Goal: Task Accomplishment & Management: Manage account settings

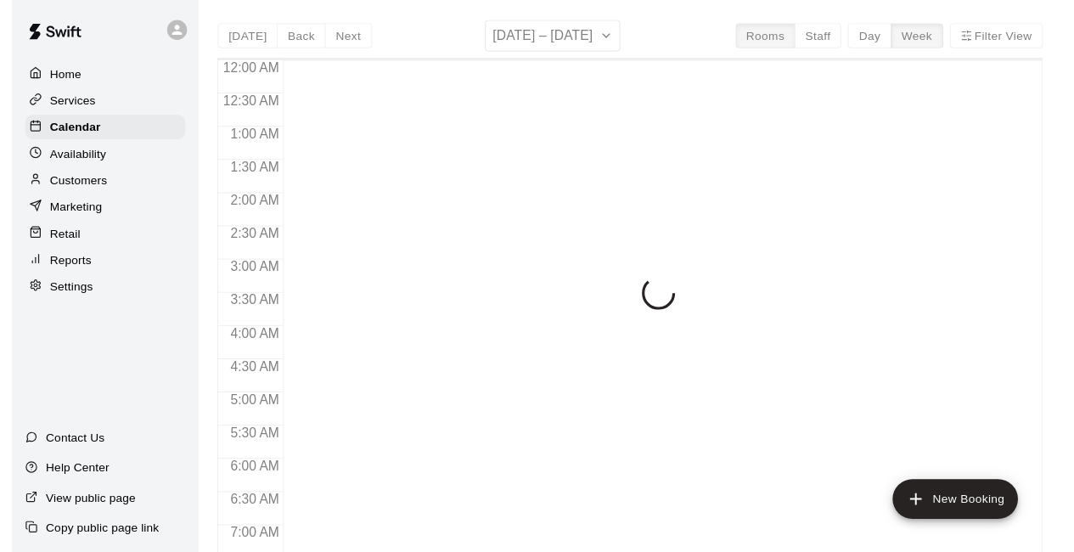
scroll to position [1107, 0]
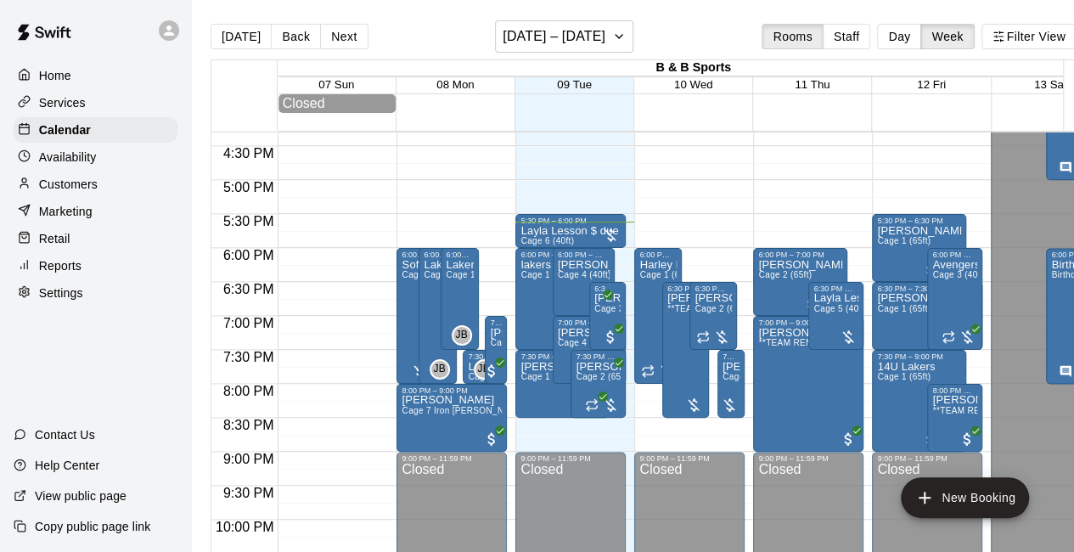
click at [900, 37] on button "Day" at bounding box center [899, 36] width 44 height 25
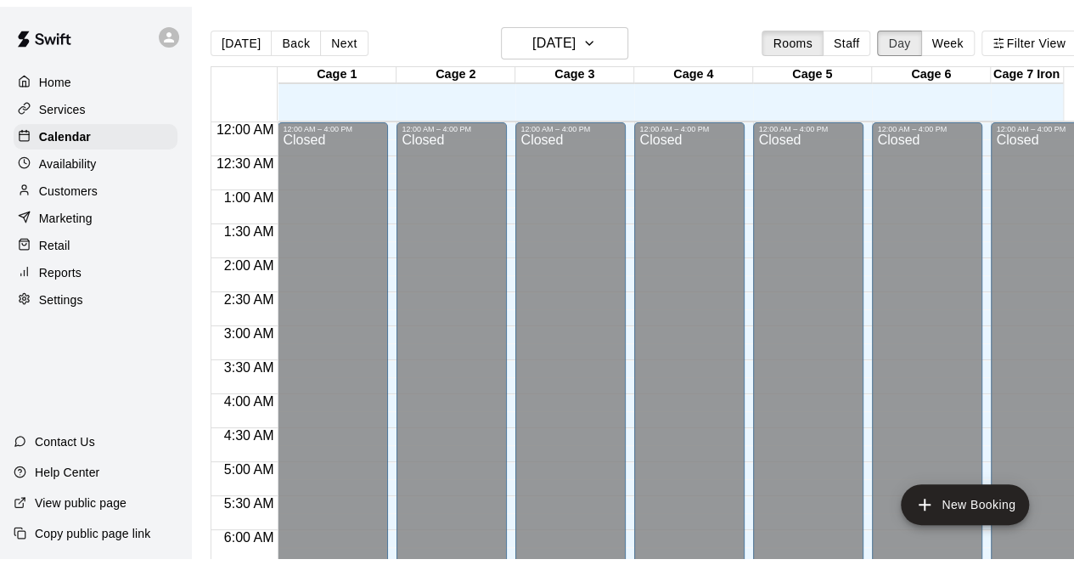
scroll to position [1172, 0]
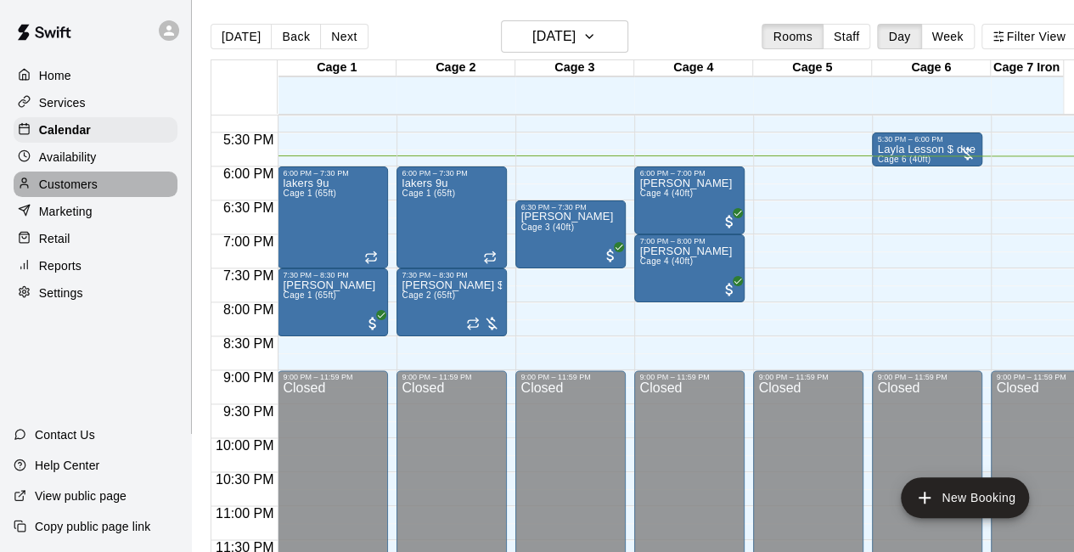
click at [58, 189] on p "Customers" at bounding box center [68, 184] width 59 height 17
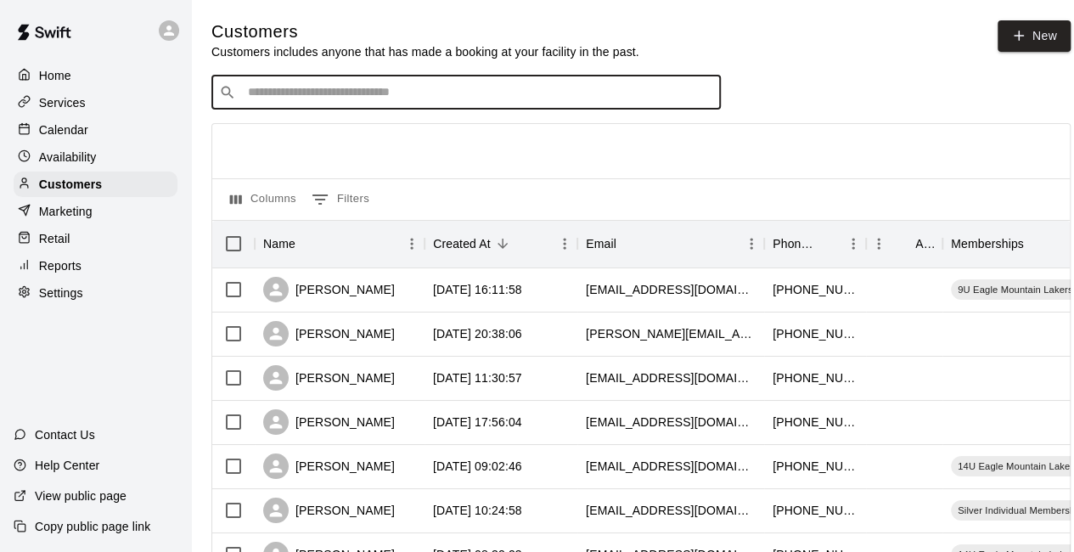
click at [311, 101] on input "Search customers by name or email" at bounding box center [478, 92] width 470 height 17
type input "****"
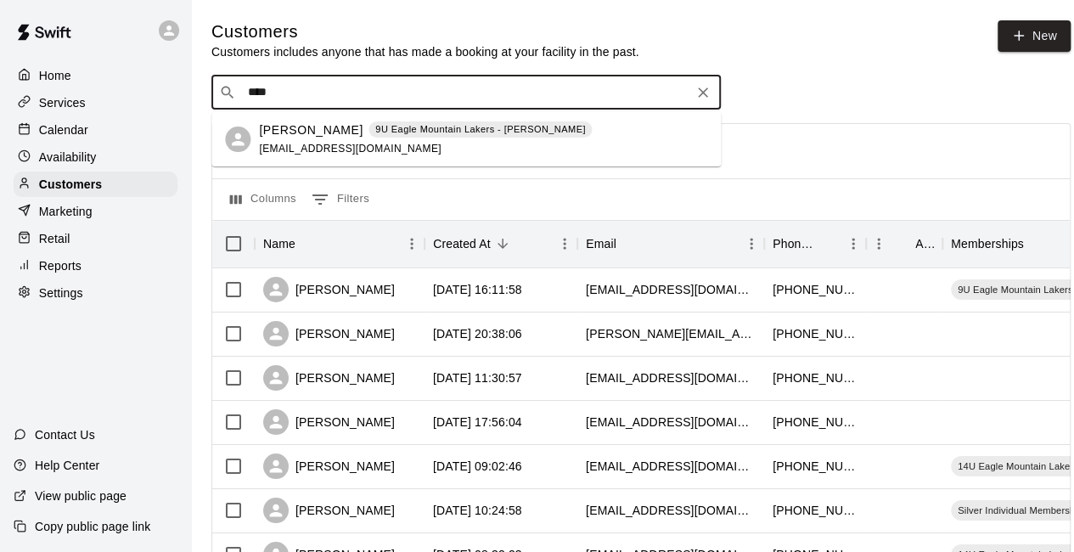
click at [303, 131] on p "Cameron Dyer" at bounding box center [311, 130] width 104 height 18
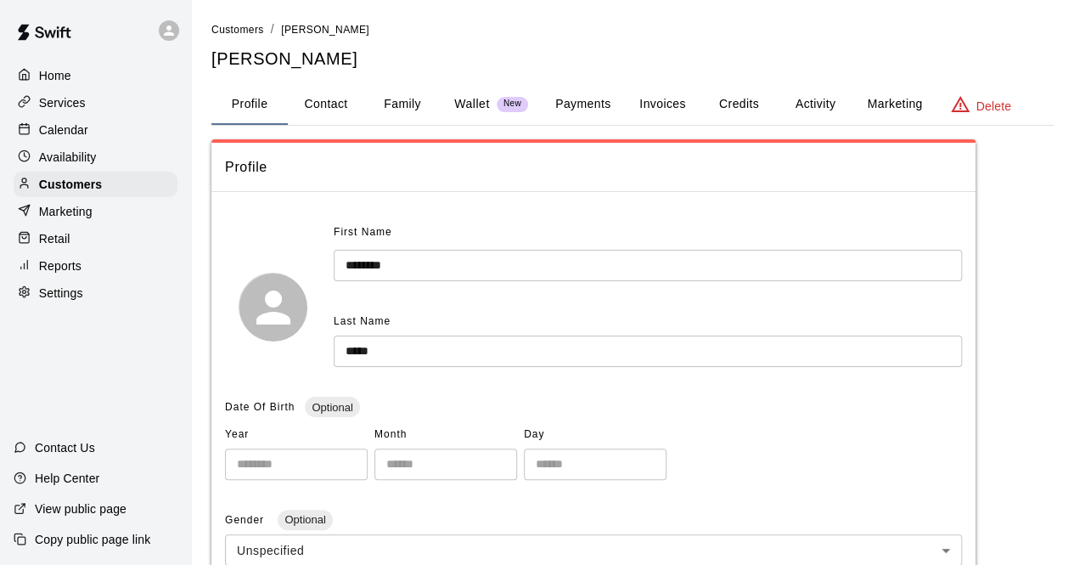
click at [577, 103] on button "Payments" at bounding box center [583, 104] width 82 height 41
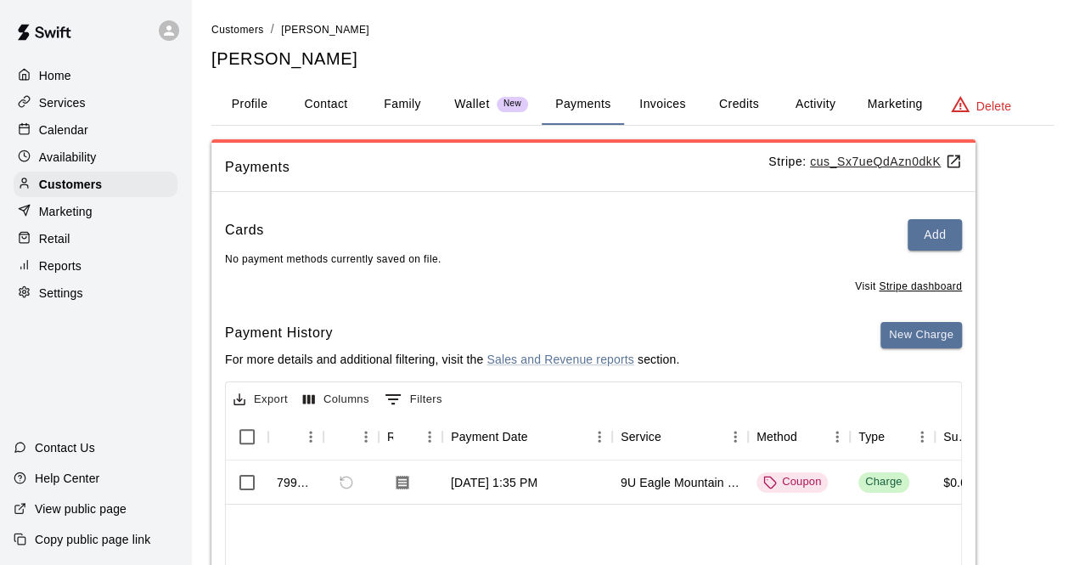
click at [662, 110] on button "Invoices" at bounding box center [662, 104] width 76 height 41
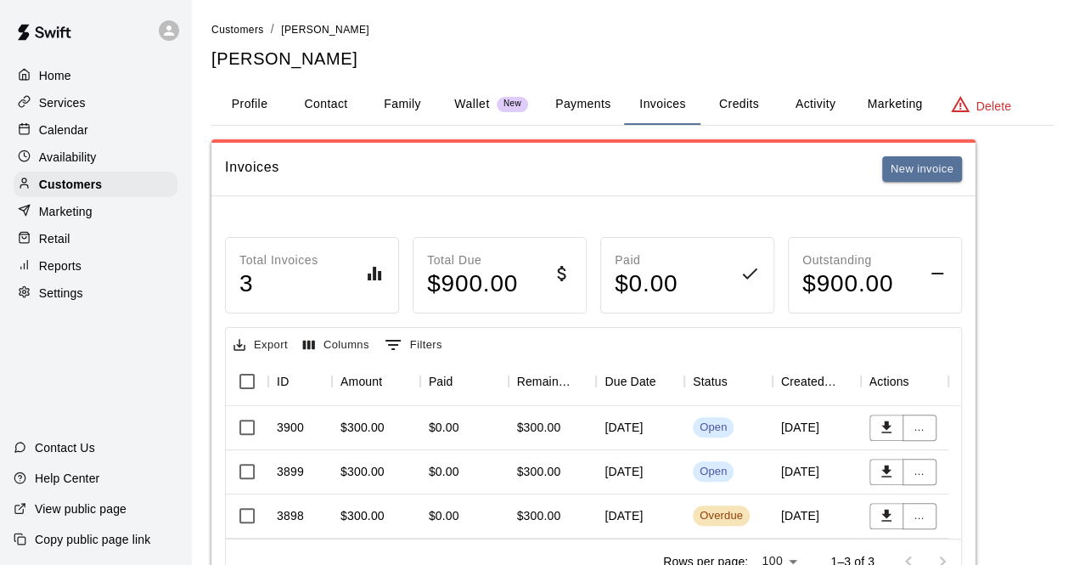
scroll to position [84, 0]
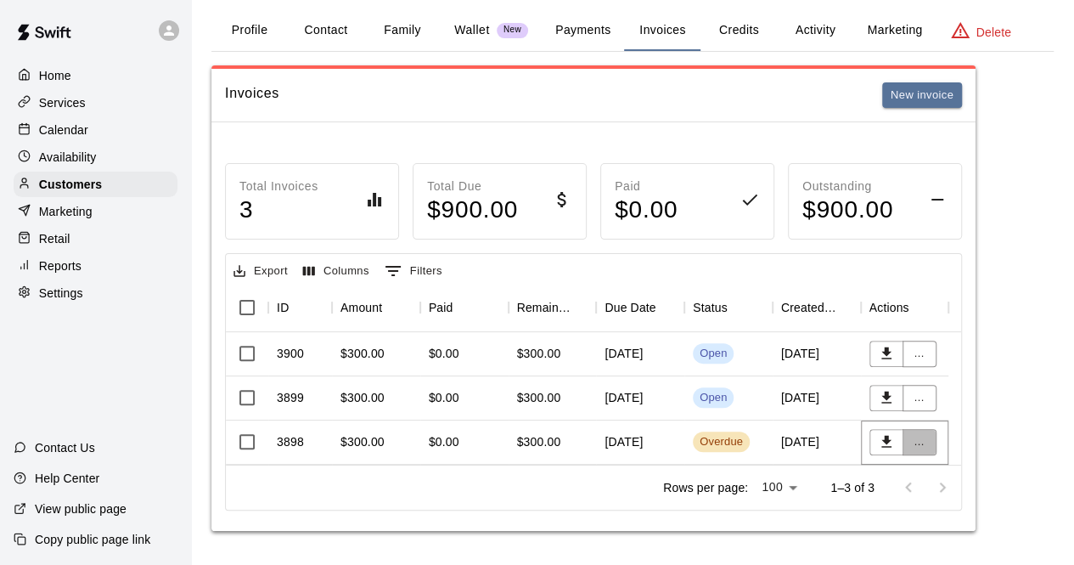
click at [925, 429] on button "..." at bounding box center [920, 442] width 34 height 26
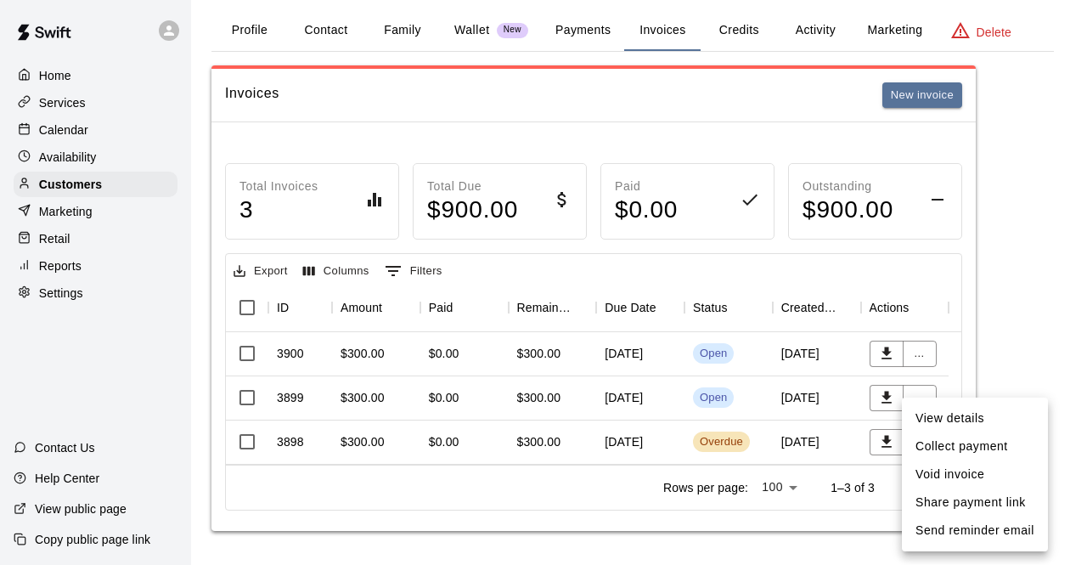
click at [938, 533] on li "Send reminder email" at bounding box center [975, 530] width 146 height 28
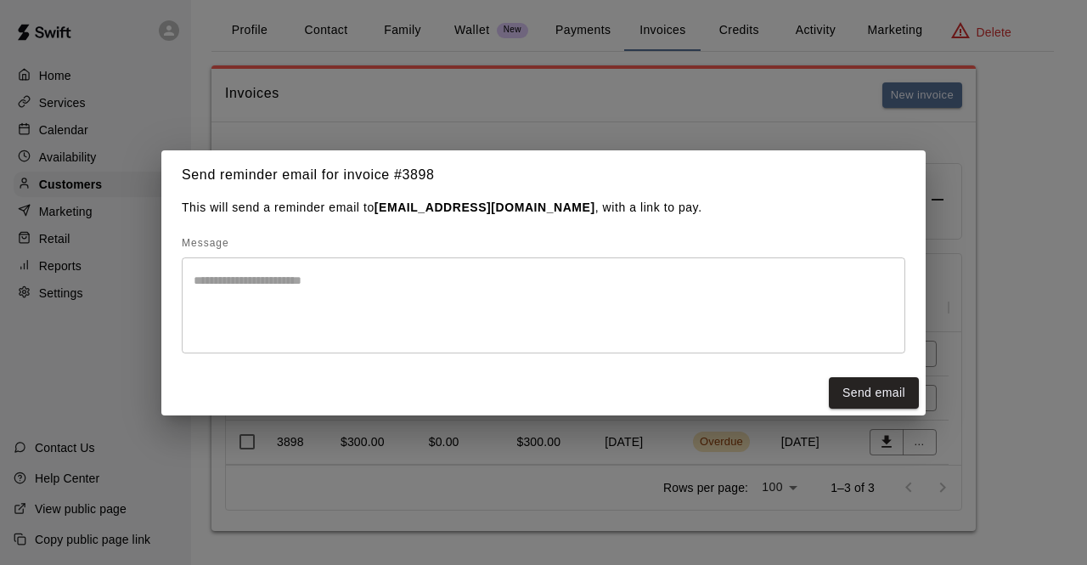
click at [887, 401] on button "Send email" at bounding box center [874, 392] width 90 height 31
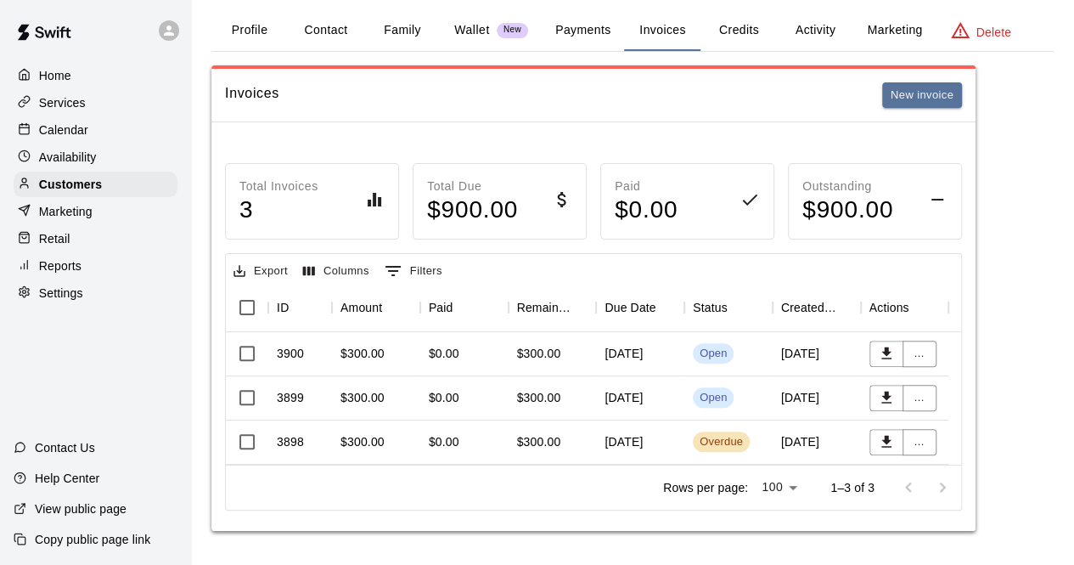
click at [85, 188] on p "Customers" at bounding box center [70, 184] width 63 height 17
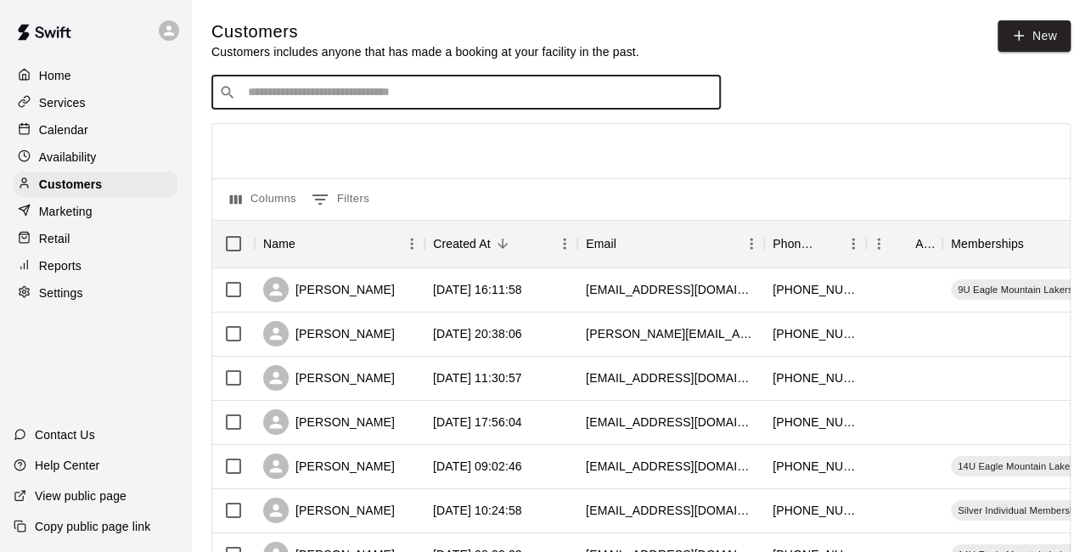
click at [380, 94] on input "Search customers by name or email" at bounding box center [478, 92] width 470 height 17
type input "****"
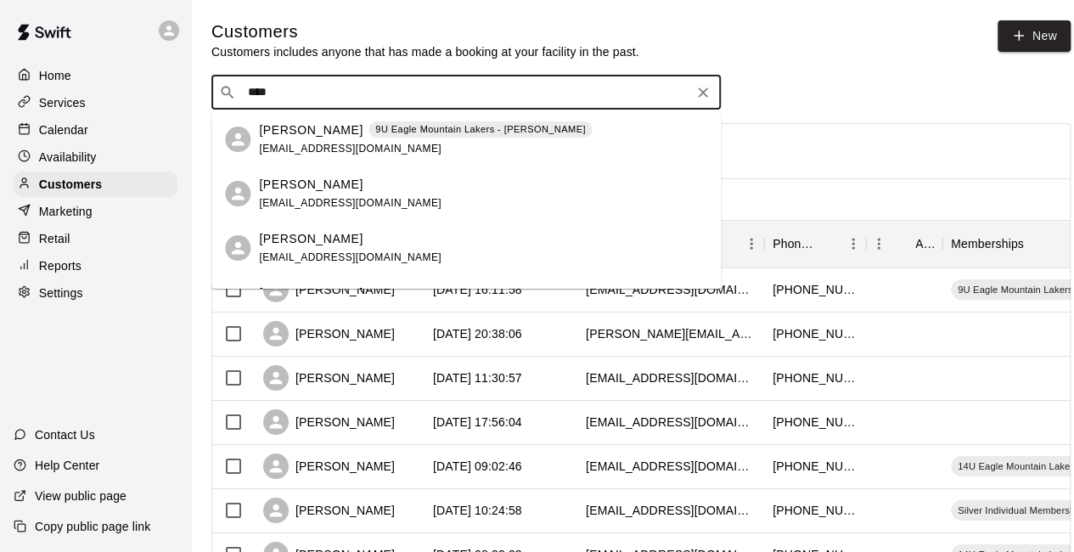
click at [301, 132] on p "[PERSON_NAME]" at bounding box center [311, 130] width 104 height 18
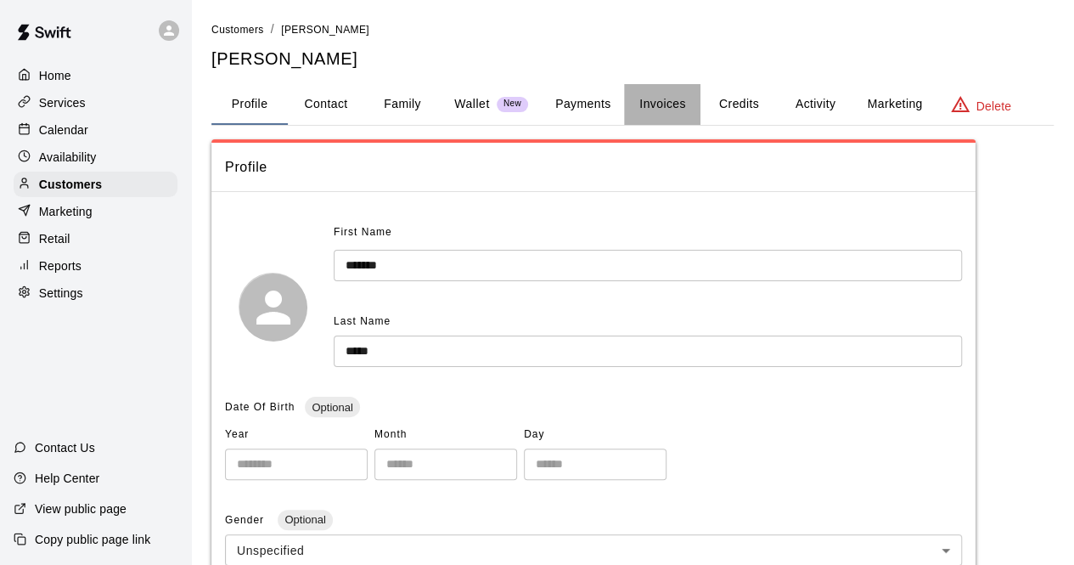
click at [666, 111] on button "Invoices" at bounding box center [662, 104] width 76 height 41
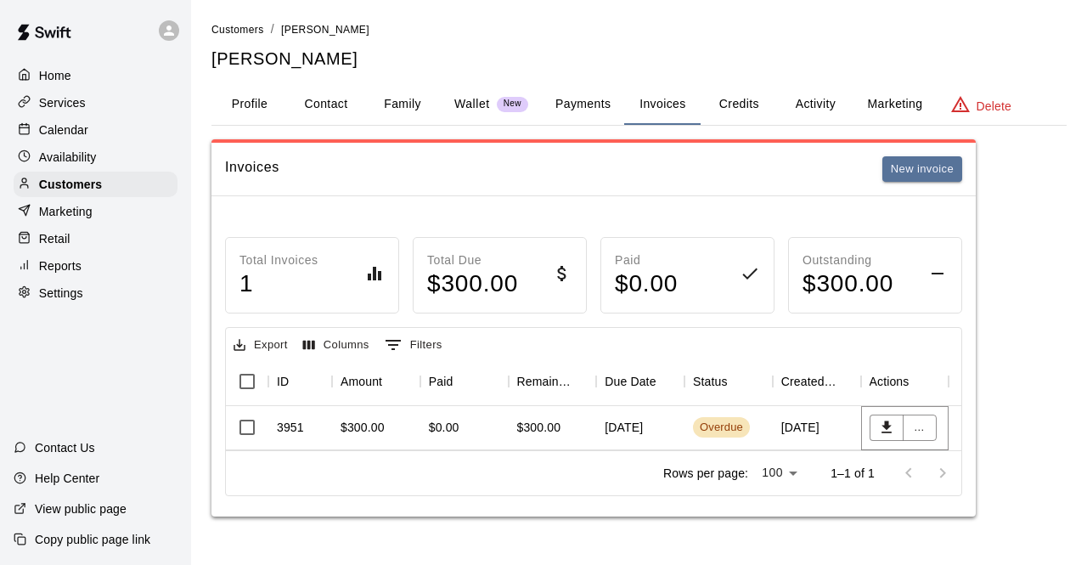
click at [922, 424] on button "..." at bounding box center [920, 427] width 34 height 26
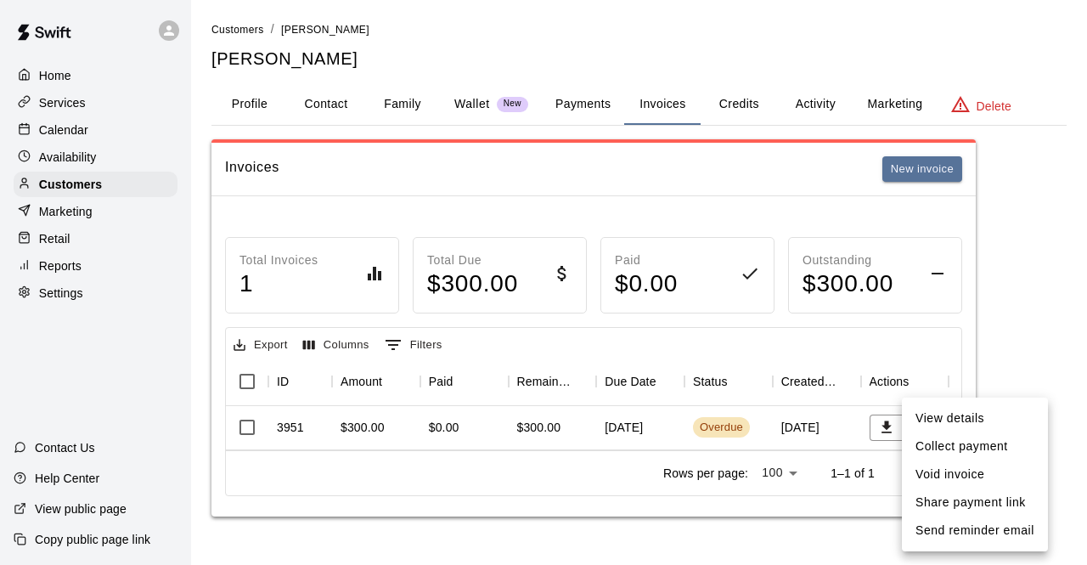
click at [982, 503] on li "Share payment link" at bounding box center [975, 502] width 146 height 28
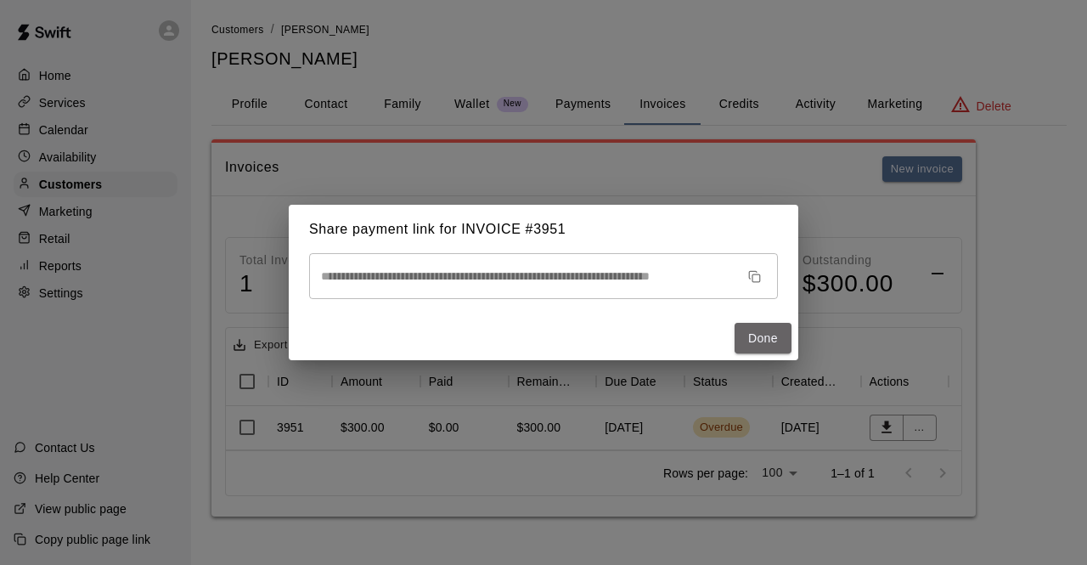
click at [765, 331] on button "Done" at bounding box center [763, 338] width 57 height 31
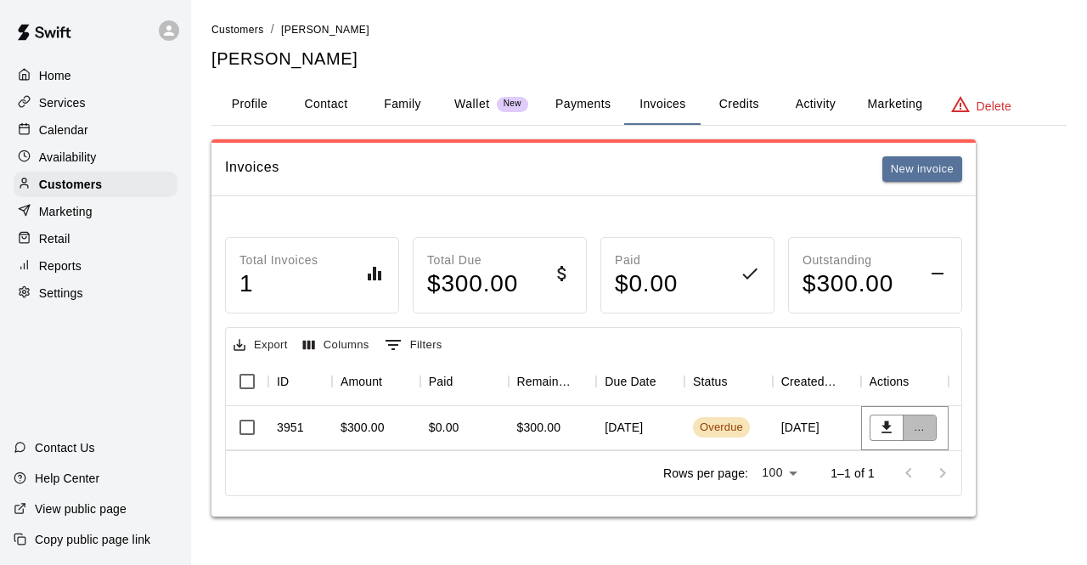
click at [922, 424] on button "..." at bounding box center [920, 427] width 34 height 26
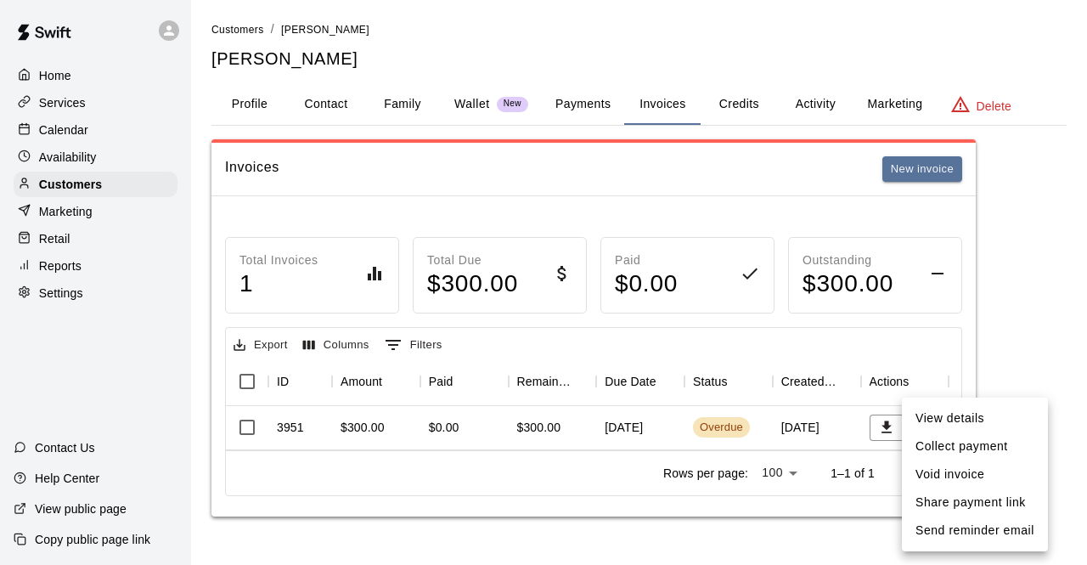
click at [962, 522] on li "Send reminder email" at bounding box center [975, 530] width 146 height 28
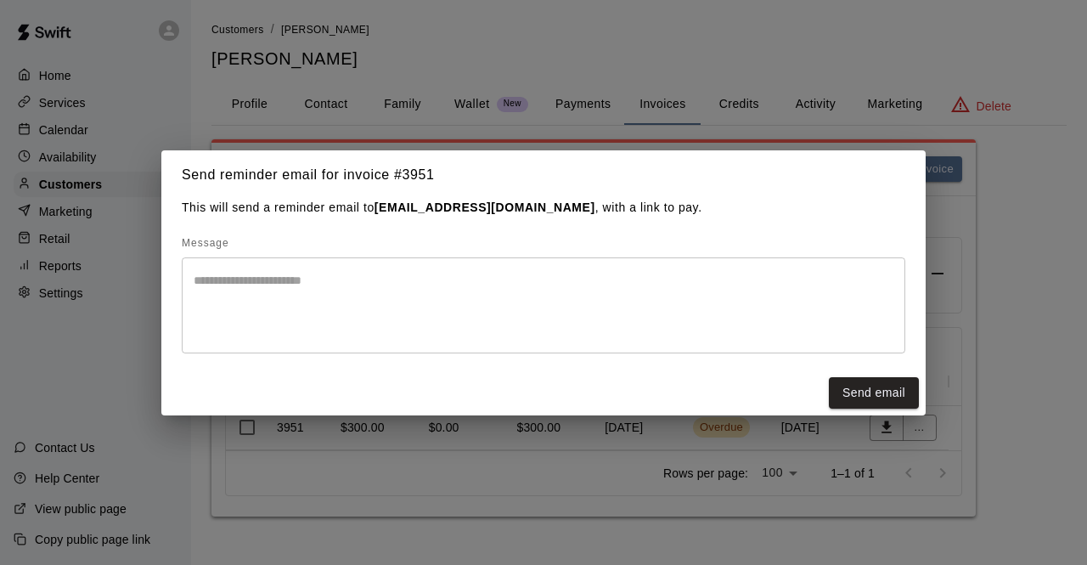
click at [892, 408] on div "Send email" at bounding box center [543, 392] width 764 height 45
click at [890, 397] on button "Send email" at bounding box center [874, 392] width 90 height 31
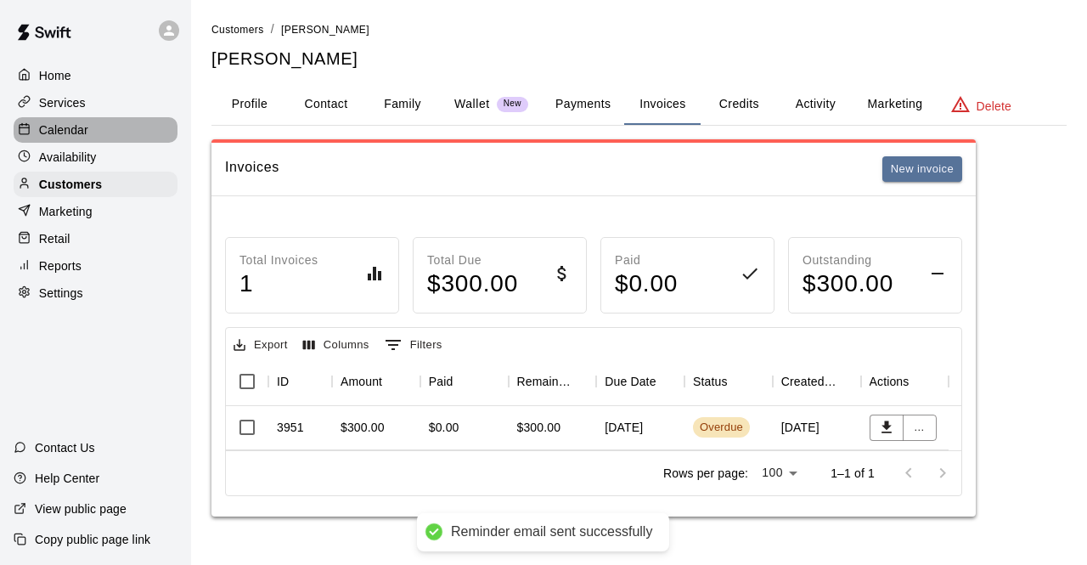
click at [71, 132] on p "Calendar" at bounding box center [63, 129] width 49 height 17
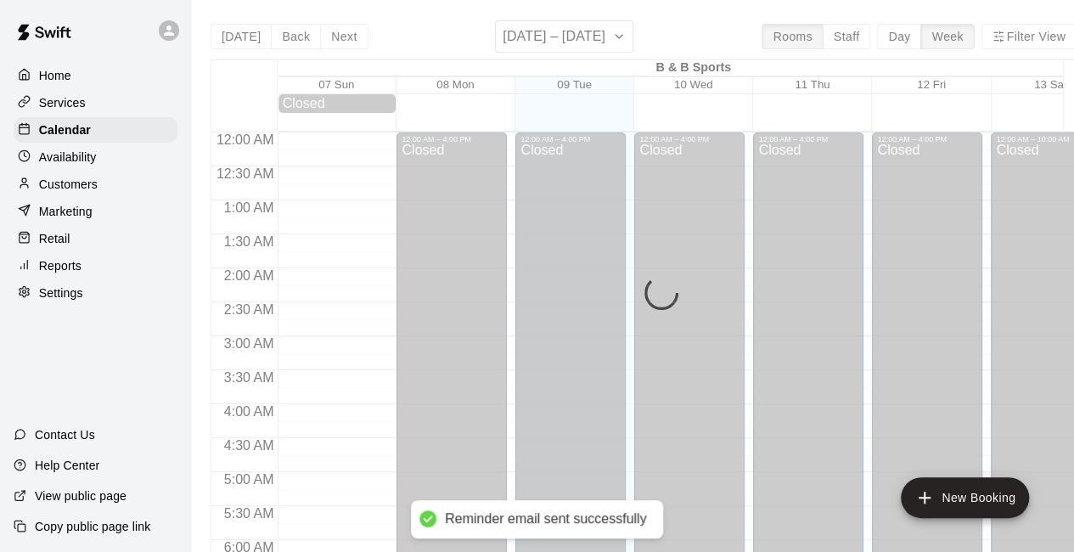
scroll to position [1107, 0]
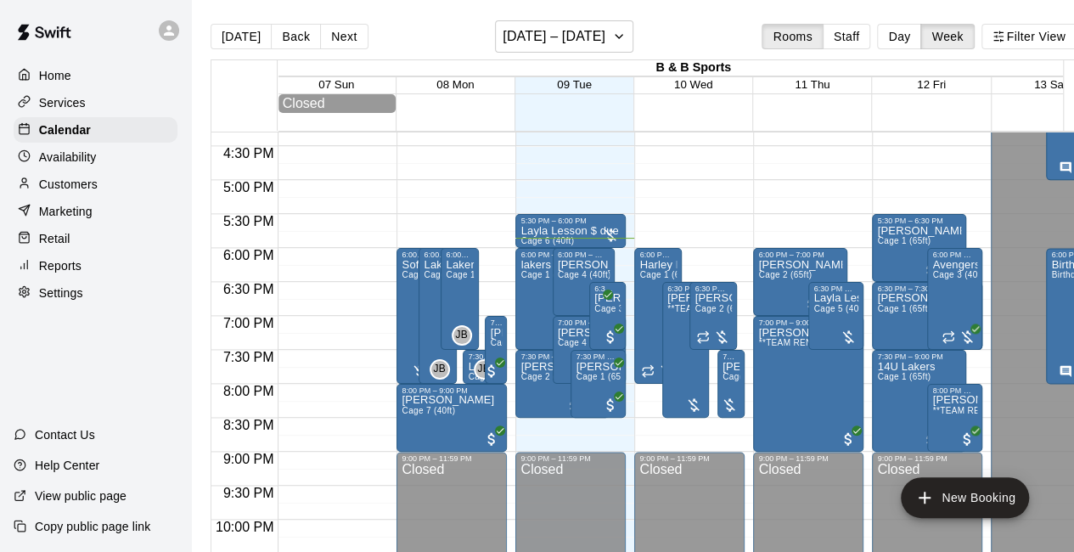
click at [910, 33] on button "Day" at bounding box center [899, 36] width 44 height 25
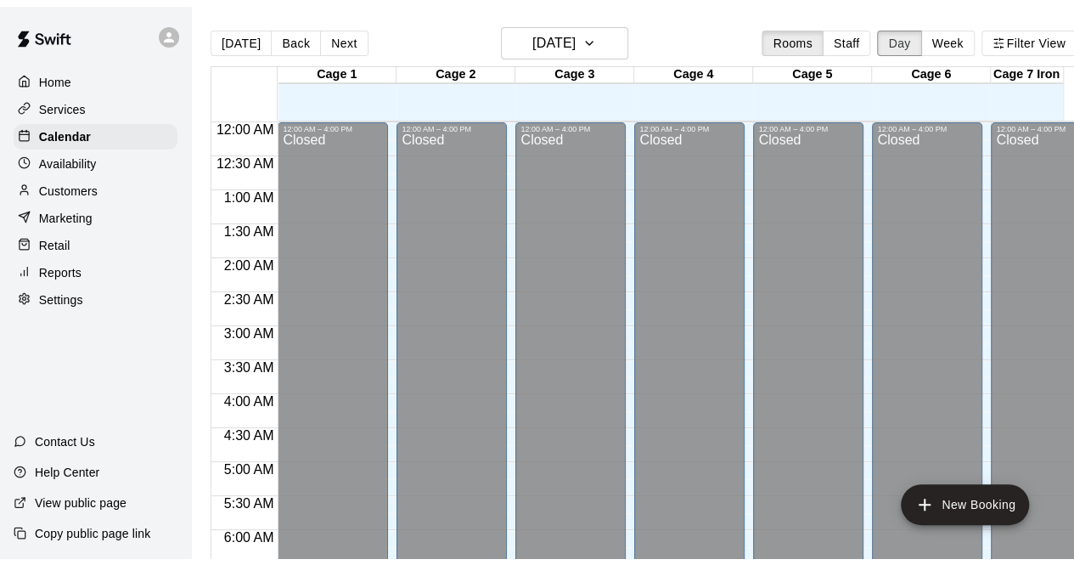
scroll to position [1177, 0]
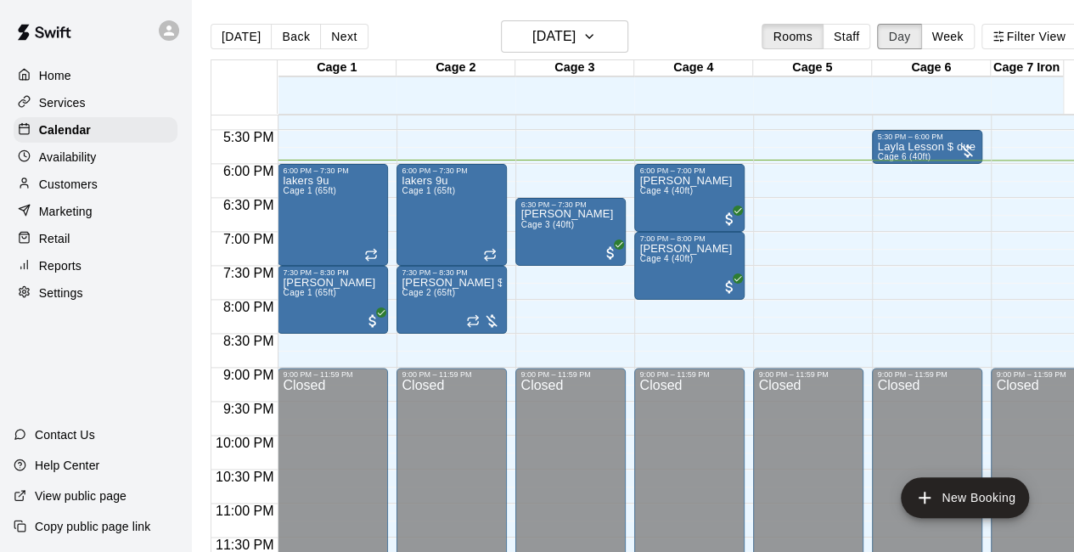
click at [910, 33] on button "Day" at bounding box center [899, 36] width 44 height 25
click at [82, 183] on p "Customers" at bounding box center [68, 184] width 59 height 17
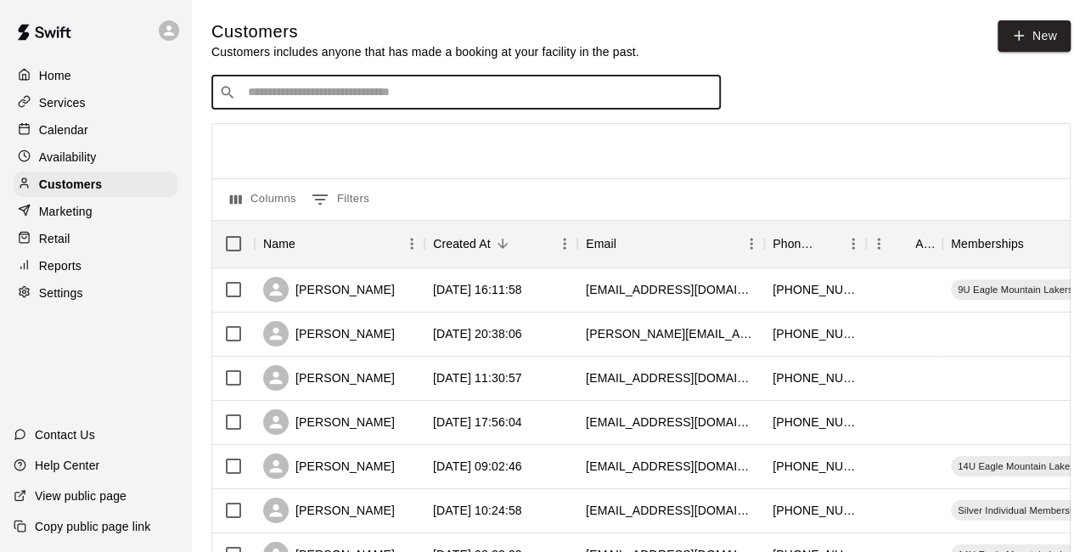
click at [338, 101] on input "Search customers by name or email" at bounding box center [478, 92] width 470 height 17
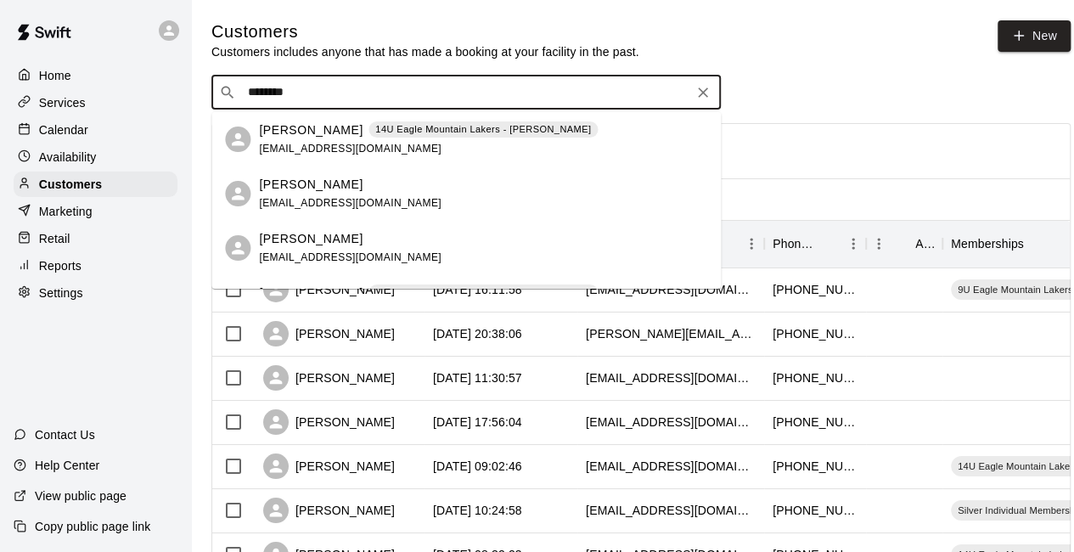
type input "*********"
click at [335, 125] on p "Michael Hernandez" at bounding box center [311, 130] width 104 height 18
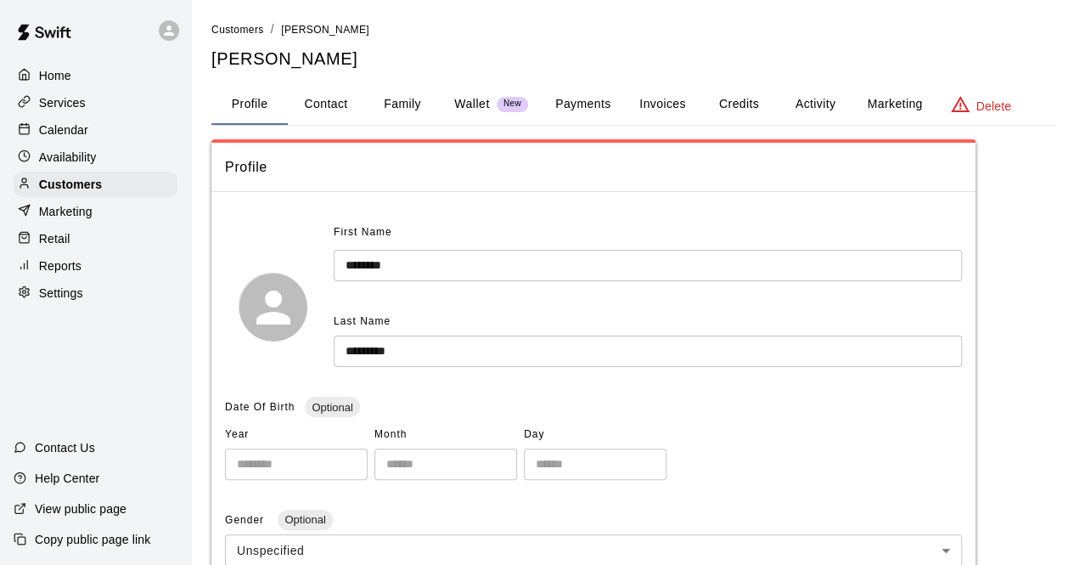
click at [746, 100] on button "Credits" at bounding box center [739, 104] width 76 height 41
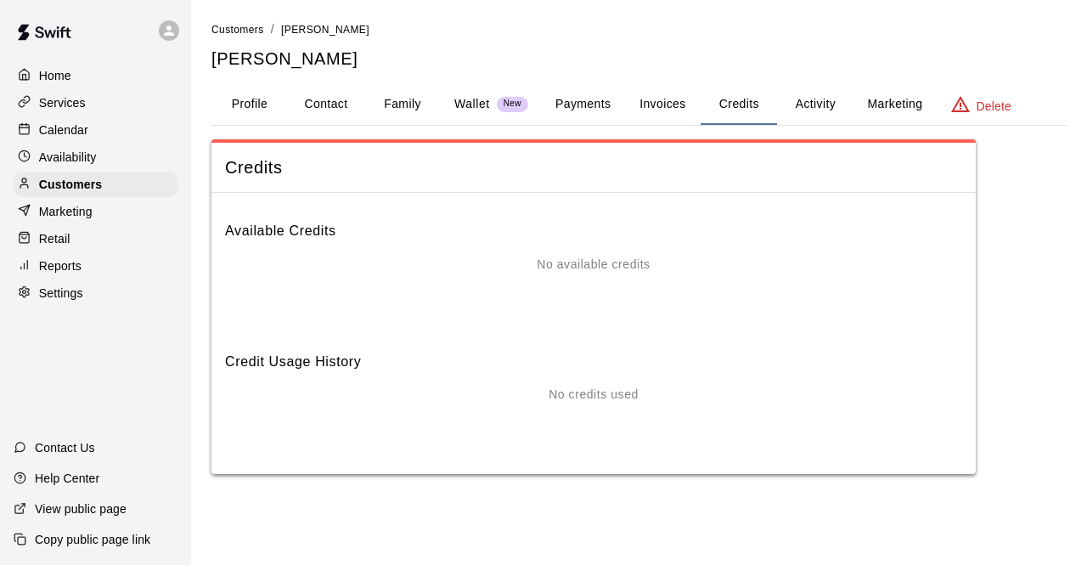
click at [581, 98] on button "Payments" at bounding box center [583, 104] width 82 height 41
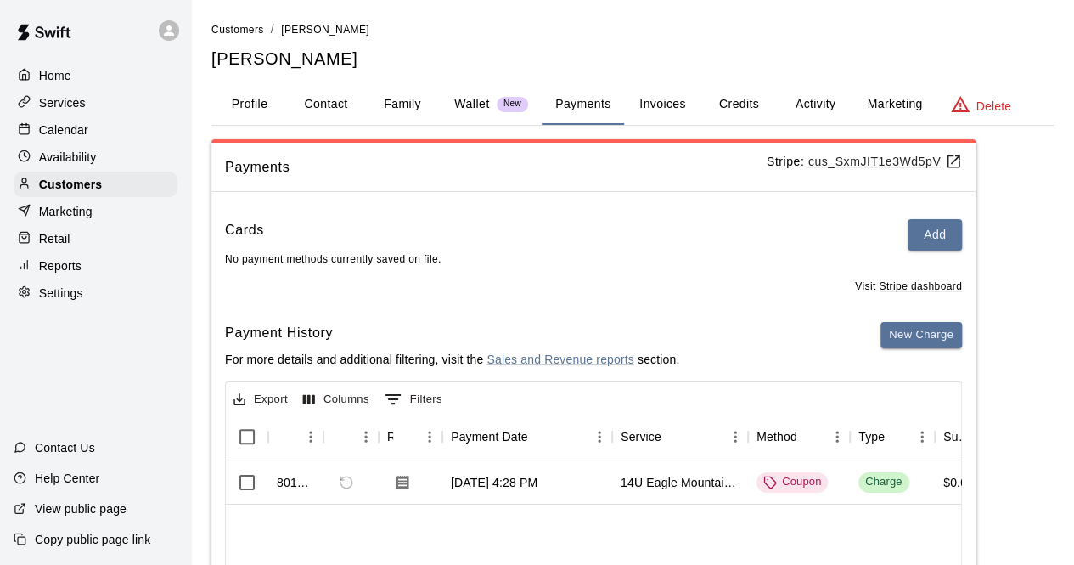
click at [662, 110] on button "Invoices" at bounding box center [662, 104] width 76 height 41
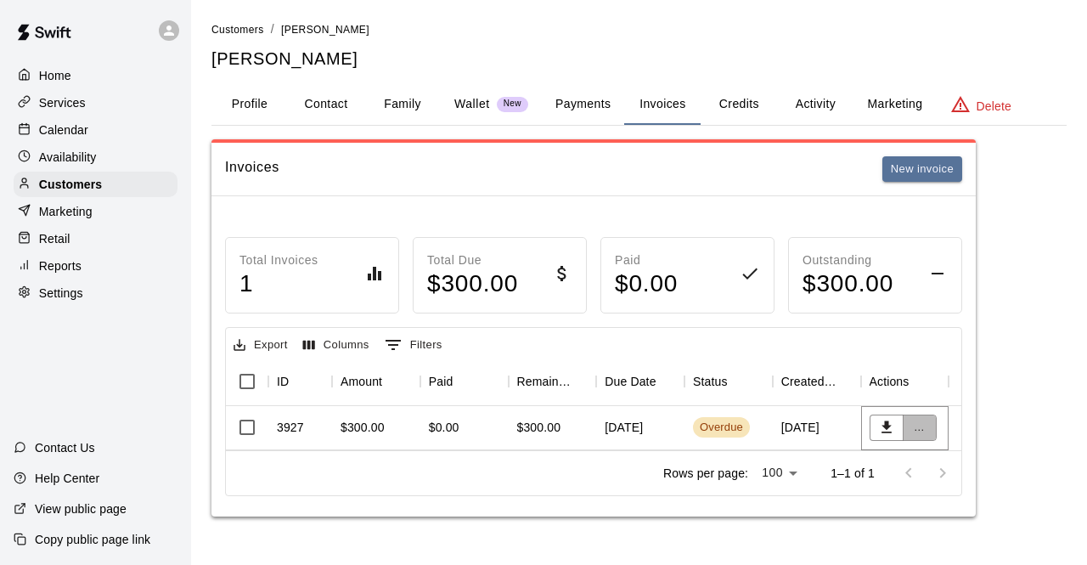
click at [905, 415] on button "..." at bounding box center [920, 427] width 34 height 26
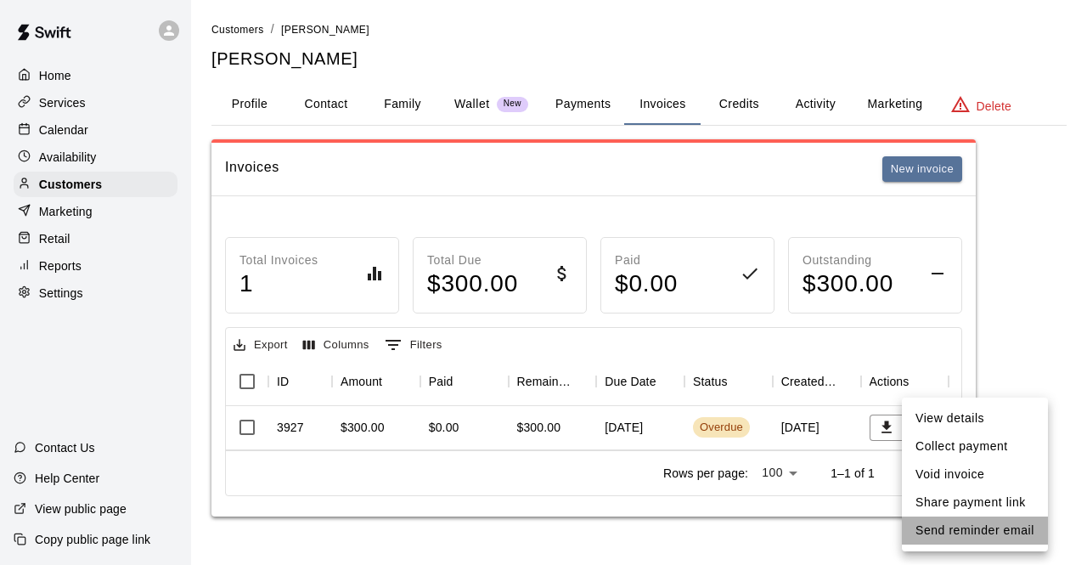
click at [994, 535] on li "Send reminder email" at bounding box center [975, 530] width 146 height 28
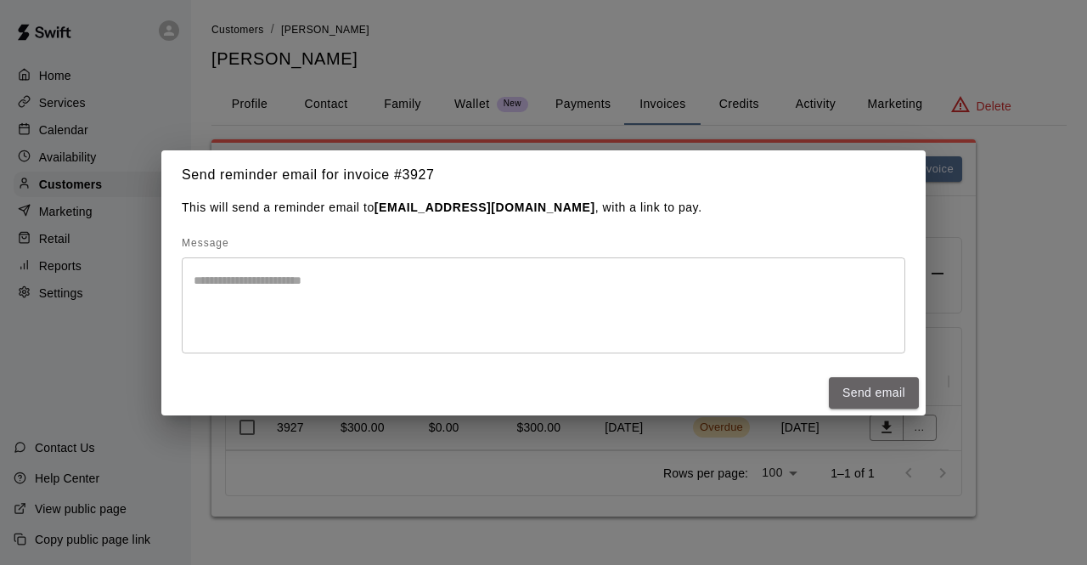
click at [873, 391] on button "Send email" at bounding box center [874, 392] width 90 height 31
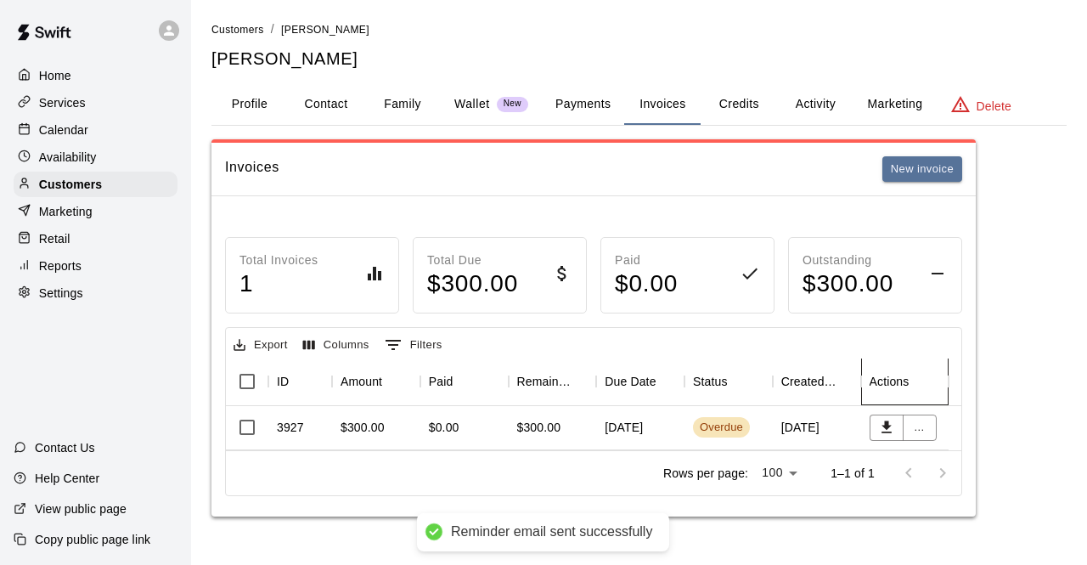
click at [873, 391] on div "Actions" at bounding box center [890, 382] width 40 height 48
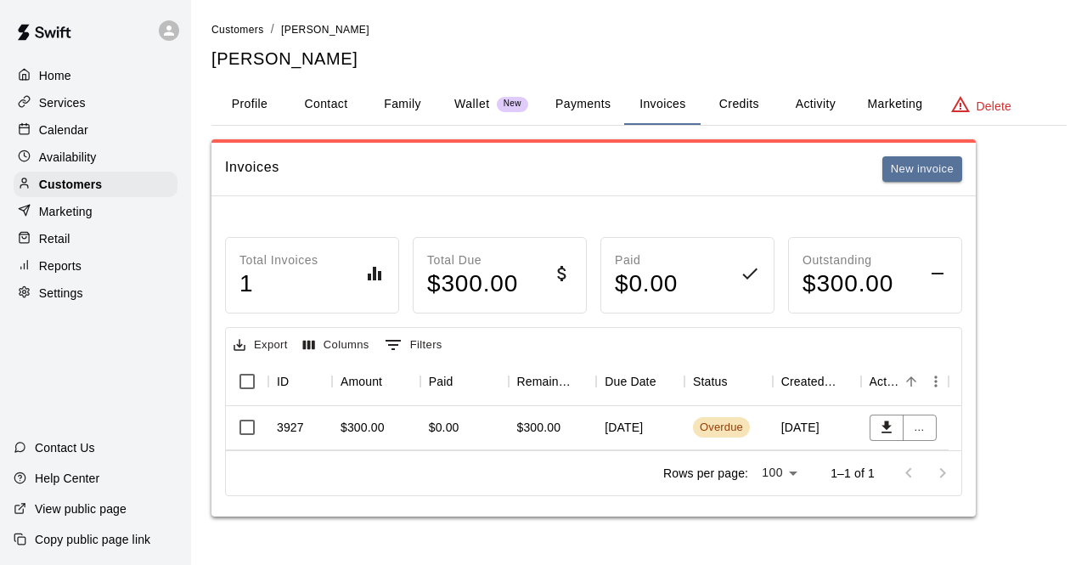
click at [76, 121] on div "Calendar" at bounding box center [96, 129] width 164 height 25
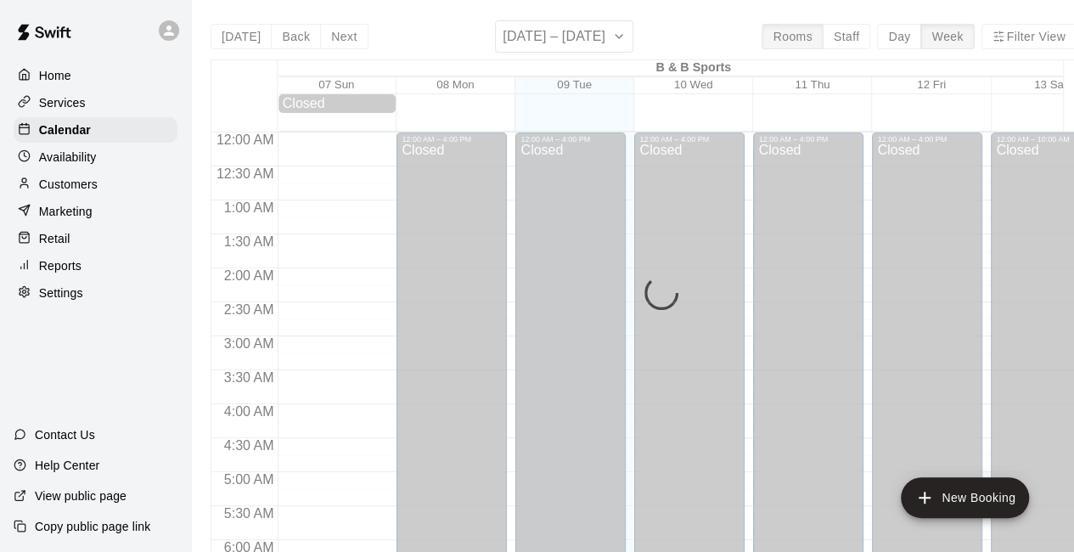
scroll to position [1107, 0]
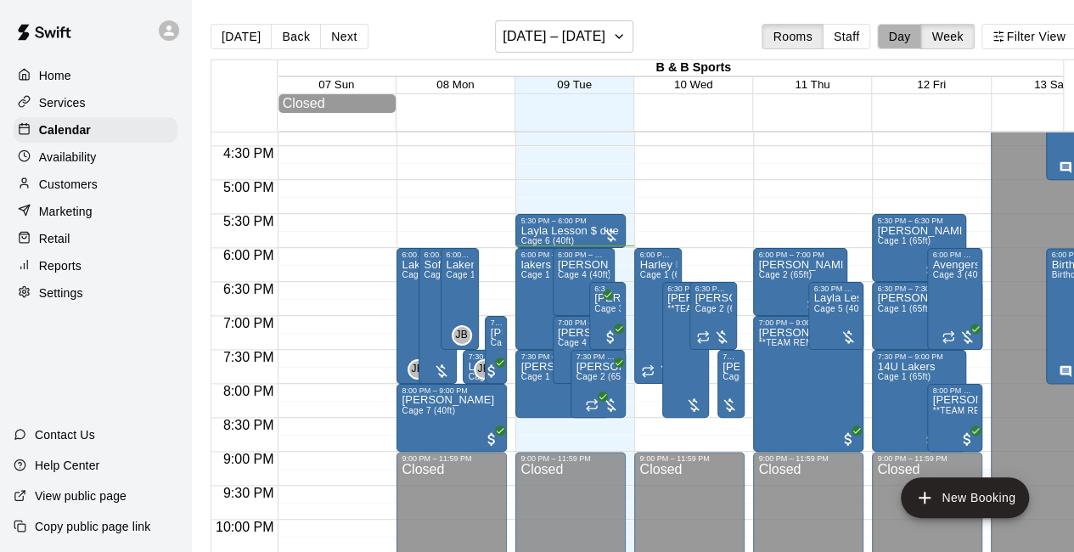
click at [905, 37] on button "Day" at bounding box center [899, 36] width 44 height 25
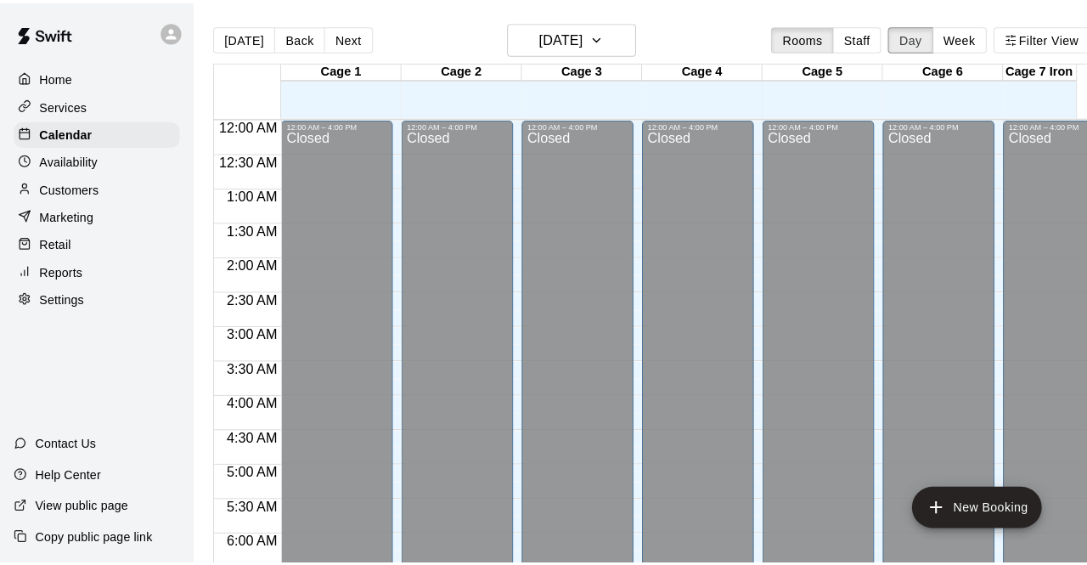
scroll to position [1177, 0]
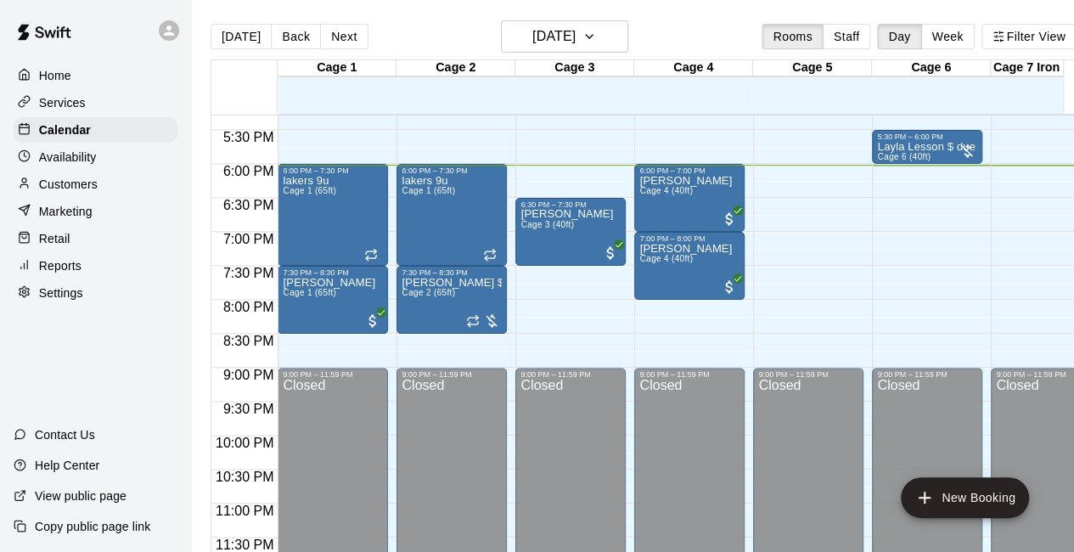
click at [77, 189] on p "Customers" at bounding box center [68, 184] width 59 height 17
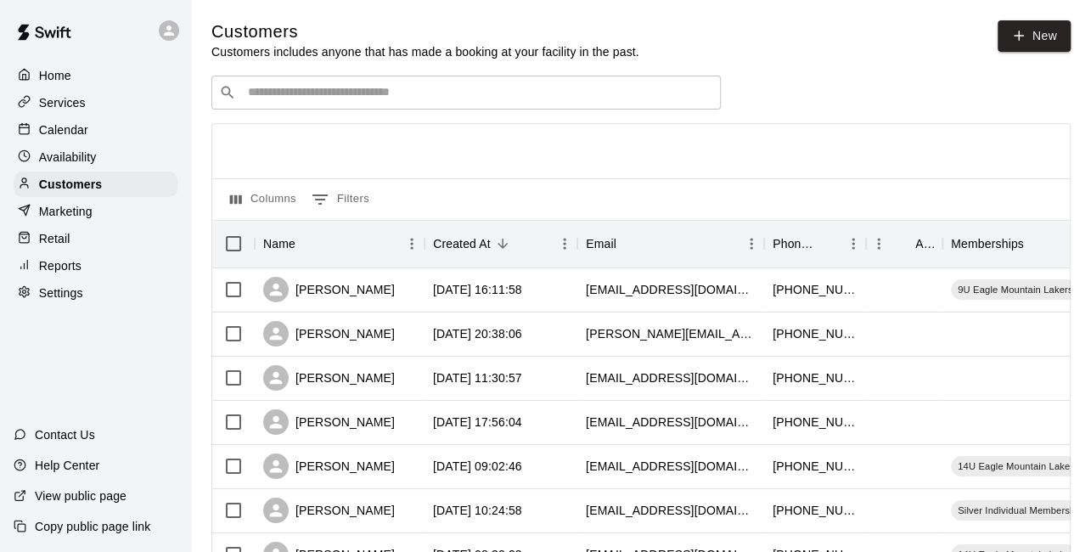
click at [56, 245] on p "Retail" at bounding box center [54, 238] width 31 height 17
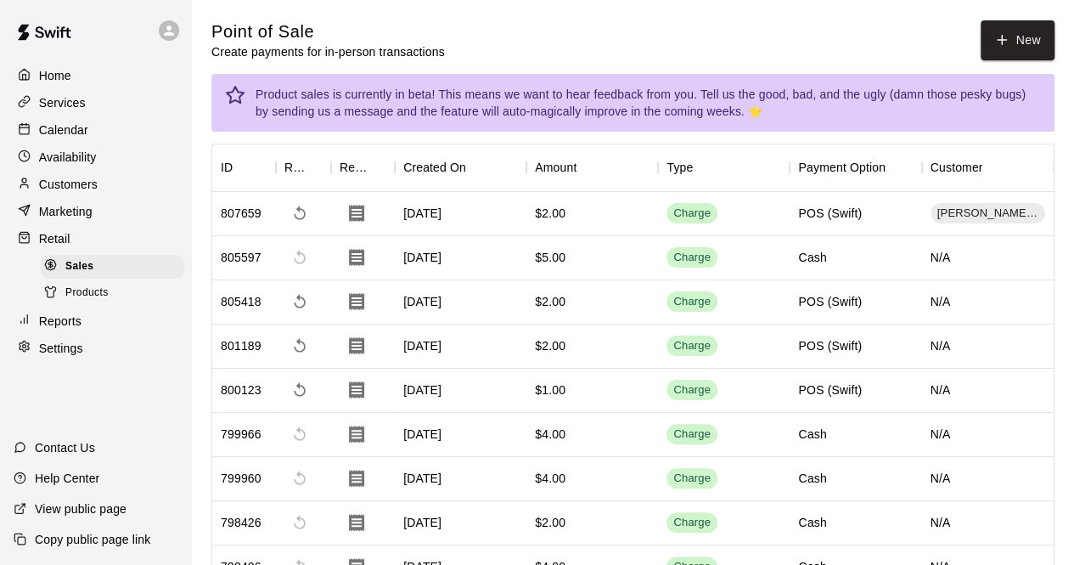
click at [1017, 40] on button "New" at bounding box center [1017, 40] width 73 height 40
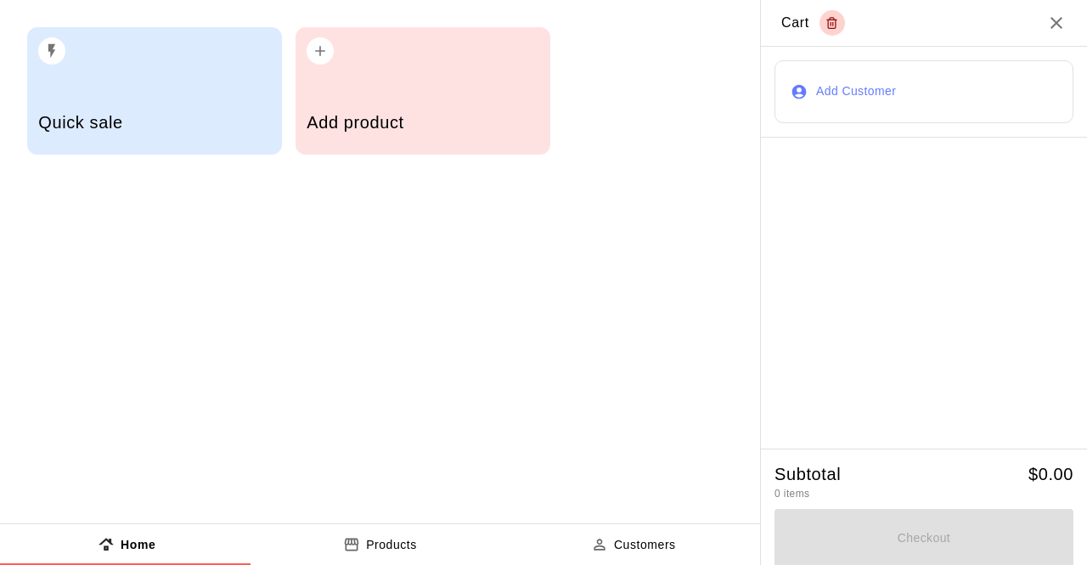
click at [385, 536] on p "Products" at bounding box center [391, 545] width 51 height 18
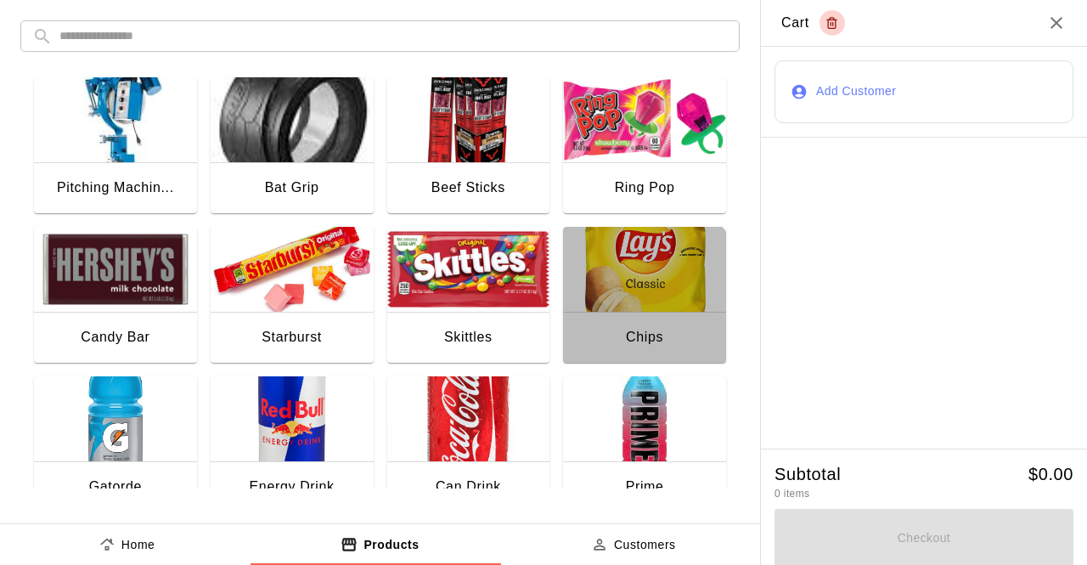
click at [597, 320] on div "Chips" at bounding box center [644, 339] width 163 height 54
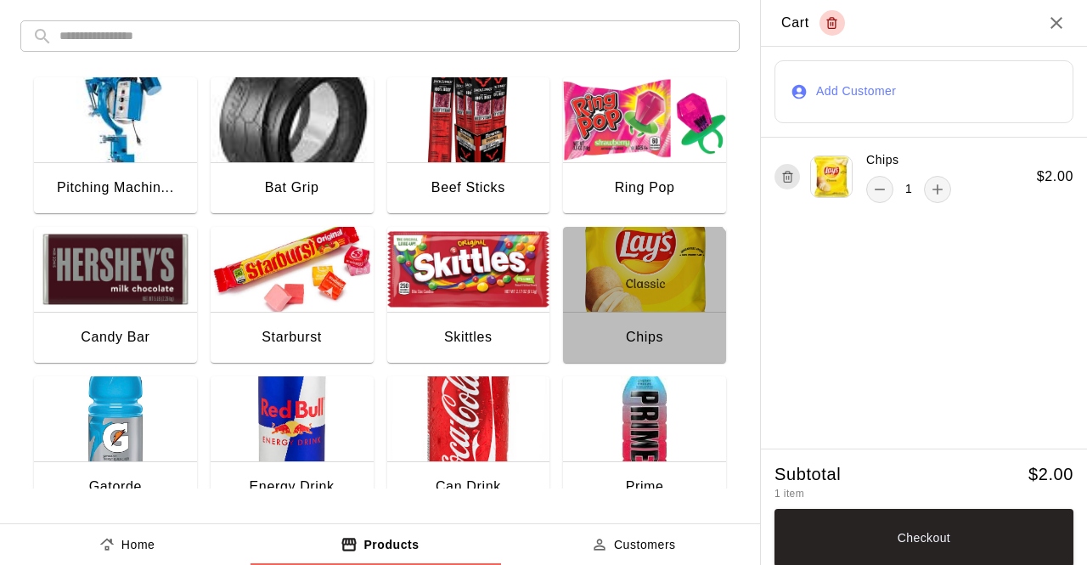
click at [597, 320] on div "Chips" at bounding box center [644, 339] width 163 height 54
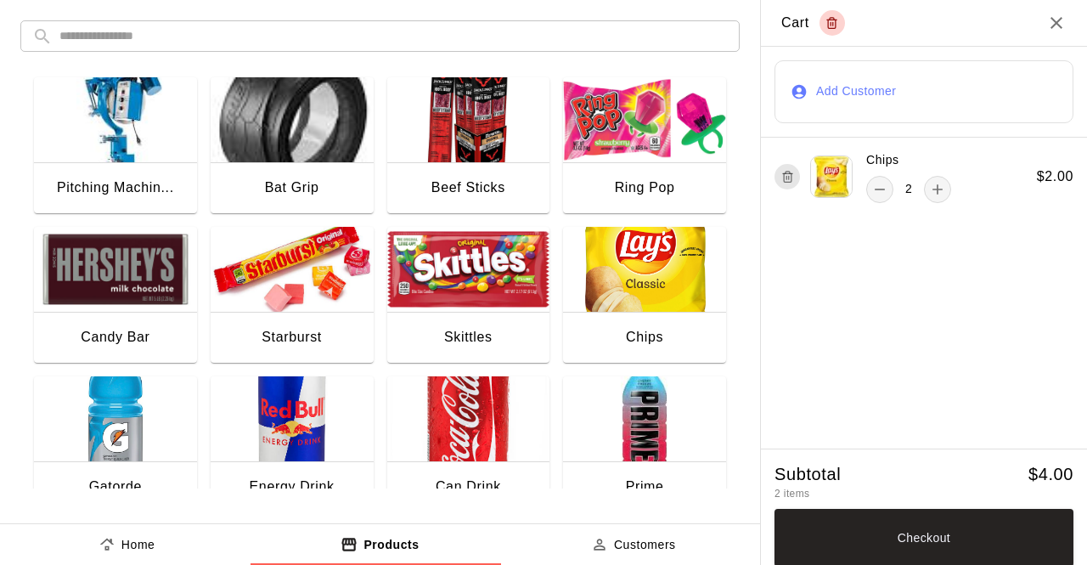
click at [597, 320] on div "Chips" at bounding box center [644, 339] width 163 height 54
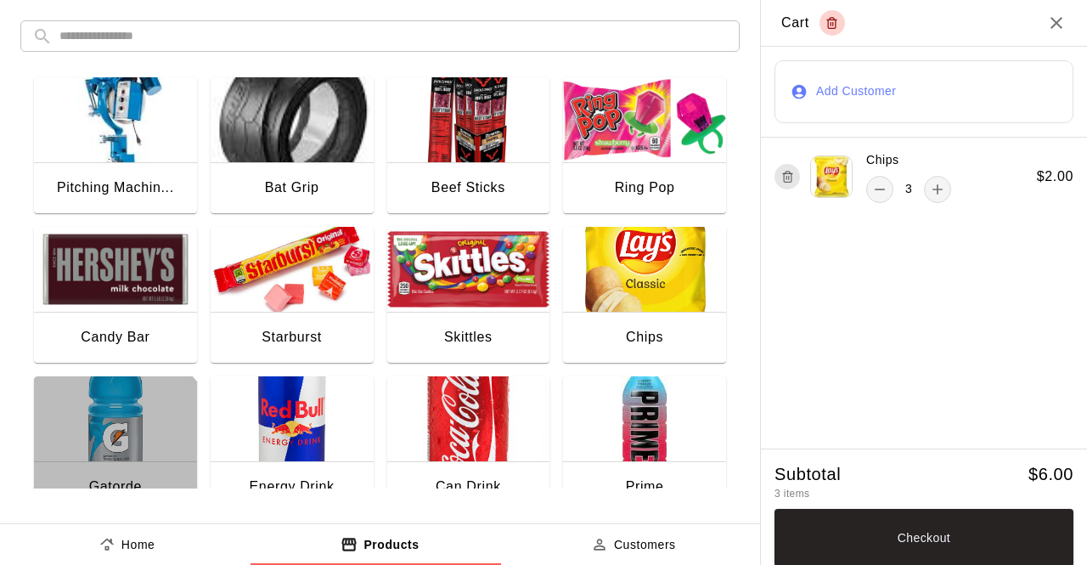
click at [83, 476] on div "Gatorde" at bounding box center [115, 488] width 163 height 54
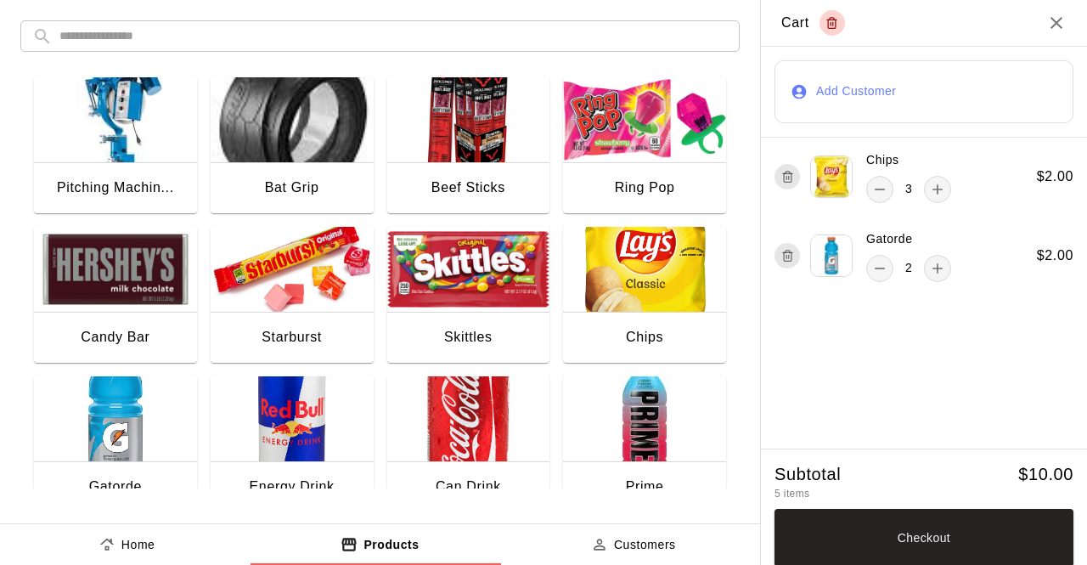
click at [872, 537] on button "Checkout" at bounding box center [924, 538] width 299 height 58
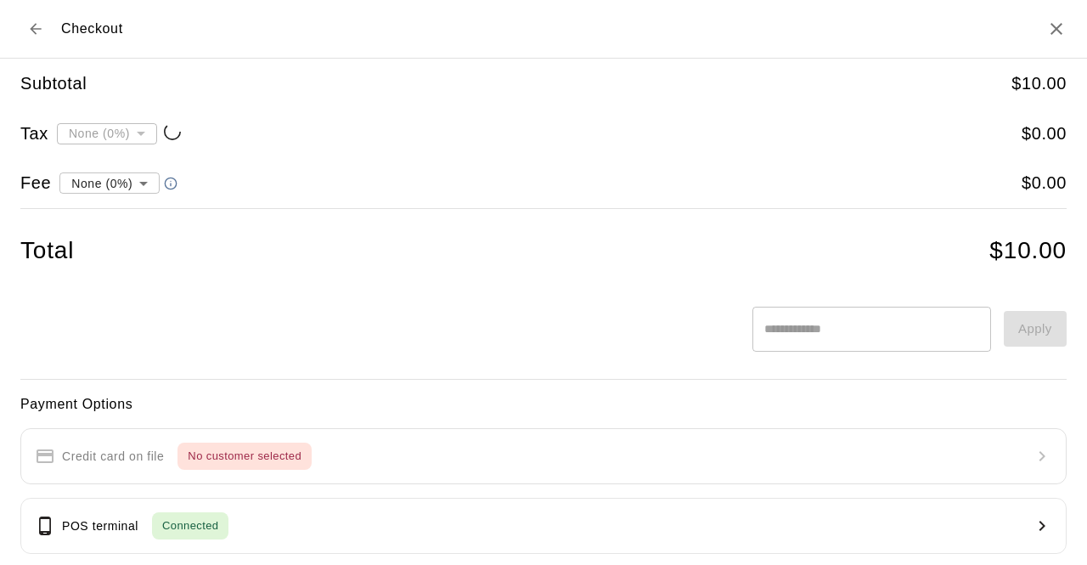
click at [528, 504] on button "POS terminal Connected" at bounding box center [543, 526] width 1046 height 56
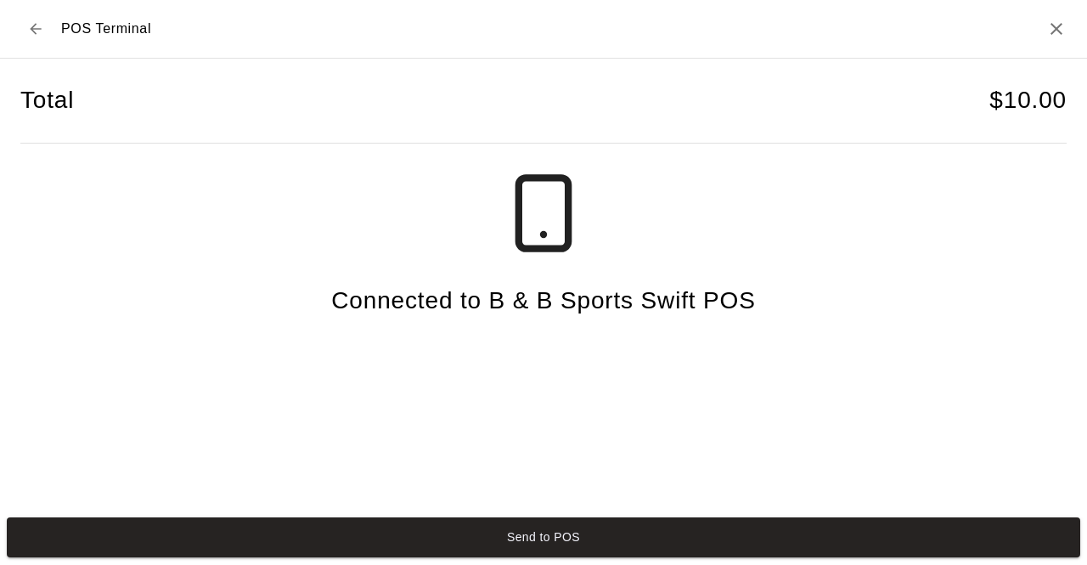
click at [550, 532] on button "Send to POS" at bounding box center [543, 537] width 1073 height 40
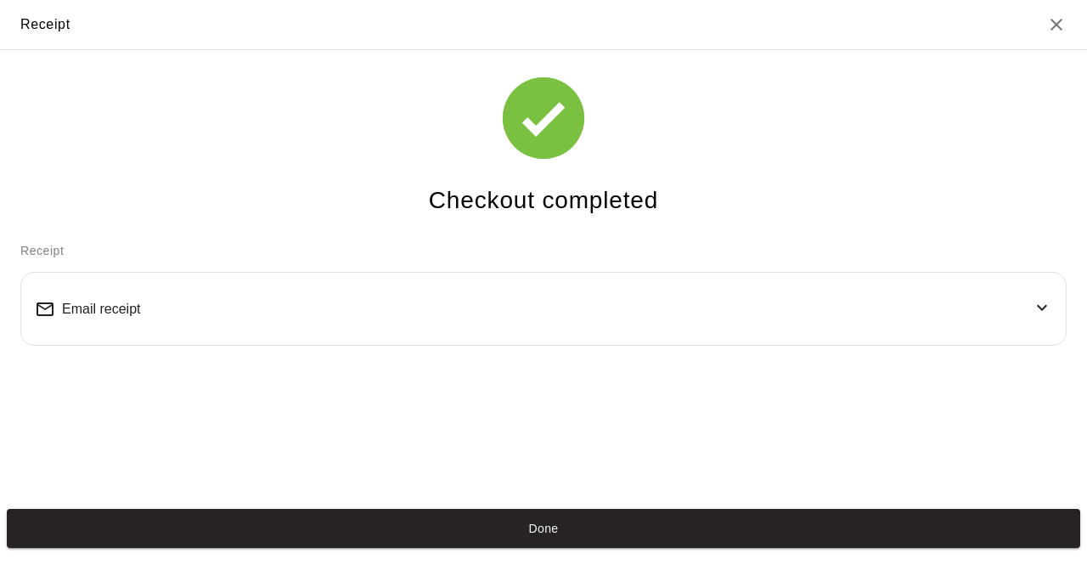
click at [726, 512] on button "Done" at bounding box center [543, 529] width 1073 height 40
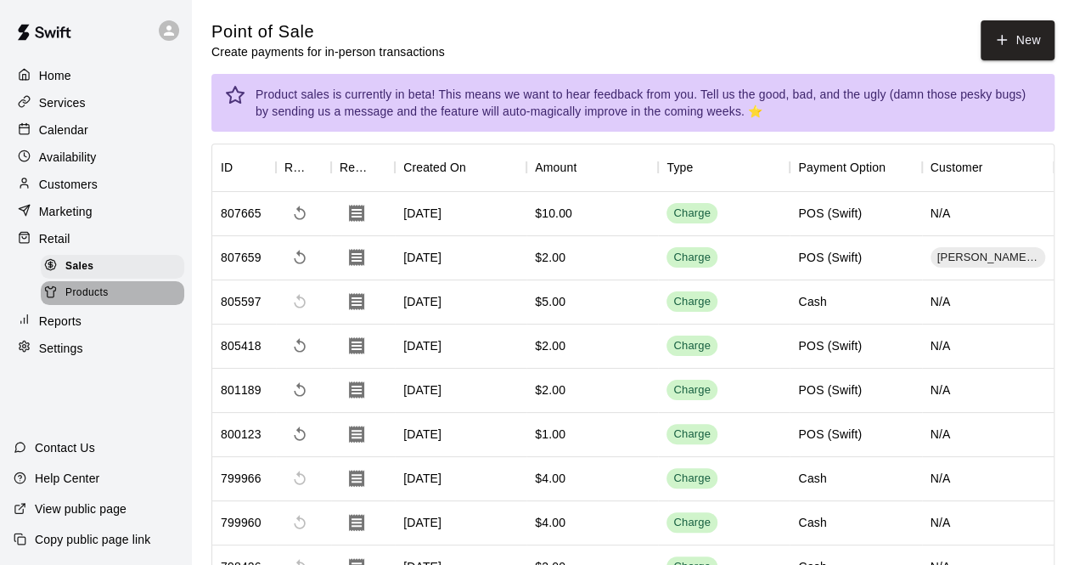
click at [82, 294] on span "Products" at bounding box center [86, 292] width 43 height 17
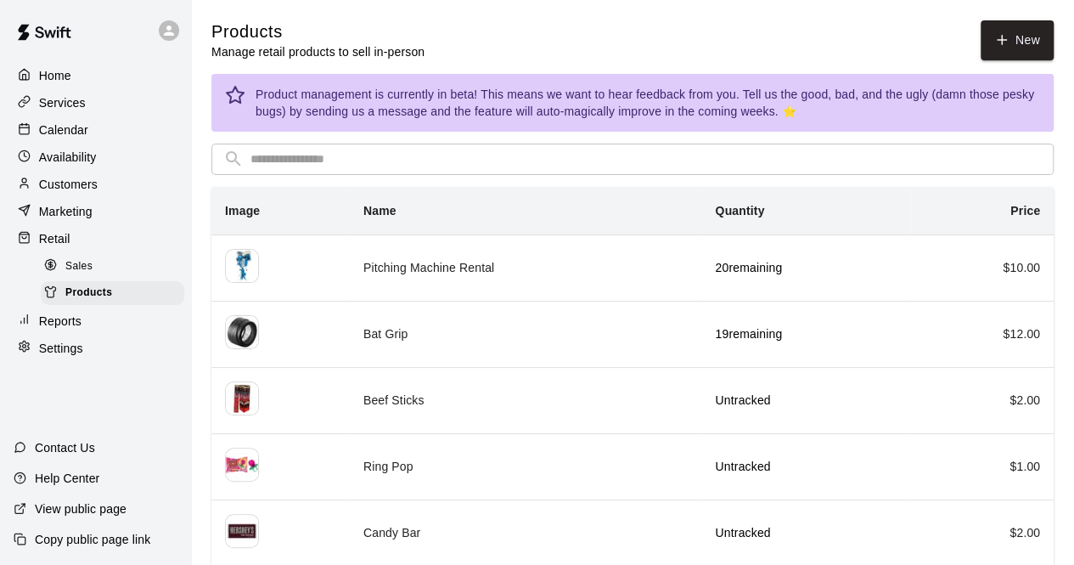
click at [68, 274] on span "Sales" at bounding box center [78, 266] width 27 height 17
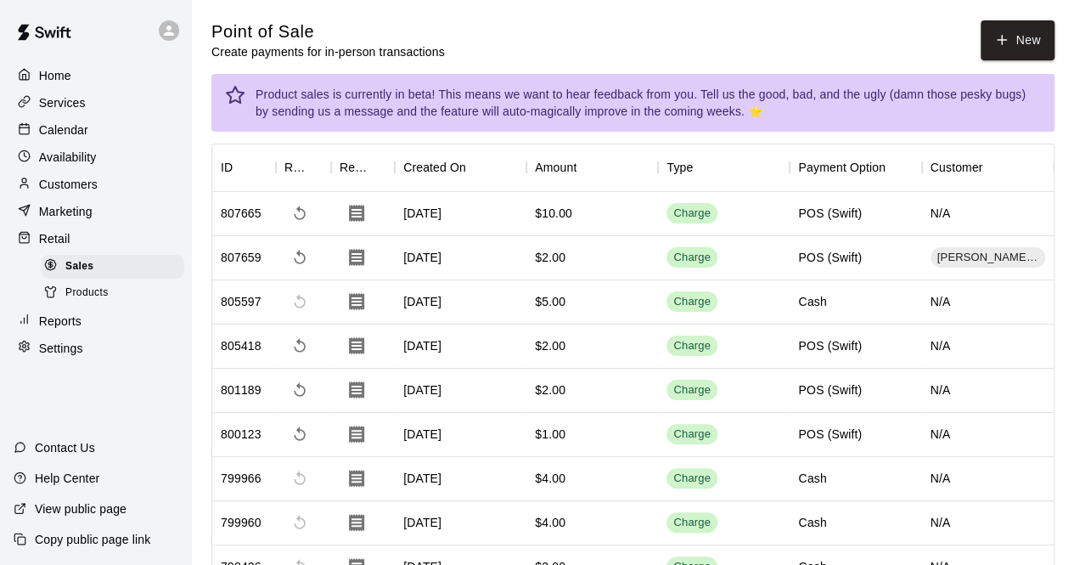
click at [129, 259] on div "Home Services Calendar Availability Customers Marketing Retail Sales Products R…" at bounding box center [95, 211] width 191 height 301
click at [125, 273] on div "Sales" at bounding box center [113, 267] width 144 height 24
click at [1015, 41] on button "New" at bounding box center [1017, 40] width 73 height 40
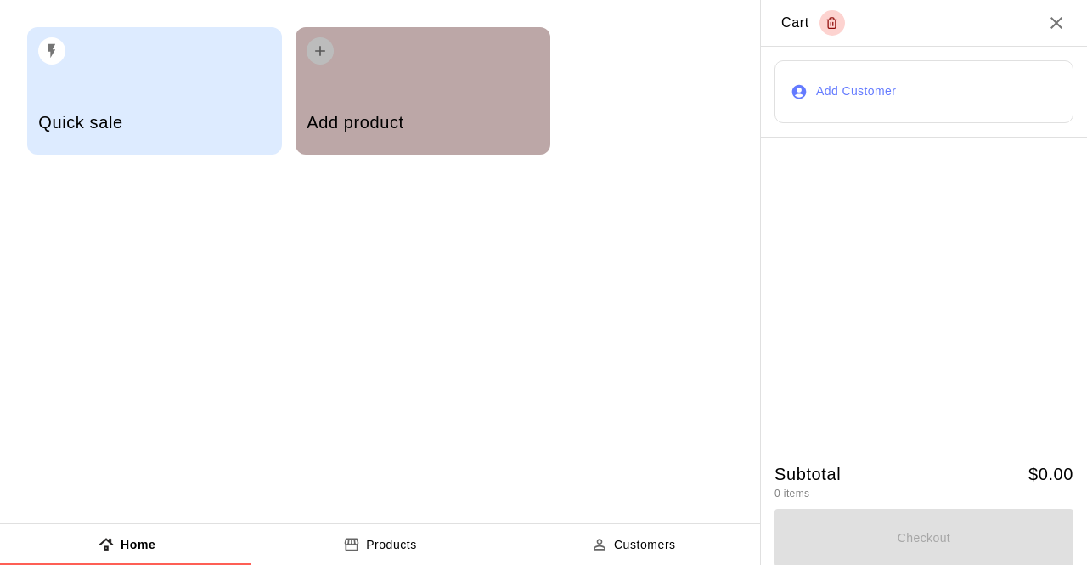
click at [397, 127] on h5 "Add product" at bounding box center [423, 122] width 232 height 23
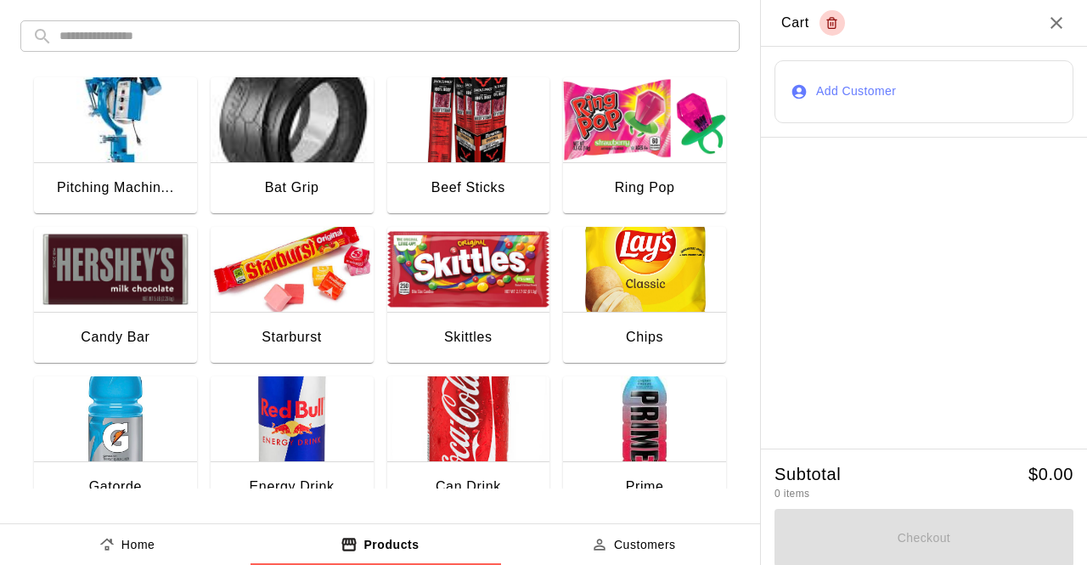
click at [396, 290] on img "button" at bounding box center [468, 269] width 163 height 85
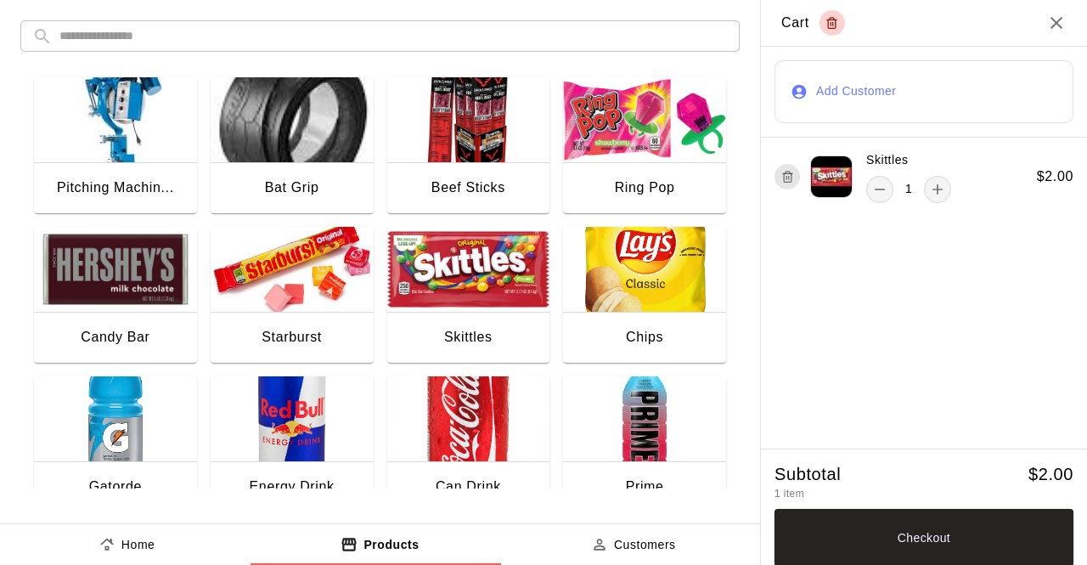
click at [896, 551] on button "Checkout" at bounding box center [924, 538] width 299 height 58
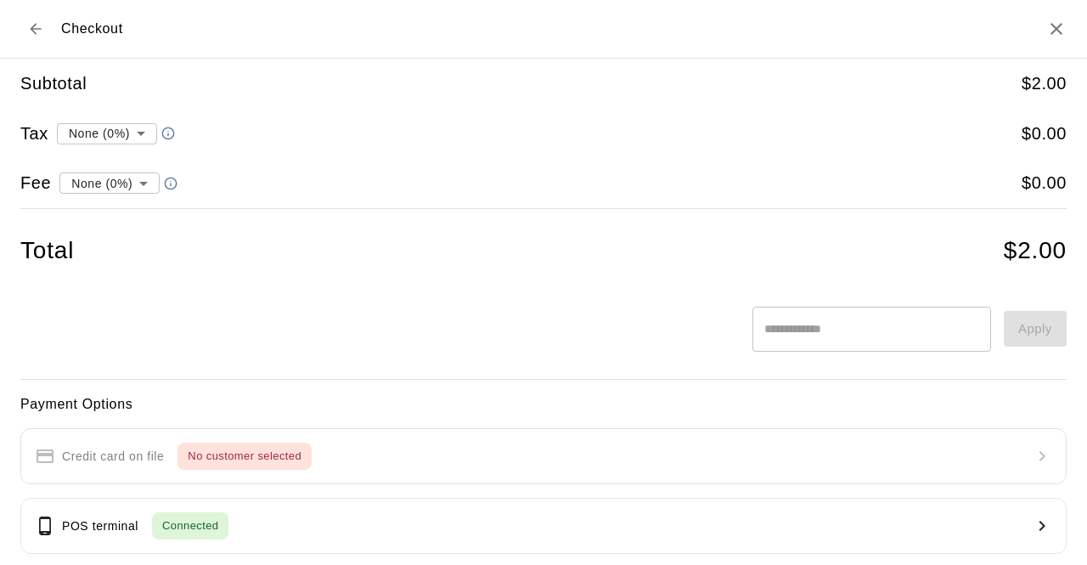
scroll to position [211, 0]
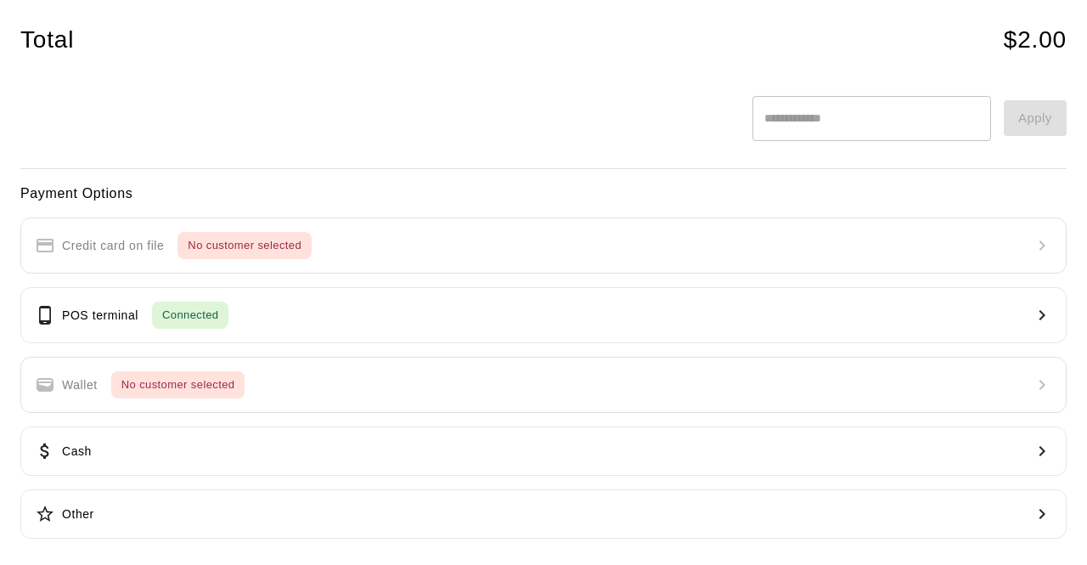
click at [296, 451] on button "Cash" at bounding box center [543, 450] width 1046 height 49
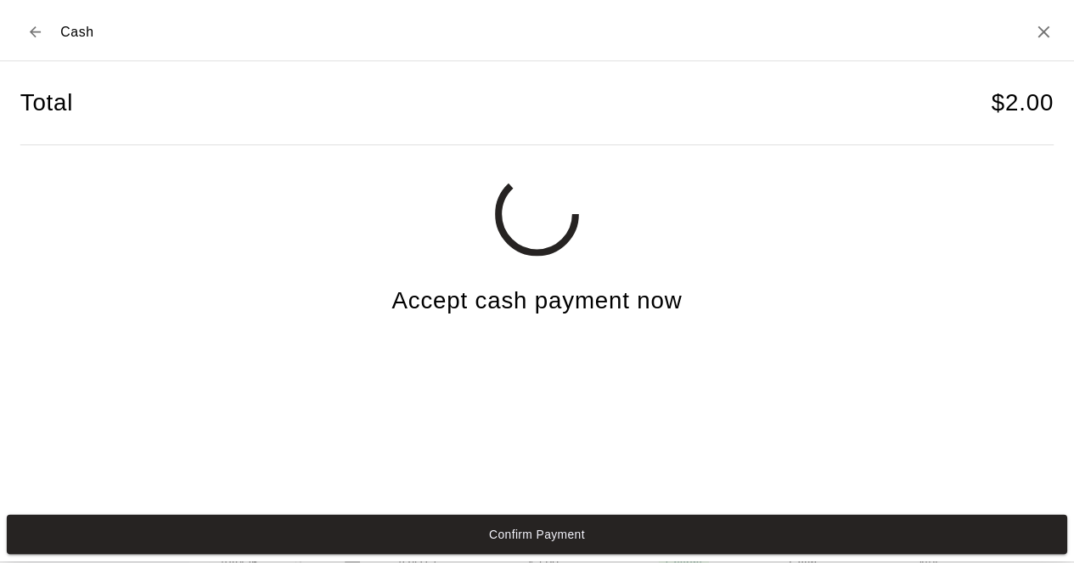
scroll to position [0, 0]
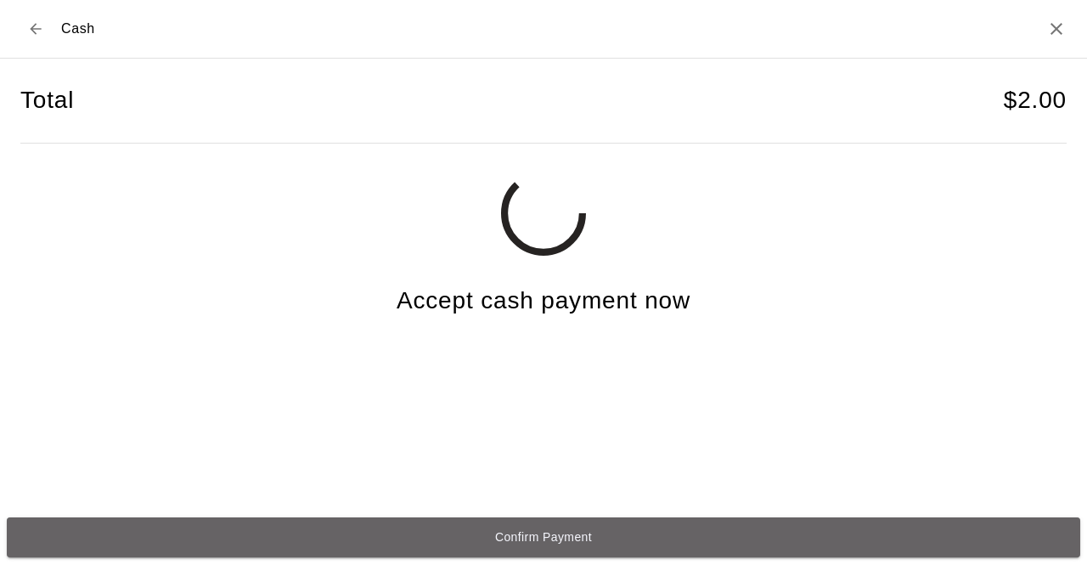
click at [670, 543] on button "Confirm Payment" at bounding box center [543, 537] width 1073 height 40
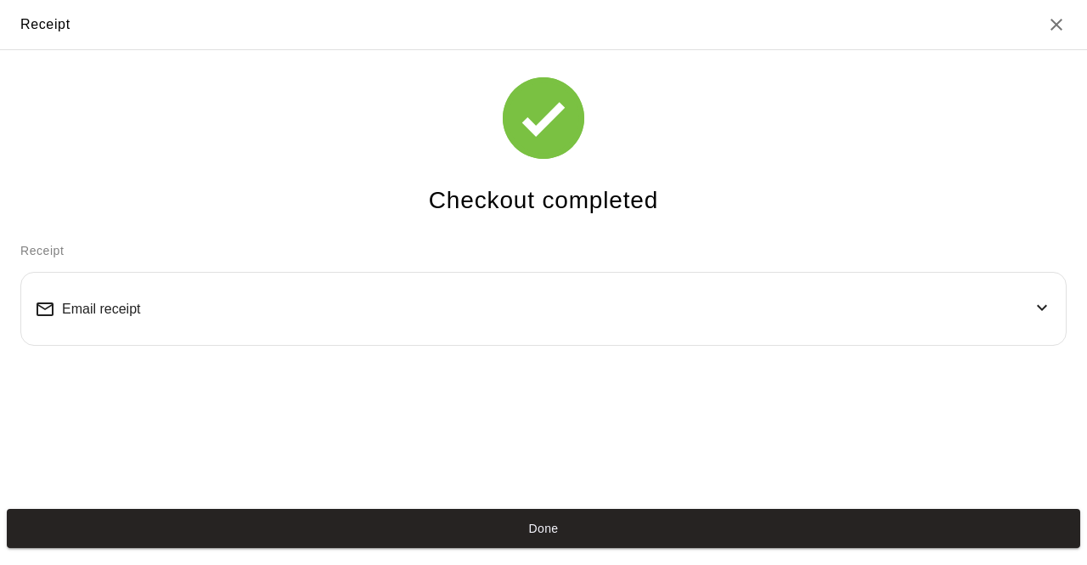
click at [584, 527] on button "Done" at bounding box center [543, 529] width 1073 height 40
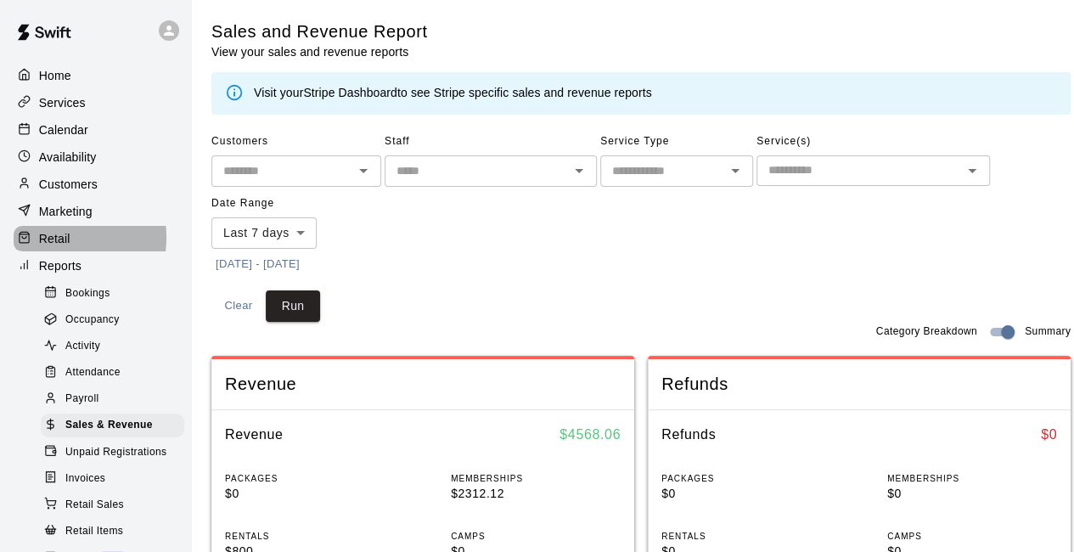
click at [53, 244] on p "Retail" at bounding box center [54, 238] width 31 height 17
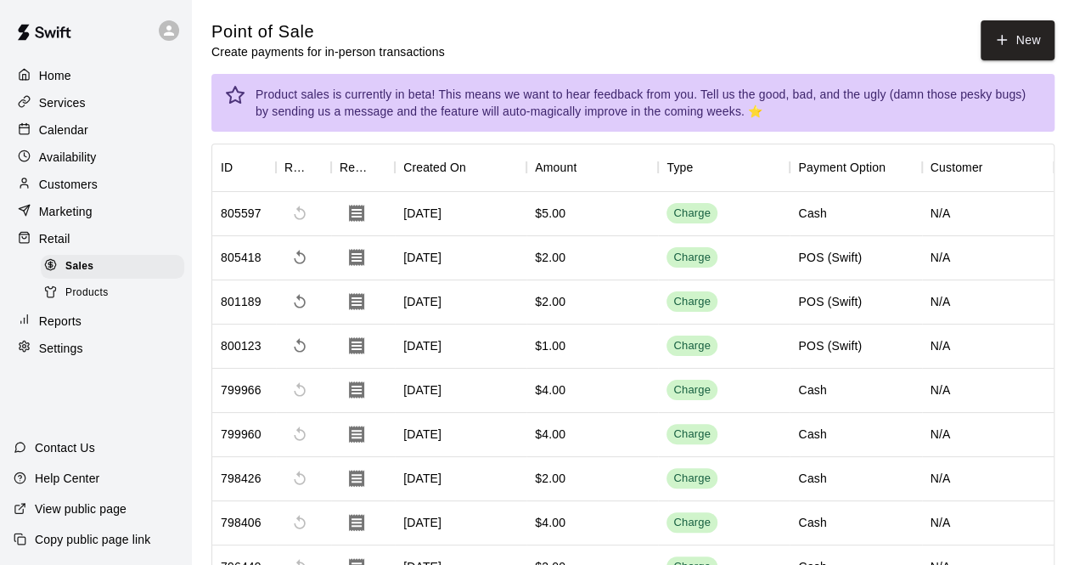
click at [1002, 43] on icon "button" at bounding box center [1002, 40] width 0 height 9
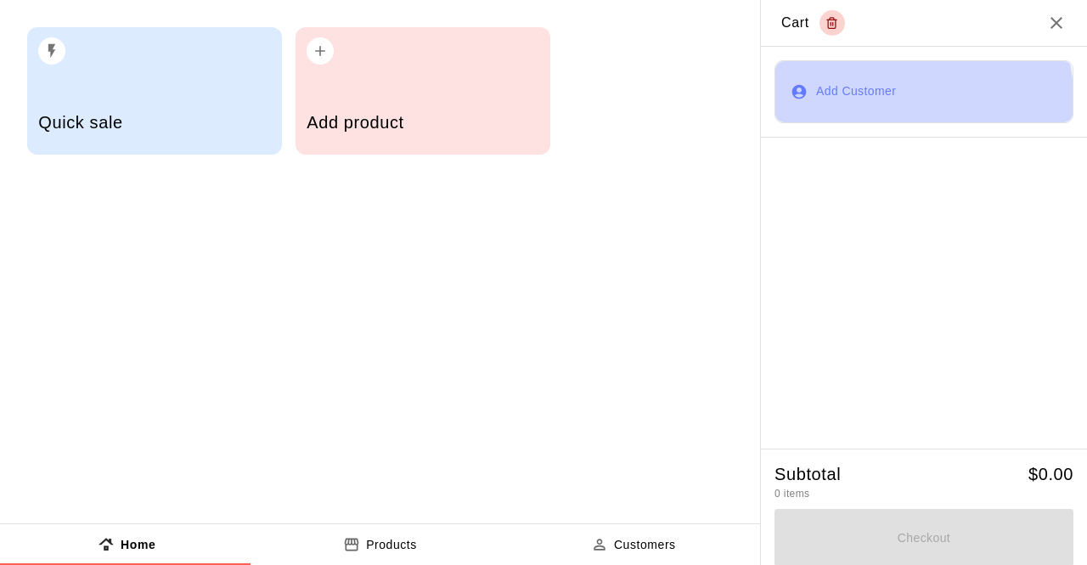
click at [858, 99] on button "Add Customer" at bounding box center [924, 91] width 299 height 63
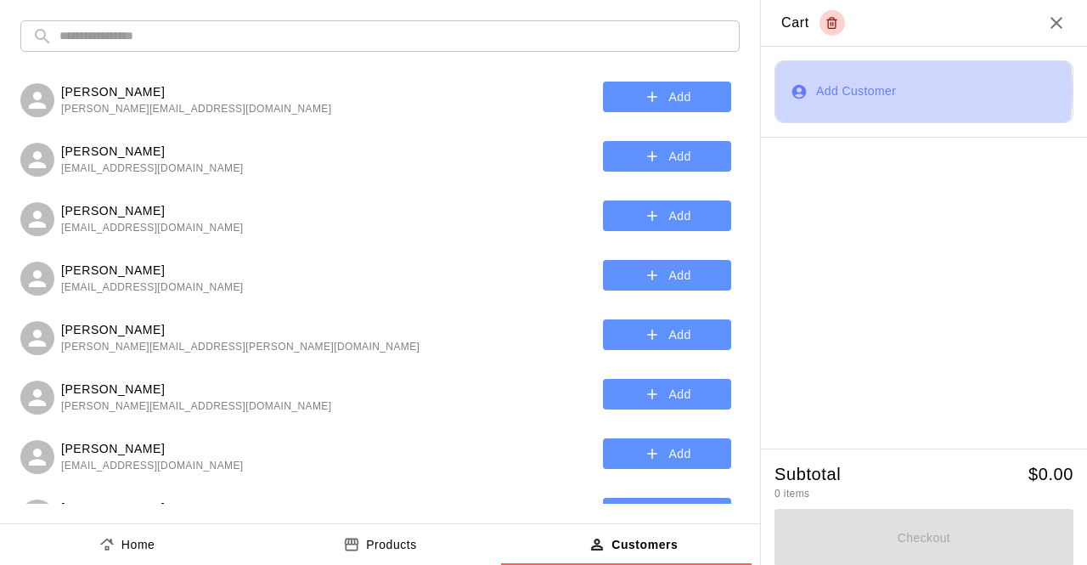
click at [820, 91] on button "Add Customer" at bounding box center [924, 91] width 299 height 63
click at [795, 92] on icon "button" at bounding box center [799, 91] width 14 height 14
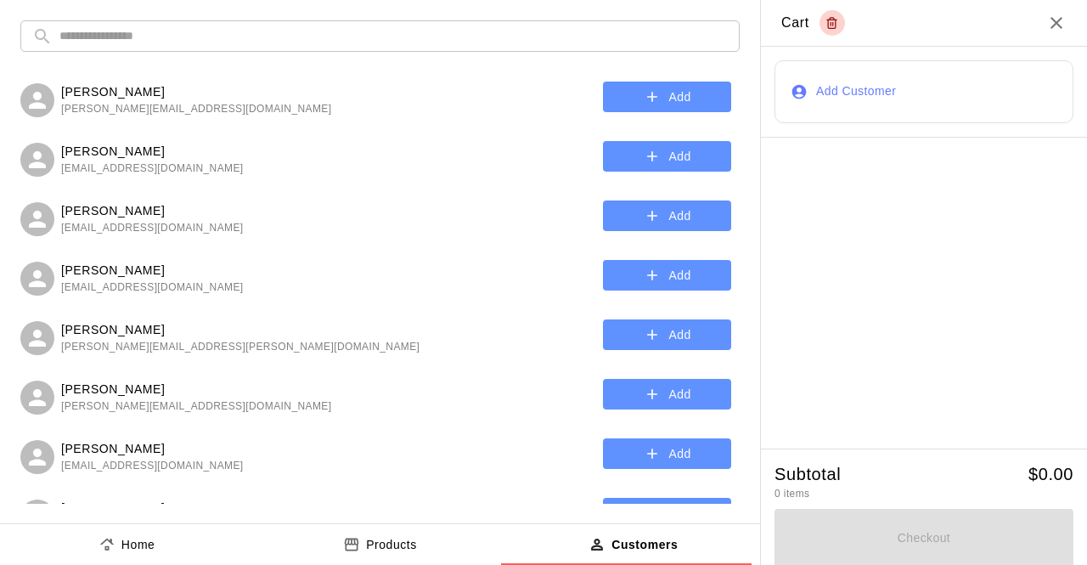
click at [337, 40] on input "text" at bounding box center [393, 35] width 668 height 31
click at [466, 86] on div "Jay Vineyard jay.vineyard@icloud.com Add" at bounding box center [375, 97] width 711 height 42
click at [90, 32] on input "text" at bounding box center [393, 35] width 668 height 31
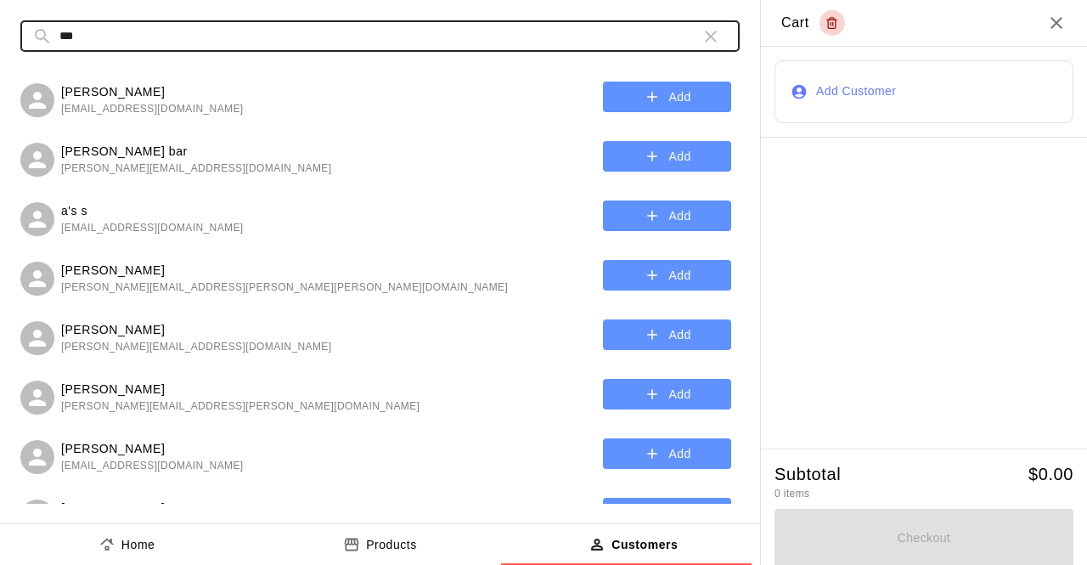
type input "***"
click at [91, 158] on p "jas bar" at bounding box center [196, 152] width 270 height 18
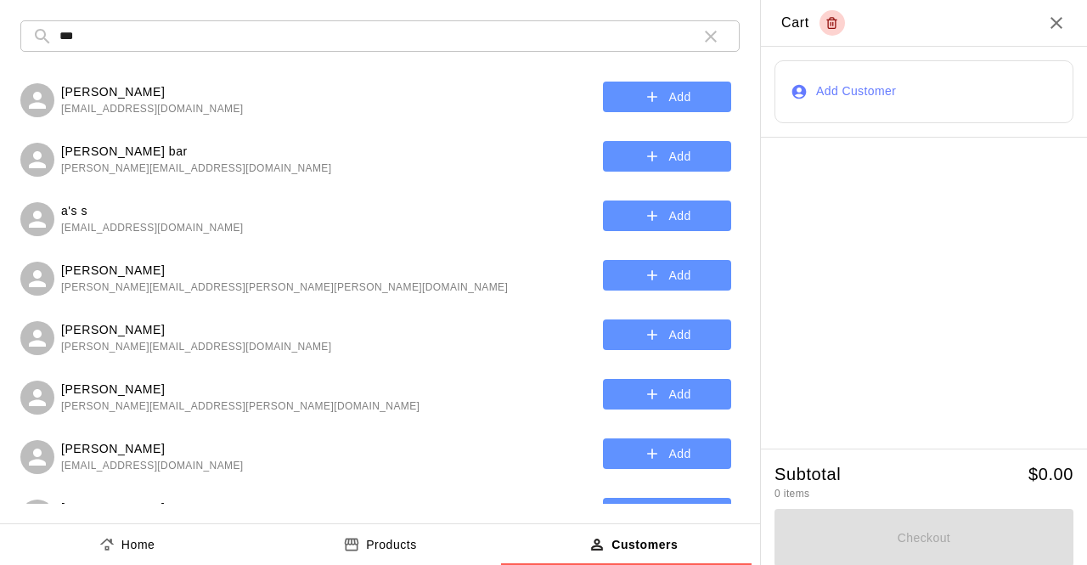
click at [92, 170] on span "sharie@luckyspur.com" at bounding box center [196, 169] width 270 height 17
click at [82, 154] on p "jas bar" at bounding box center [196, 152] width 270 height 18
click at [653, 157] on button "Add" at bounding box center [667, 156] width 128 height 31
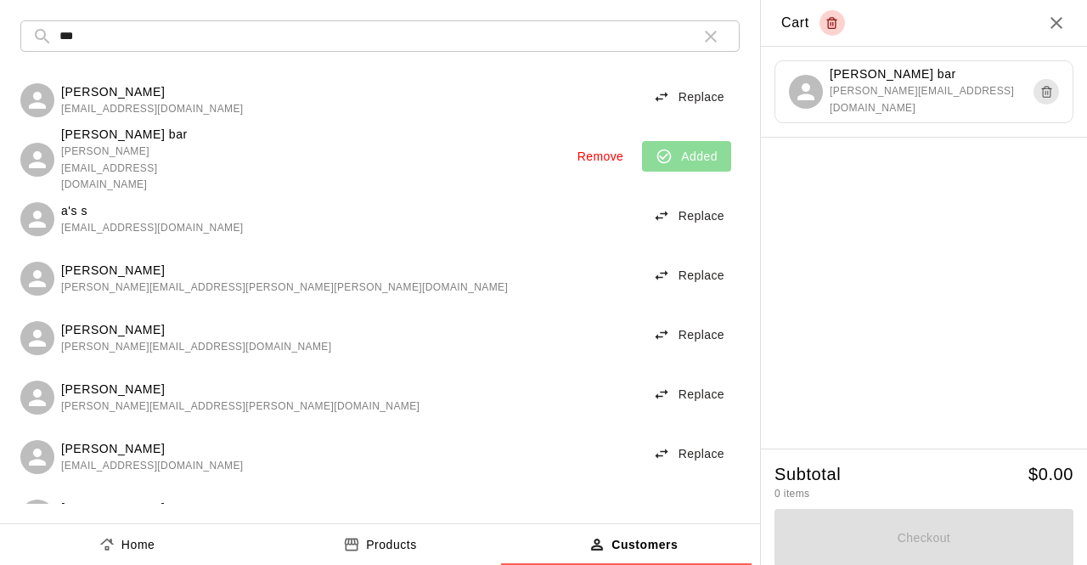
click at [881, 483] on div "Subtotal 0 items $ 0.00" at bounding box center [924, 483] width 299 height 41
click at [910, 78] on p "jas bar" at bounding box center [932, 74] width 204 height 18
click at [406, 544] on p "Products" at bounding box center [391, 545] width 51 height 18
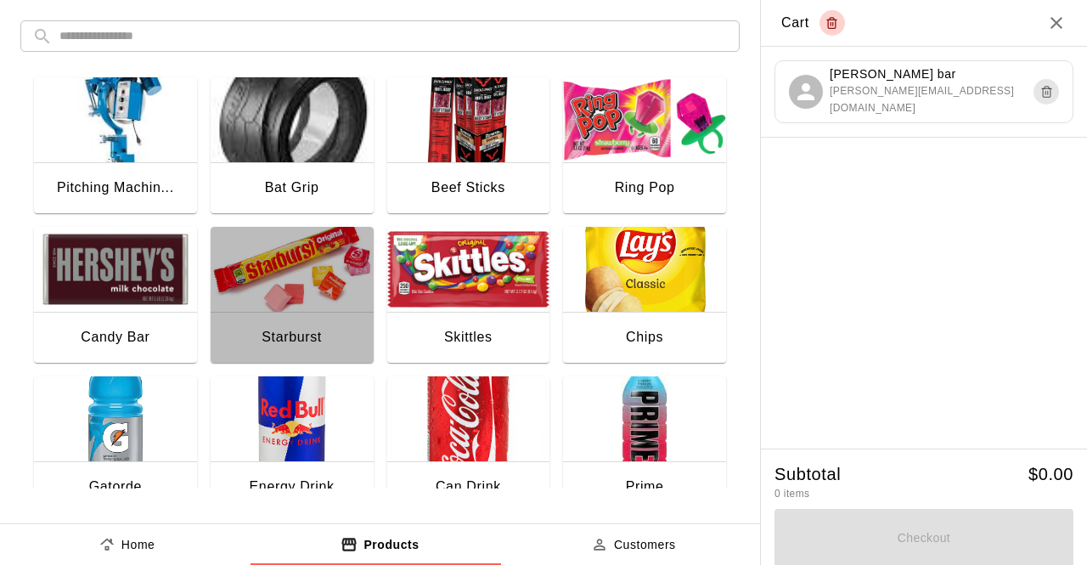
click at [301, 314] on div "Starburst" at bounding box center [292, 339] width 163 height 54
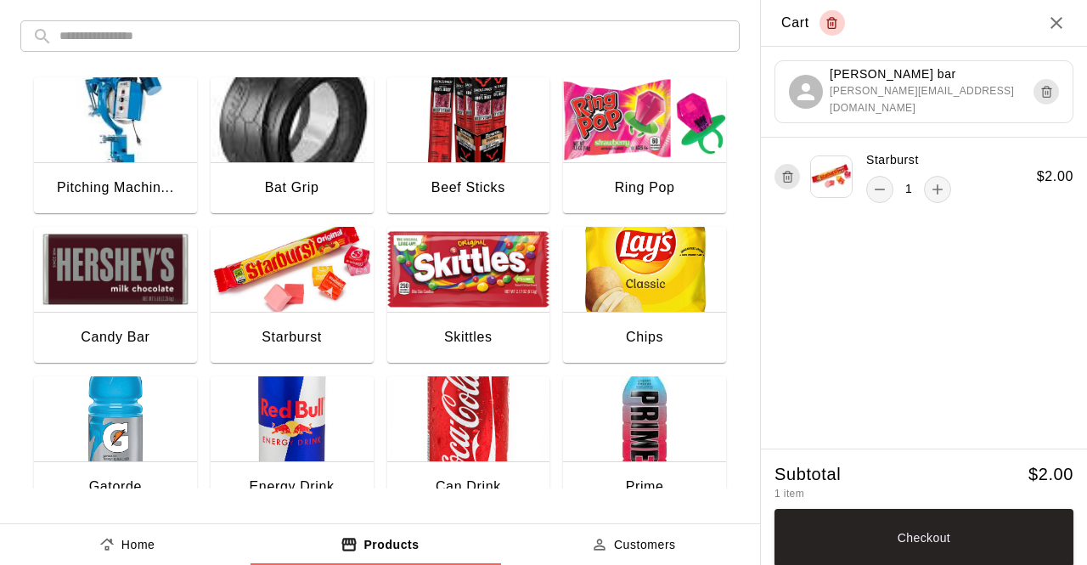
click at [851, 534] on button "Checkout" at bounding box center [924, 538] width 299 height 58
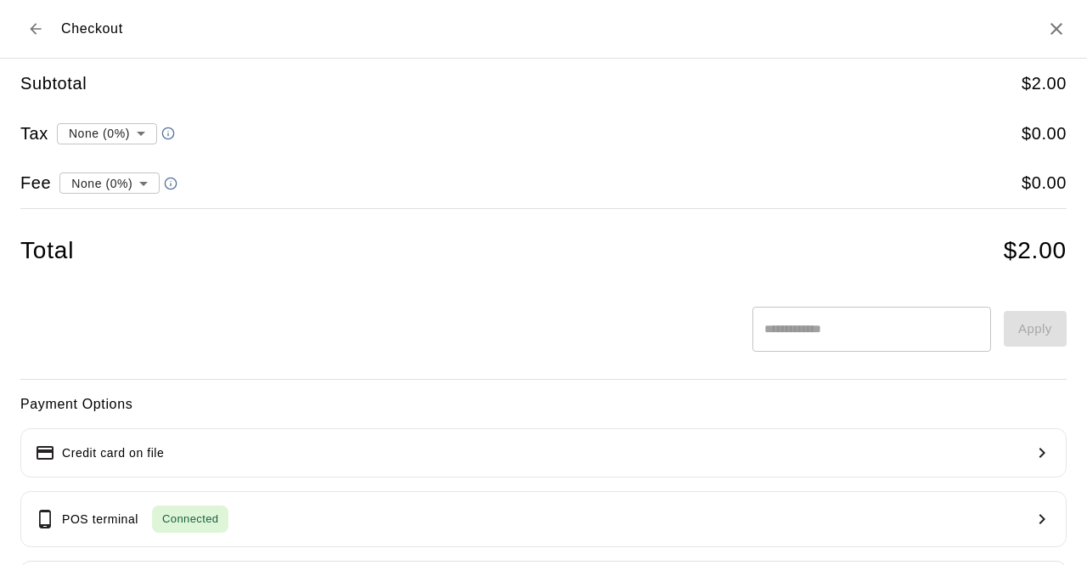
click at [729, 513] on button "POS terminal Connected" at bounding box center [543, 519] width 1046 height 56
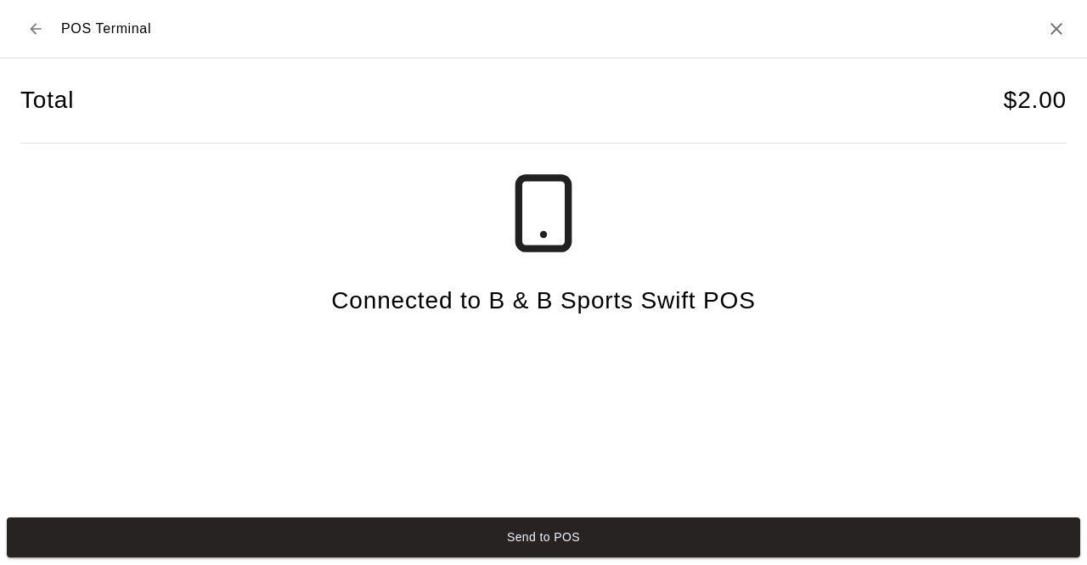
click at [732, 523] on button "Send to POS" at bounding box center [543, 537] width 1073 height 40
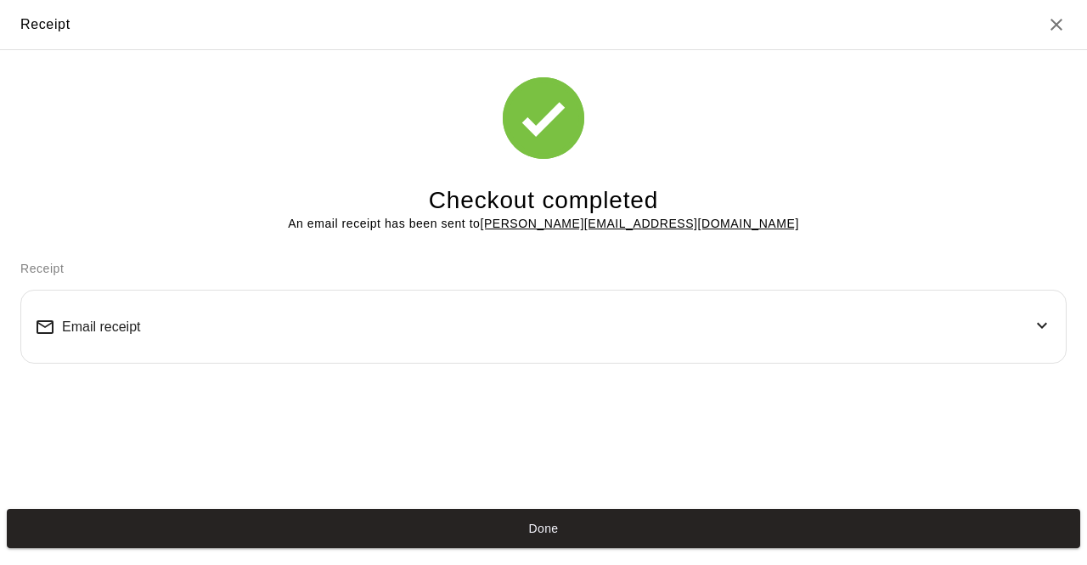
click at [712, 524] on button "Done" at bounding box center [543, 529] width 1073 height 40
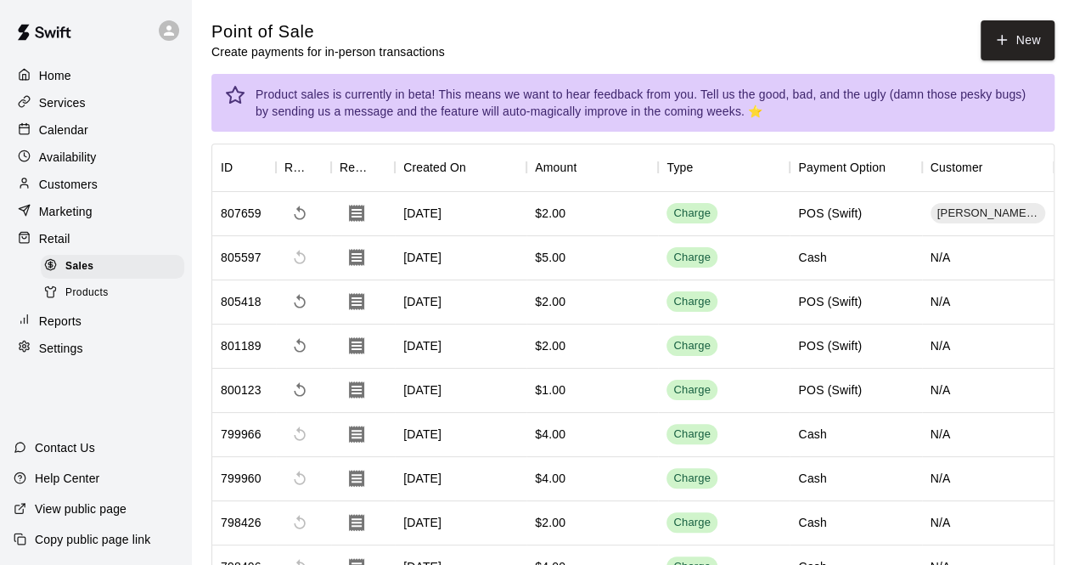
click at [56, 133] on p "Calendar" at bounding box center [63, 129] width 49 height 17
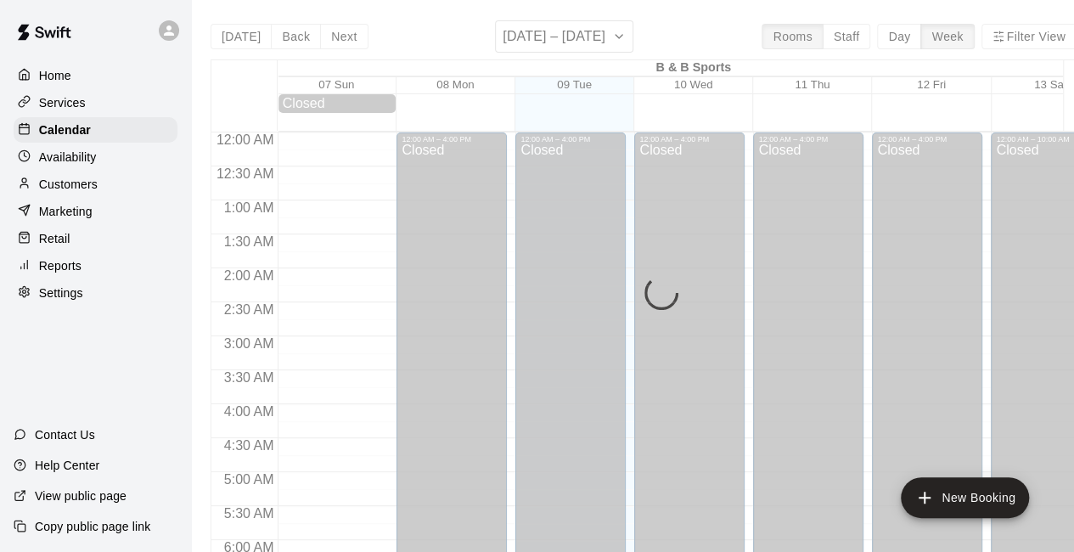
scroll to position [1107, 0]
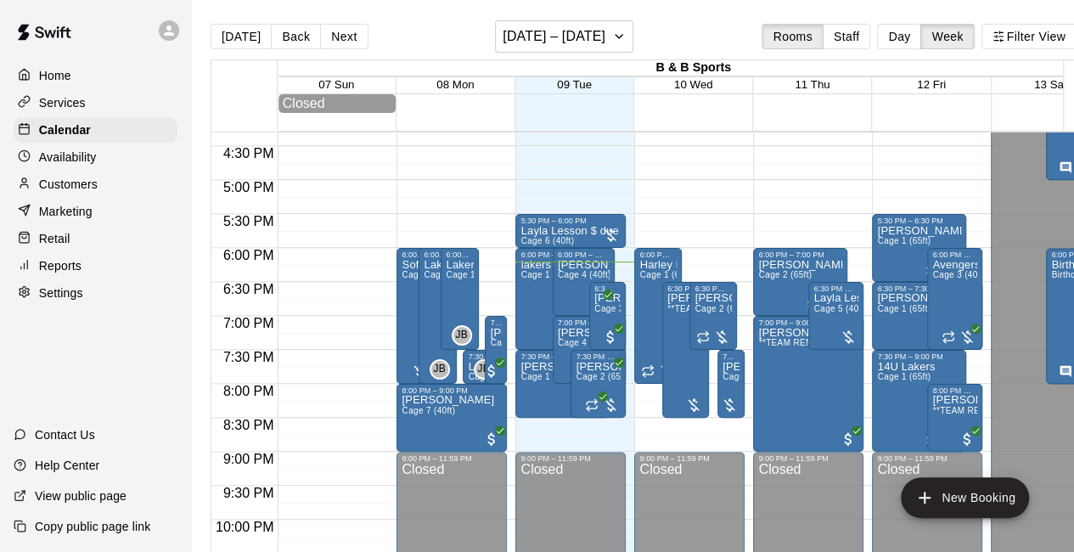
click at [914, 40] on button "Day" at bounding box center [899, 36] width 44 height 25
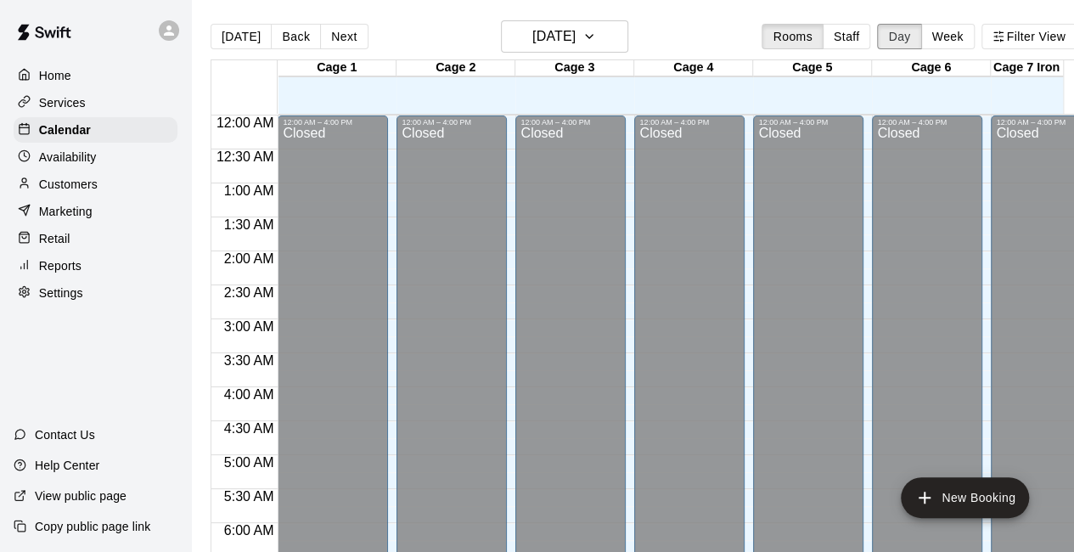
scroll to position [1172, 0]
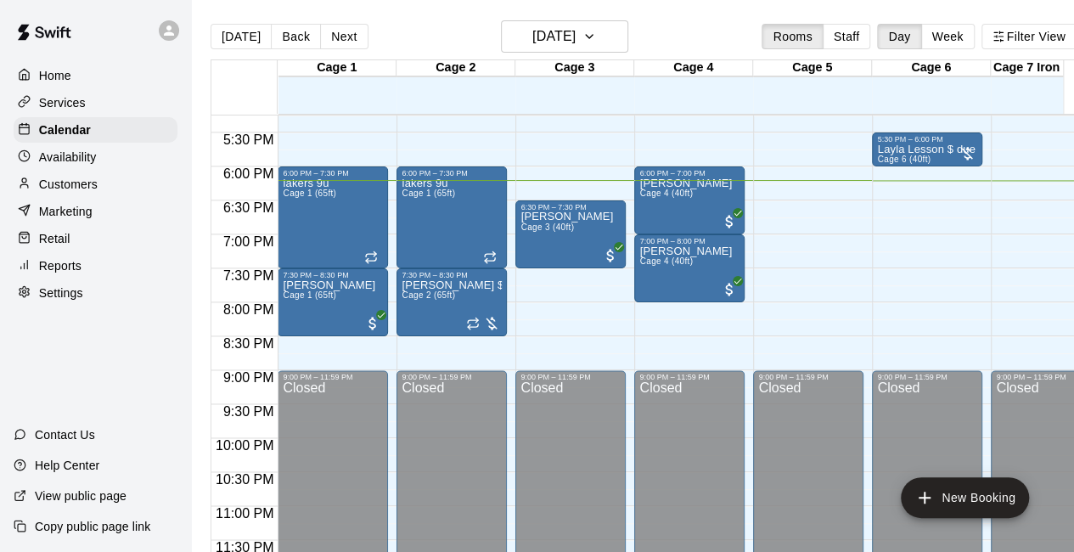
click at [953, 149] on p "Layla Lesson $ due" at bounding box center [926, 149] width 98 height 0
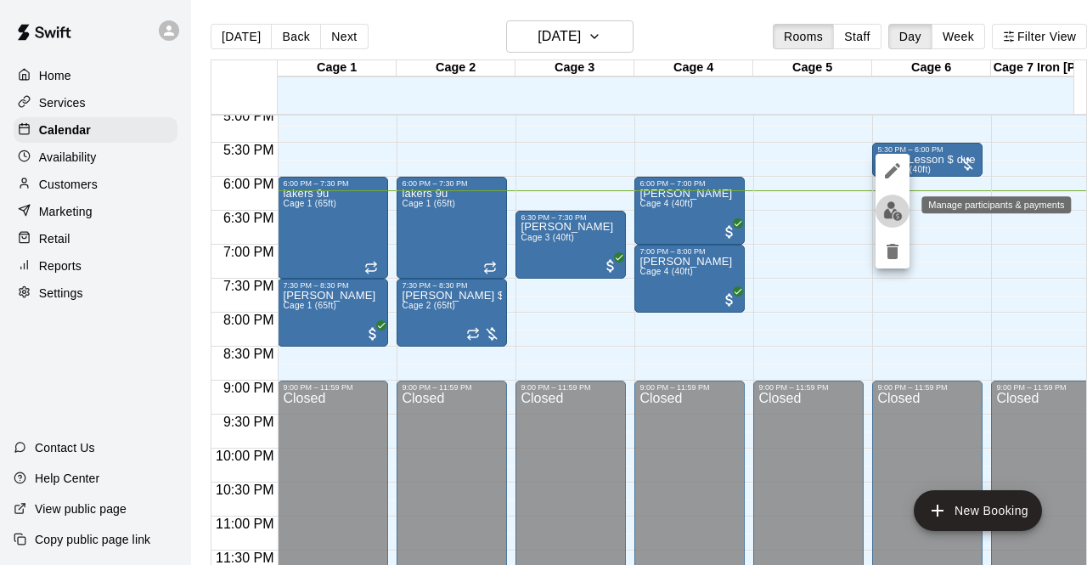
click at [890, 209] on img "edit" at bounding box center [893, 211] width 20 height 20
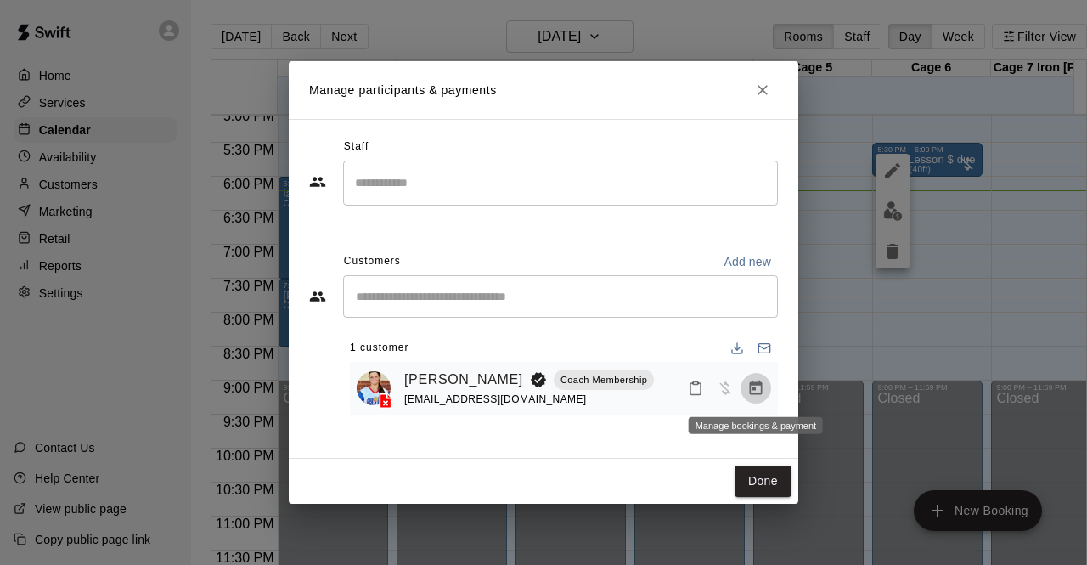
click at [754, 388] on icon "Manage bookings & payment" at bounding box center [756, 387] width 13 height 14
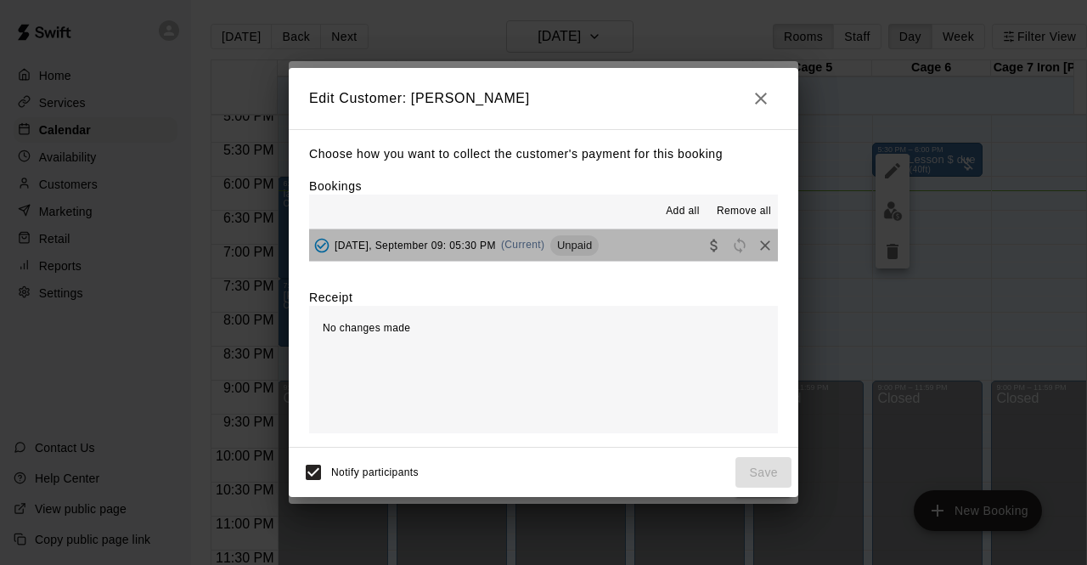
click at [659, 251] on button "Tuesday, September 09: 05:30 PM (Current) Unpaid" at bounding box center [543, 244] width 469 height 31
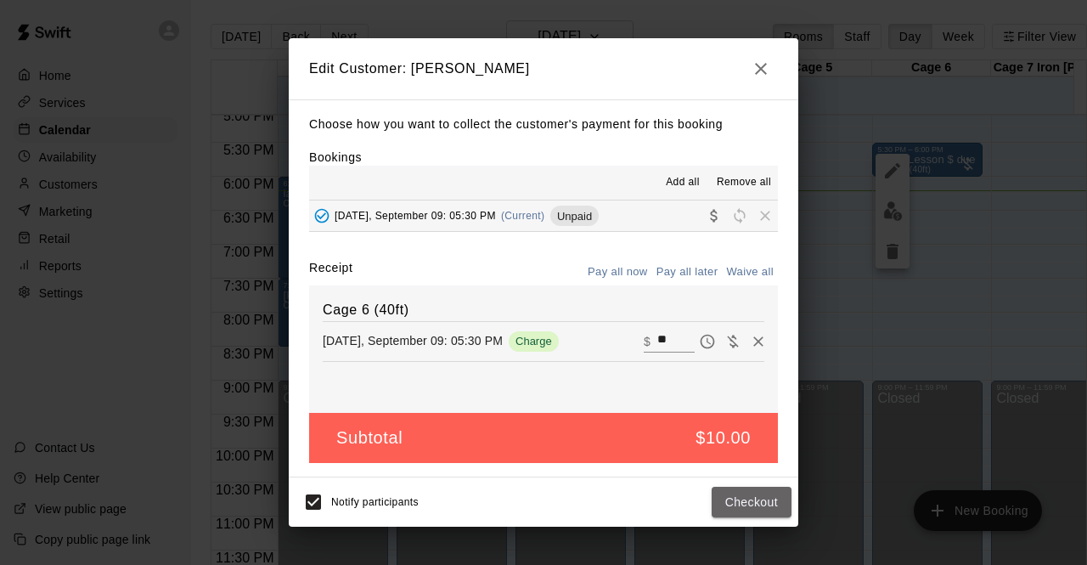
click at [736, 496] on button "Checkout" at bounding box center [752, 502] width 80 height 31
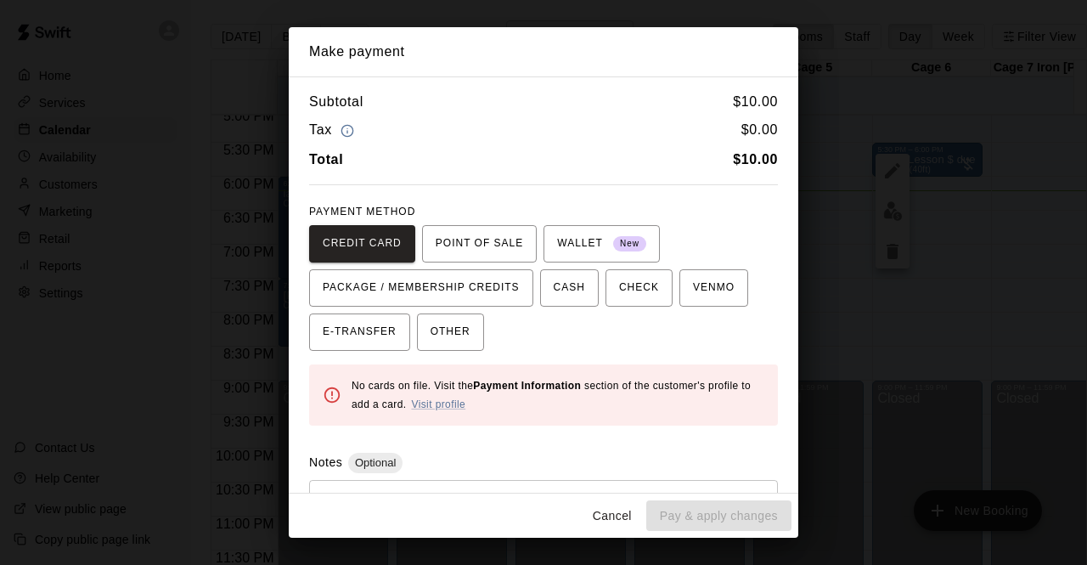
click at [469, 250] on span "POINT OF SALE" at bounding box center [479, 243] width 87 height 27
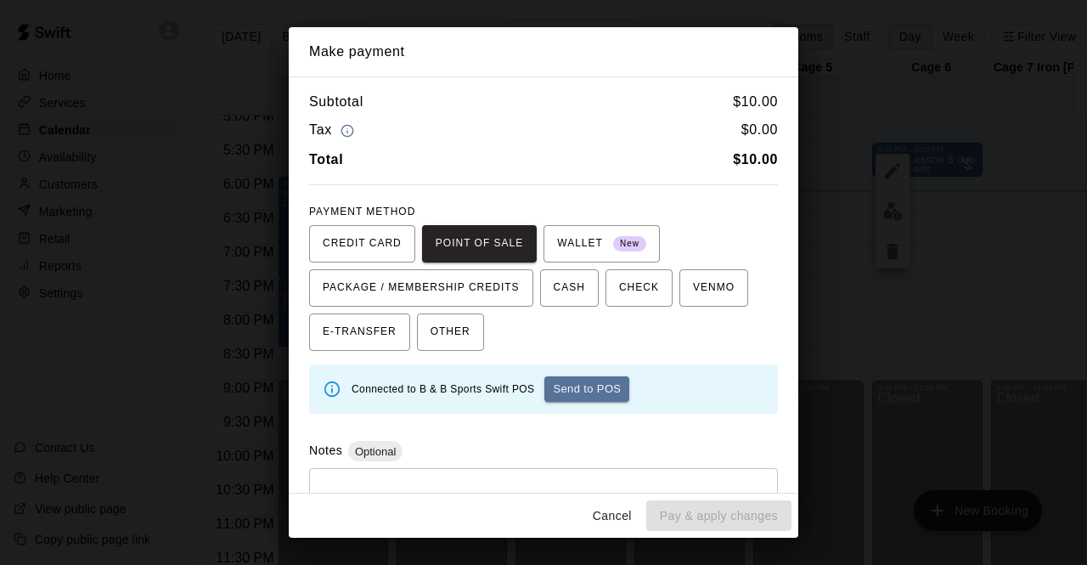
click at [600, 391] on button "Send to POS" at bounding box center [586, 388] width 85 height 25
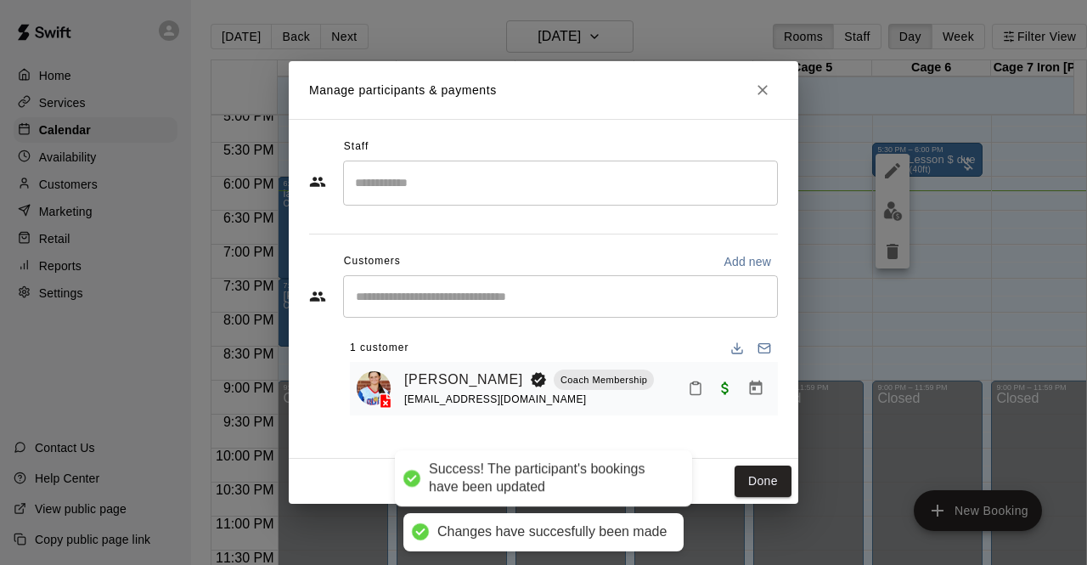
click at [764, 480] on button "Done" at bounding box center [763, 480] width 57 height 31
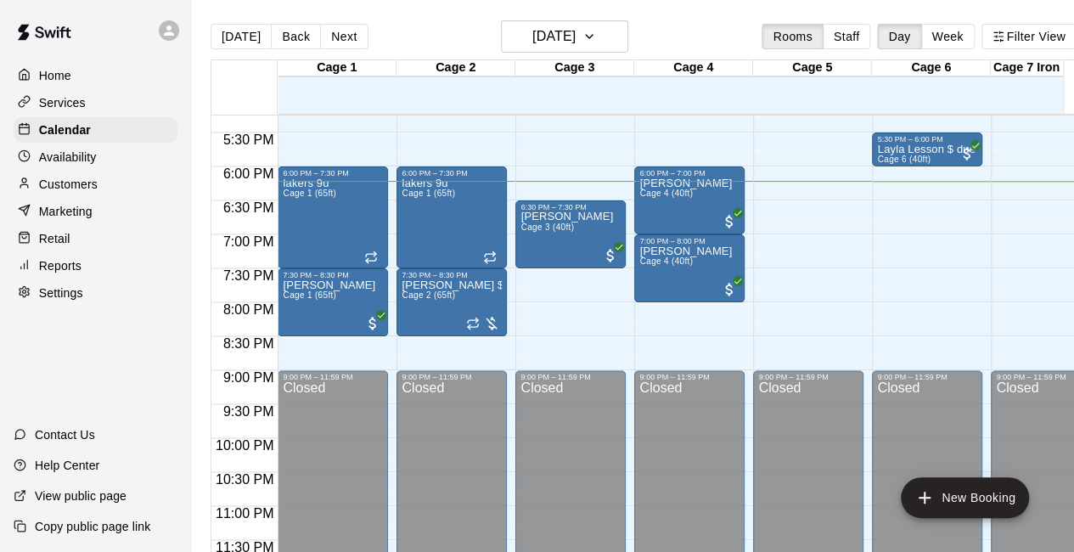
click at [42, 240] on p "Retail" at bounding box center [54, 238] width 31 height 17
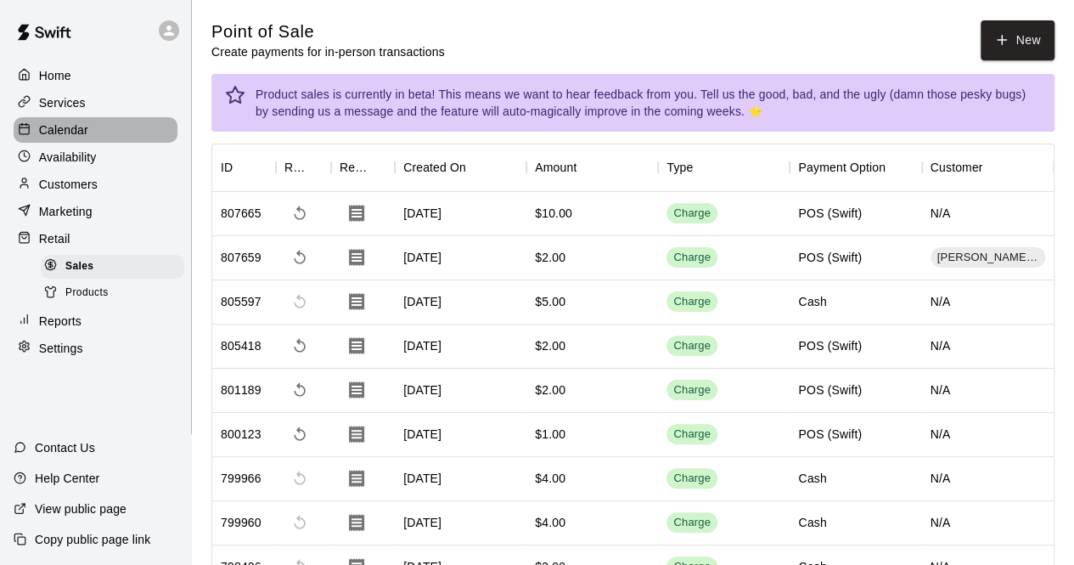
click at [56, 127] on p "Calendar" at bounding box center [63, 129] width 49 height 17
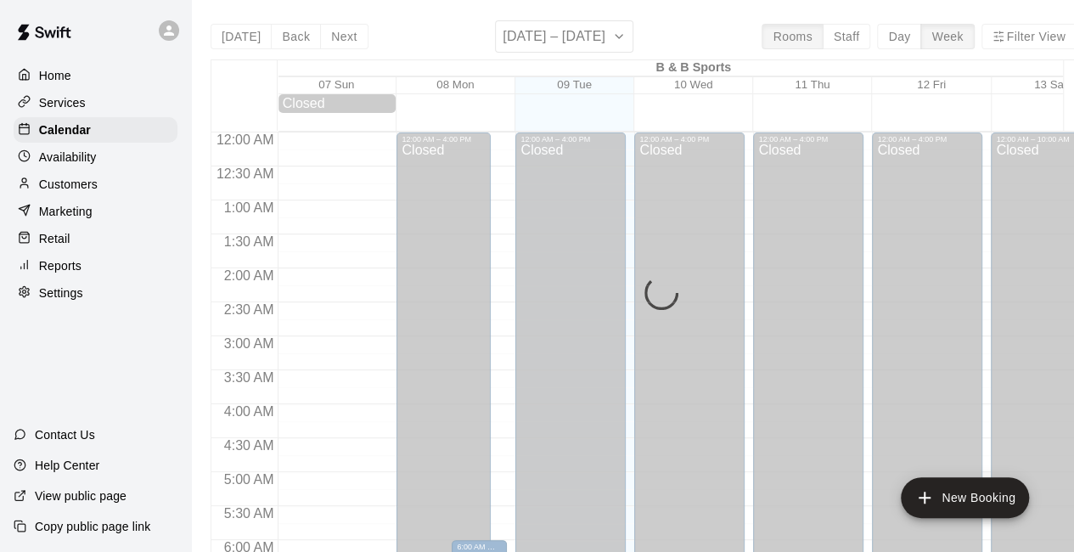
scroll to position [1107, 0]
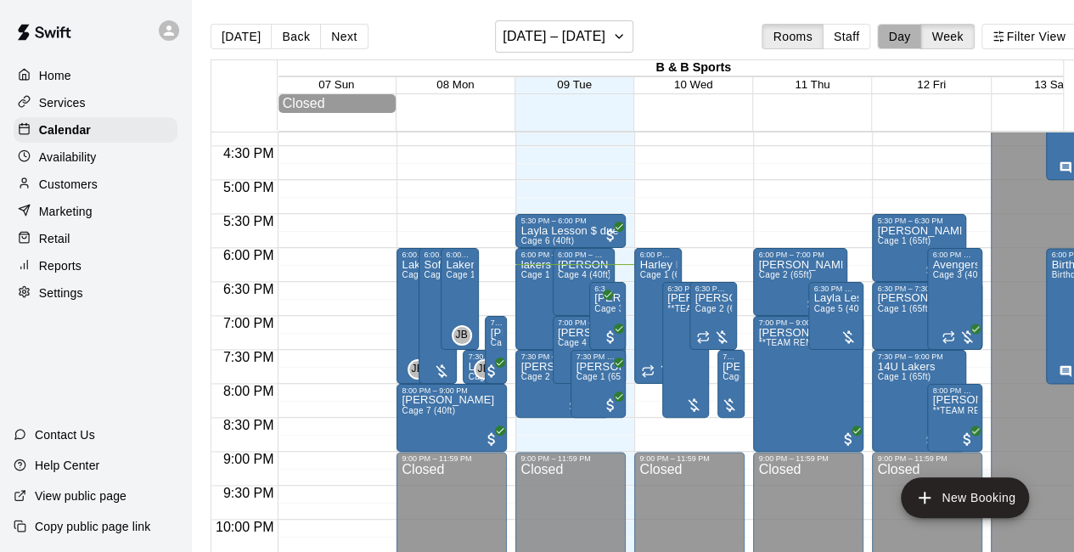
click at [910, 42] on button "Day" at bounding box center [899, 36] width 44 height 25
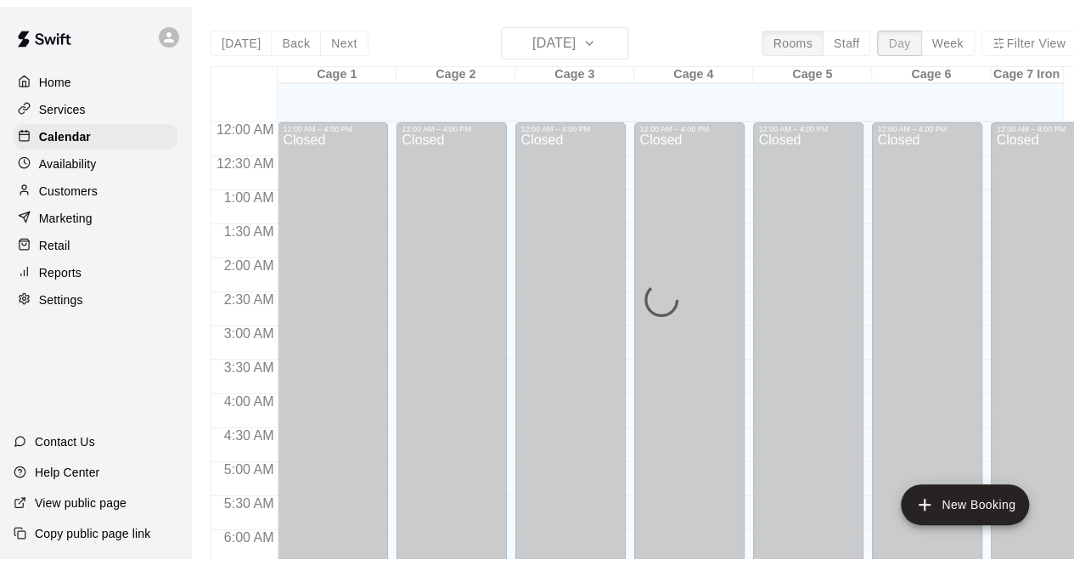
scroll to position [1177, 0]
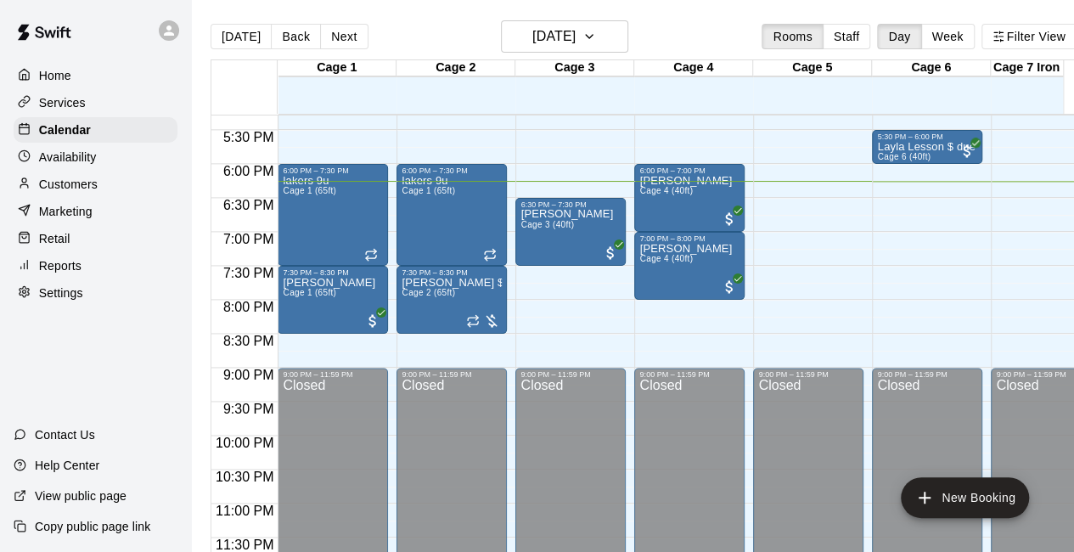
click at [76, 238] on div "Retail" at bounding box center [96, 238] width 164 height 25
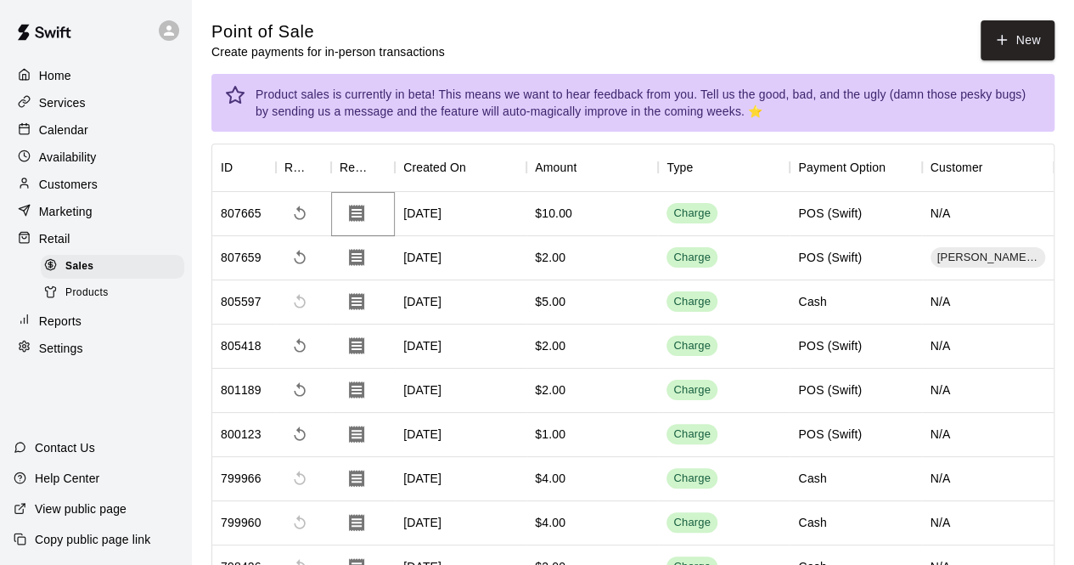
click at [353, 208] on icon "Download Receipt" at bounding box center [356, 213] width 15 height 17
click at [64, 138] on p "Calendar" at bounding box center [63, 129] width 49 height 17
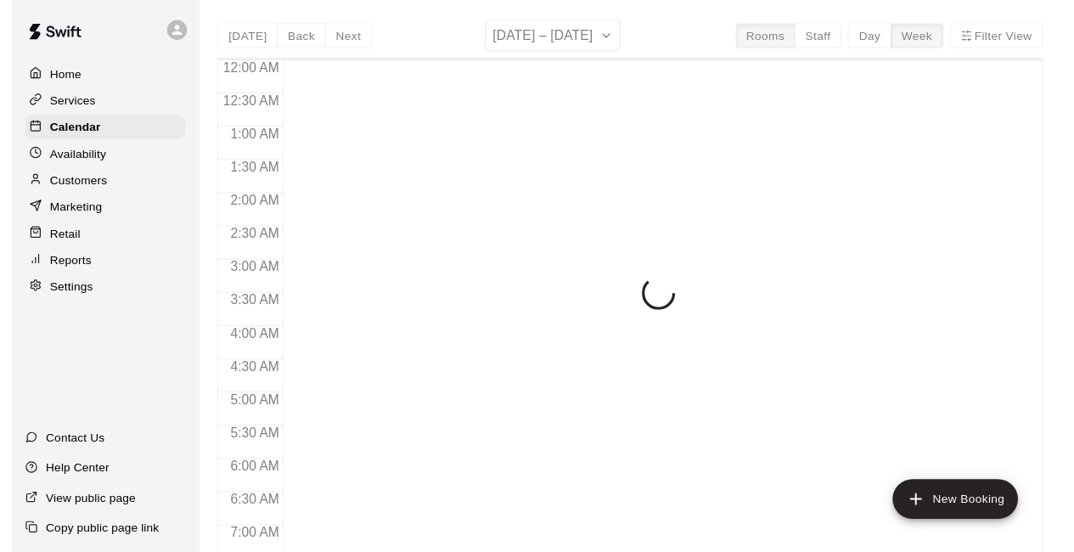
scroll to position [1107, 0]
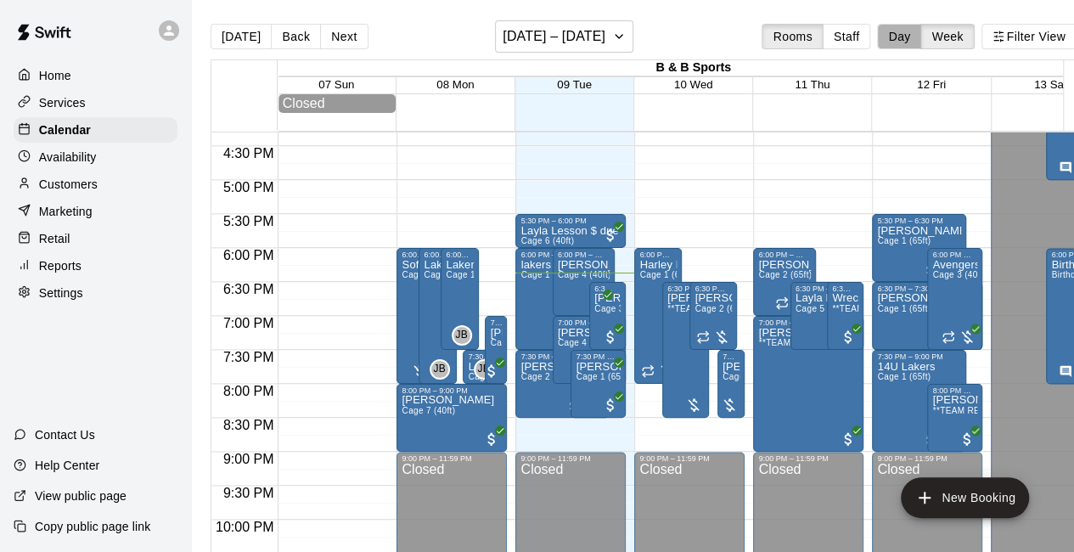
click at [894, 38] on button "Day" at bounding box center [899, 36] width 44 height 25
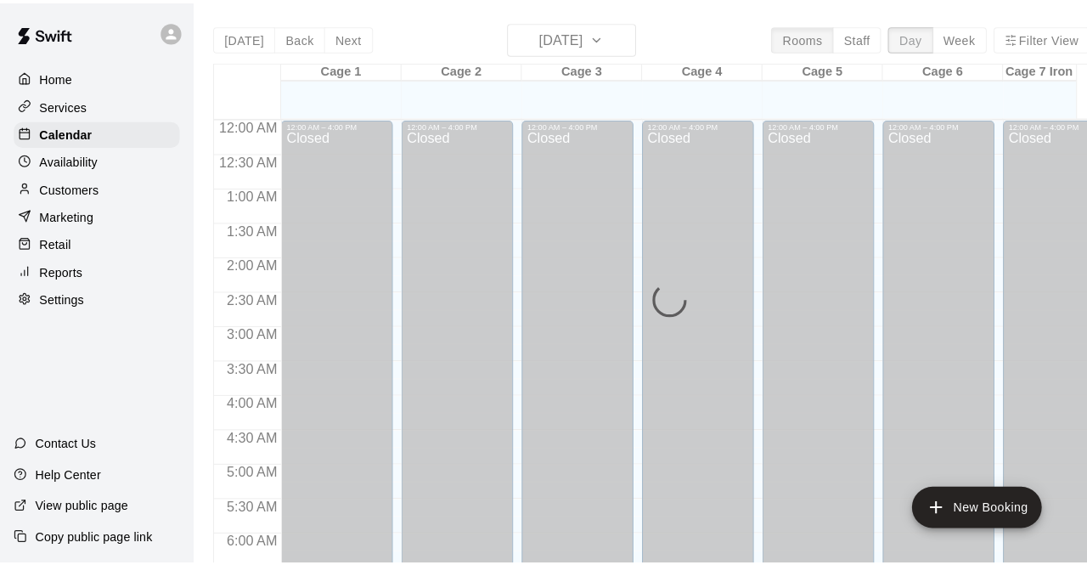
scroll to position [1172, 0]
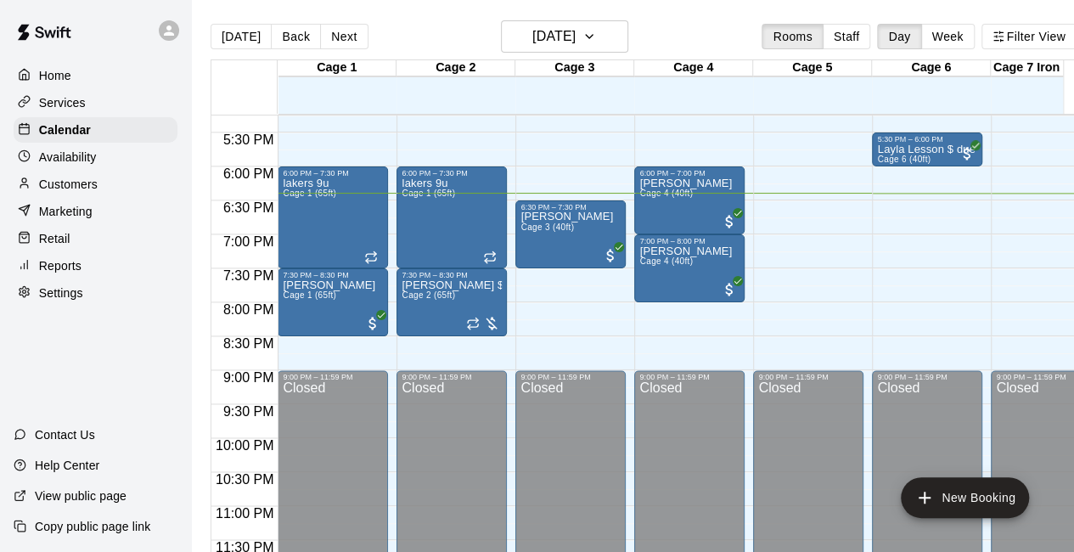
click at [463, 324] on div "Kelly Lesson $20 due Cage 2 (65ft)" at bounding box center [452, 555] width 100 height 552
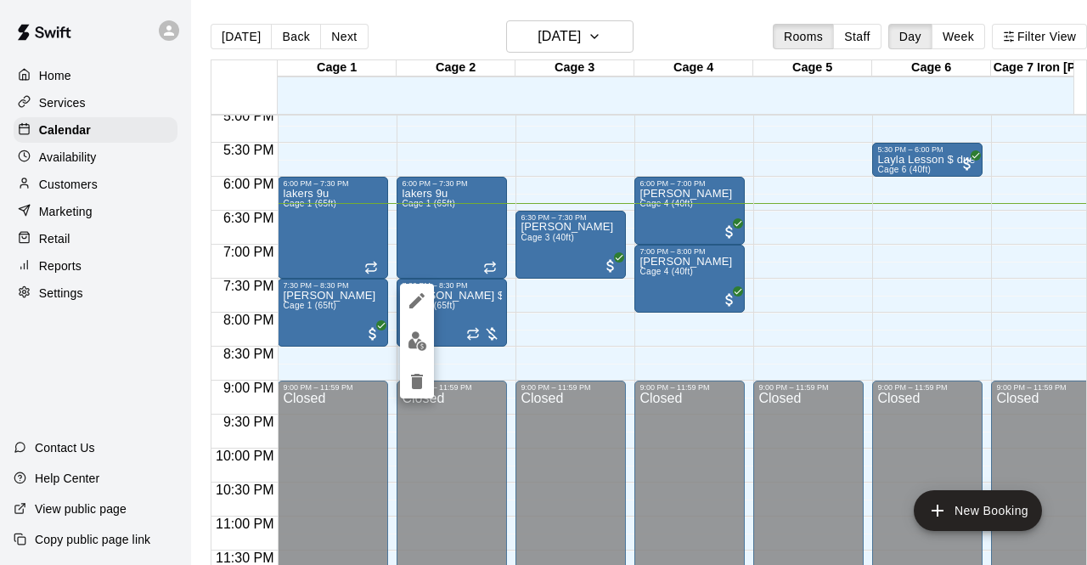
click at [1073, 551] on div at bounding box center [543, 282] width 1087 height 565
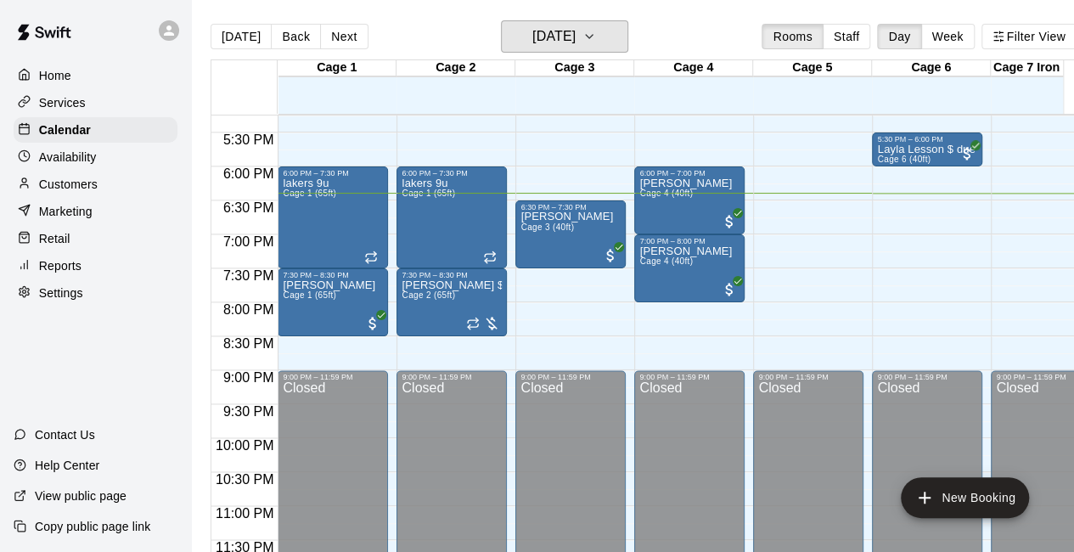
click at [596, 35] on icon "button" at bounding box center [590, 36] width 14 height 20
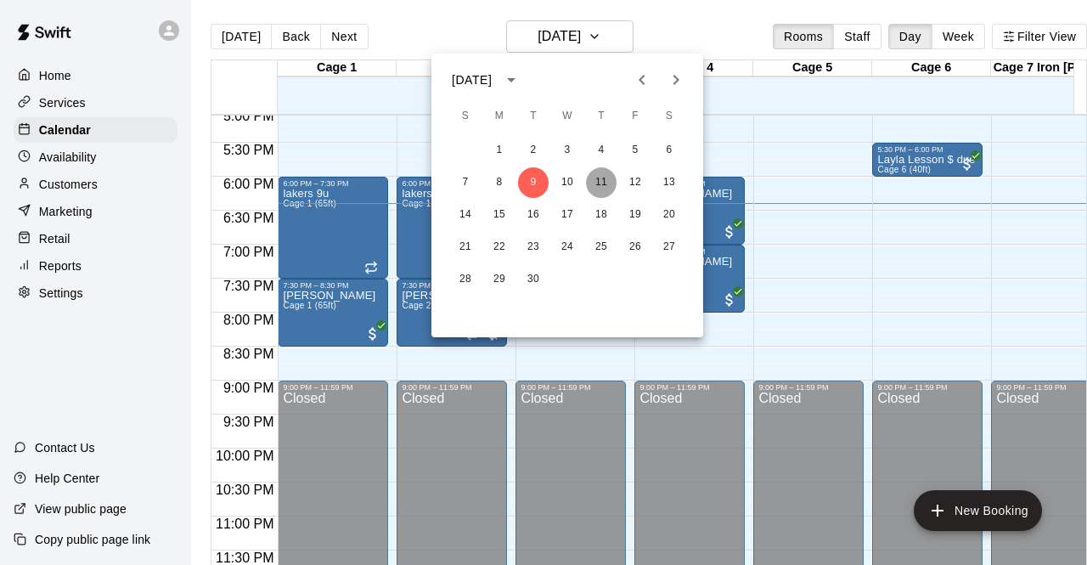
click at [606, 184] on button "11" at bounding box center [601, 182] width 31 height 31
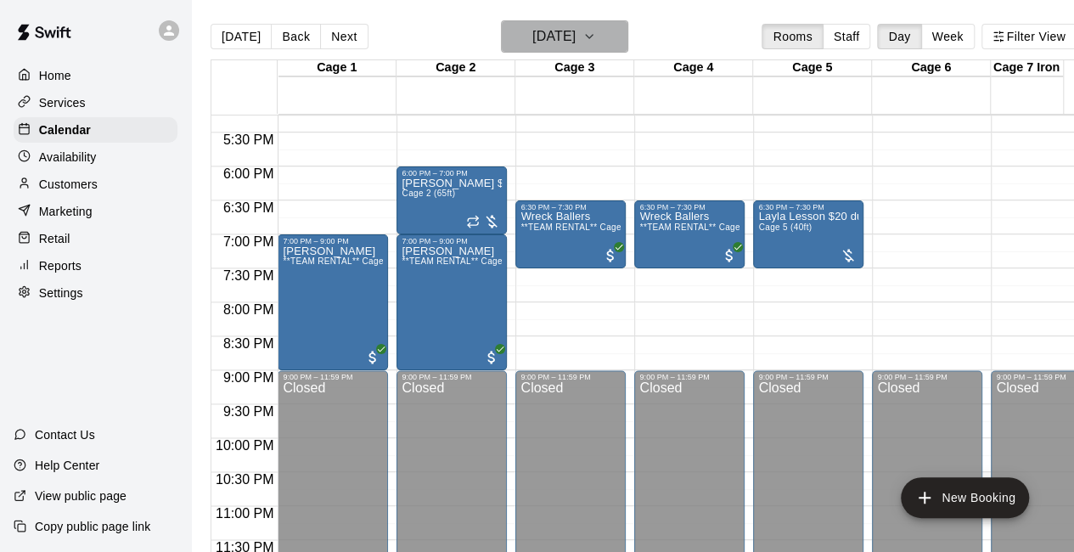
click at [596, 33] on icon "button" at bounding box center [590, 36] width 14 height 20
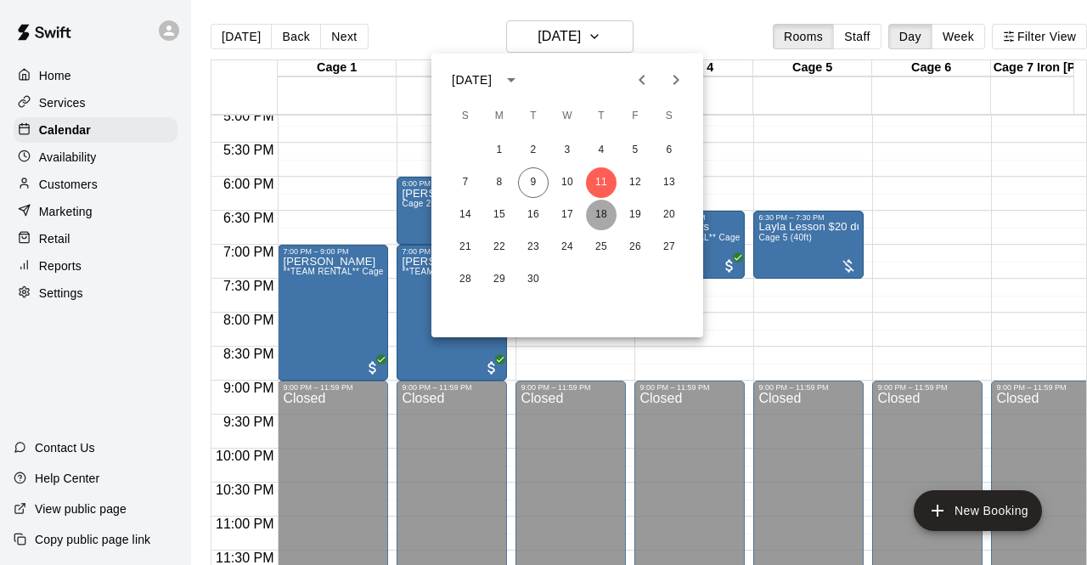
click at [602, 214] on button "18" at bounding box center [601, 215] width 31 height 31
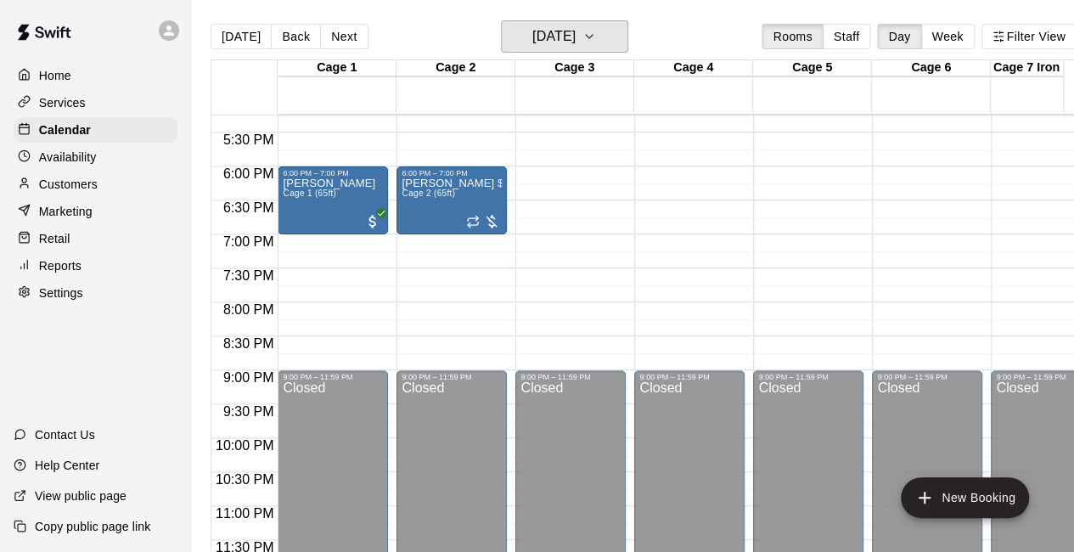
click at [596, 33] on icon "button" at bounding box center [590, 36] width 14 height 20
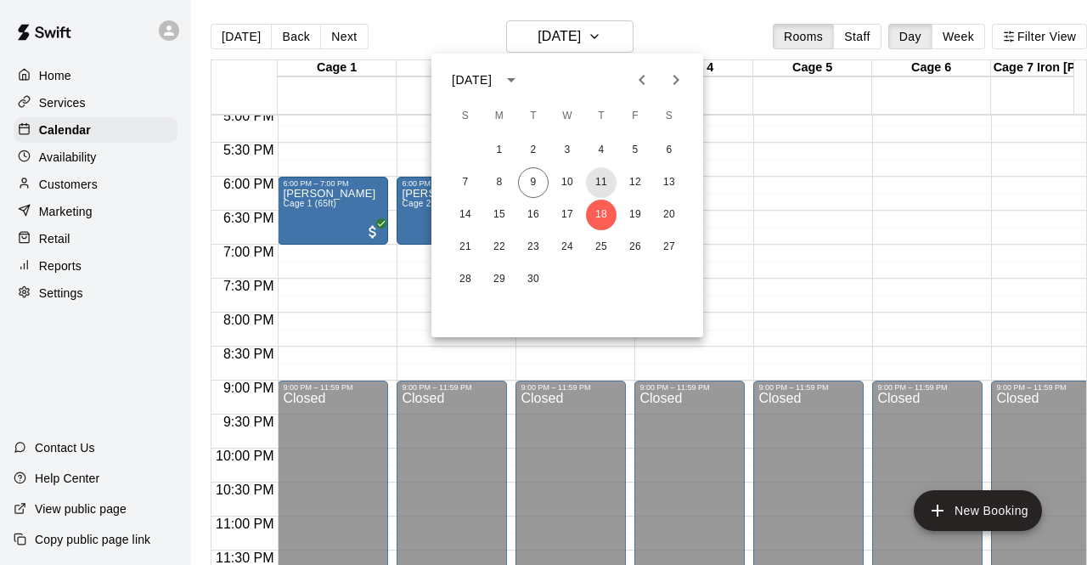
click at [598, 183] on button "11" at bounding box center [601, 182] width 31 height 31
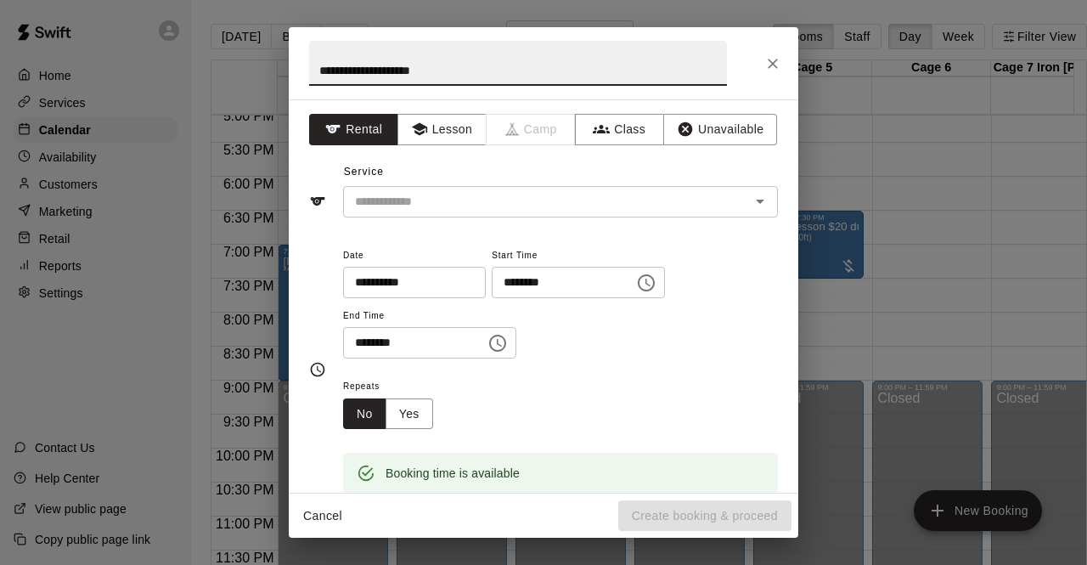
type input "**********"
click at [681, 206] on input "text" at bounding box center [535, 201] width 375 height 21
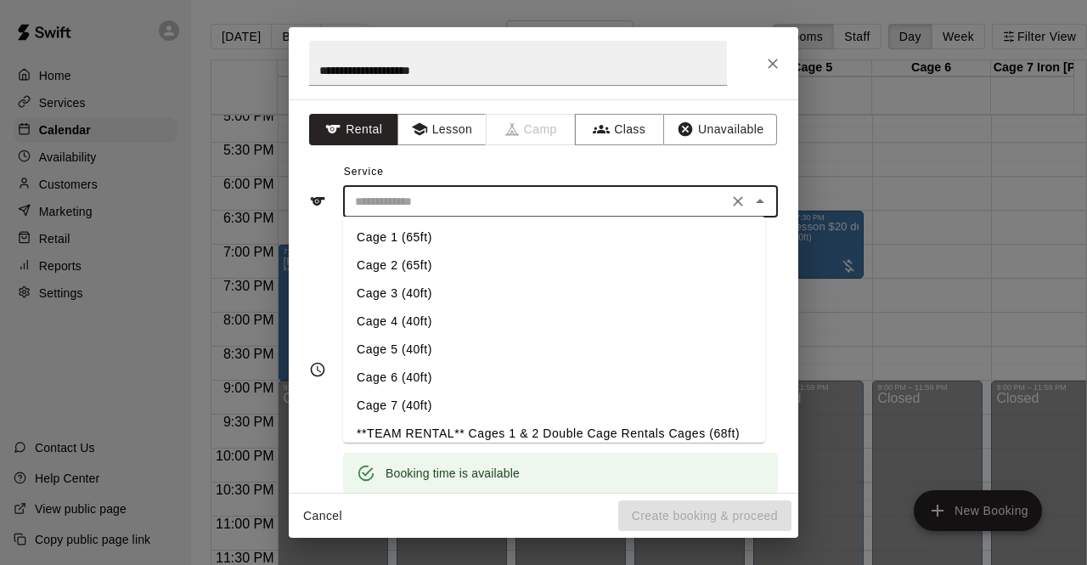
click at [399, 386] on li "Cage 6 (40ft)" at bounding box center [554, 377] width 422 height 28
type input "**********"
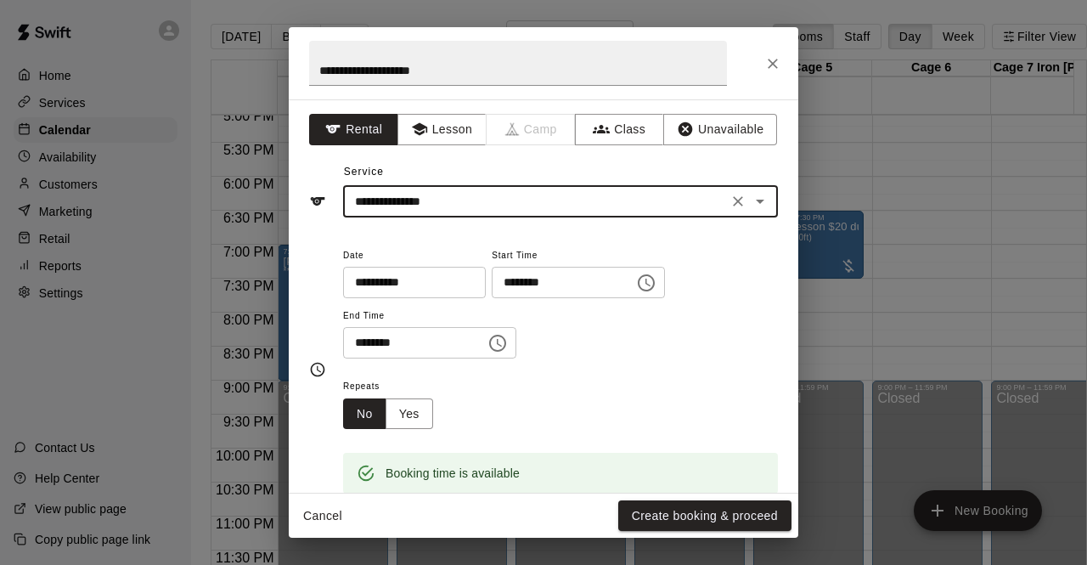
click at [354, 343] on input "********" at bounding box center [408, 342] width 131 height 31
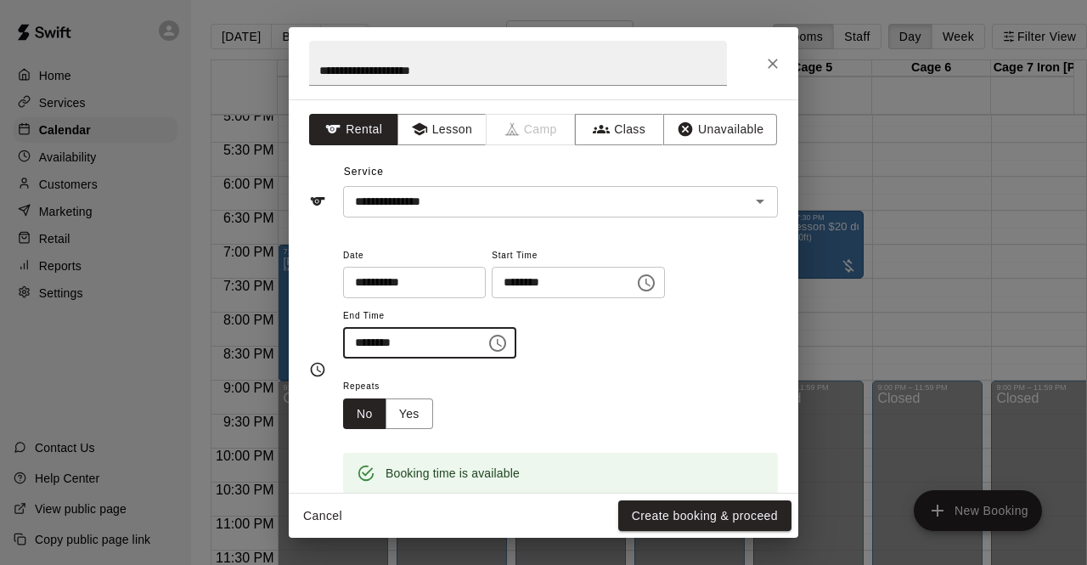
type input "********"
click at [677, 391] on div "Repeats No Yes" at bounding box center [560, 402] width 435 height 54
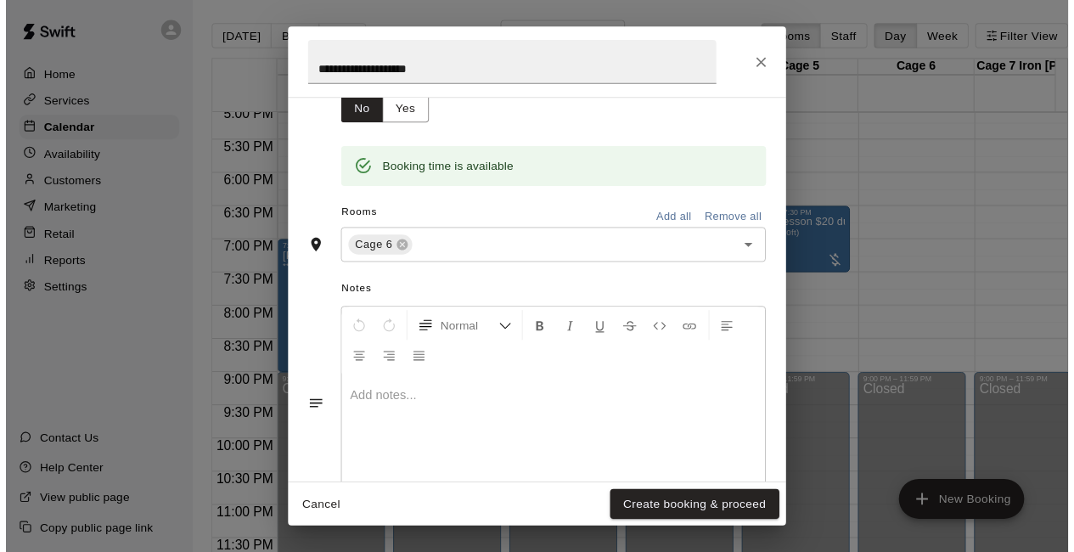
scroll to position [351, 0]
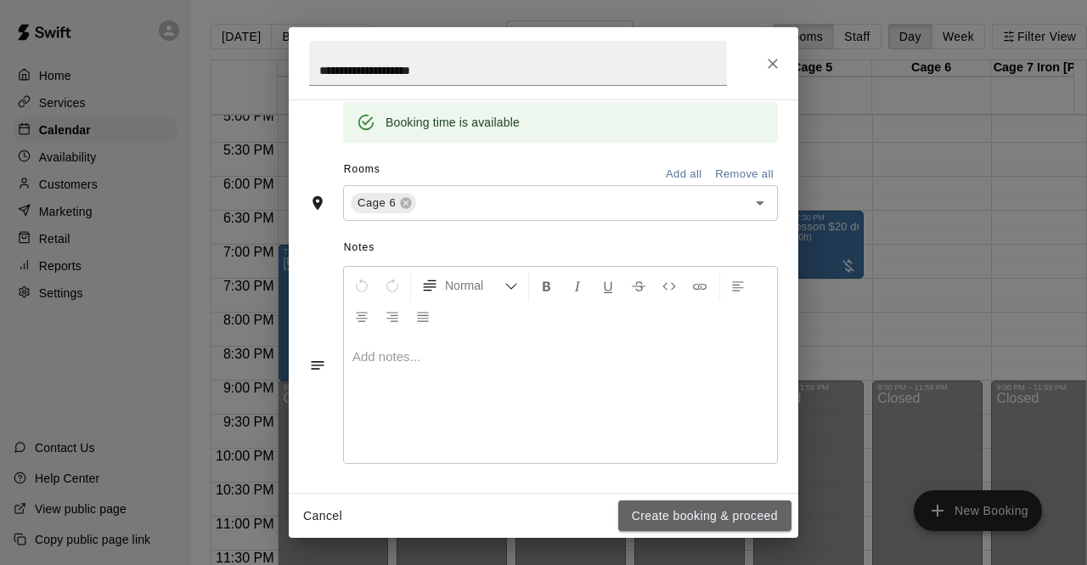
click at [680, 515] on button "Create booking & proceed" at bounding box center [704, 515] width 173 height 31
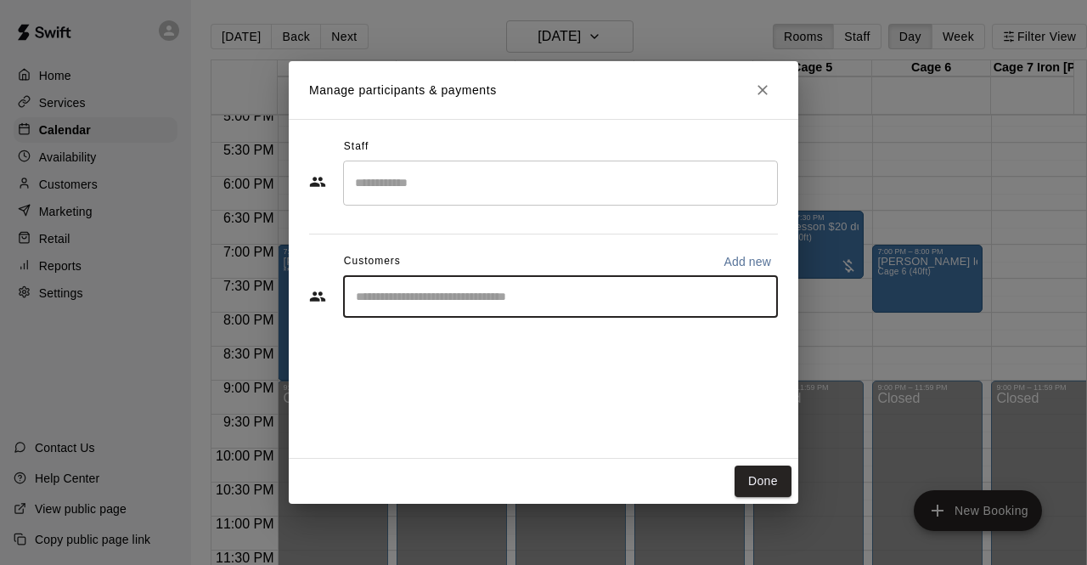
click at [487, 298] on input "Start typing to search customers..." at bounding box center [561, 296] width 420 height 17
type input "*****"
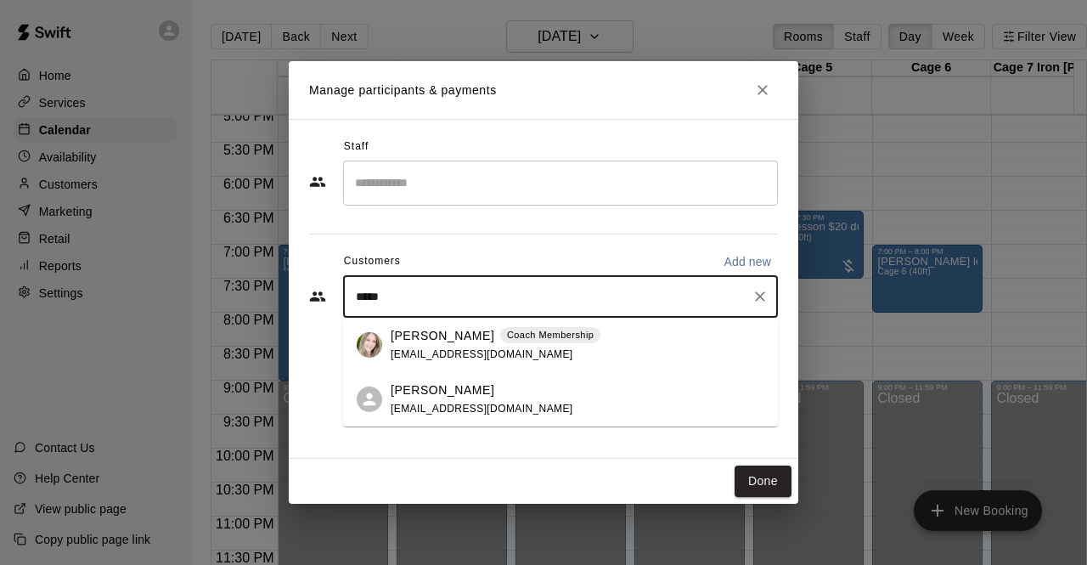
click at [431, 348] on span "coachkelly25@yahoo.com" at bounding box center [482, 354] width 183 height 12
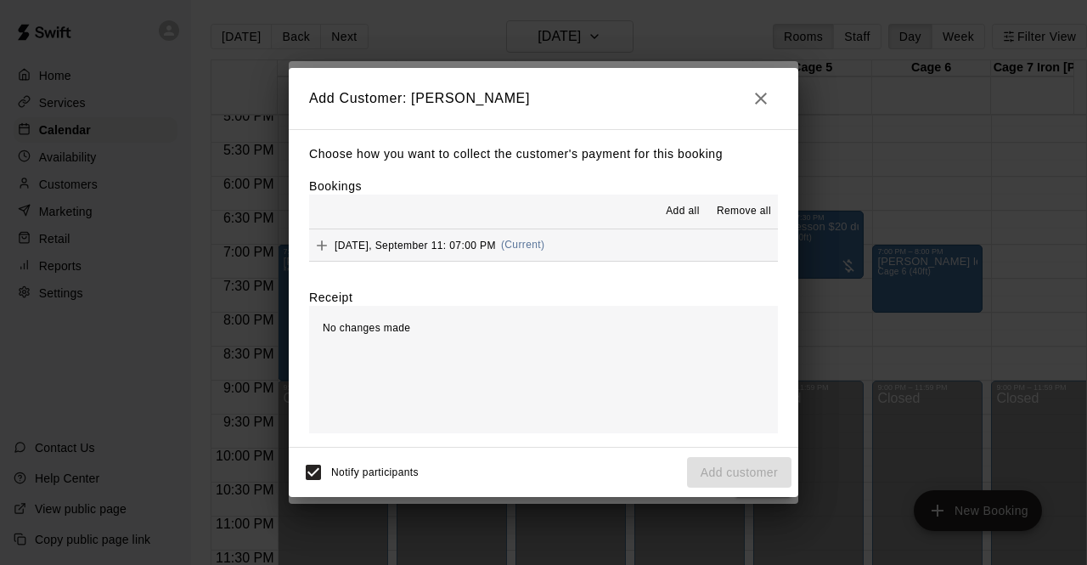
click at [587, 255] on button "Thursday, September 11: 07:00 PM (Current)" at bounding box center [543, 244] width 469 height 31
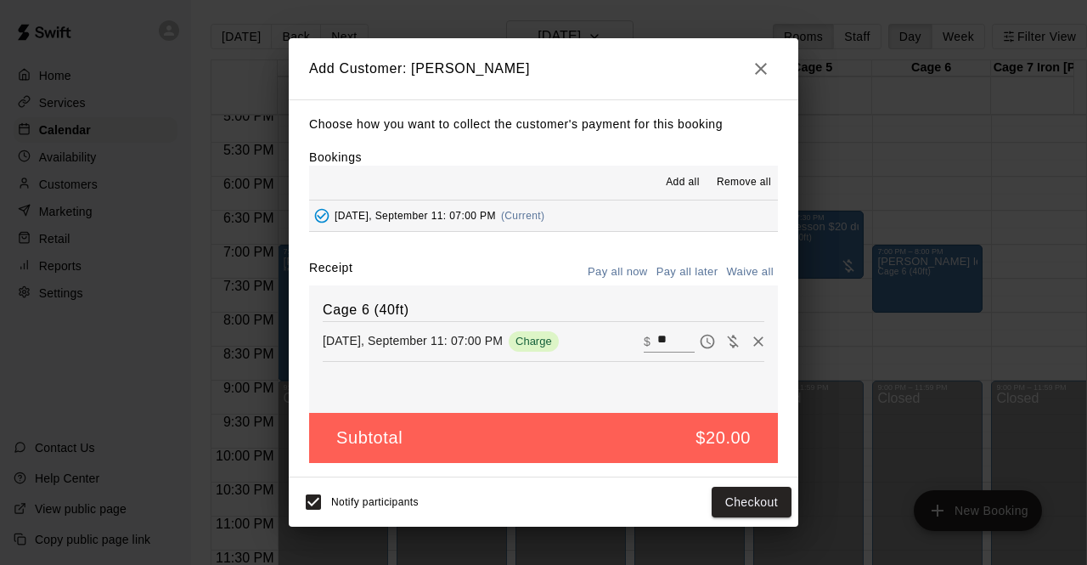
click at [683, 273] on button "Pay all later" at bounding box center [687, 272] width 70 height 26
click at [770, 504] on button "Add customer" at bounding box center [739, 502] width 104 height 31
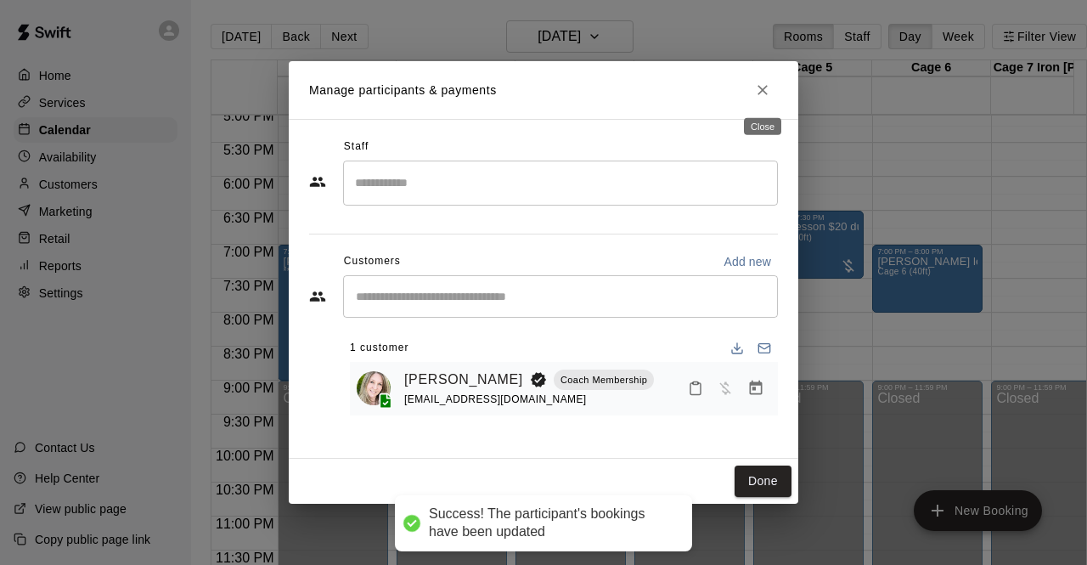
click at [754, 95] on icon "Close" at bounding box center [762, 90] width 17 height 17
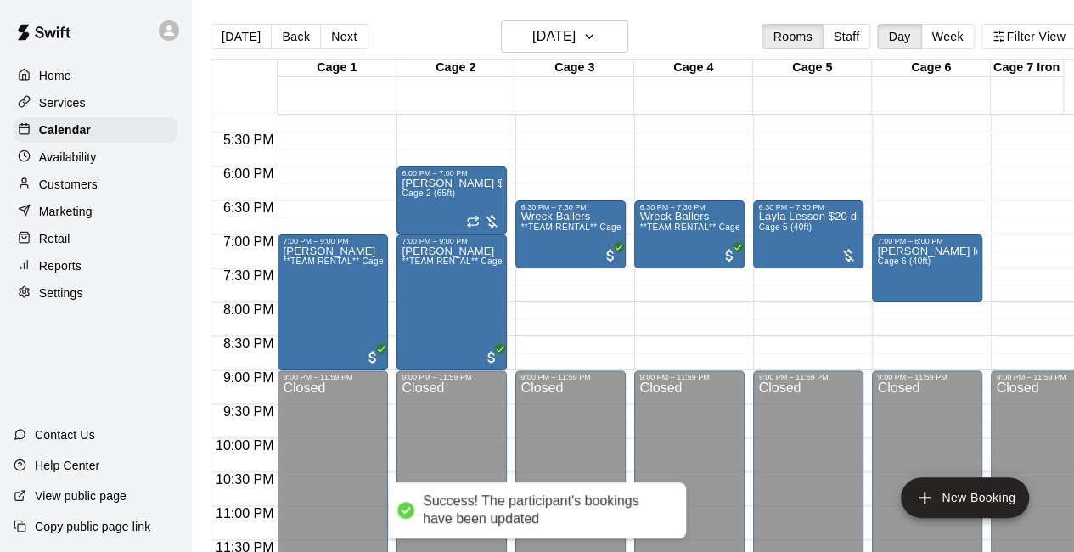
click at [236, 42] on button "Today" at bounding box center [241, 36] width 61 height 25
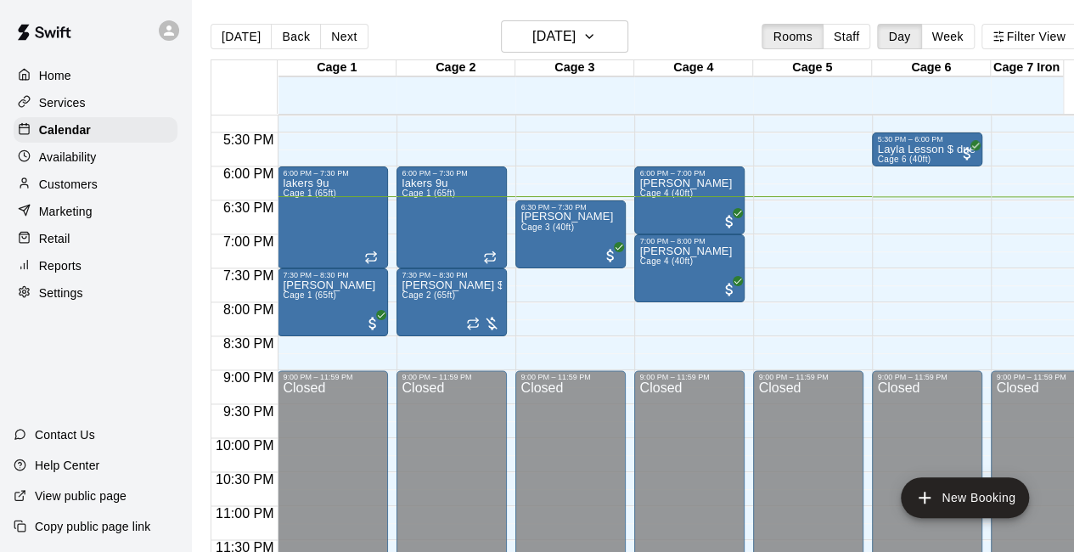
click at [491, 324] on div at bounding box center [483, 323] width 34 height 17
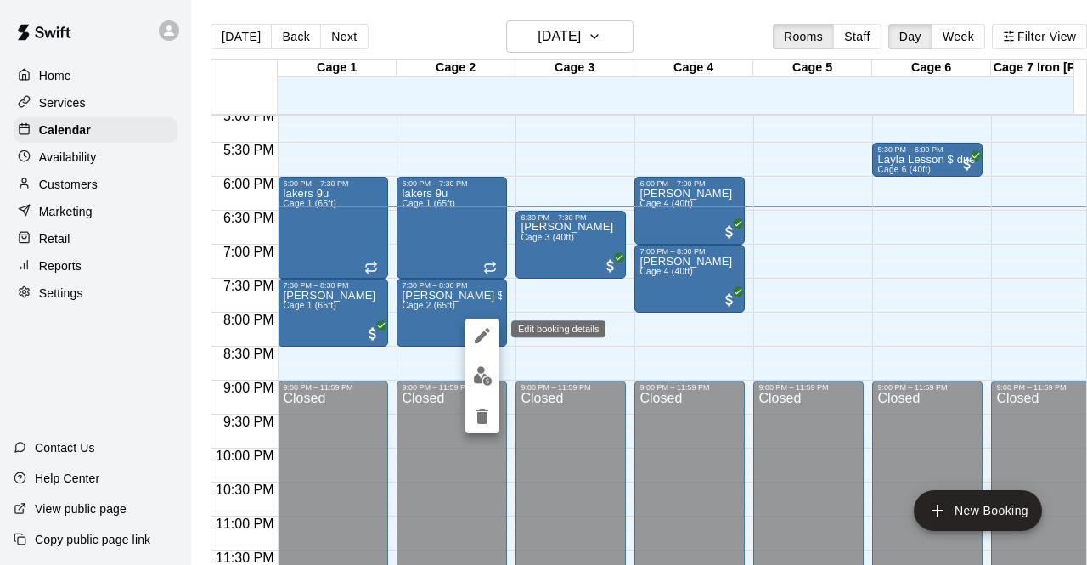
click at [482, 341] on icon "edit" at bounding box center [482, 335] width 20 height 20
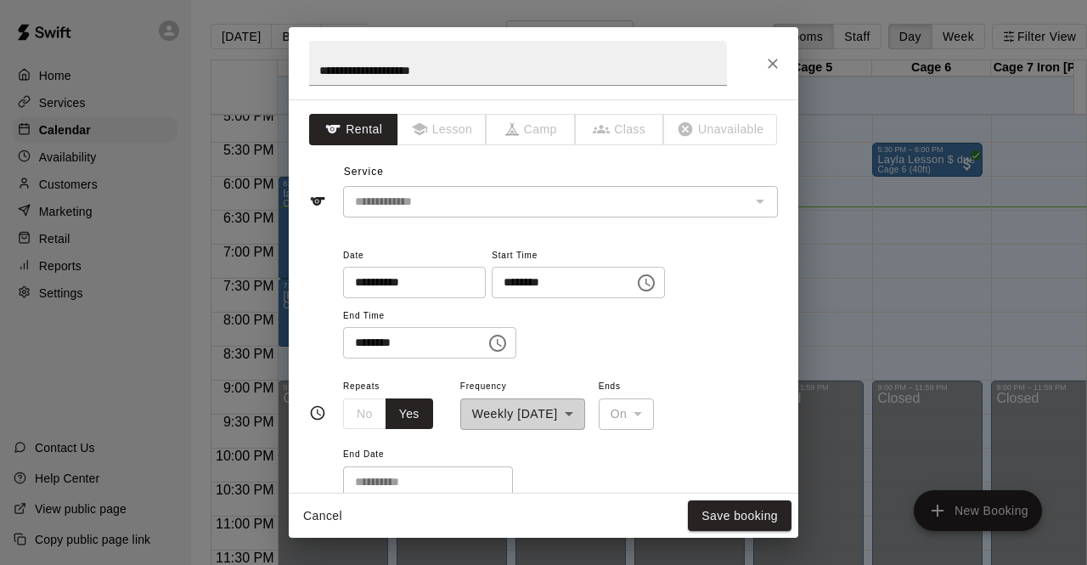
click at [585, 403] on div "**********" at bounding box center [522, 402] width 125 height 54
drag, startPoint x: 606, startPoint y: 403, endPoint x: 771, endPoint y: 60, distance: 380.6
click at [771, 60] on icon "Close" at bounding box center [772, 63] width 17 height 17
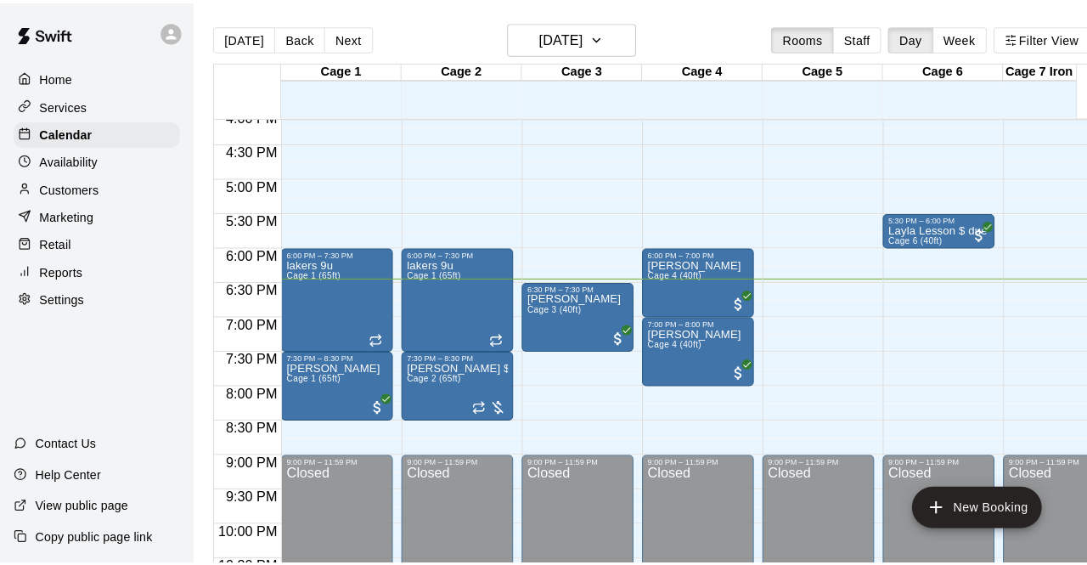
scroll to position [1104, 0]
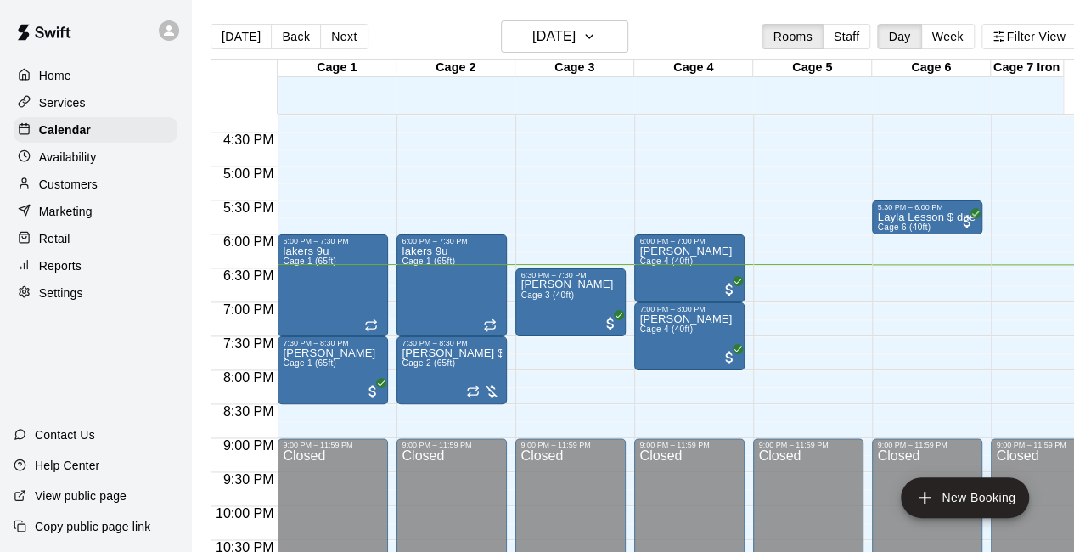
click at [494, 390] on div at bounding box center [483, 391] width 34 height 17
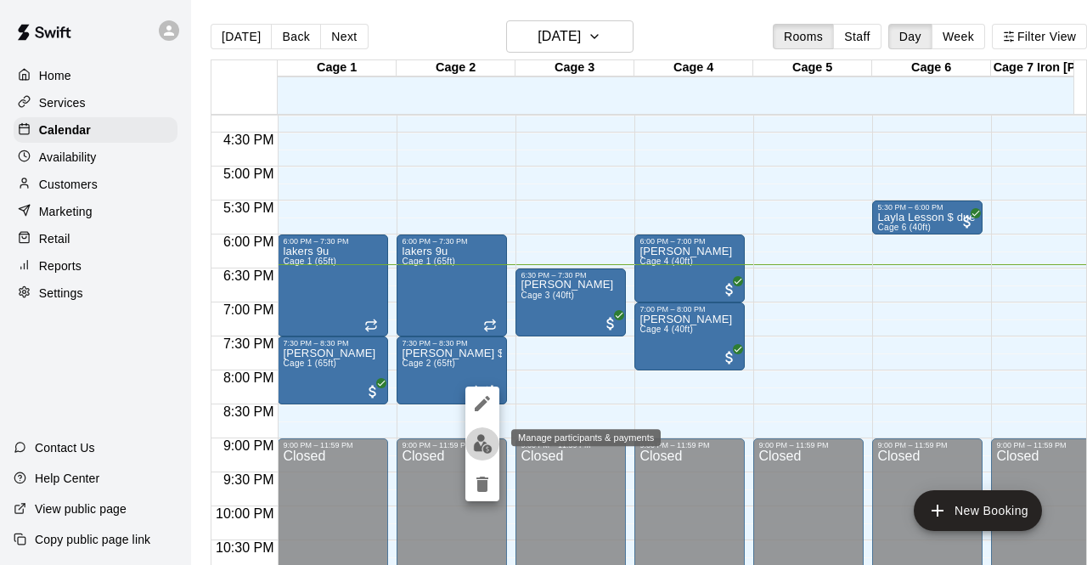
click at [486, 438] on img "edit" at bounding box center [483, 444] width 20 height 20
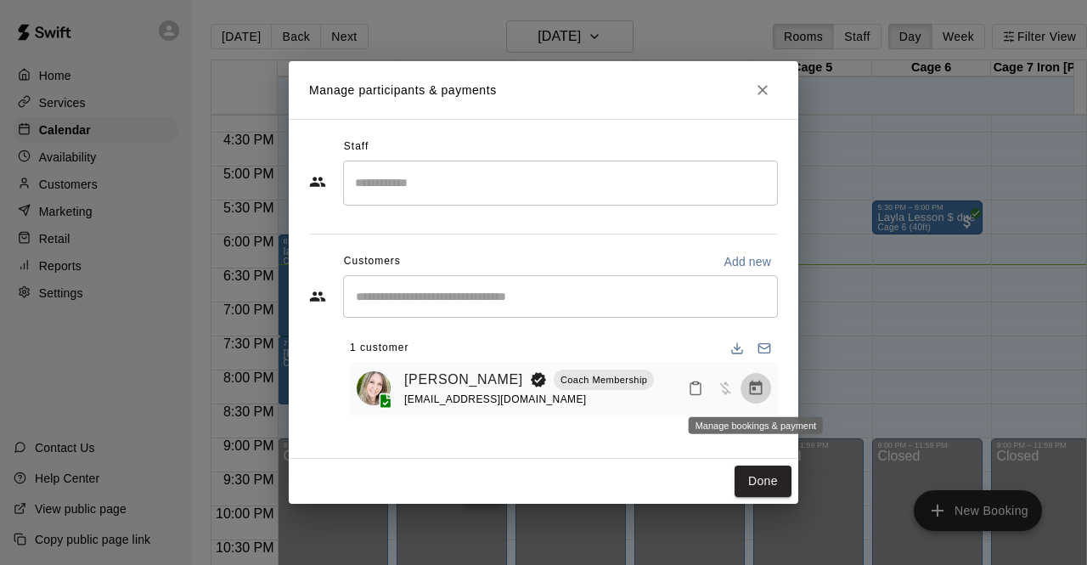
click at [751, 391] on icon "Manage bookings & payment" at bounding box center [755, 388] width 17 height 17
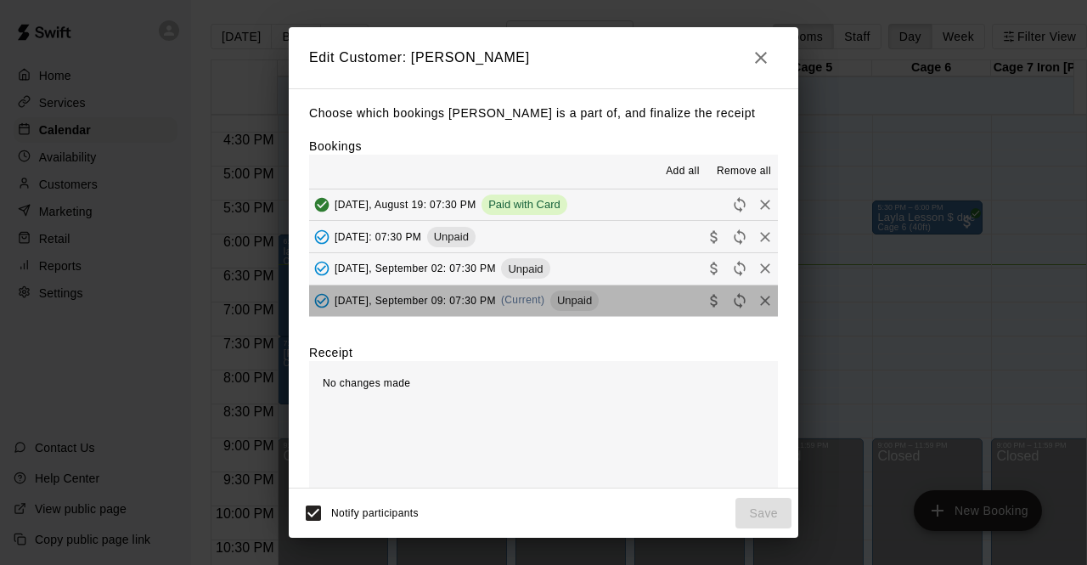
click at [627, 301] on button "Tuesday, September 09: 07:30 PM (Current) Unpaid" at bounding box center [543, 300] width 469 height 31
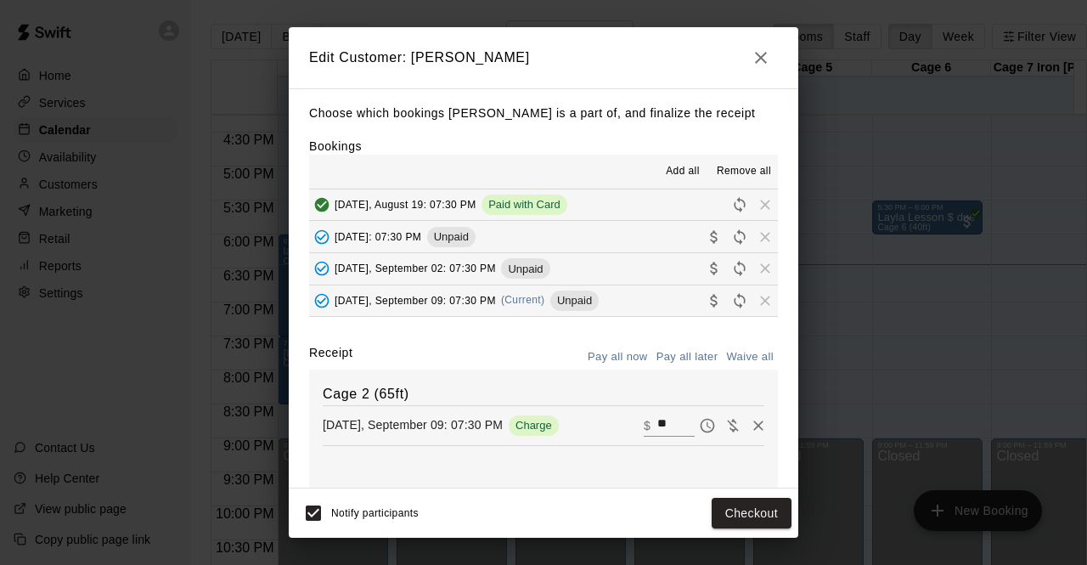
click at [729, 510] on button "Checkout" at bounding box center [752, 513] width 80 height 31
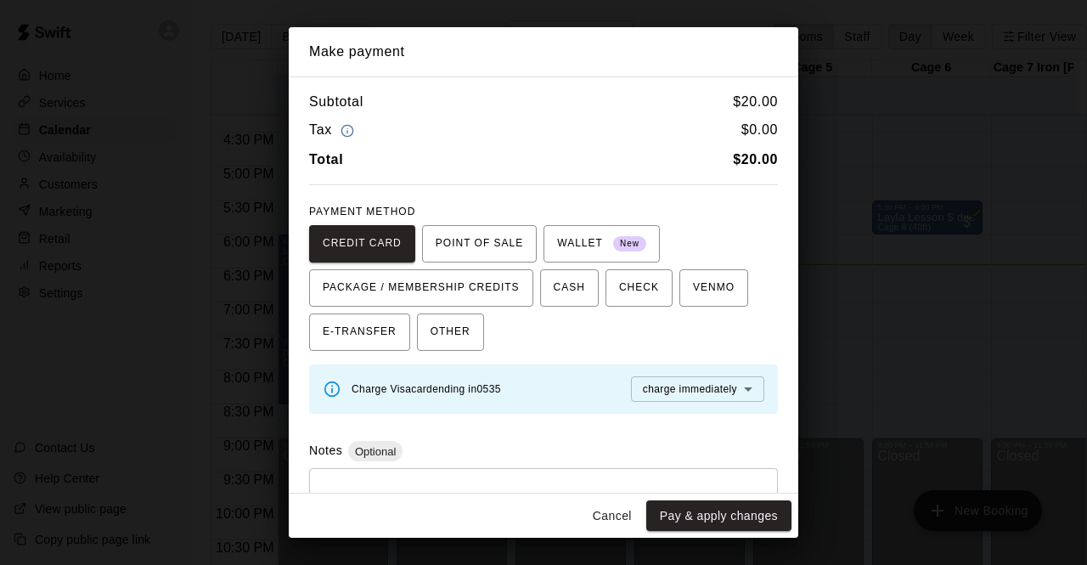
click at [722, 518] on button "Pay & apply changes" at bounding box center [718, 515] width 145 height 31
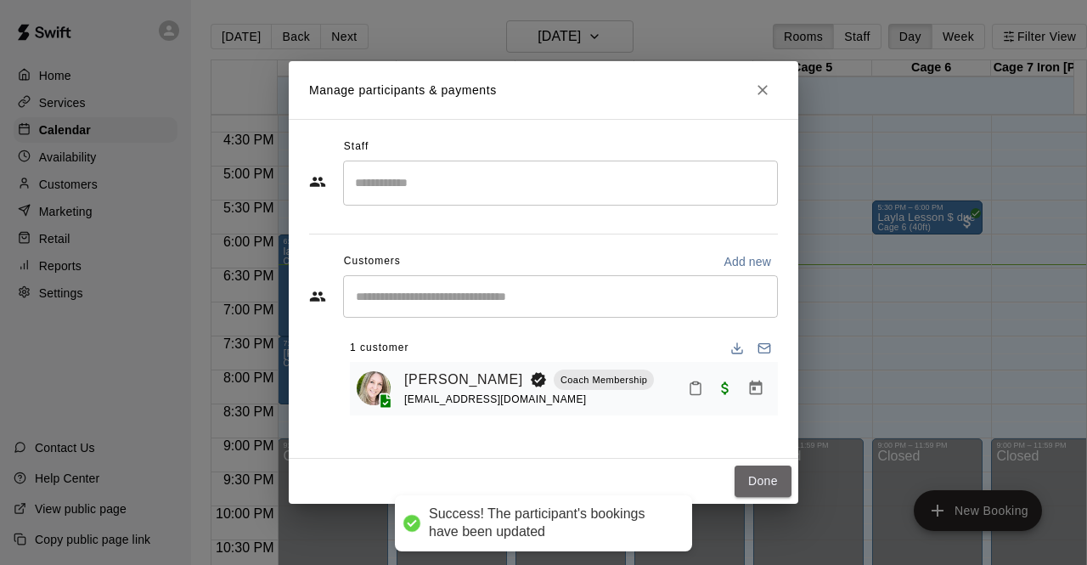
click at [751, 487] on button "Done" at bounding box center [763, 480] width 57 height 31
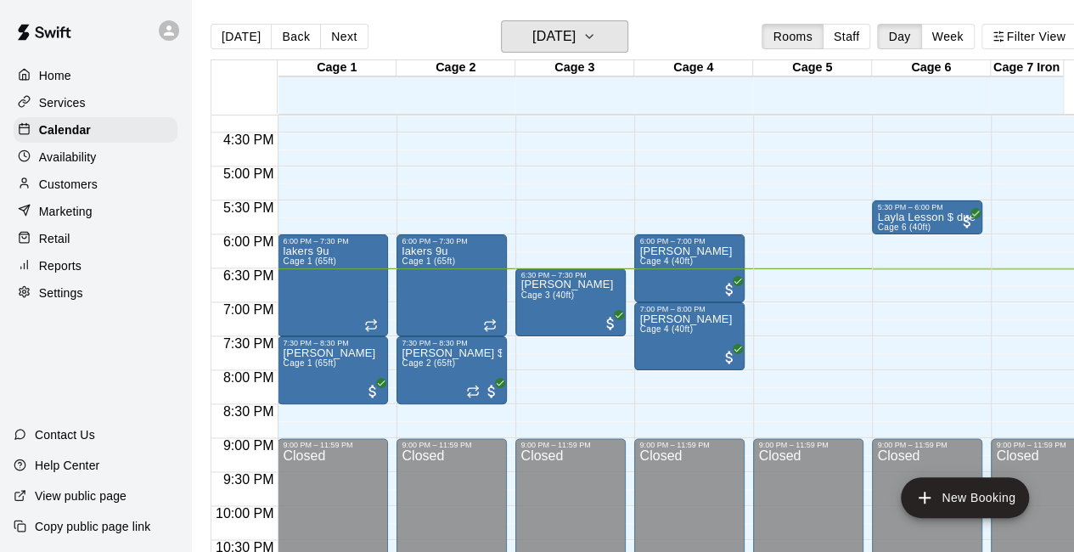
click at [596, 40] on icon "button" at bounding box center [590, 36] width 14 height 20
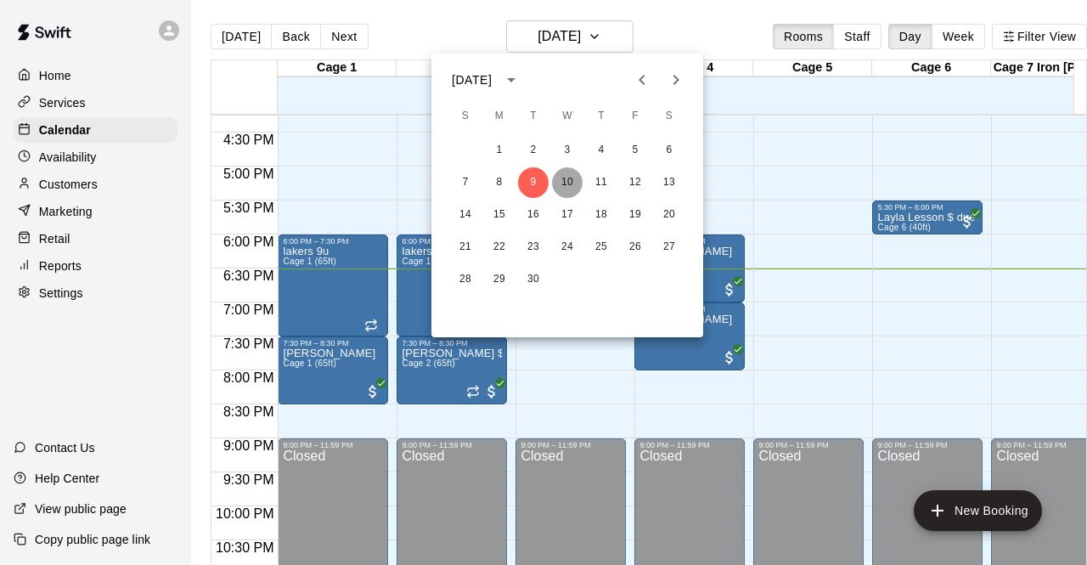
click at [569, 180] on button "10" at bounding box center [567, 182] width 31 height 31
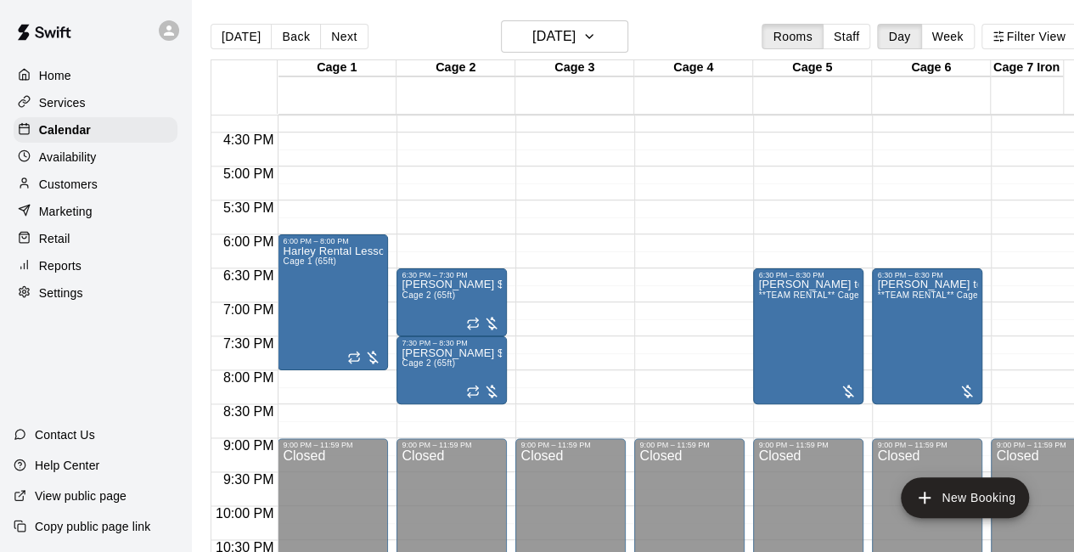
click at [369, 363] on div at bounding box center [364, 357] width 34 height 17
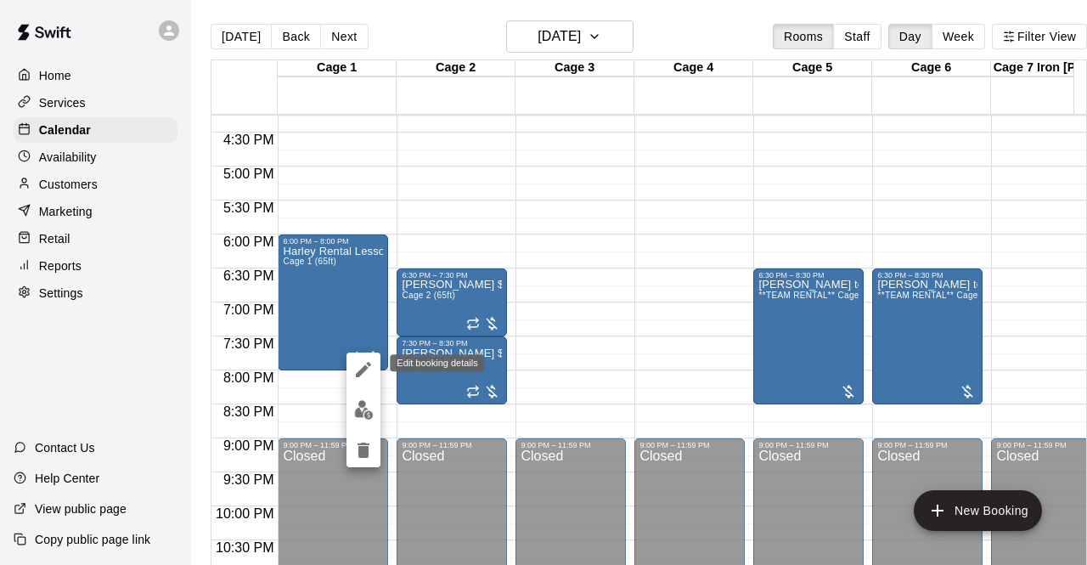
click at [369, 363] on icon "edit" at bounding box center [363, 369] width 15 height 15
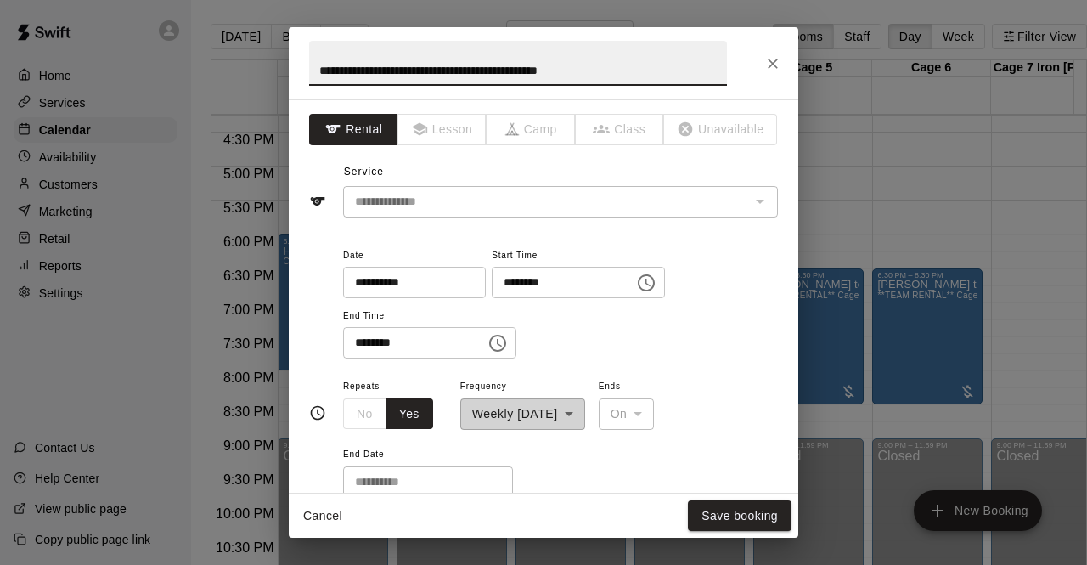
type input "**********"
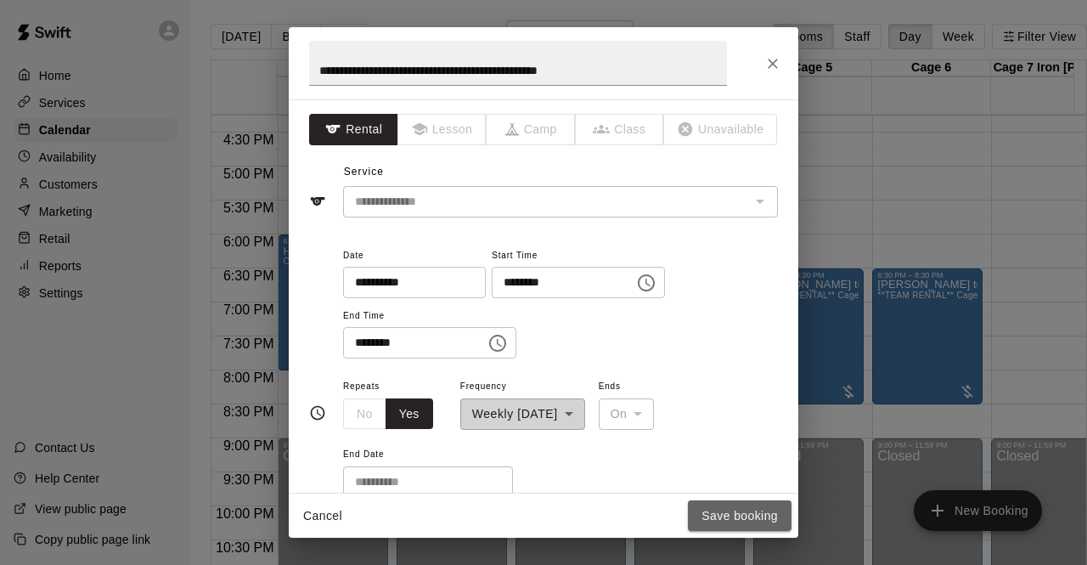
click at [735, 504] on button "Save booking" at bounding box center [740, 515] width 104 height 31
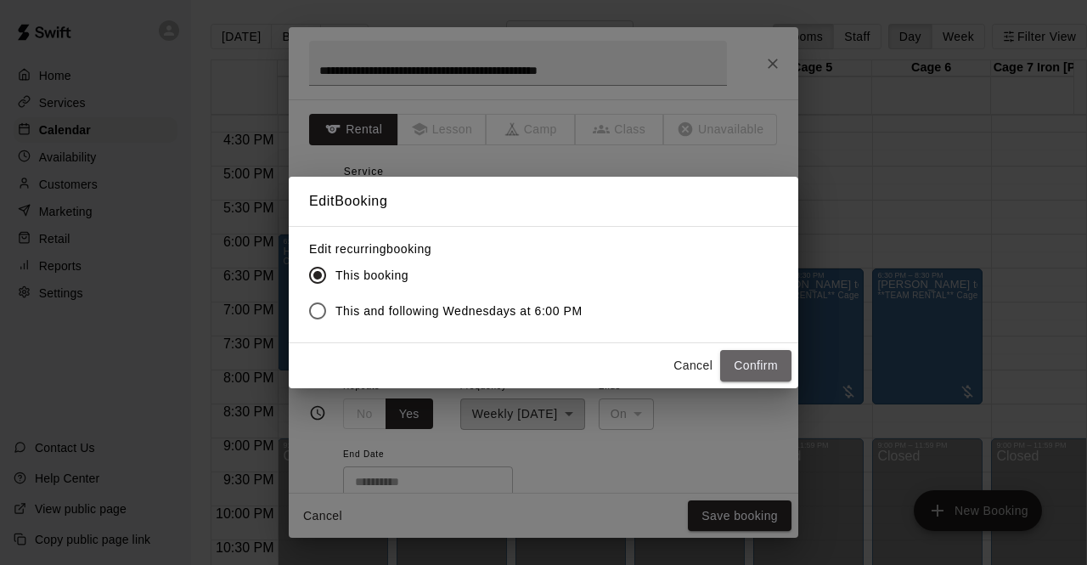
click at [744, 352] on button "Confirm" at bounding box center [755, 365] width 71 height 31
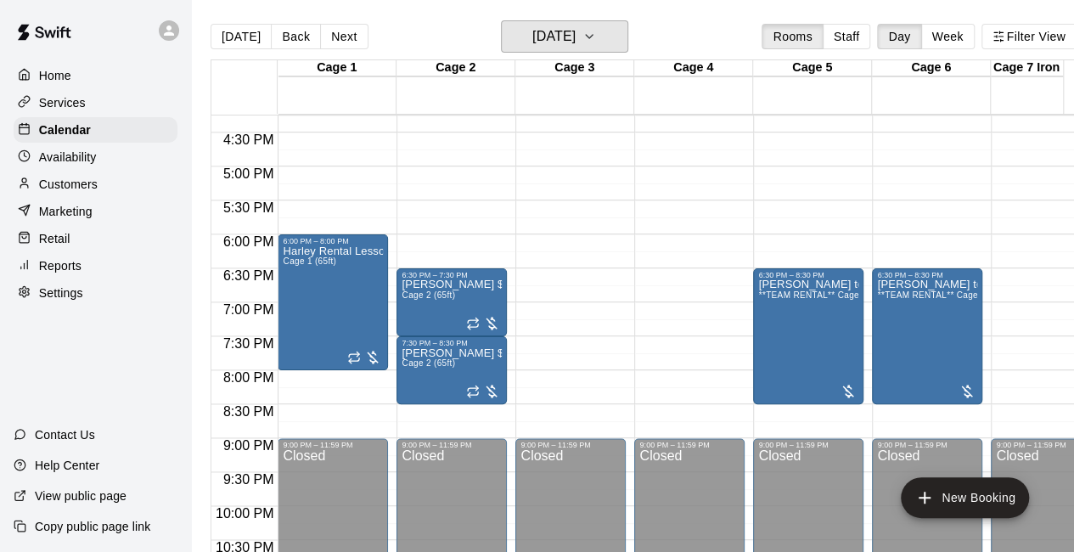
click at [565, 29] on h6 "Wednesday Sep 10" at bounding box center [553, 37] width 43 height 24
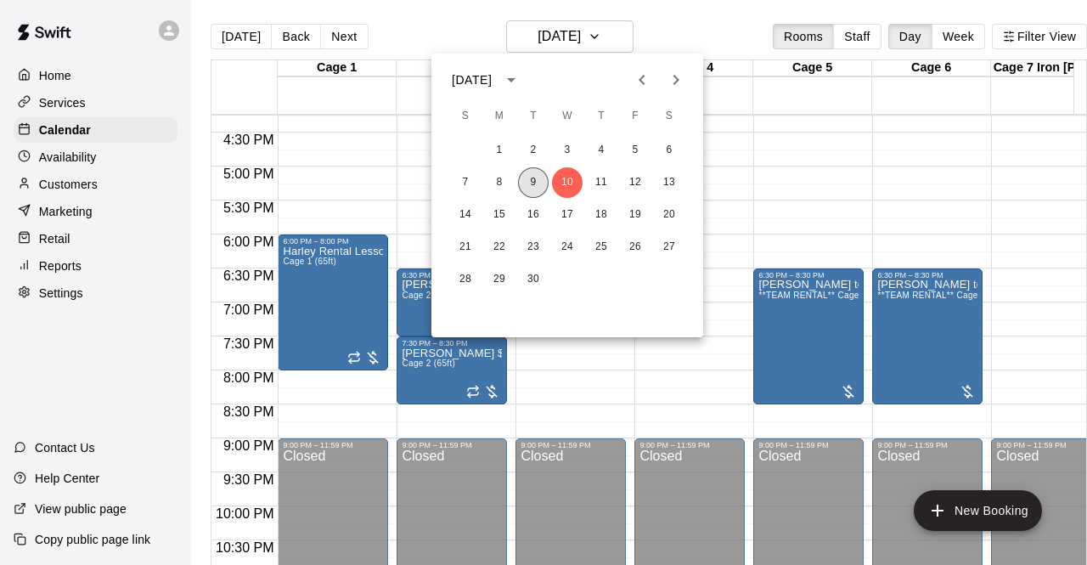
click at [532, 177] on button "9" at bounding box center [533, 182] width 31 height 31
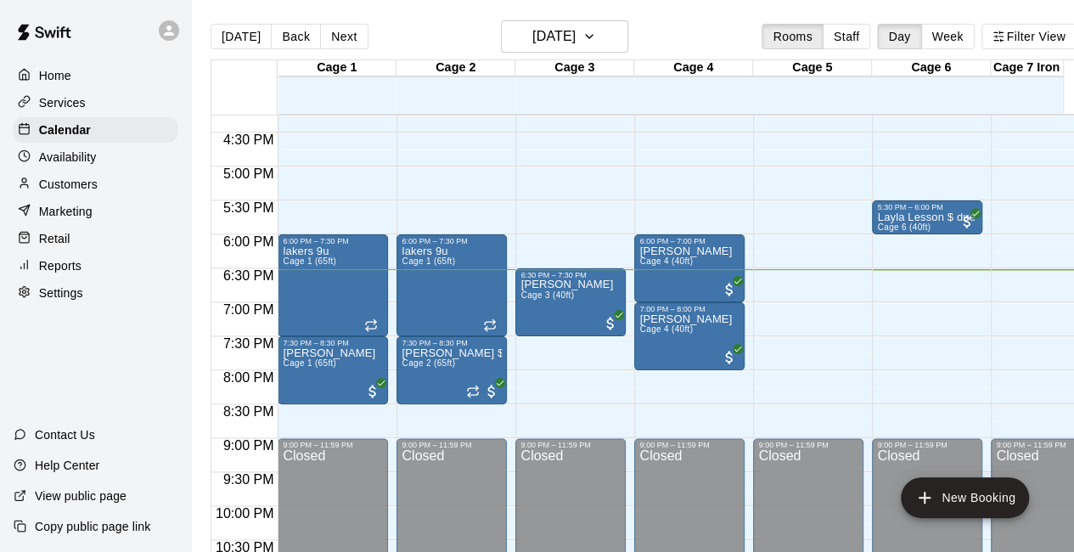
click at [375, 396] on span "All customers have paid" at bounding box center [372, 391] width 17 height 17
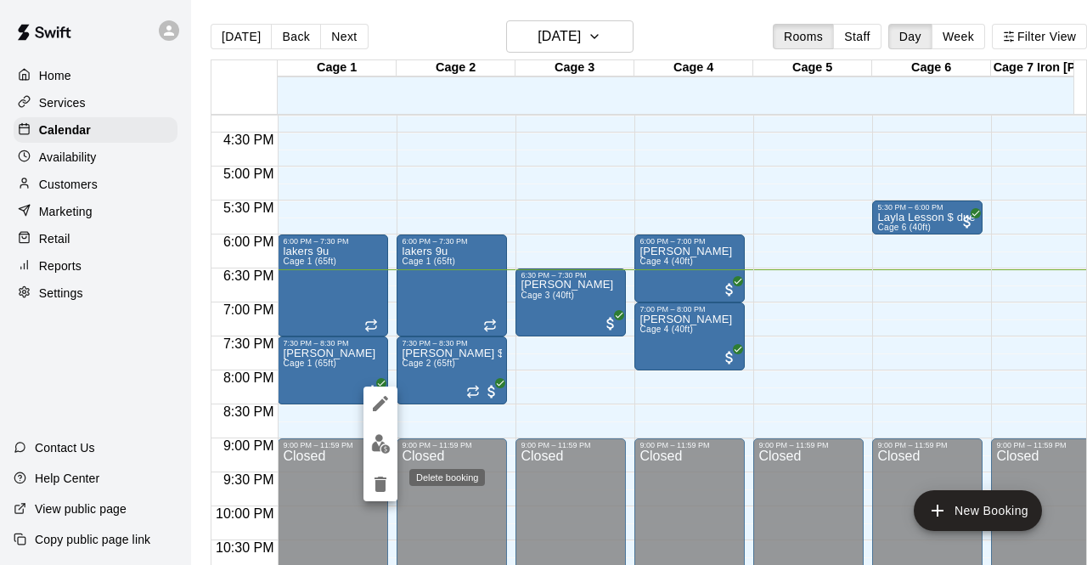
click at [385, 482] on icon "delete" at bounding box center [381, 483] width 12 height 15
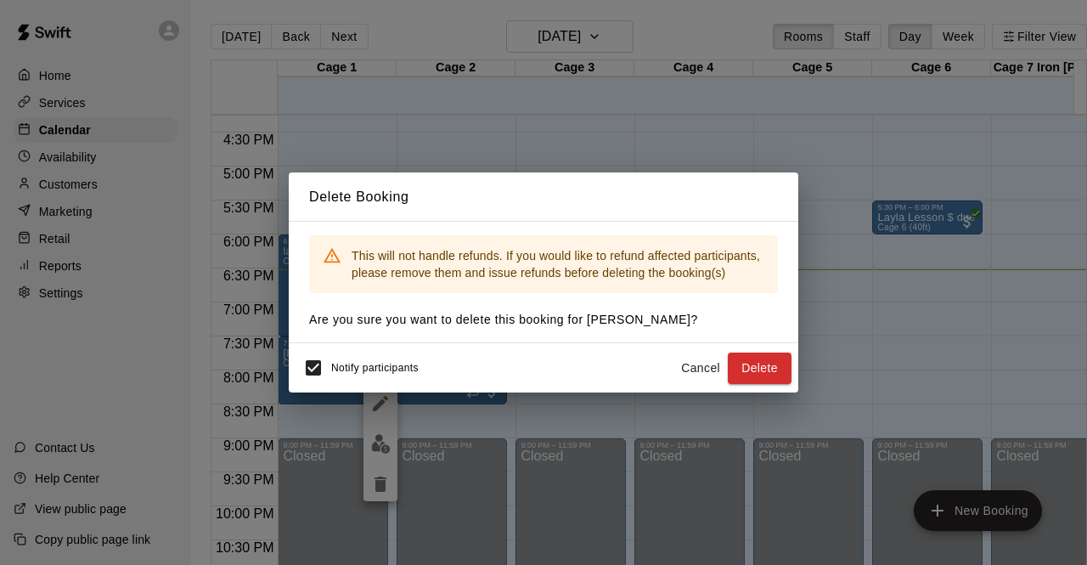
click at [763, 363] on button "Delete" at bounding box center [760, 367] width 64 height 31
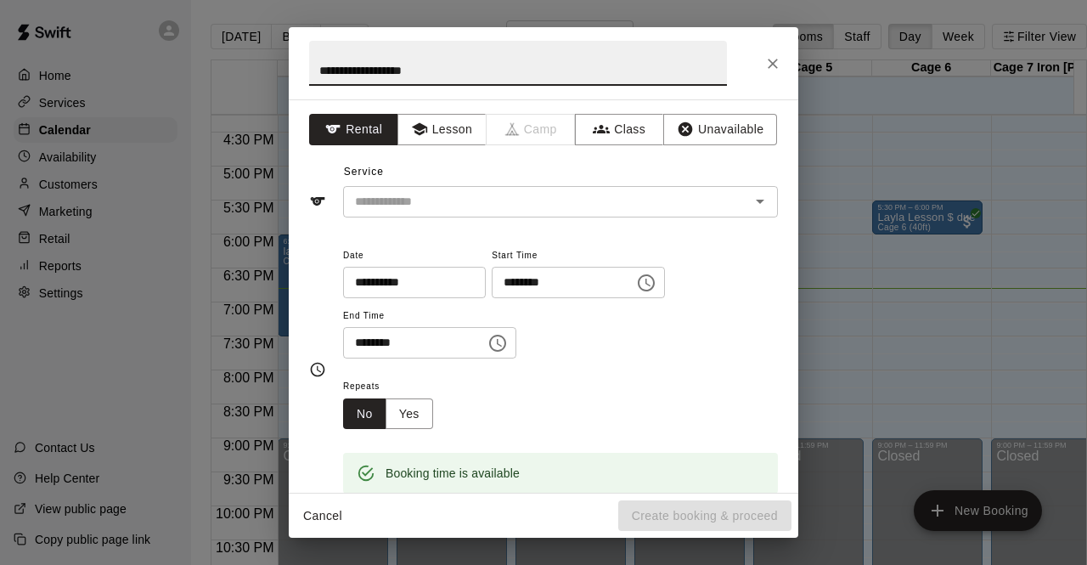
click at [364, 76] on input "**********" at bounding box center [518, 63] width 418 height 45
click at [380, 73] on input "**********" at bounding box center [518, 63] width 418 height 45
type input "**********"
click at [444, 200] on input "text" at bounding box center [535, 201] width 375 height 21
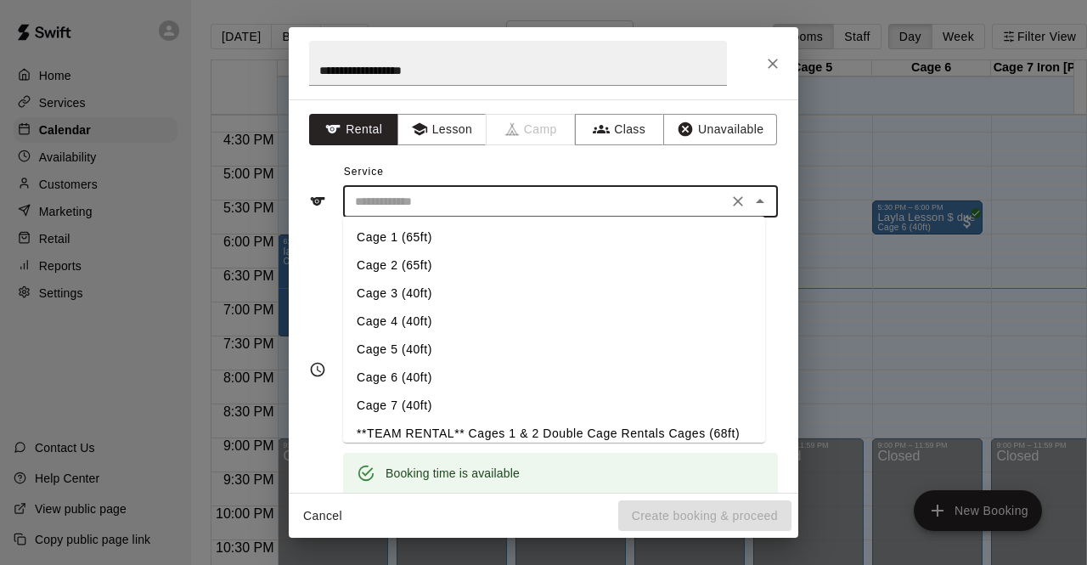
click at [396, 380] on li "Cage 6 (40ft)" at bounding box center [554, 377] width 422 height 28
type input "**********"
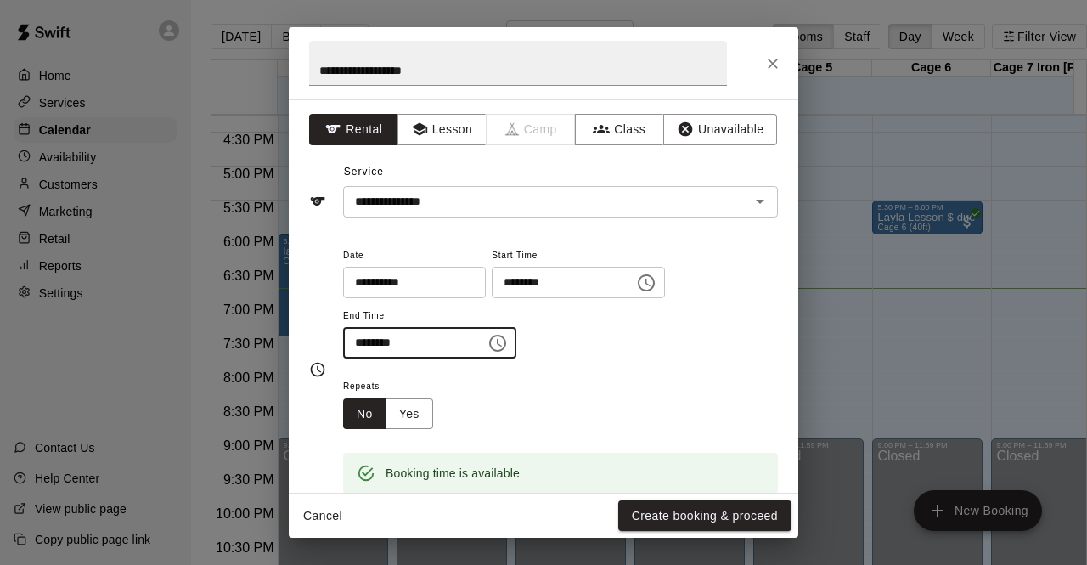
click at [379, 341] on input "********" at bounding box center [408, 342] width 131 height 31
type input "********"
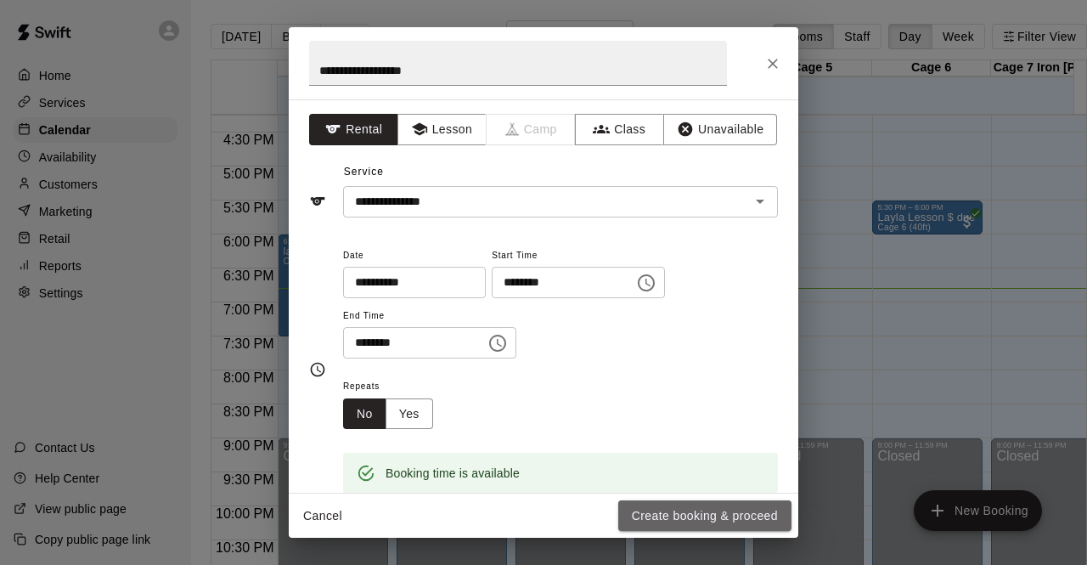
click at [662, 521] on button "Create booking & proceed" at bounding box center [704, 515] width 173 height 31
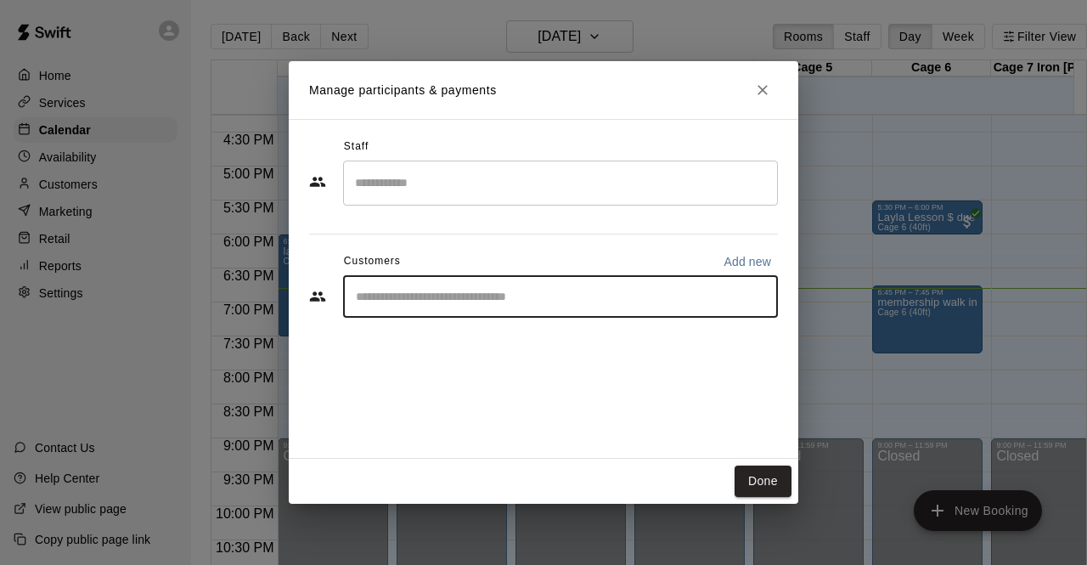
click at [508, 295] on input "Start typing to search customers..." at bounding box center [561, 296] width 420 height 17
type input "*****"
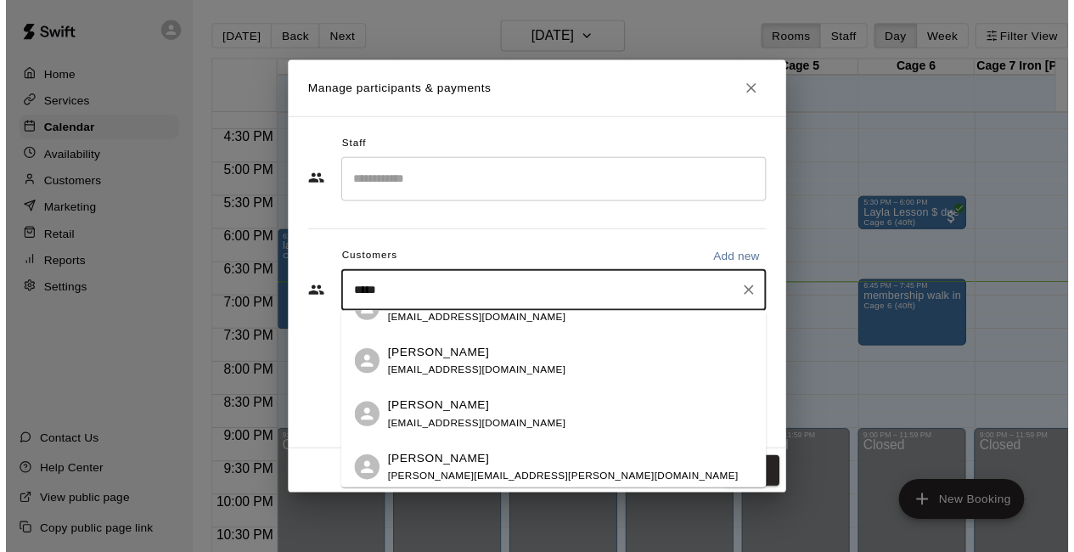
scroll to position [178, 0]
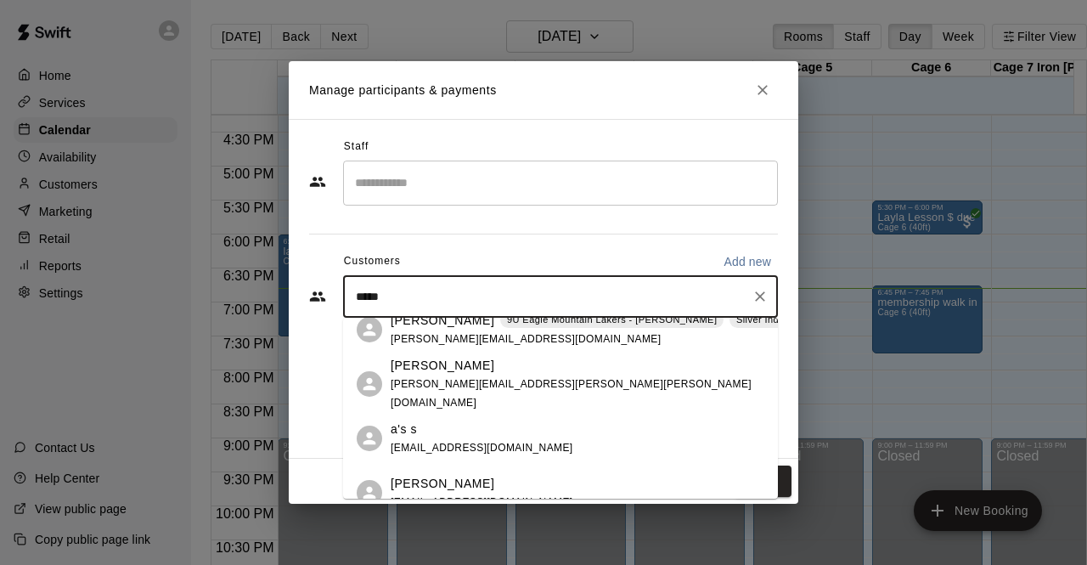
click at [432, 444] on span "jasonbnes13@yhoo.com" at bounding box center [482, 448] width 183 height 12
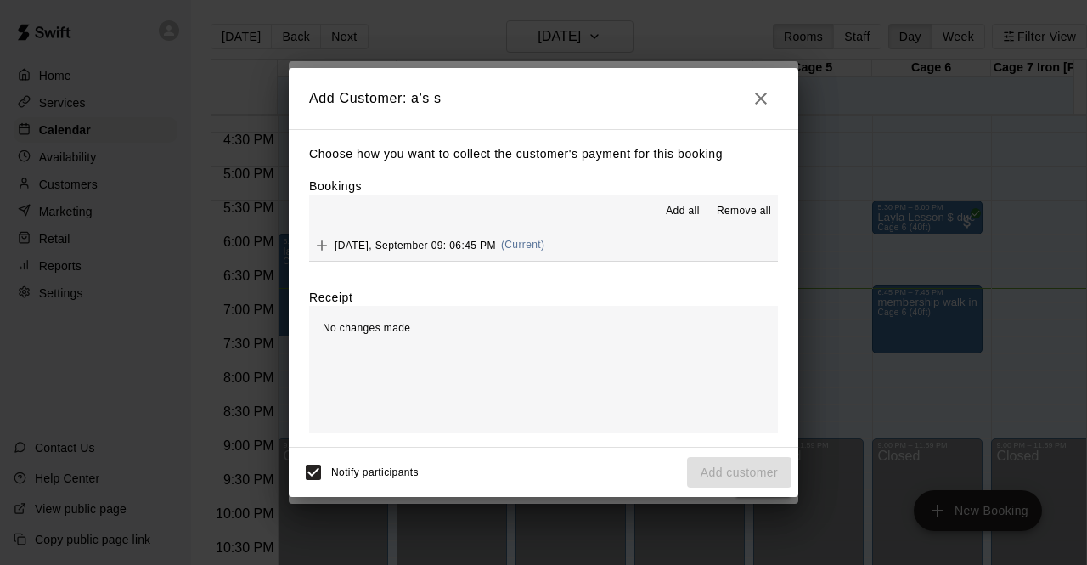
click at [684, 217] on span "Add all" at bounding box center [683, 211] width 34 height 17
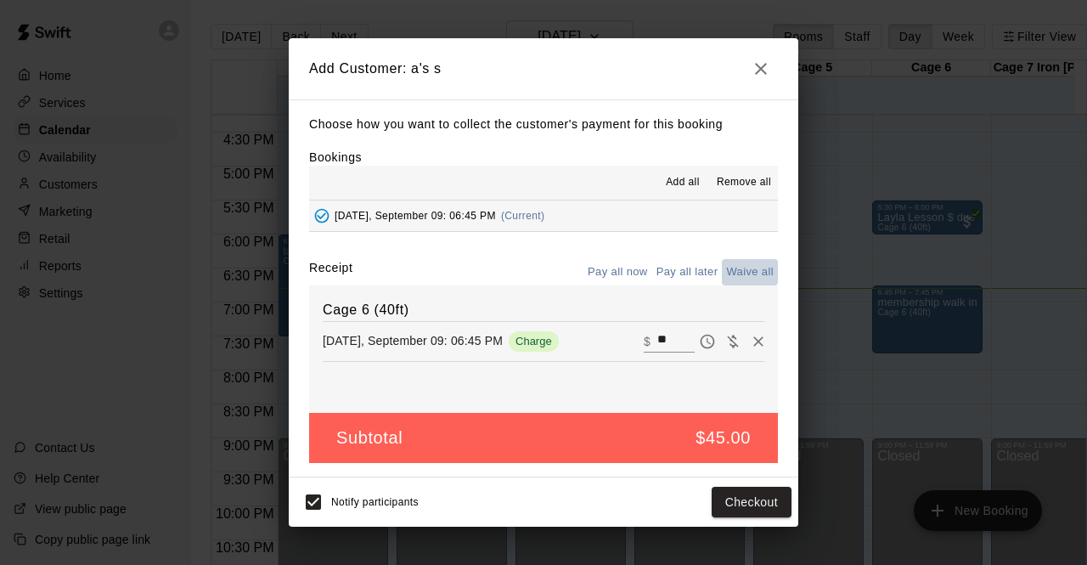
click at [757, 268] on button "Waive all" at bounding box center [750, 272] width 56 height 26
type input "*"
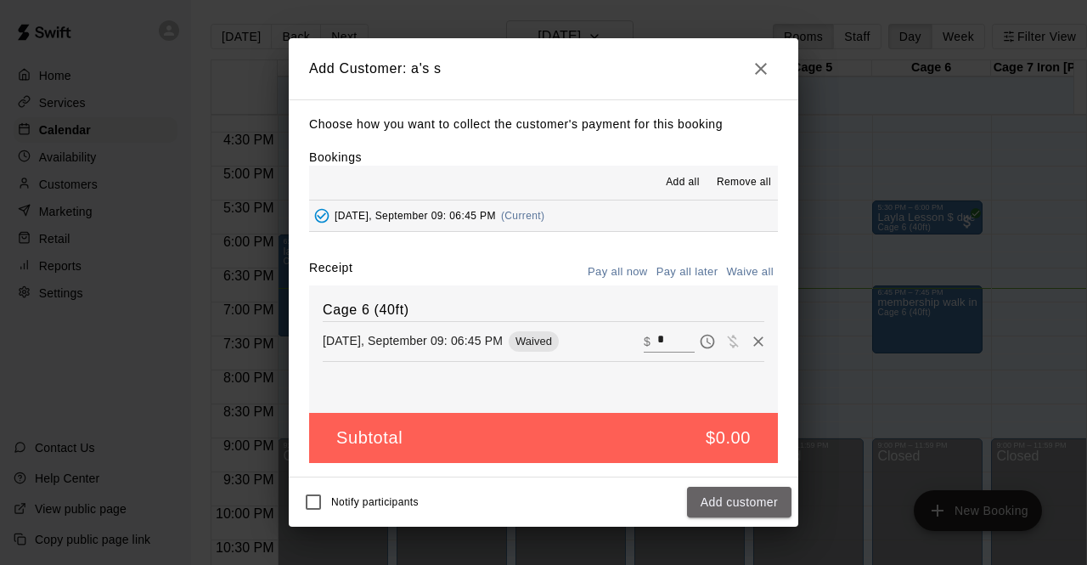
click at [763, 510] on button "Add customer" at bounding box center [739, 502] width 104 height 31
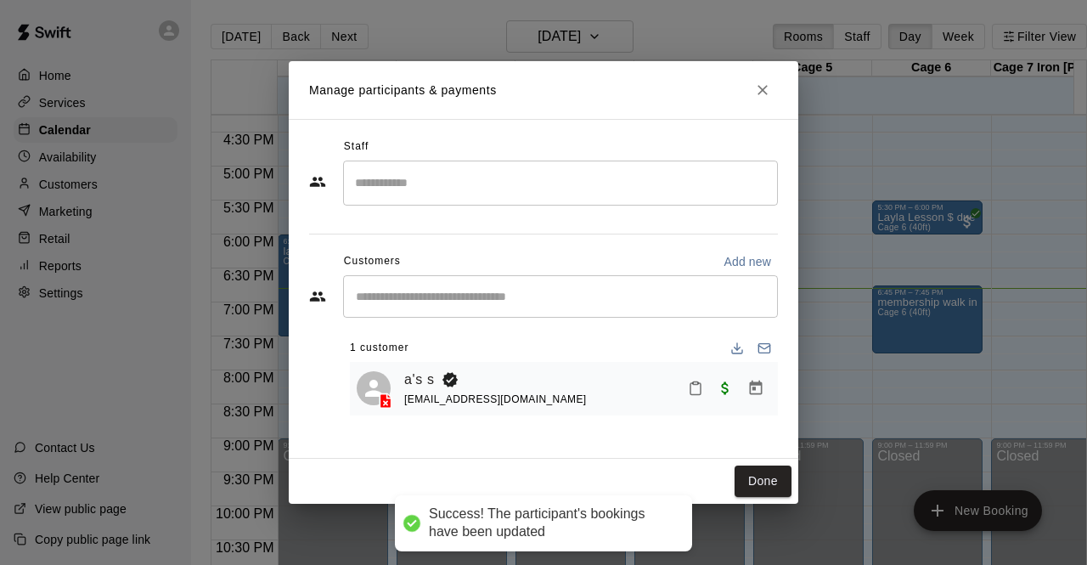
click at [768, 482] on button "Done" at bounding box center [763, 480] width 57 height 31
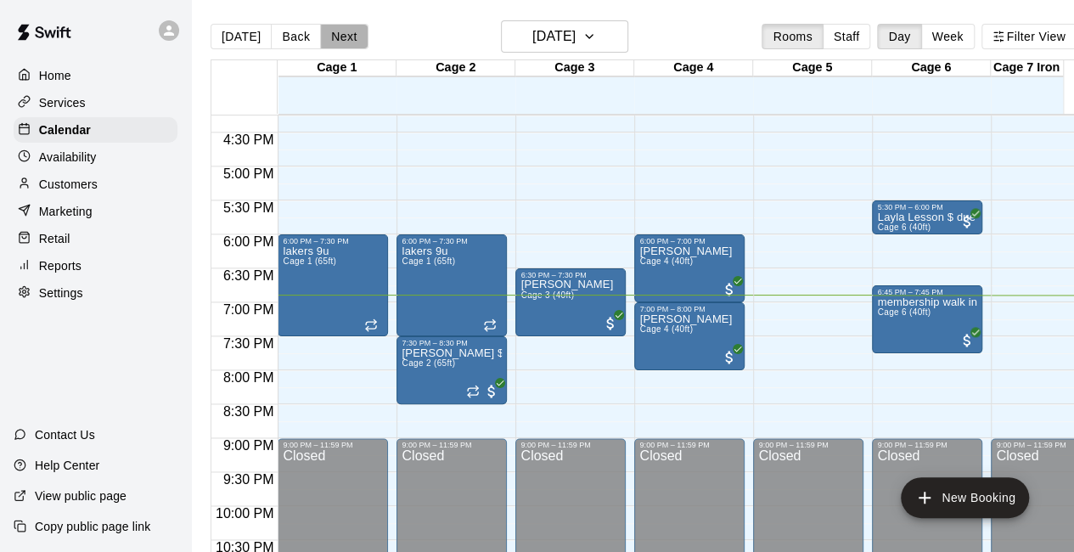
click at [323, 28] on button "Next" at bounding box center [344, 36] width 48 height 25
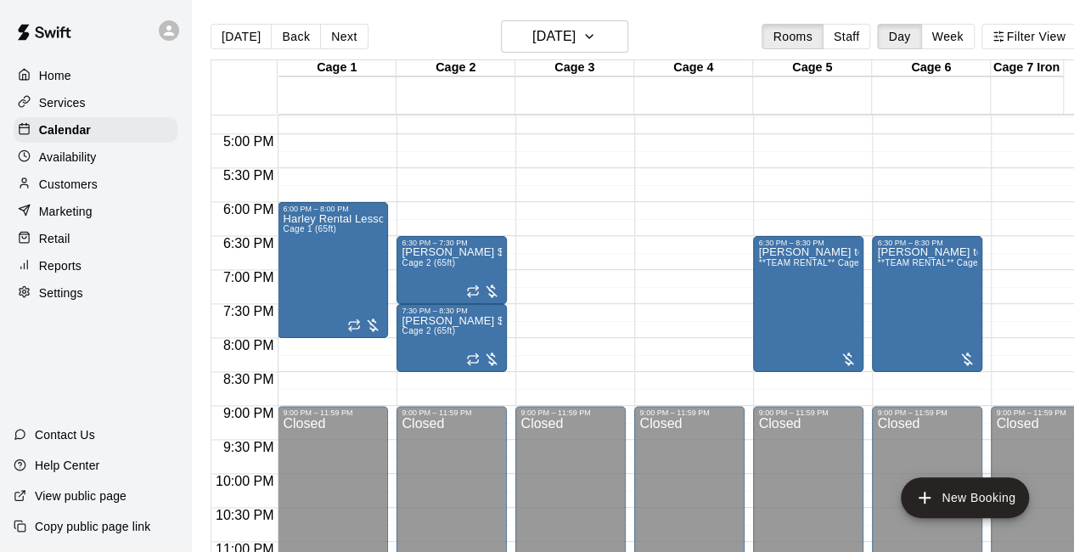
scroll to position [1177, 0]
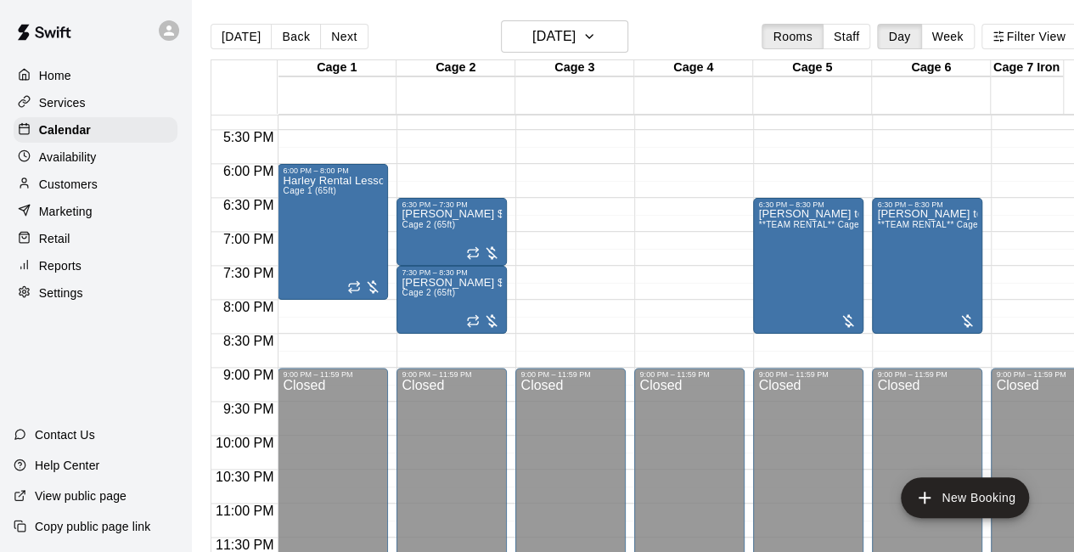
click at [330, 40] on button "Next" at bounding box center [344, 36] width 48 height 25
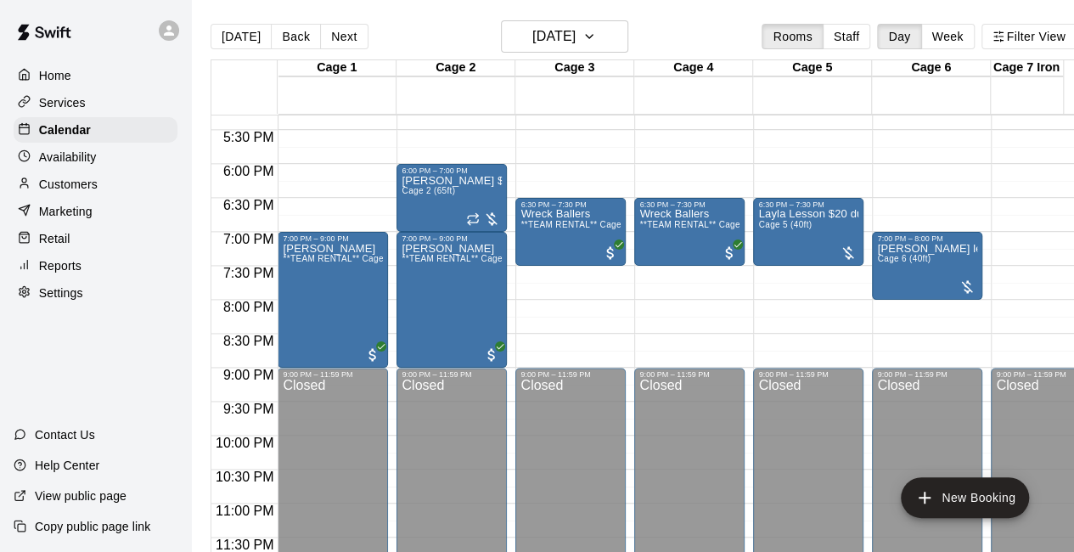
click at [615, 247] on icon "All customers have paid" at bounding box center [619, 244] width 10 height 10
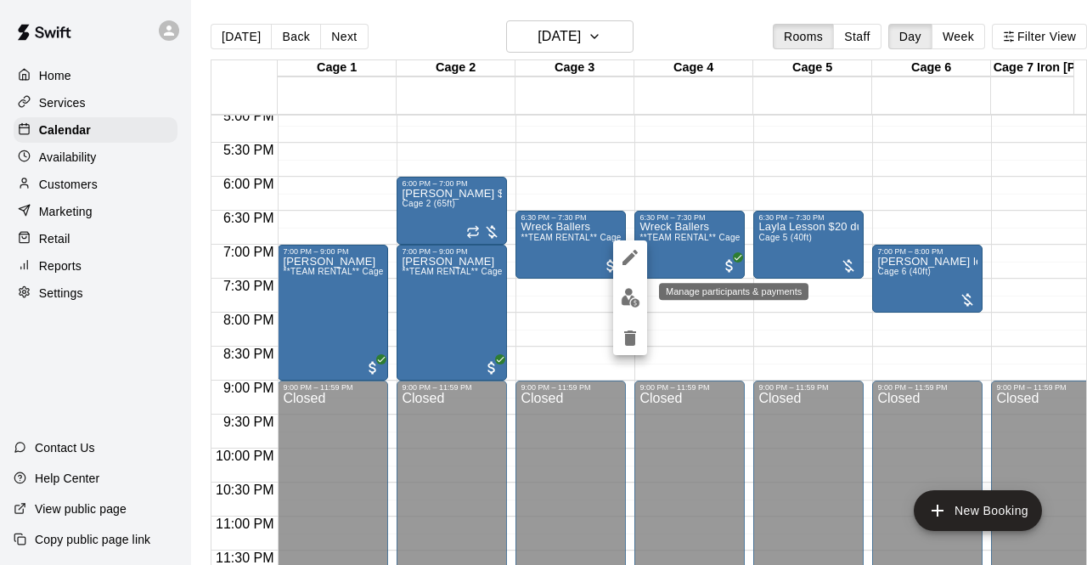
click at [621, 303] on img "edit" at bounding box center [631, 298] width 20 height 20
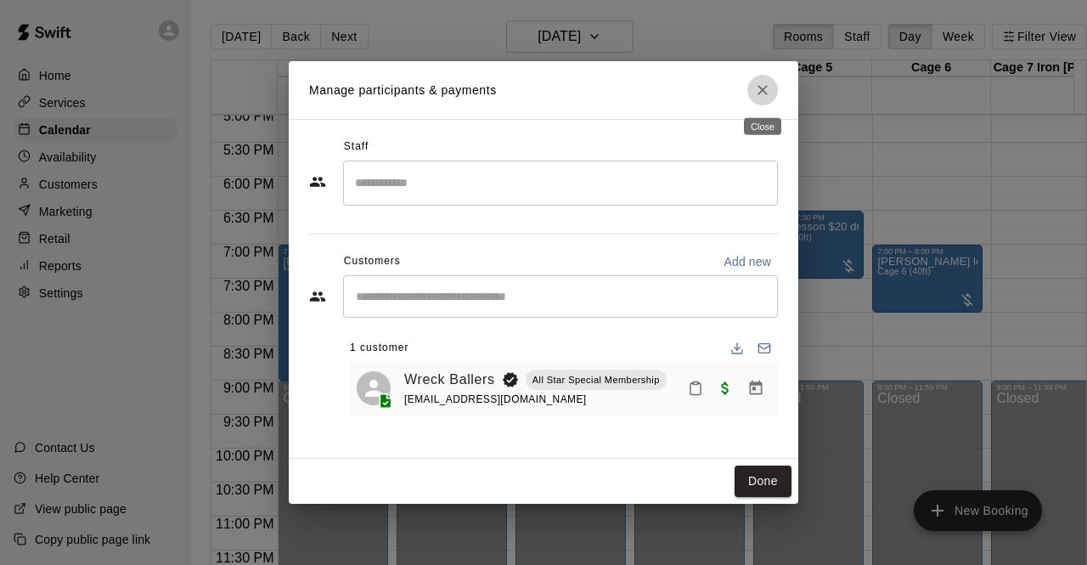
click at [772, 91] on button "Close" at bounding box center [762, 90] width 31 height 31
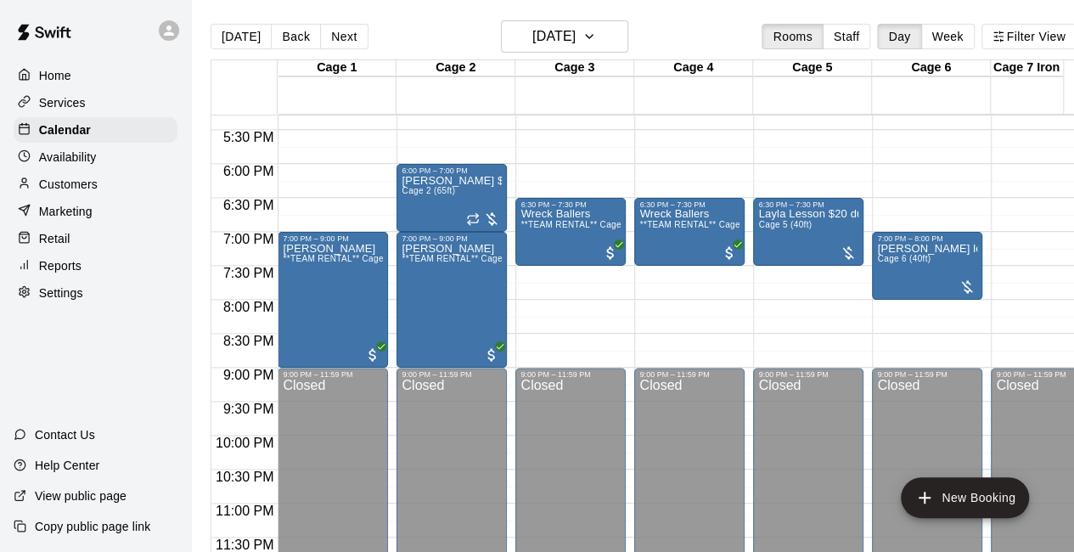
click at [76, 99] on p "Services" at bounding box center [62, 102] width 47 height 17
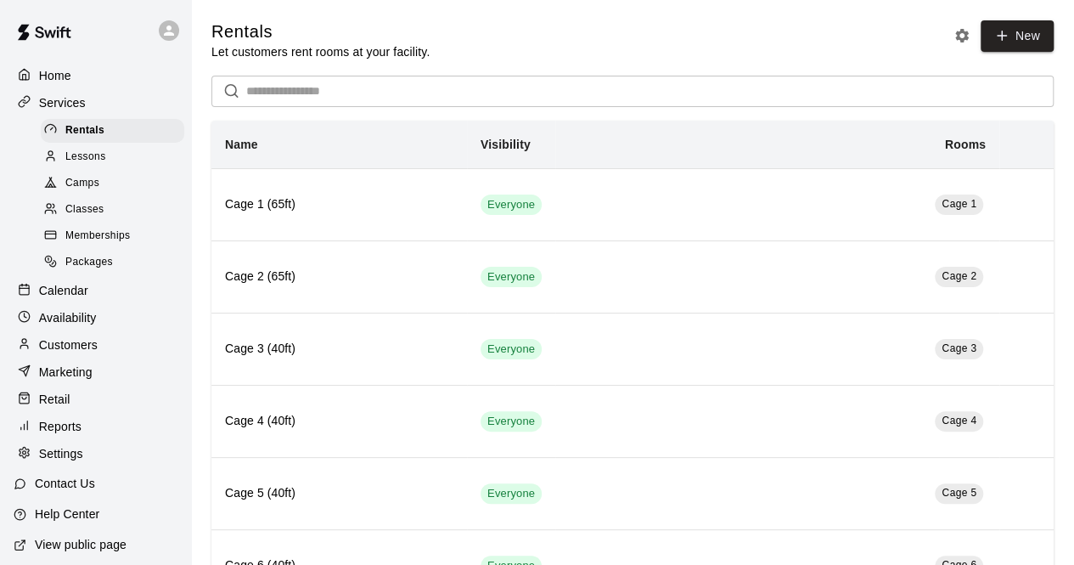
click at [114, 240] on span "Memberships" at bounding box center [97, 236] width 65 height 17
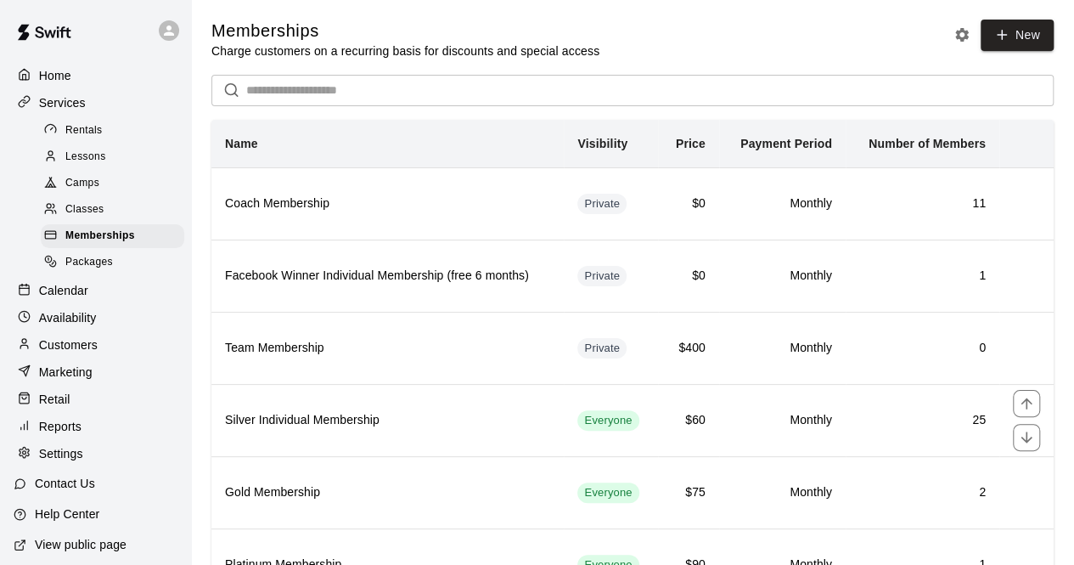
scroll to position [361, 0]
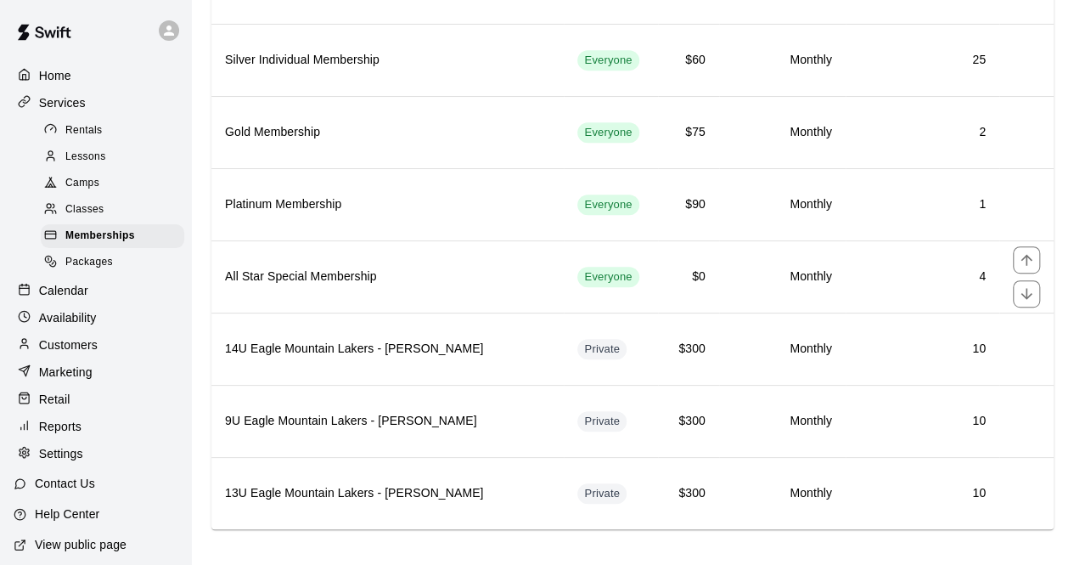
click at [906, 277] on h6 "4" at bounding box center [922, 277] width 127 height 19
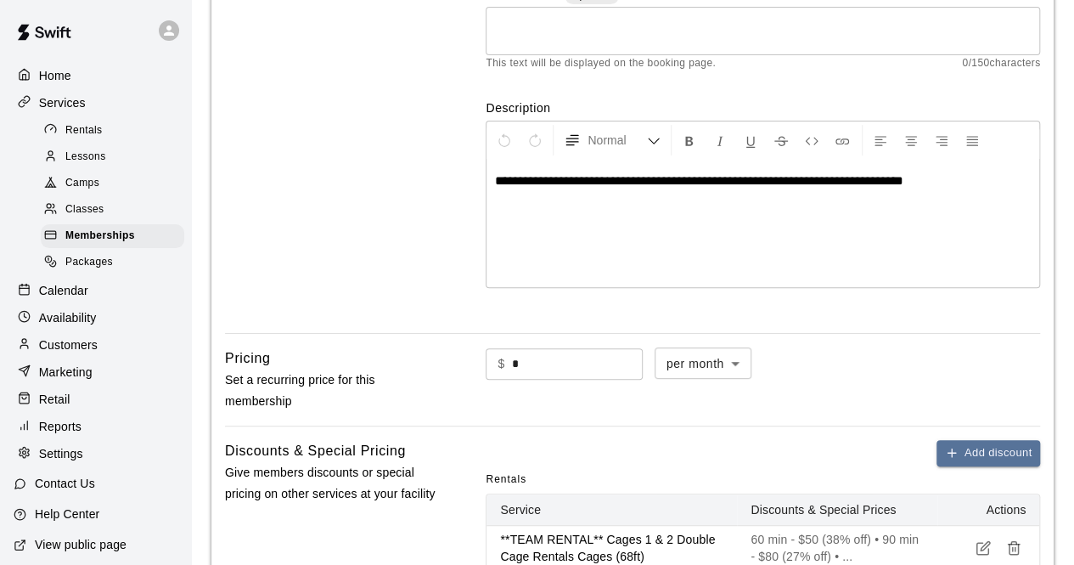
scroll to position [488, 0]
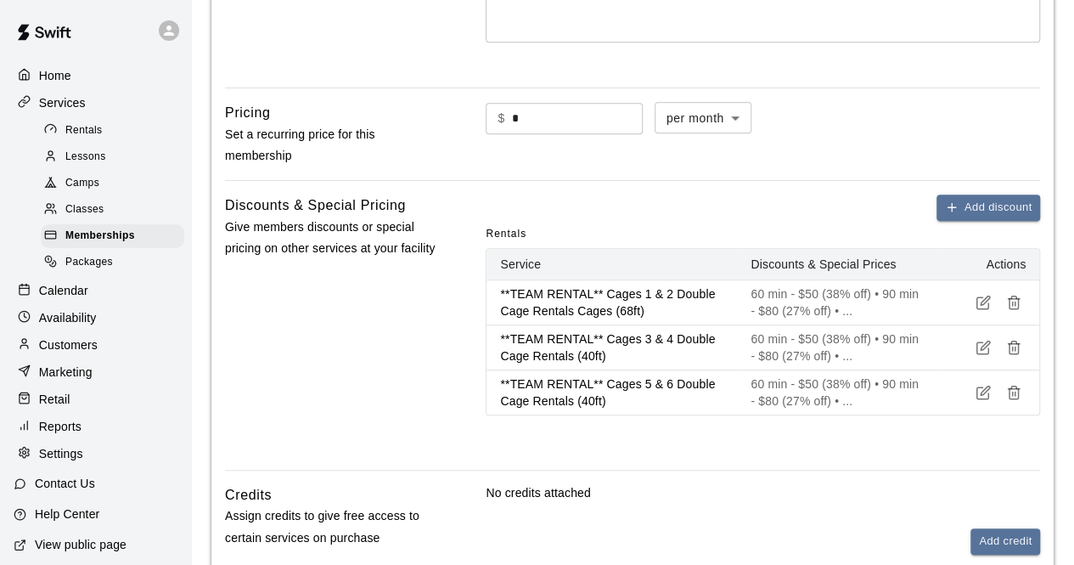
click at [1017, 298] on icon "button" at bounding box center [1013, 302] width 15 height 15
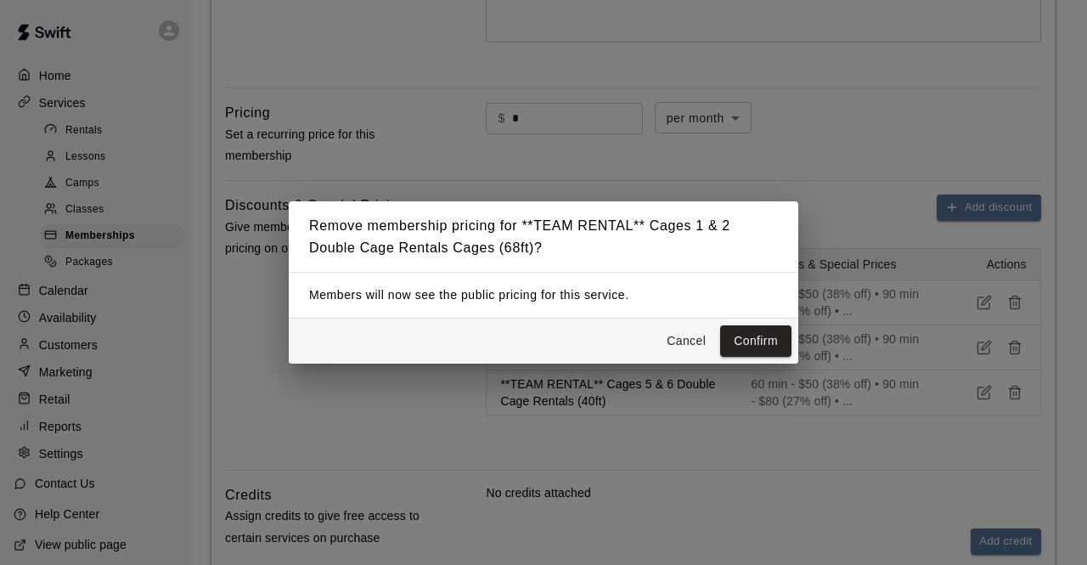
drag, startPoint x: 1017, startPoint y: 299, endPoint x: 746, endPoint y: 359, distance: 276.7
click at [746, 359] on div "Remove membership pricing for **TEAM RENTAL** Cages 1 & 2 Double Cage Rentals C…" at bounding box center [543, 282] width 1087 height 565
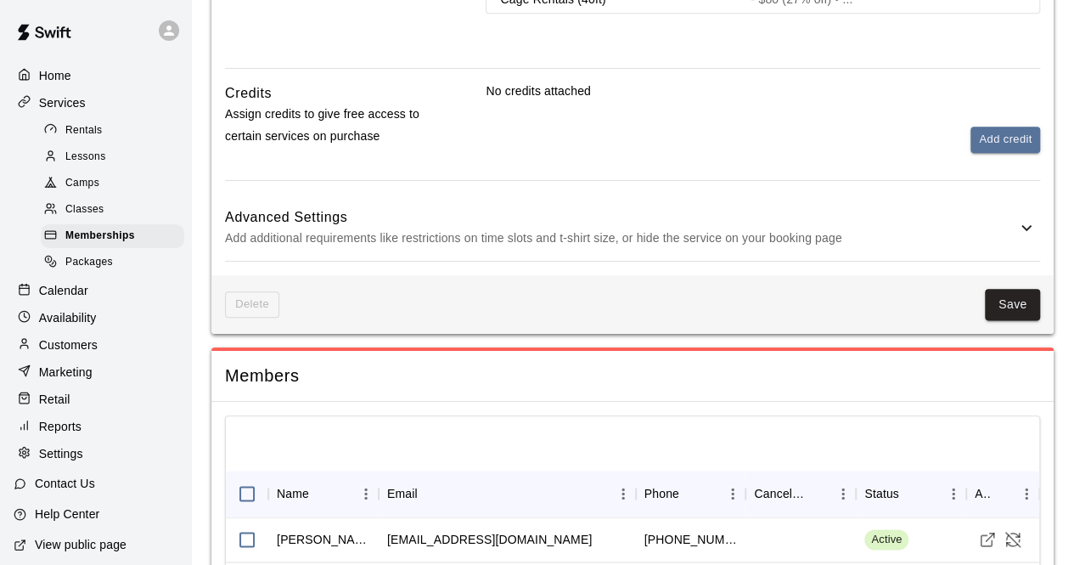
scroll to position [892, 0]
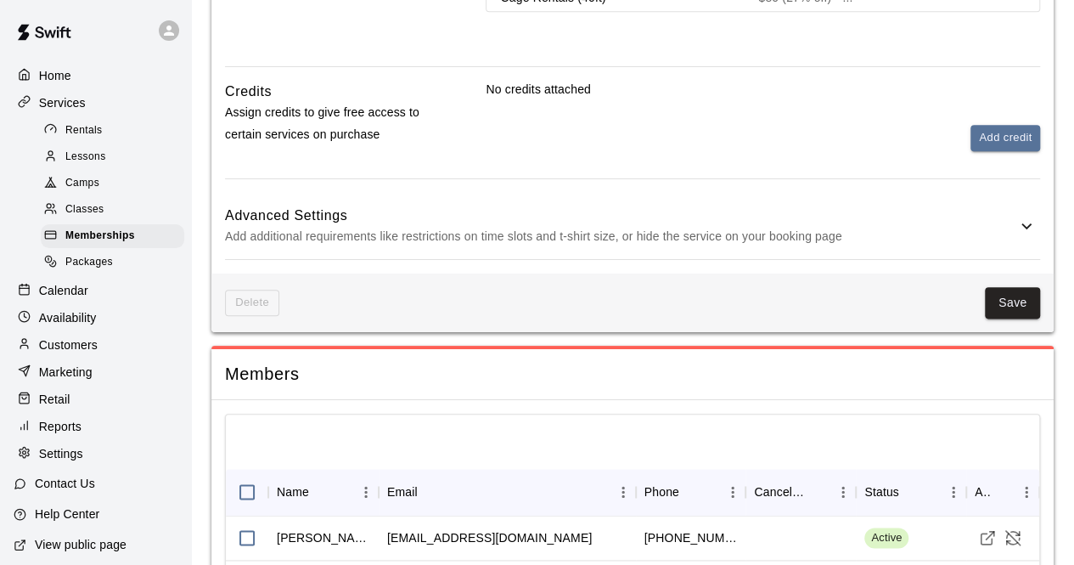
click at [577, 326] on div "Delete Save" at bounding box center [632, 302] width 842 height 59
click at [549, 280] on div "Delete Save" at bounding box center [632, 302] width 842 height 59
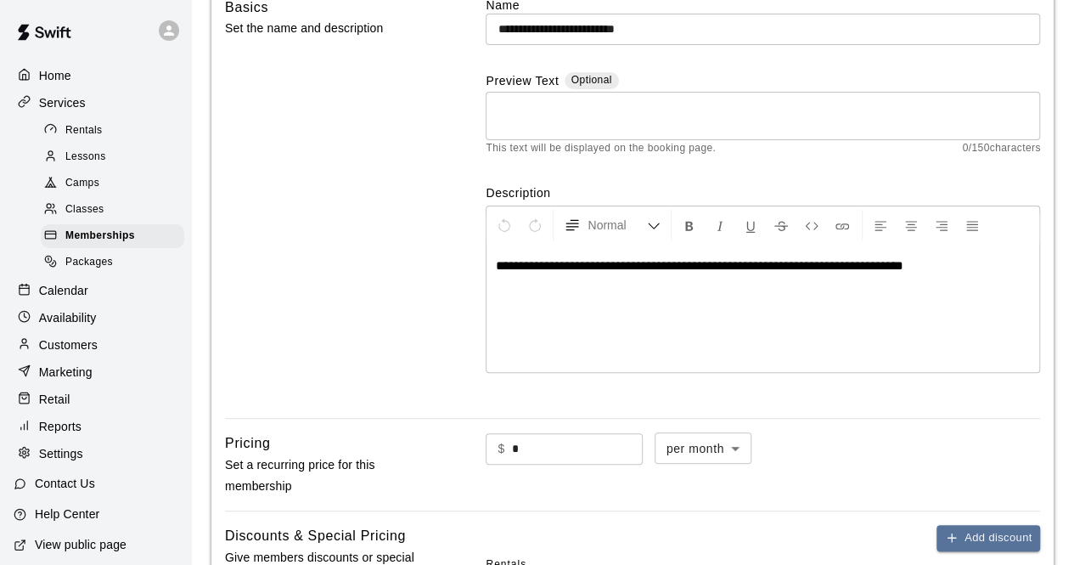
scroll to position [0, 0]
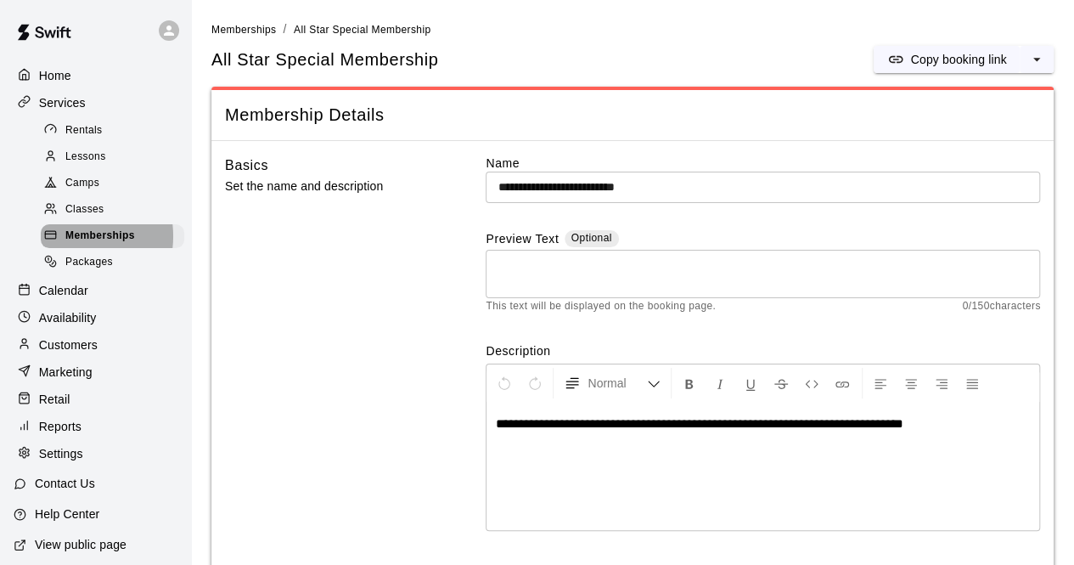
click at [66, 244] on span "Memberships" at bounding box center [100, 236] width 70 height 17
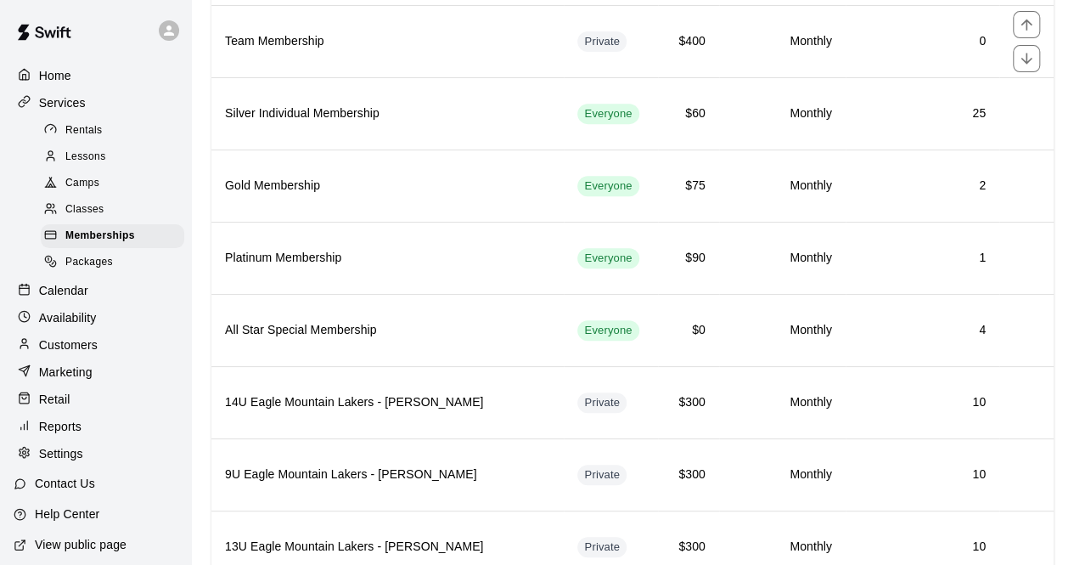
scroll to position [361, 0]
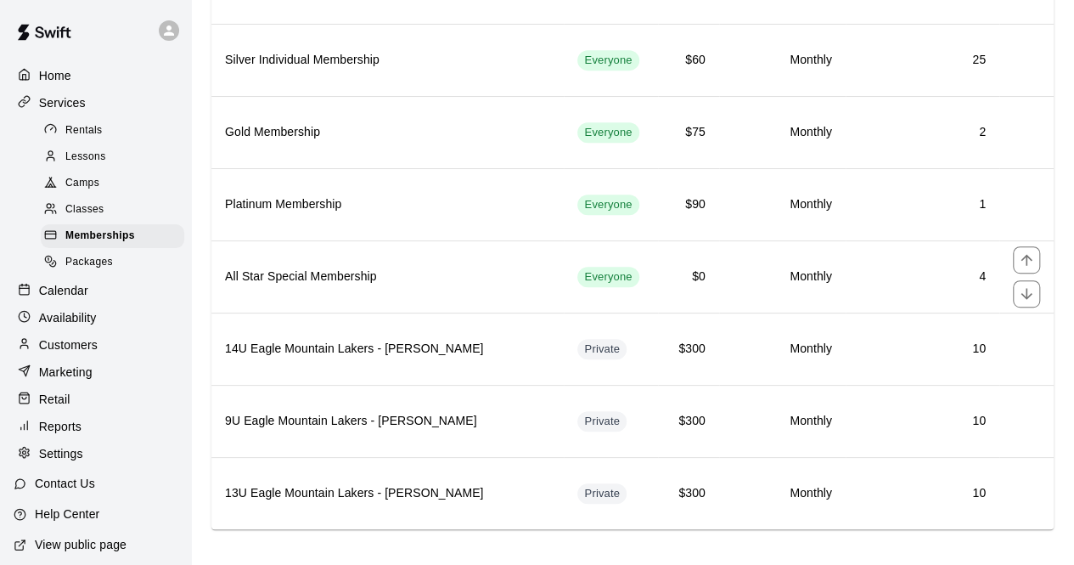
click at [406, 288] on th "All Star Special Membership" at bounding box center [387, 276] width 352 height 72
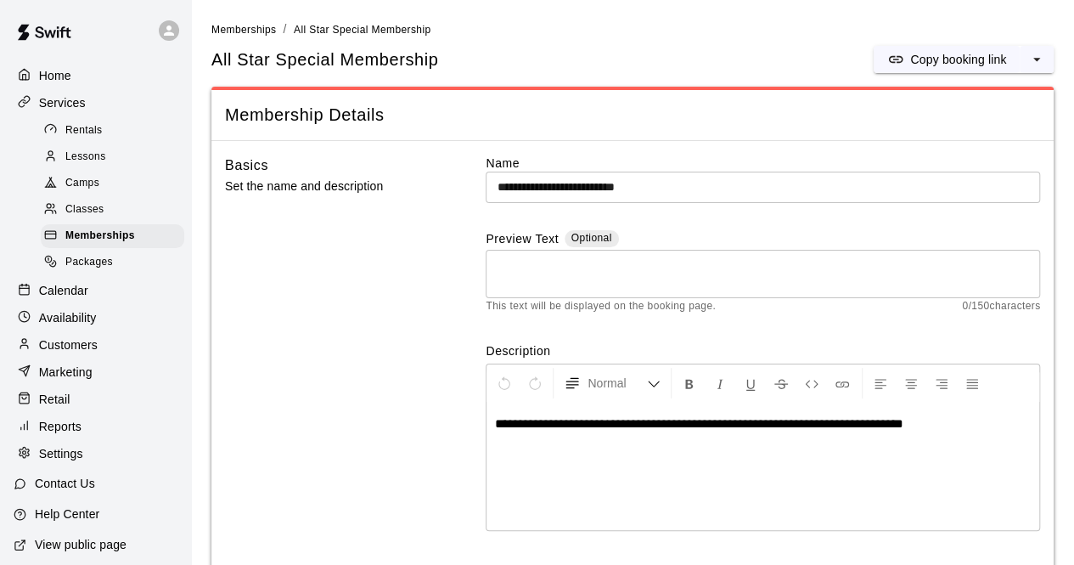
click at [406, 288] on div "Basics Set the name and description" at bounding box center [331, 359] width 212 height 408
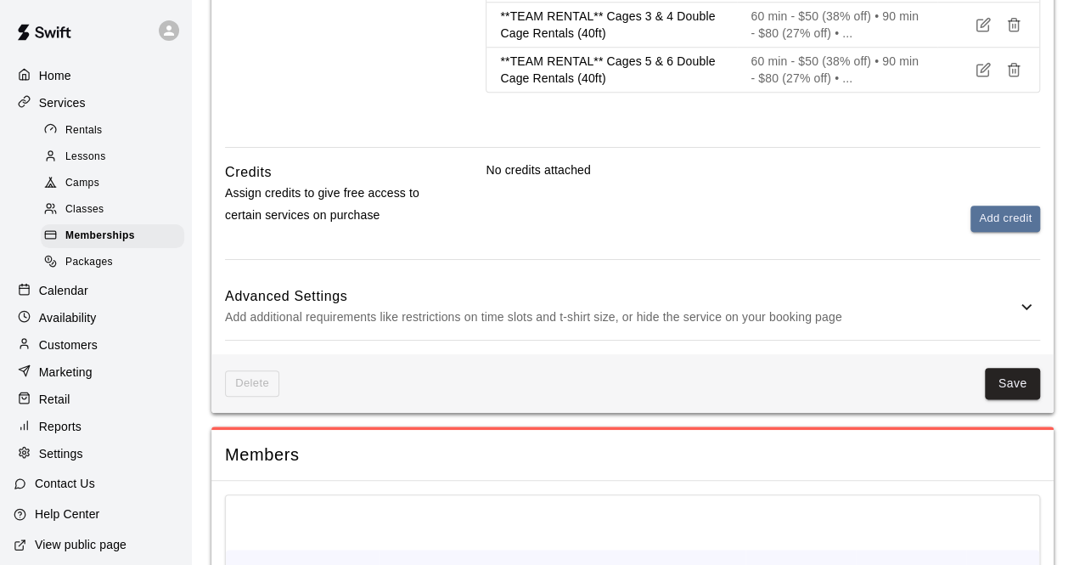
scroll to position [812, 0]
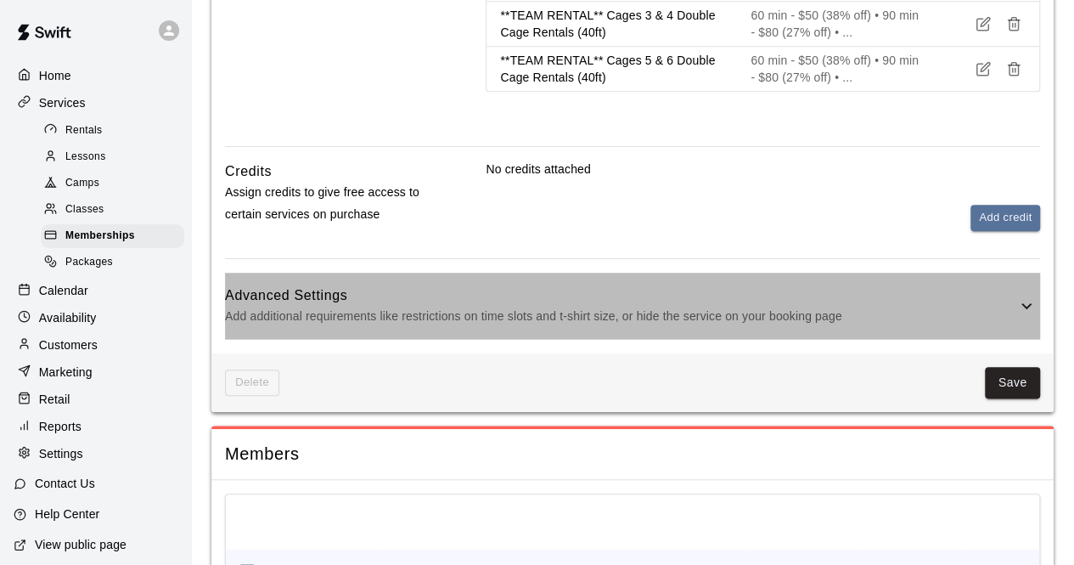
click at [1022, 304] on icon at bounding box center [1027, 306] width 20 height 20
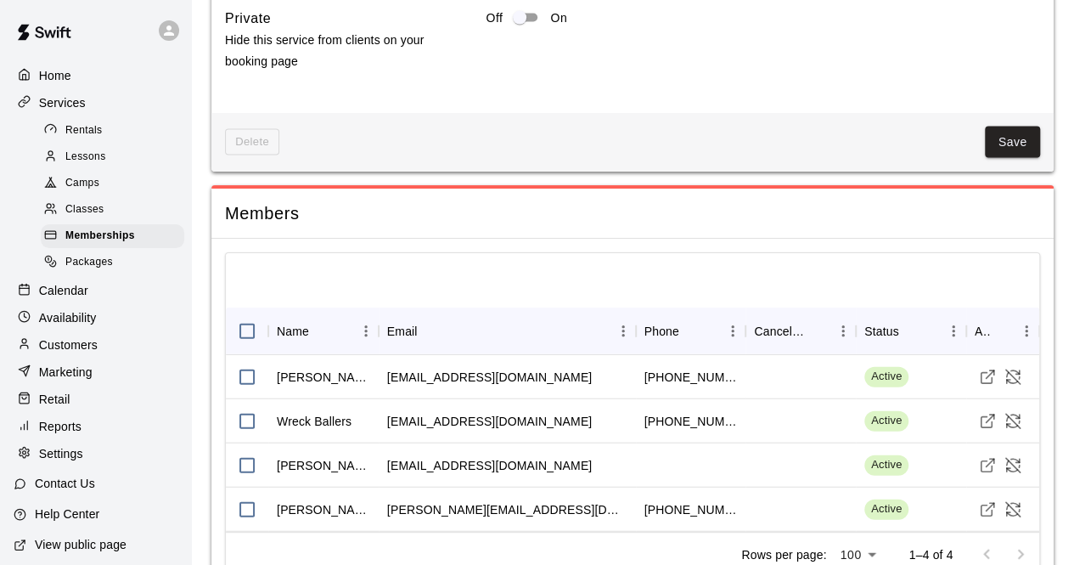
scroll to position [1859, 0]
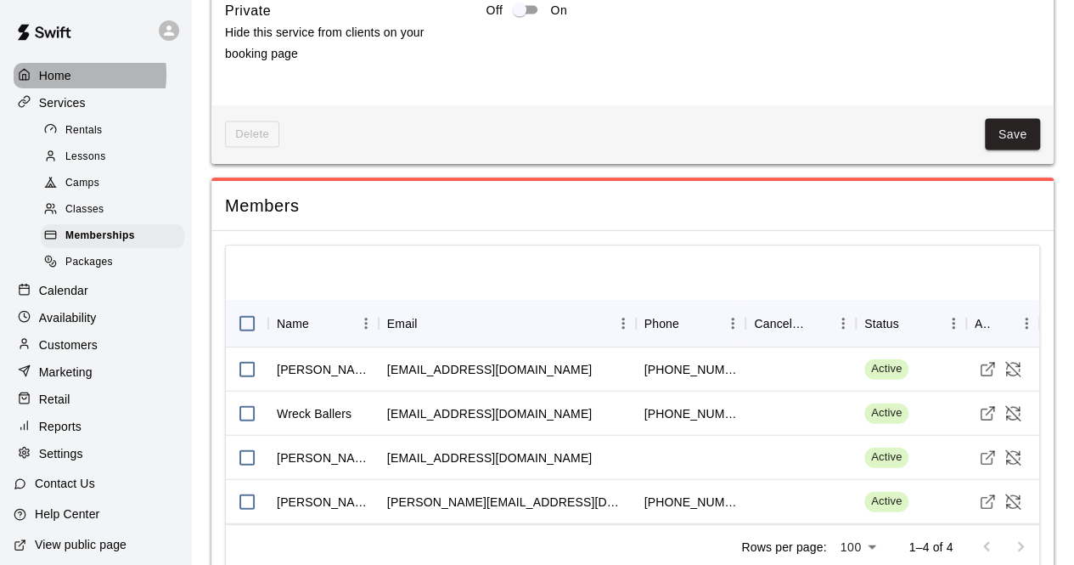
click at [60, 74] on p "Home" at bounding box center [55, 75] width 32 height 17
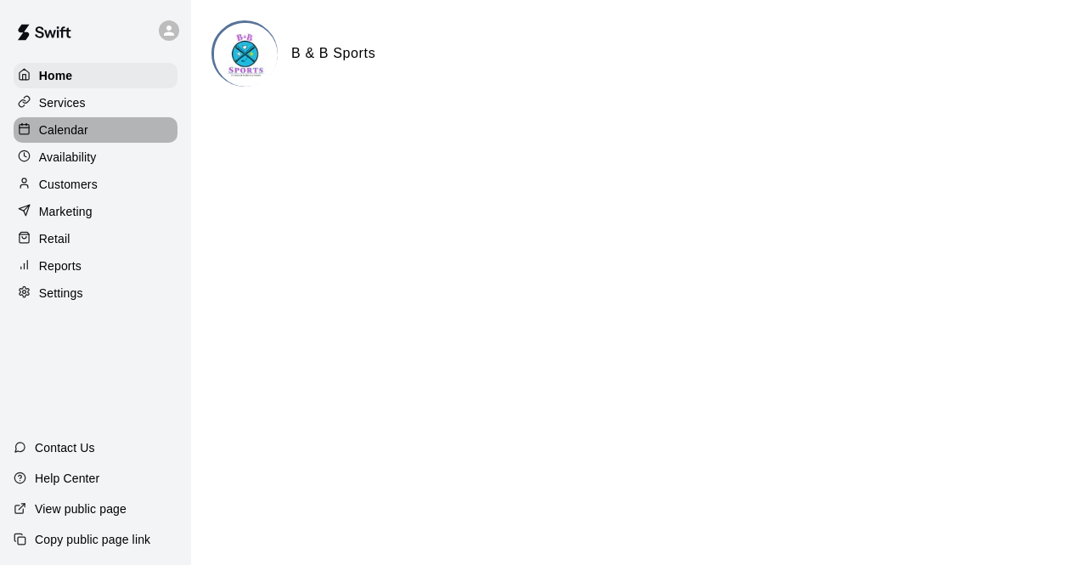
click at [79, 133] on p "Calendar" at bounding box center [63, 129] width 49 height 17
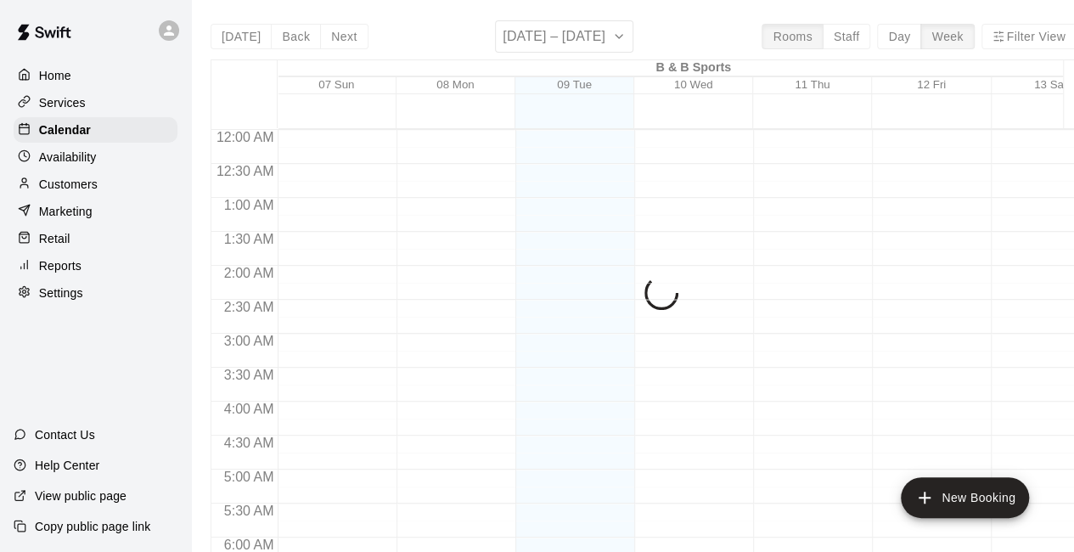
scroll to position [1107, 0]
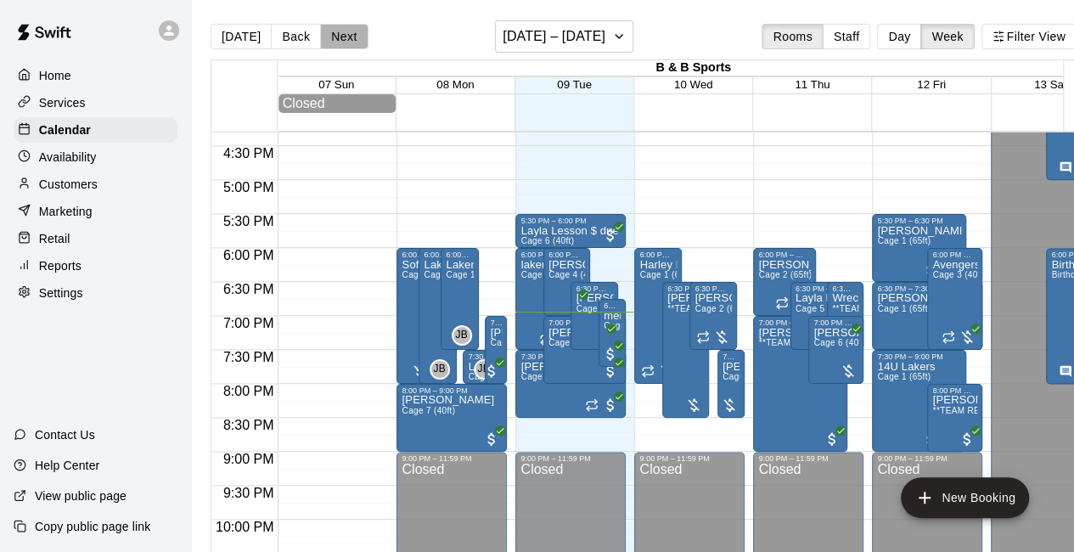
click at [349, 36] on button "Next" at bounding box center [344, 36] width 48 height 25
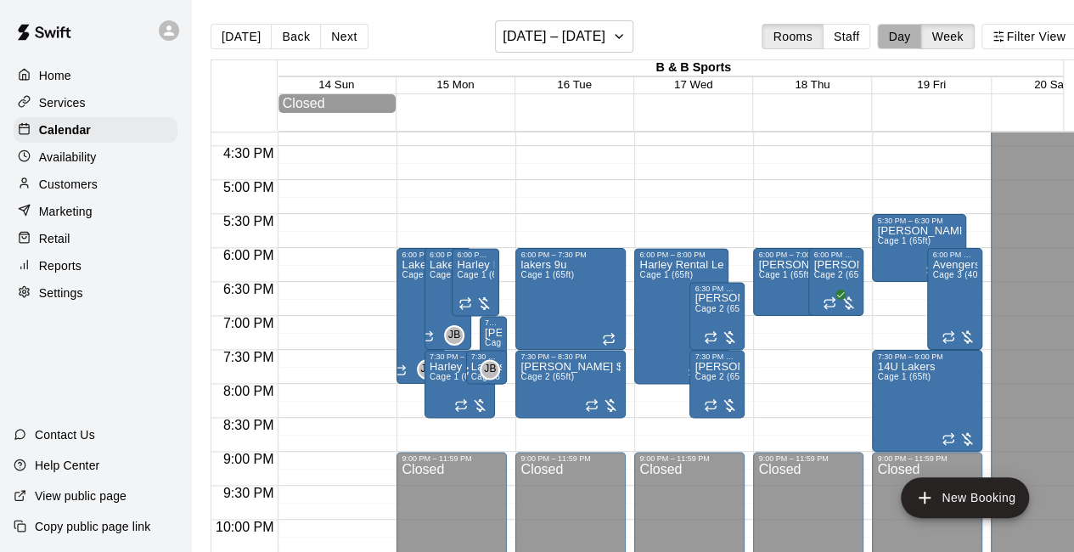
click at [917, 41] on button "Day" at bounding box center [899, 36] width 44 height 25
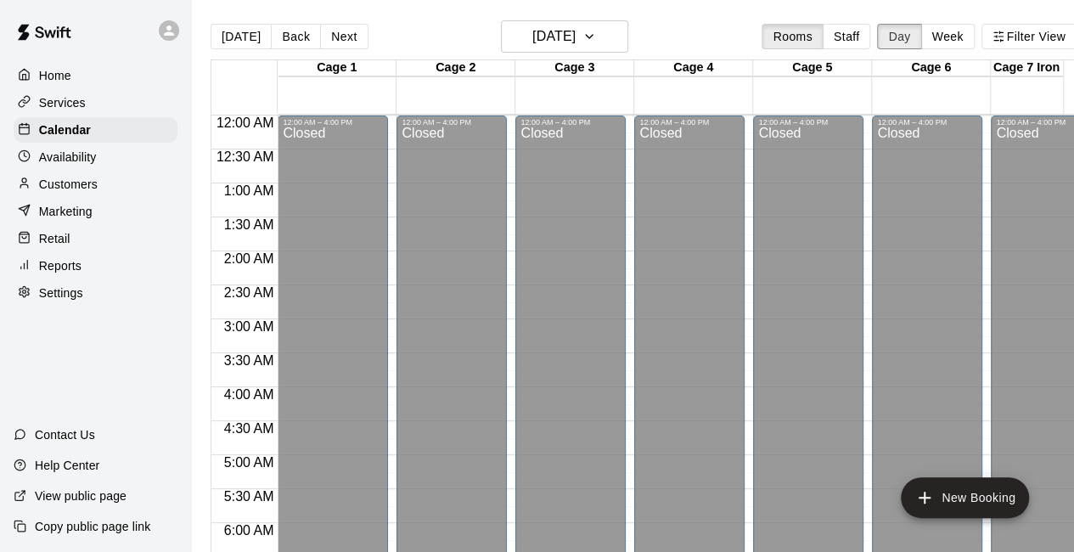
scroll to position [1172, 0]
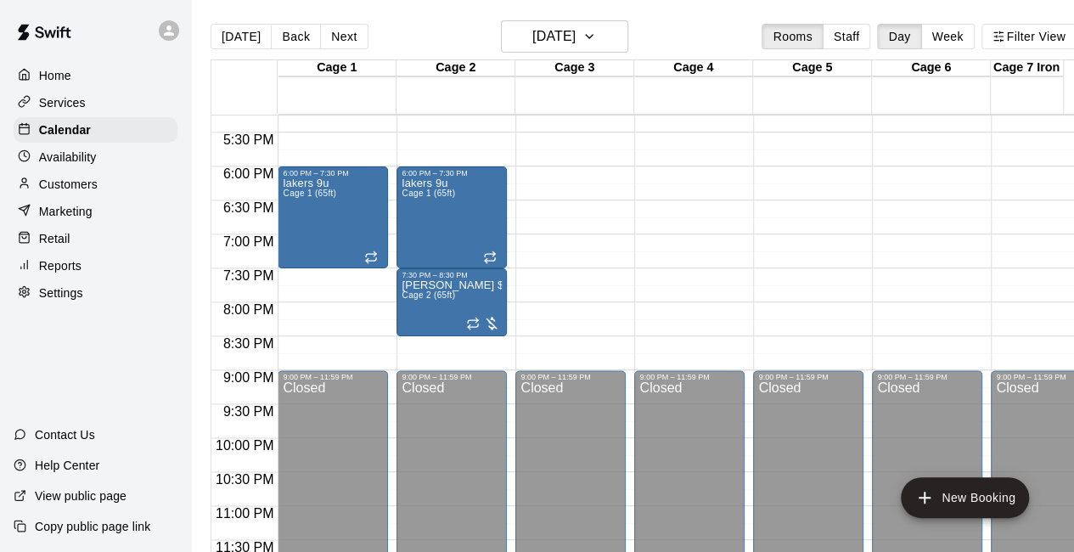
click at [255, 37] on button "Today" at bounding box center [241, 36] width 61 height 25
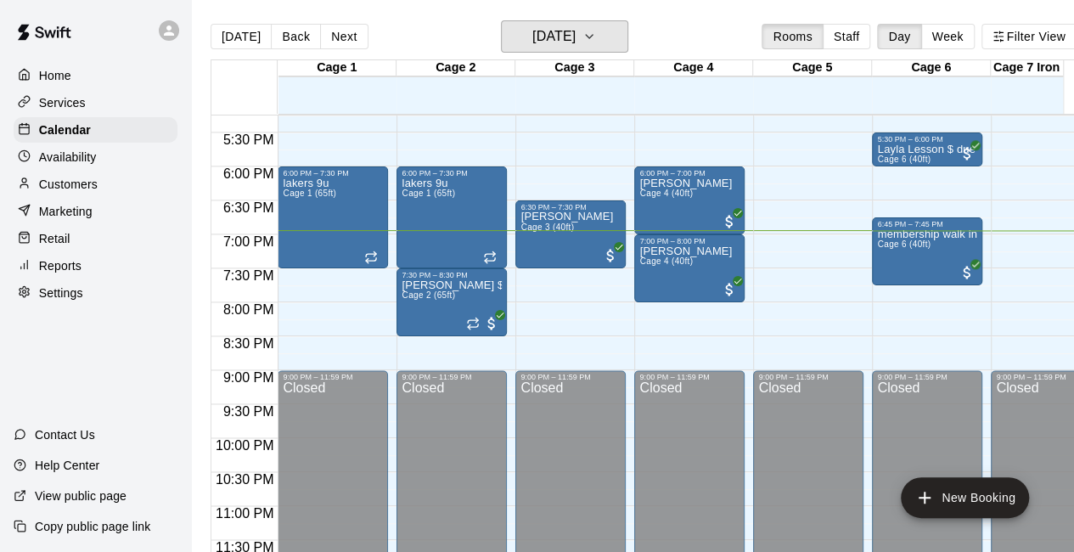
click at [596, 40] on icon "button" at bounding box center [590, 36] width 14 height 20
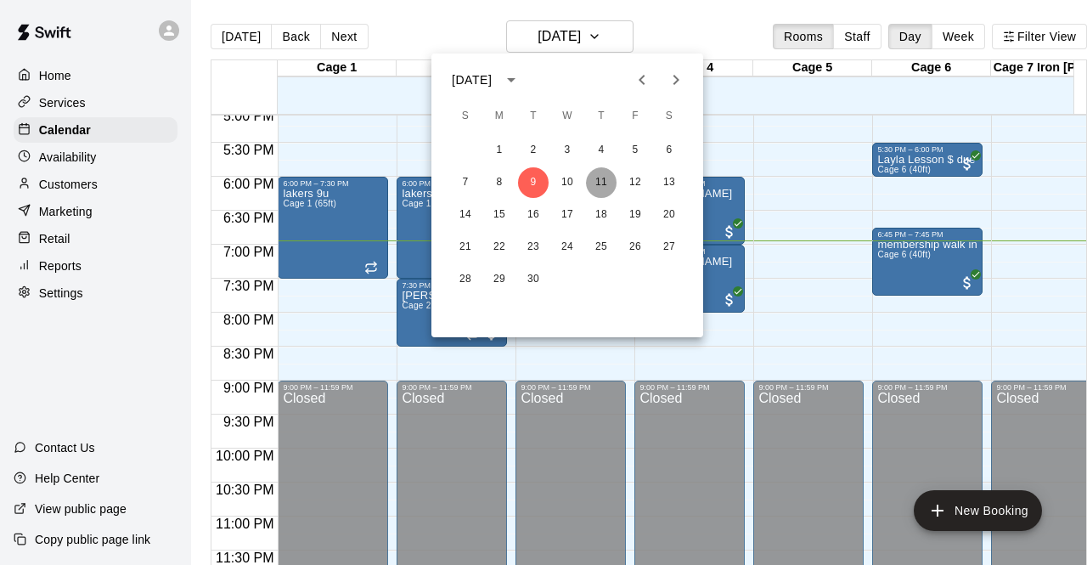
click at [610, 182] on button "11" at bounding box center [601, 182] width 31 height 31
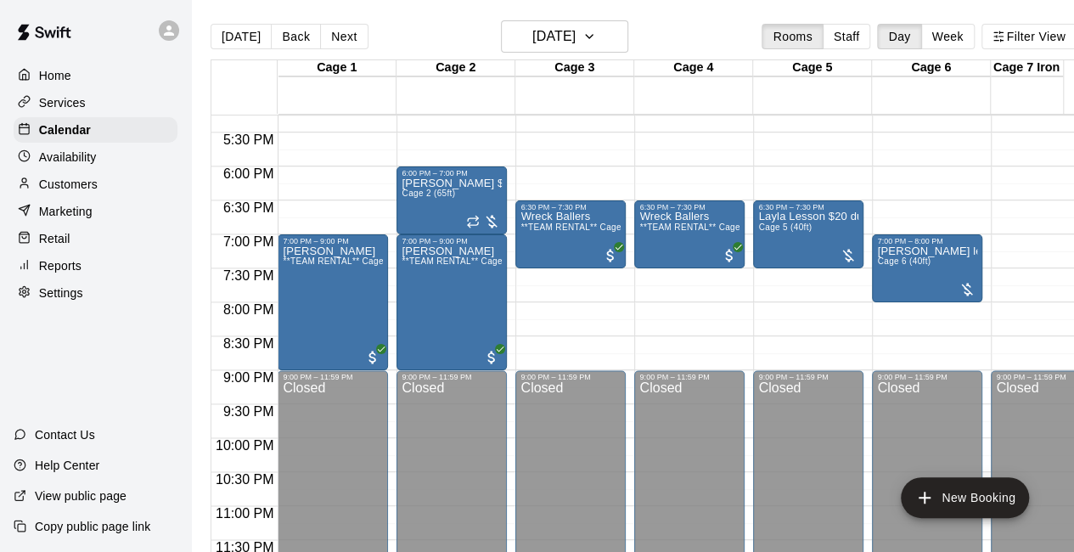
click at [78, 468] on p "Help Center" at bounding box center [67, 465] width 65 height 17
click at [72, 110] on p "Services" at bounding box center [62, 102] width 47 height 17
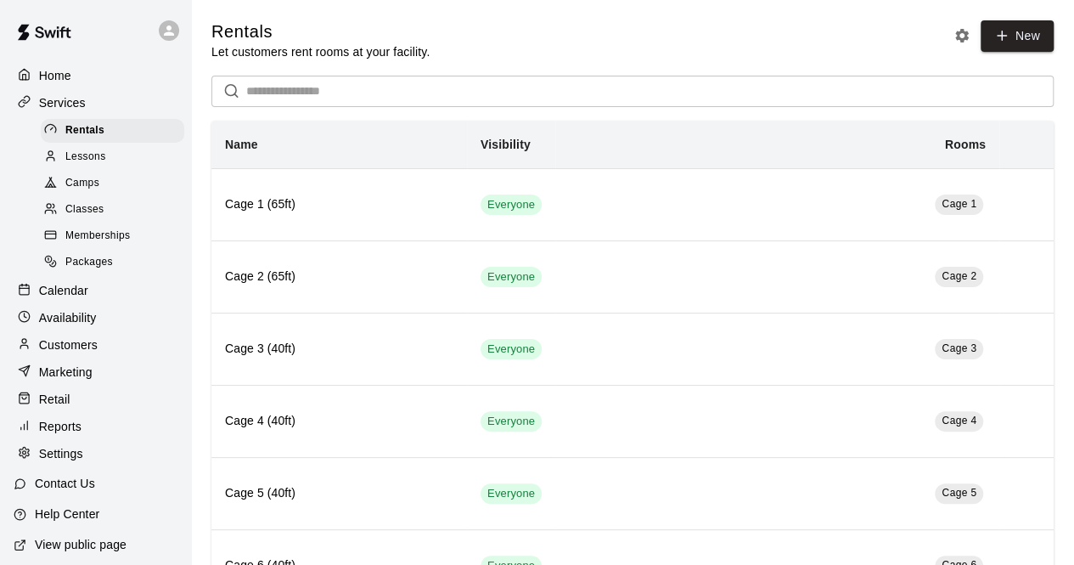
click at [15, 63] on link "Home" at bounding box center [96, 75] width 164 height 25
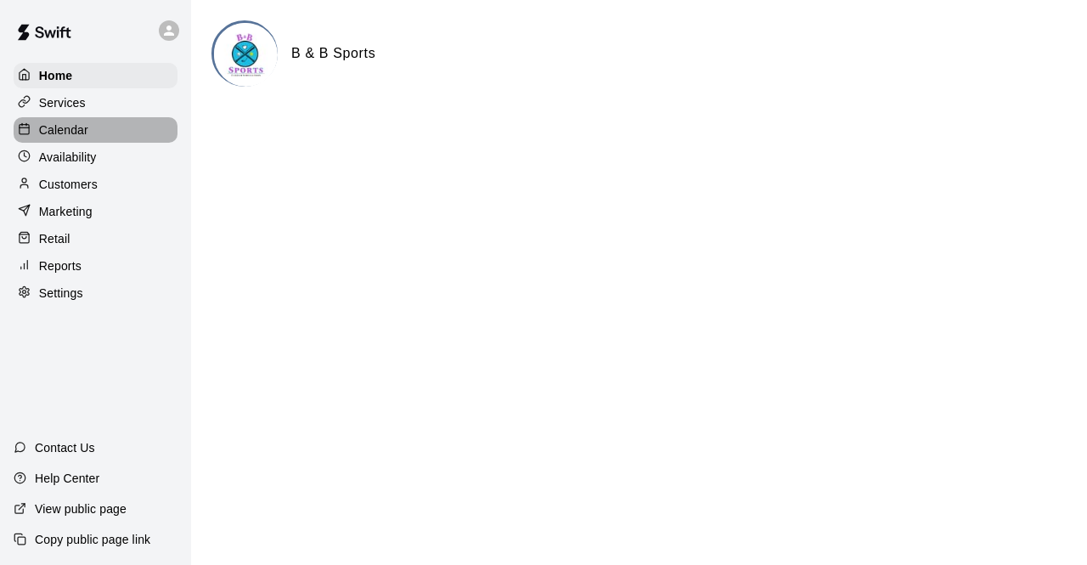
click at [73, 131] on p "Calendar" at bounding box center [63, 129] width 49 height 17
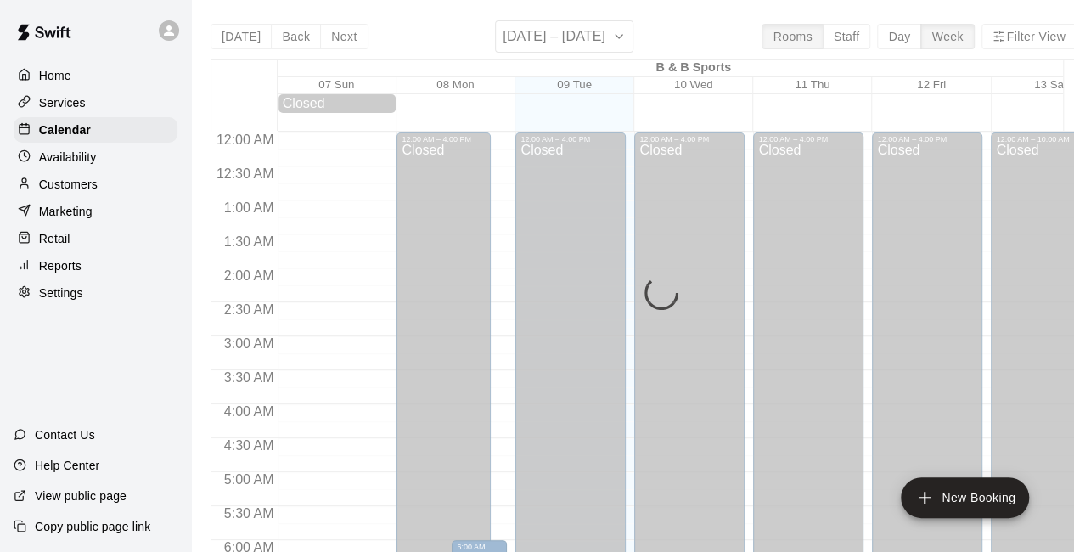
scroll to position [1107, 0]
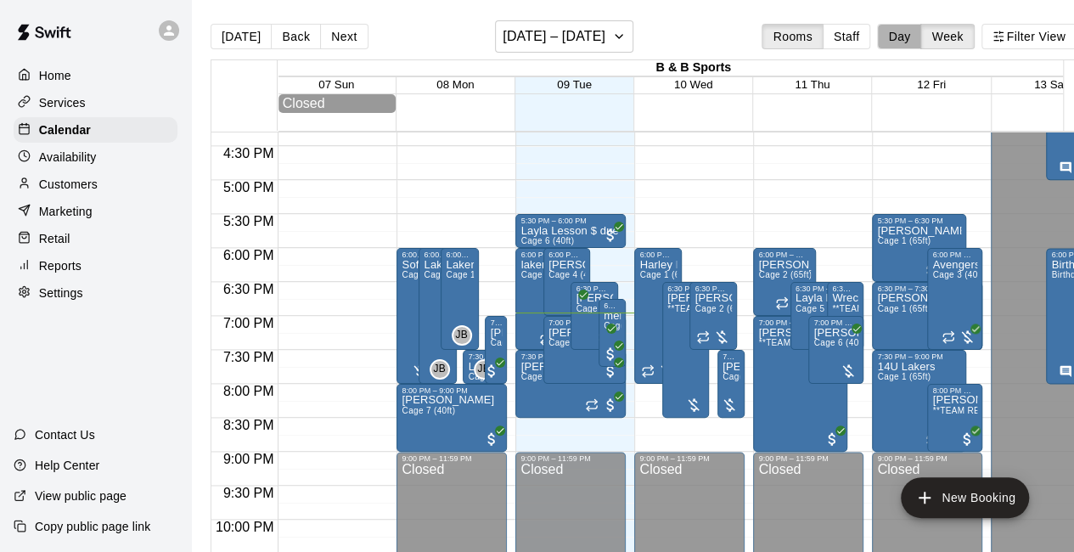
click at [912, 39] on button "Day" at bounding box center [899, 36] width 44 height 25
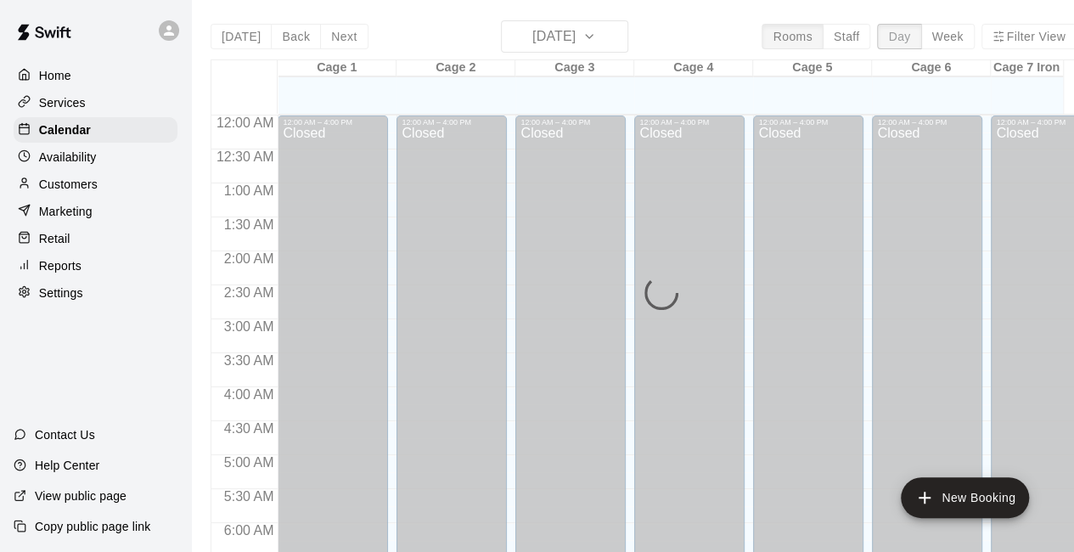
scroll to position [1177, 0]
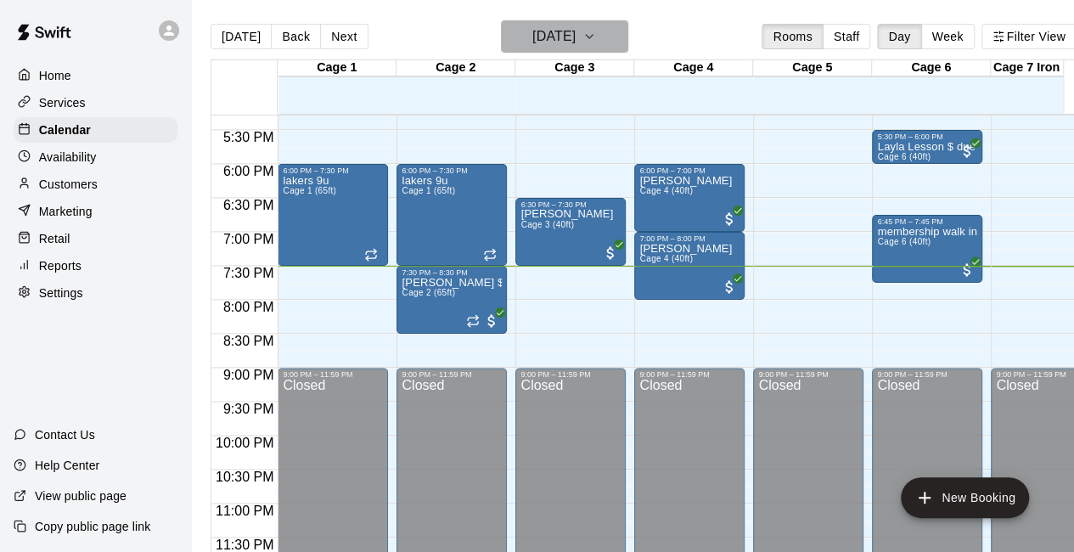
click at [593, 38] on icon "button" at bounding box center [589, 36] width 7 height 3
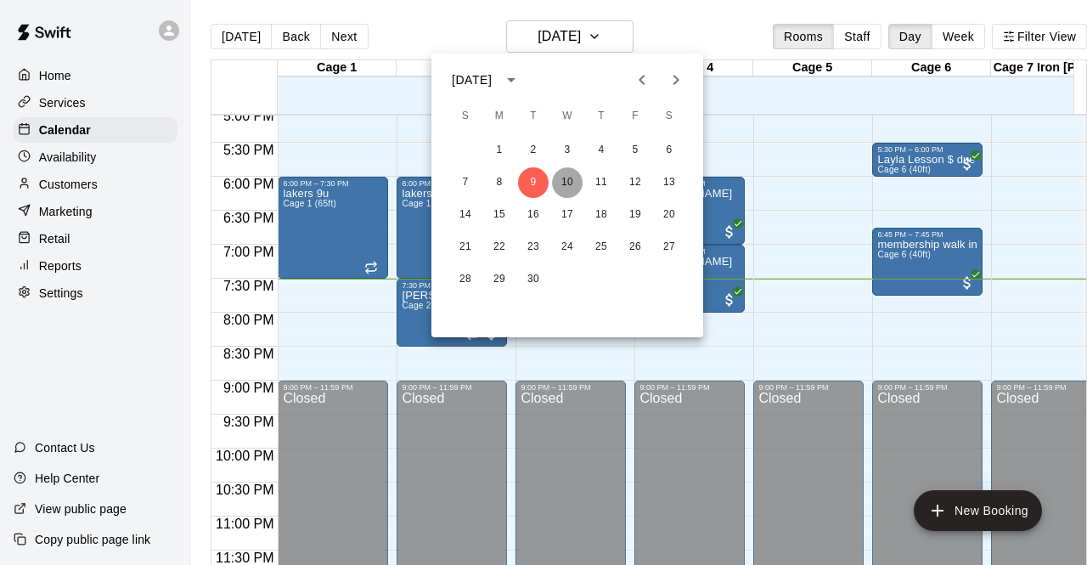
click at [569, 177] on button "10" at bounding box center [567, 182] width 31 height 31
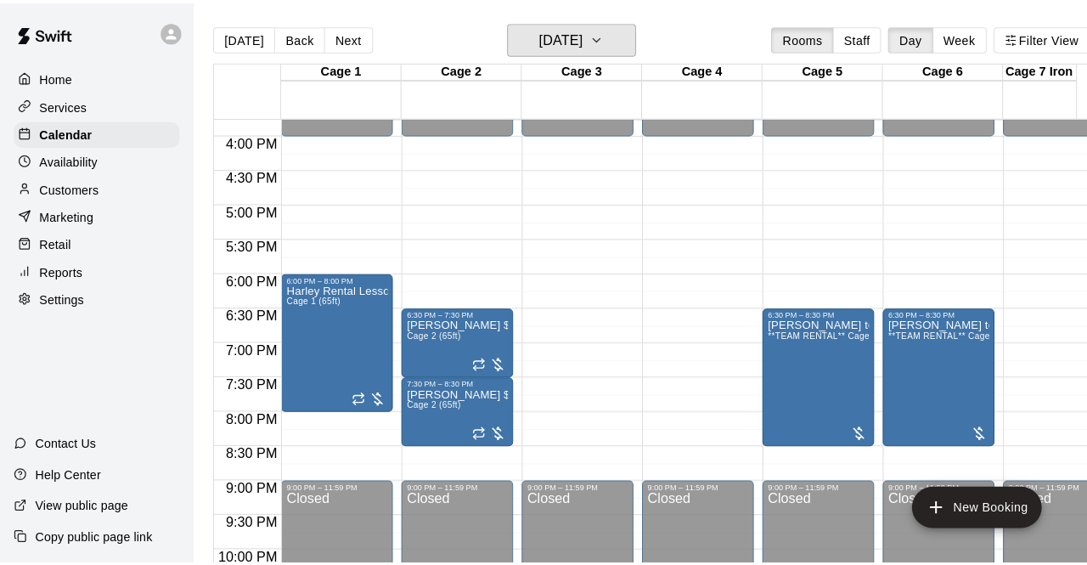
scroll to position [1062, 0]
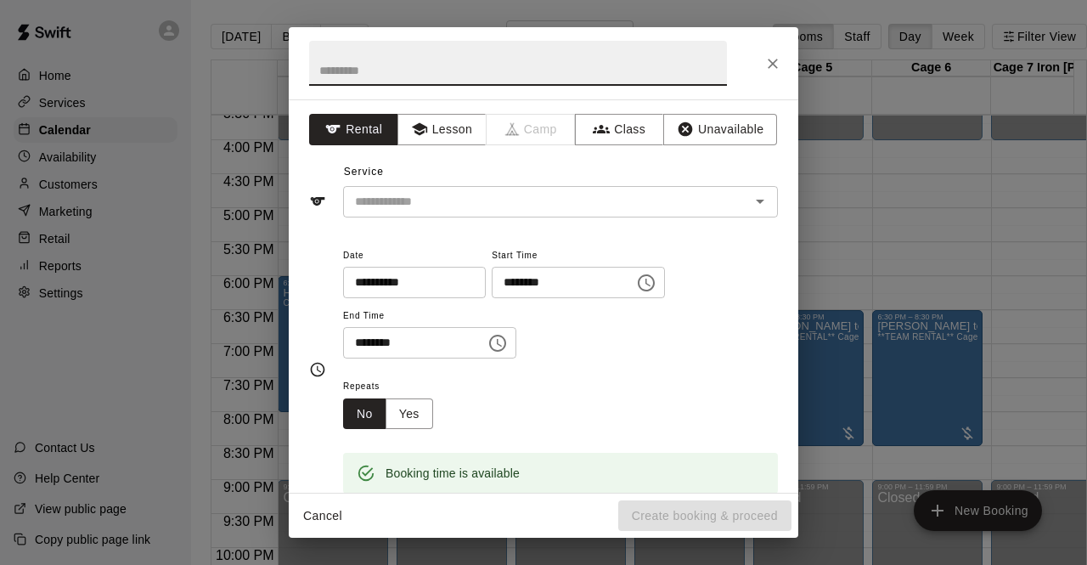
click at [566, 283] on input "********" at bounding box center [557, 282] width 131 height 31
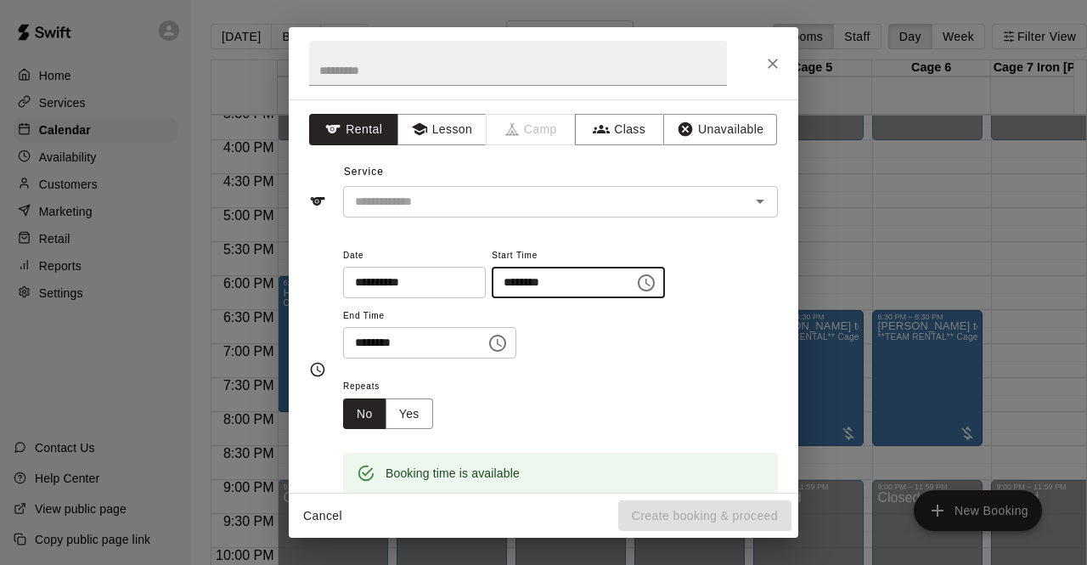
click at [750, 206] on icon "Open" at bounding box center [760, 201] width 20 height 20
type input "********"
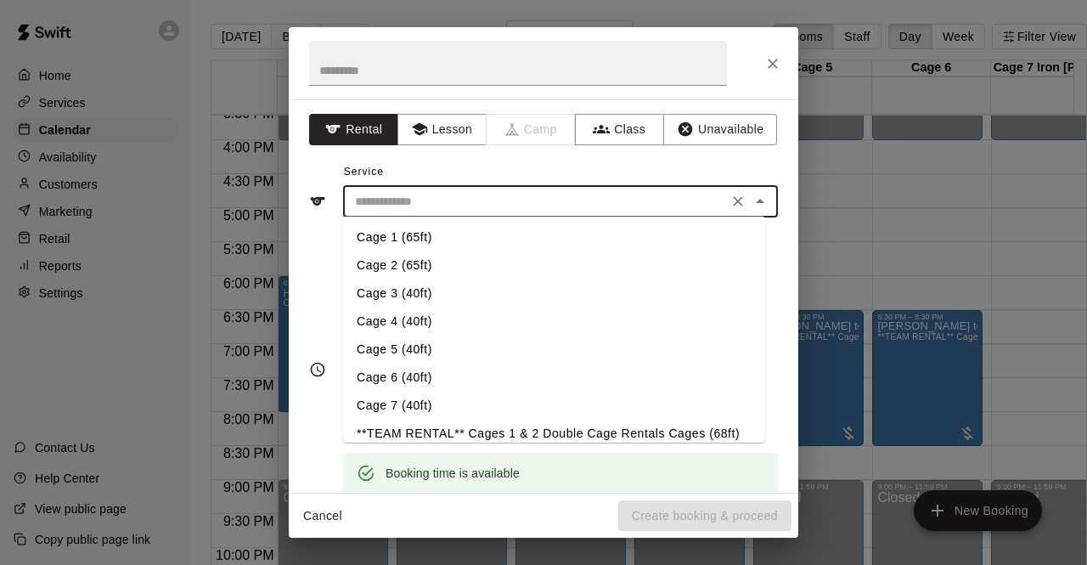
click at [408, 300] on li "Cage 3 (40ft)" at bounding box center [554, 293] width 422 height 28
type input "**********"
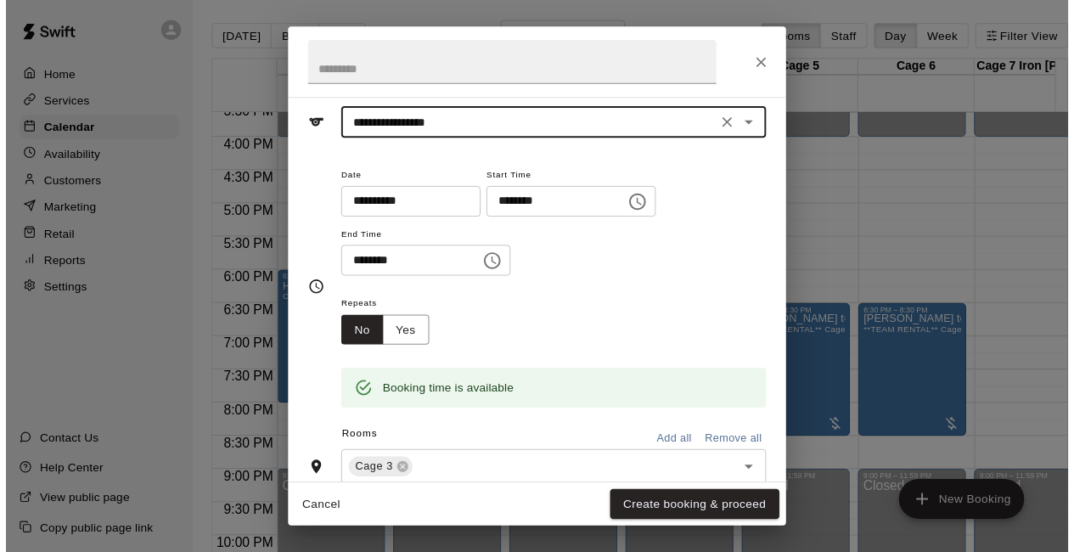
scroll to position [68, 0]
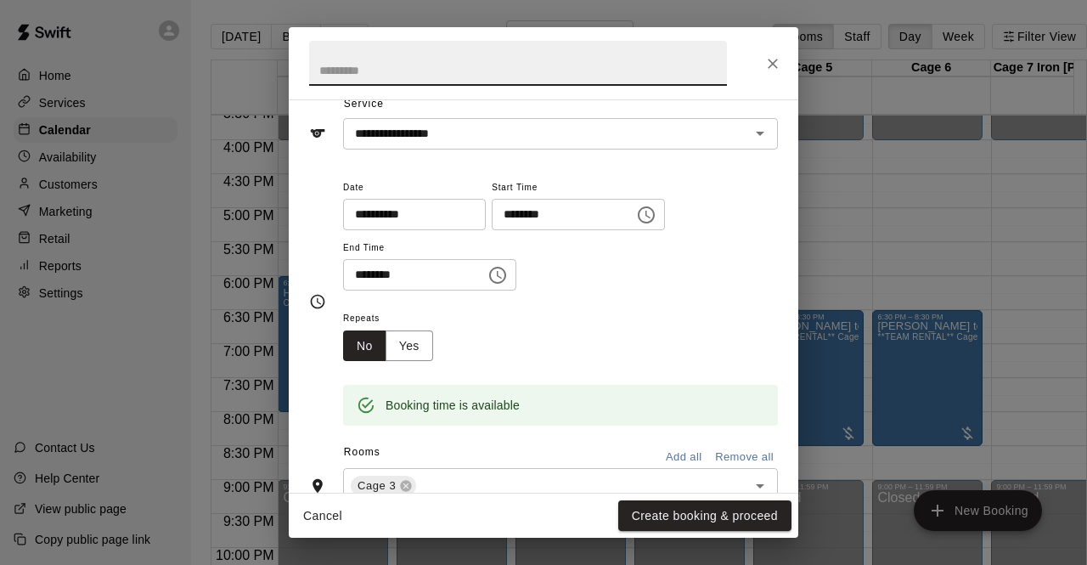
click at [406, 65] on input "text" at bounding box center [518, 63] width 418 height 45
type input "*********"
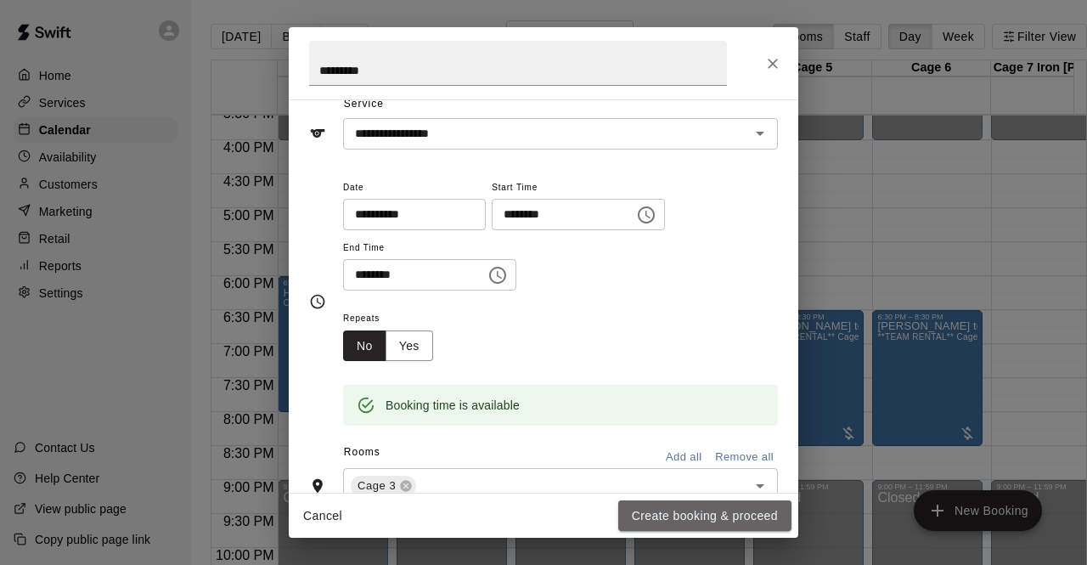
click at [684, 515] on button "Create booking & proceed" at bounding box center [704, 515] width 173 height 31
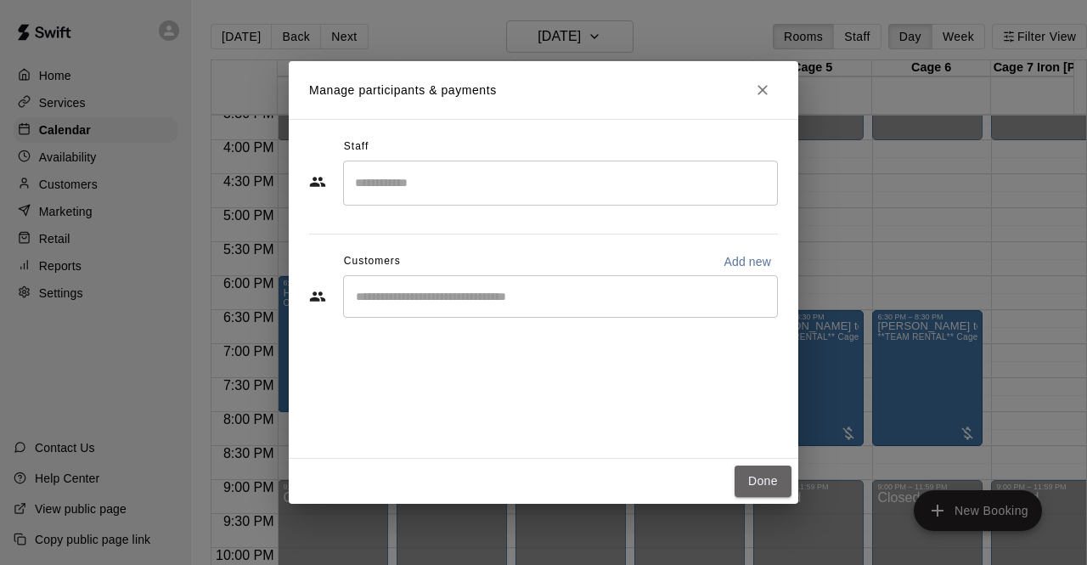
click at [764, 470] on button "Done" at bounding box center [763, 480] width 57 height 31
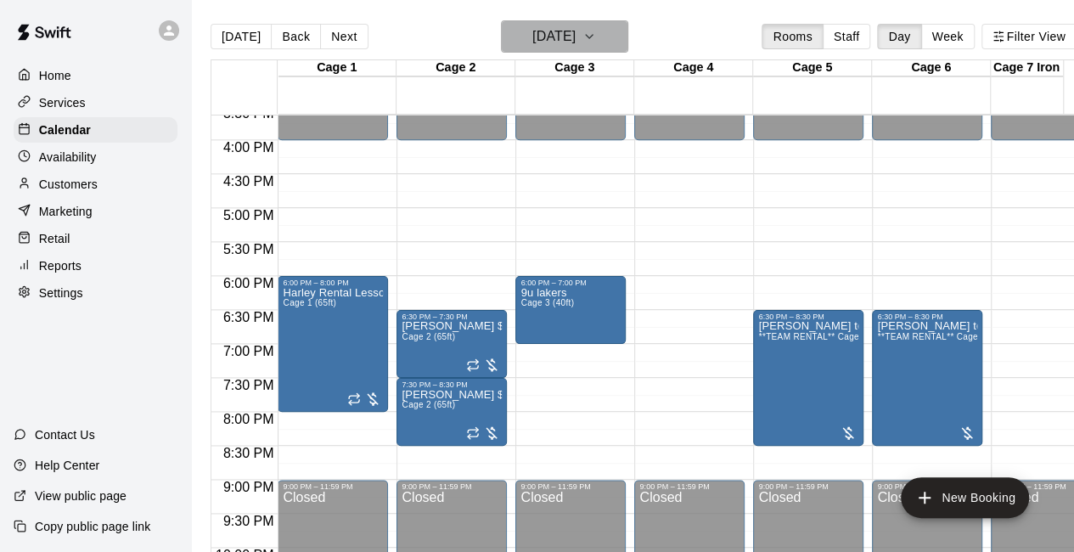
click at [596, 37] on icon "button" at bounding box center [590, 36] width 14 height 20
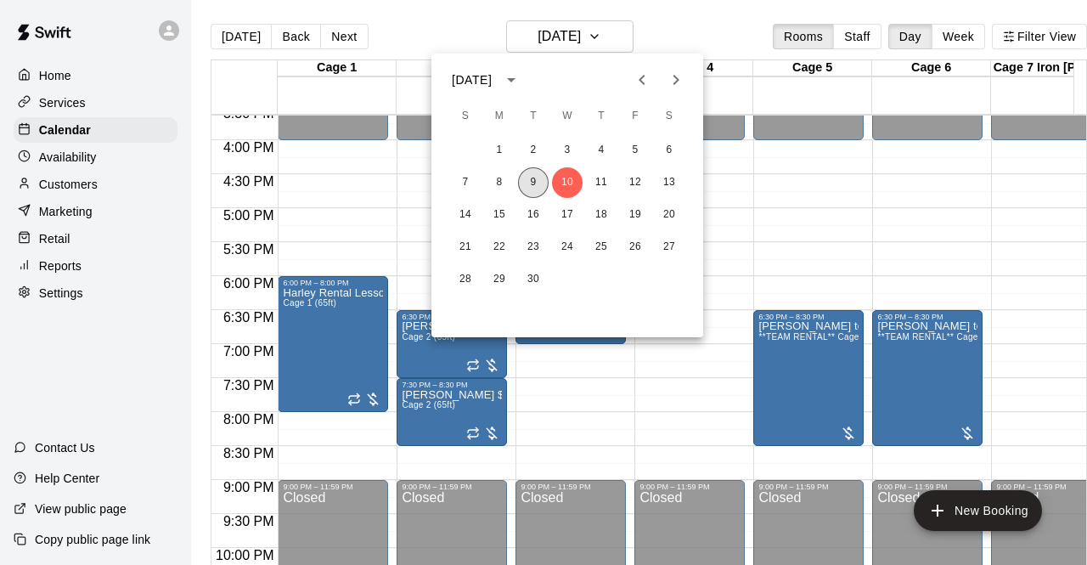
click at [532, 184] on button "9" at bounding box center [533, 182] width 31 height 31
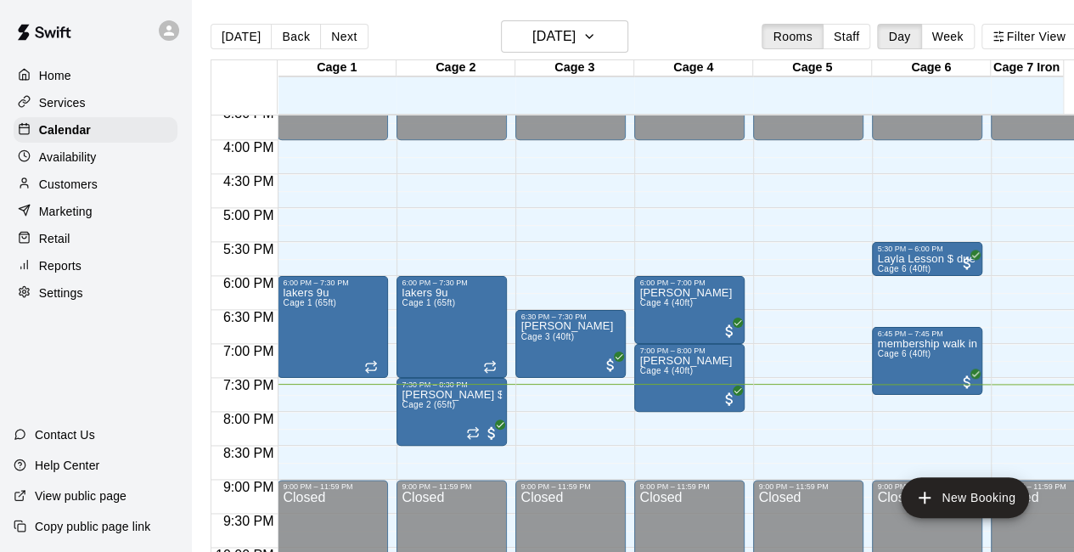
drag, startPoint x: 532, startPoint y: 184, endPoint x: 348, endPoint y: 111, distance: 197.4
click at [348, 111] on div "Cage 1 09 Tue Cage 2 09 Tue Cage 3 09 Tue Cage 4 09 Tue Cage 5 09 Tue Cage 6 09…" at bounding box center [644, 315] width 866 height 513
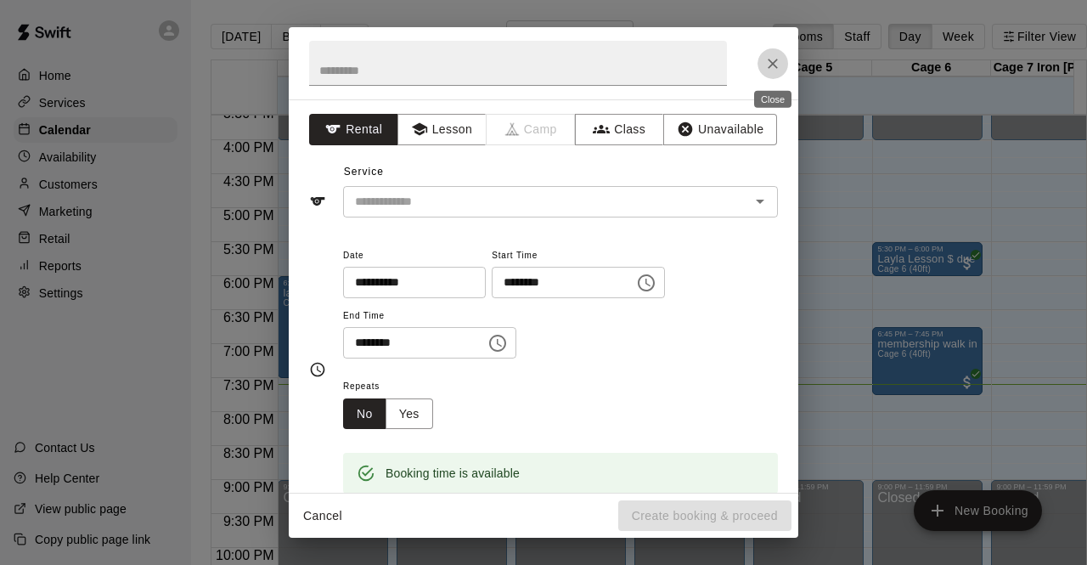
click at [773, 63] on icon "Close" at bounding box center [773, 64] width 10 height 10
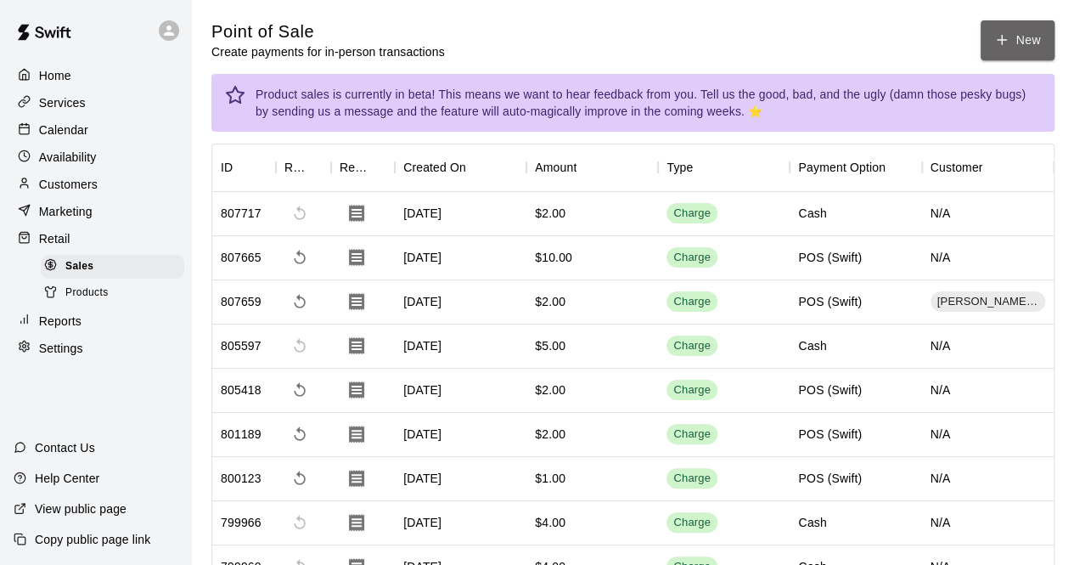
click at [1005, 40] on icon "button" at bounding box center [1002, 40] width 9 height 0
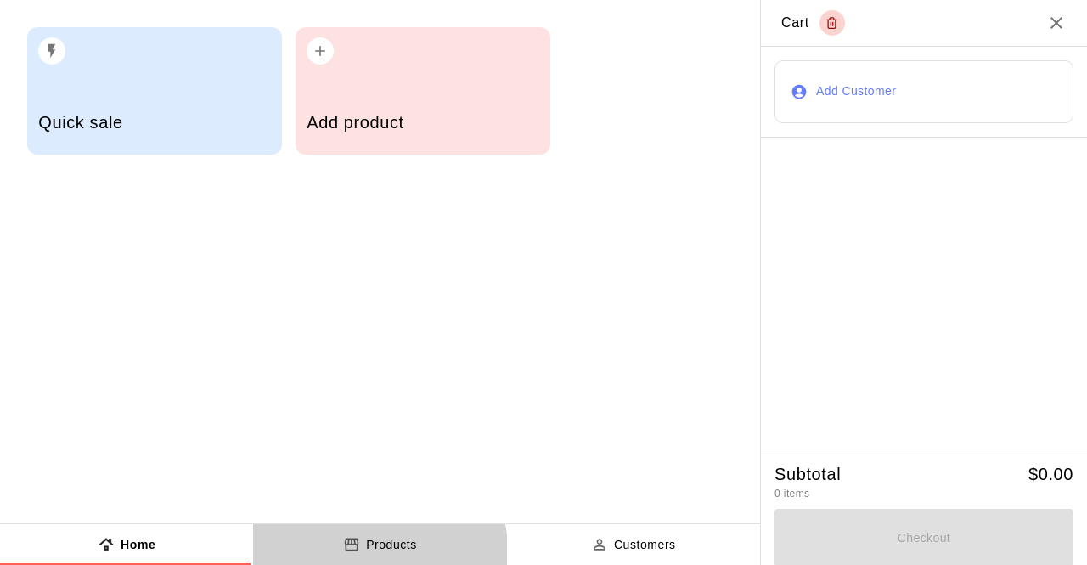
click at [375, 549] on p "Products" at bounding box center [391, 545] width 51 height 18
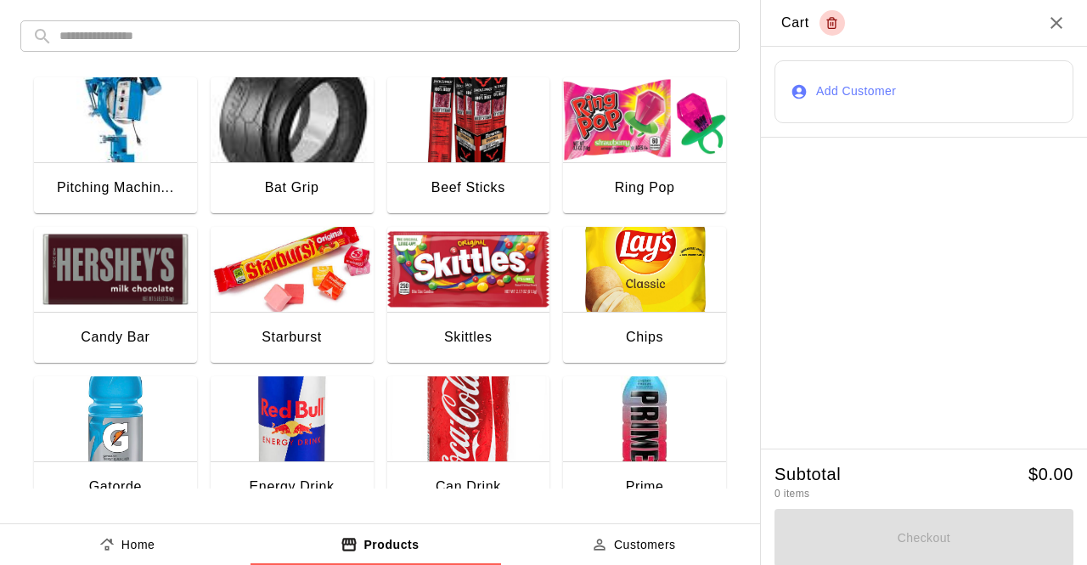
click at [466, 466] on div "Can Drink" at bounding box center [468, 488] width 163 height 54
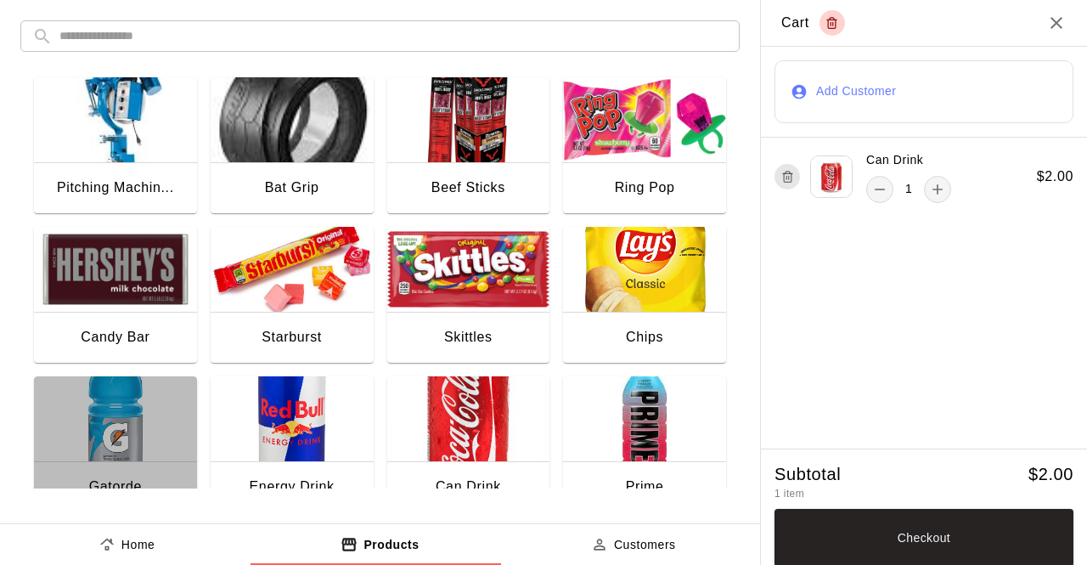
click at [87, 417] on img "button" at bounding box center [115, 418] width 163 height 85
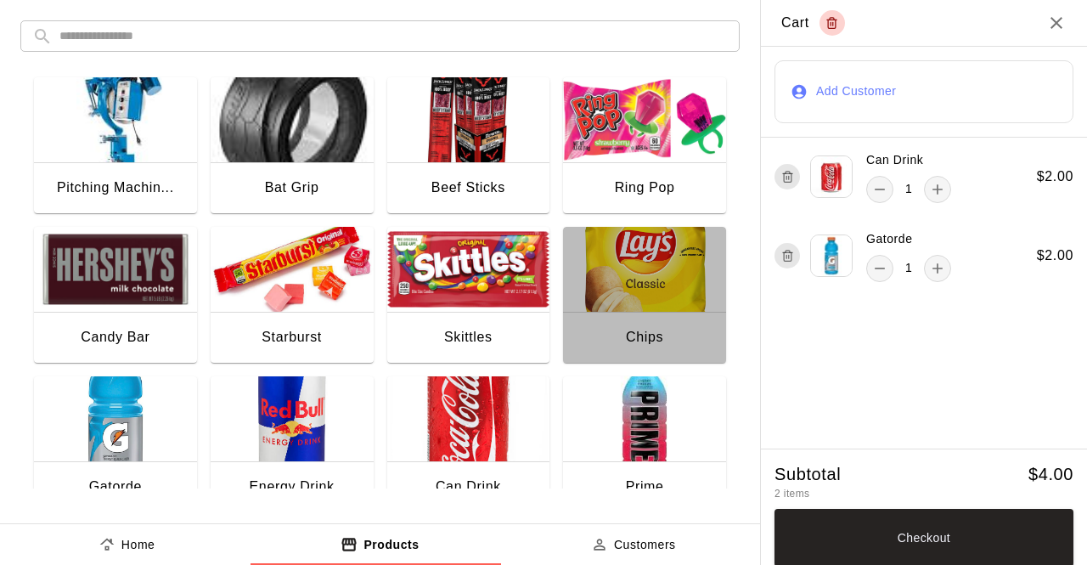
click at [632, 324] on div "Chips" at bounding box center [644, 339] width 163 height 54
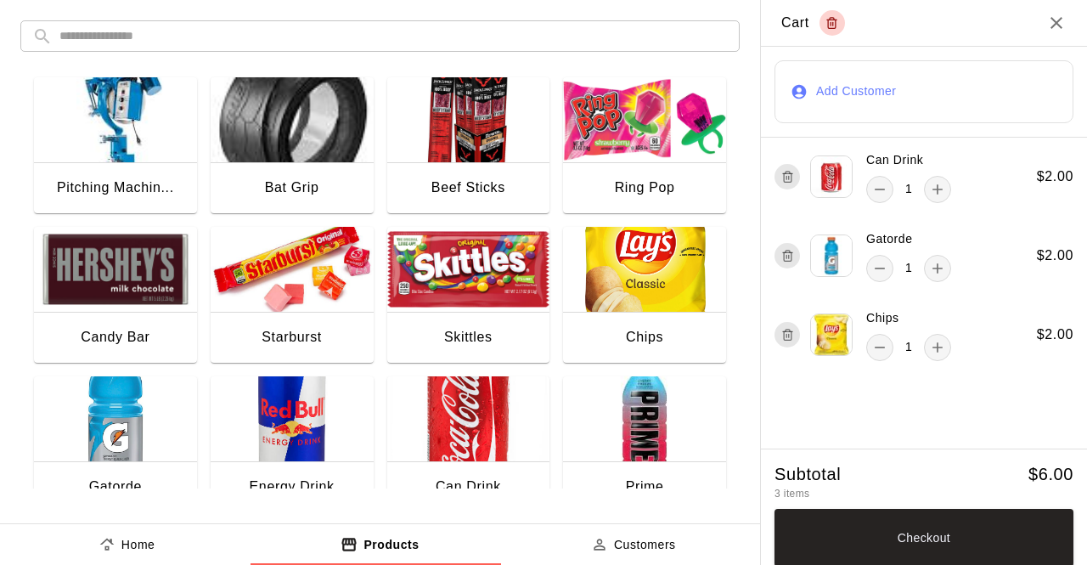
click at [917, 528] on button "Checkout" at bounding box center [924, 538] width 299 height 58
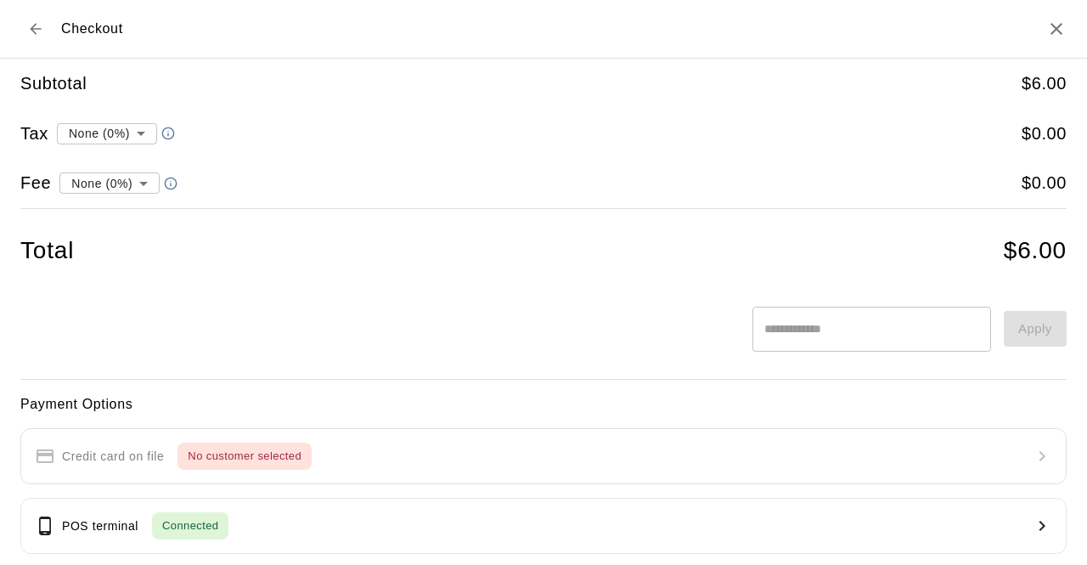
click at [869, 539] on button "POS terminal Connected" at bounding box center [543, 526] width 1046 height 56
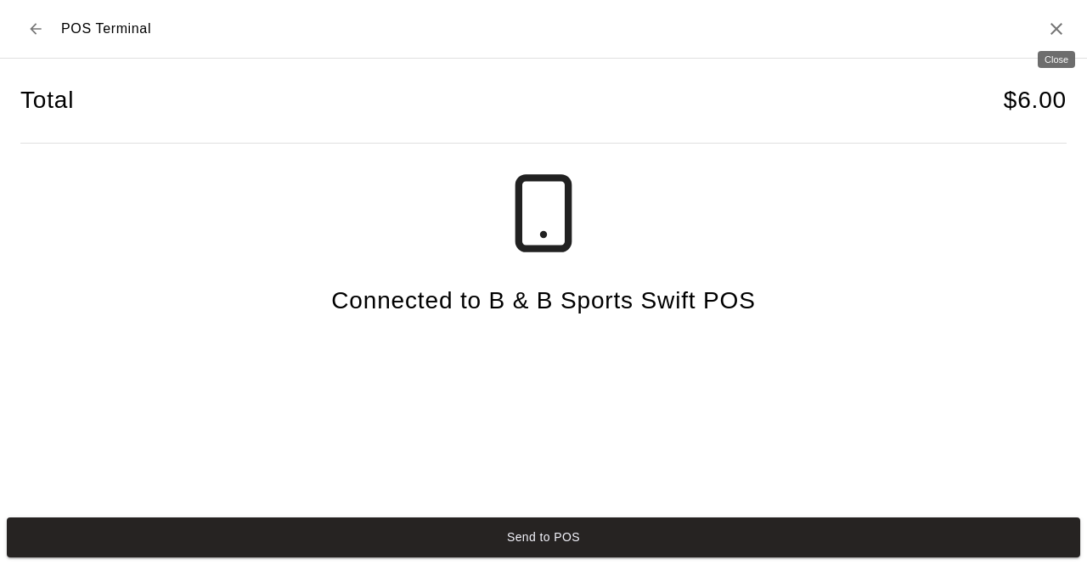
click at [1044, 31] on h2 "POS Terminal" at bounding box center [543, 29] width 1087 height 59
click at [1058, 27] on icon "Close" at bounding box center [1057, 29] width 12 height 12
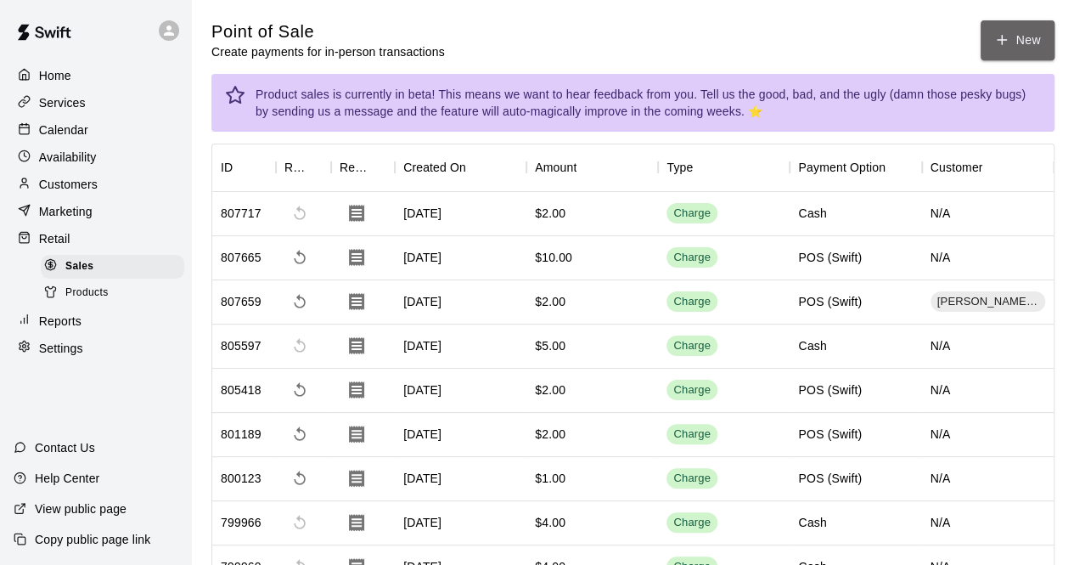
click at [995, 42] on icon "button" at bounding box center [1001, 39] width 15 height 15
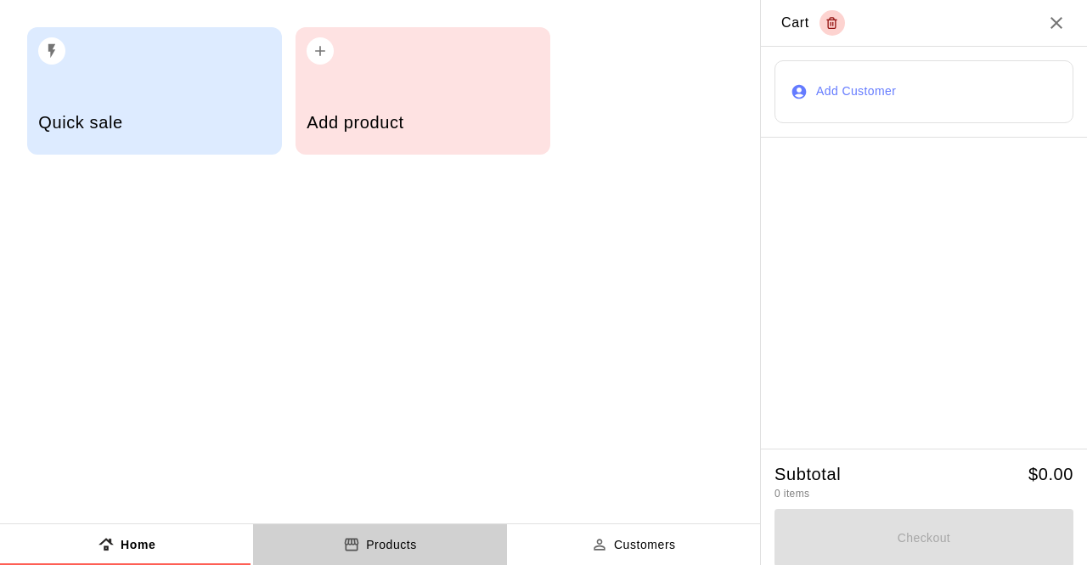
click at [402, 546] on p "Products" at bounding box center [391, 545] width 51 height 18
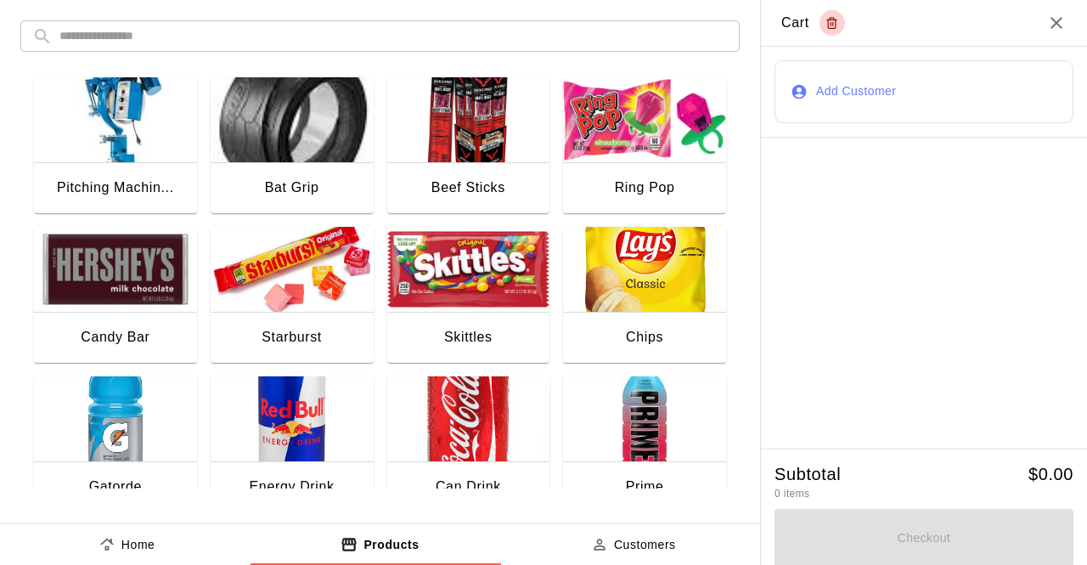
click at [1047, 467] on h5 "$ 0.00" at bounding box center [1050, 474] width 45 height 23
click at [1028, 467] on h5 "$ 0.00" at bounding box center [1050, 474] width 45 height 23
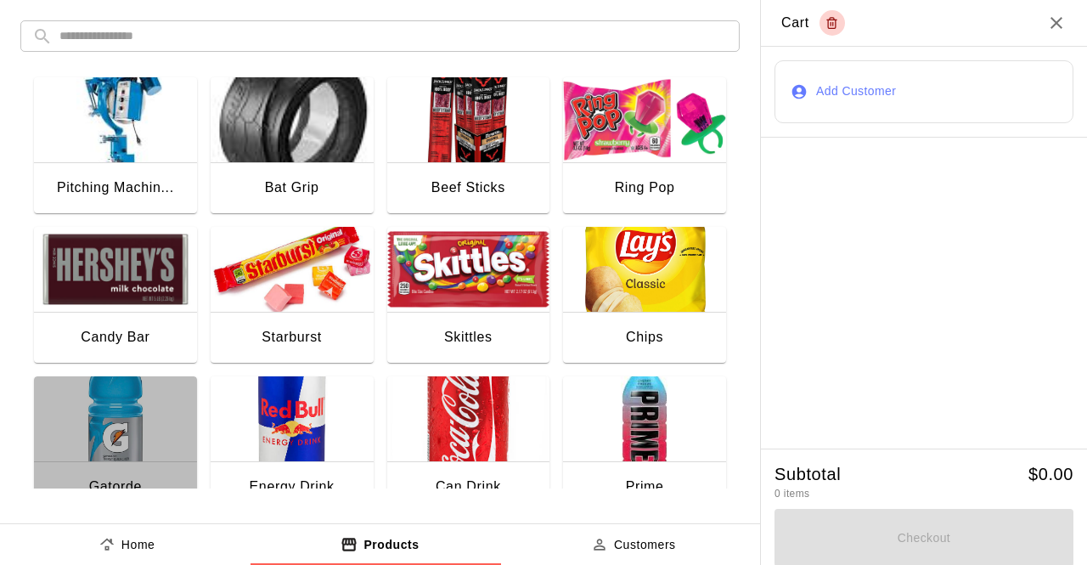
click at [126, 473] on div "Gatorde" at bounding box center [115, 488] width 163 height 54
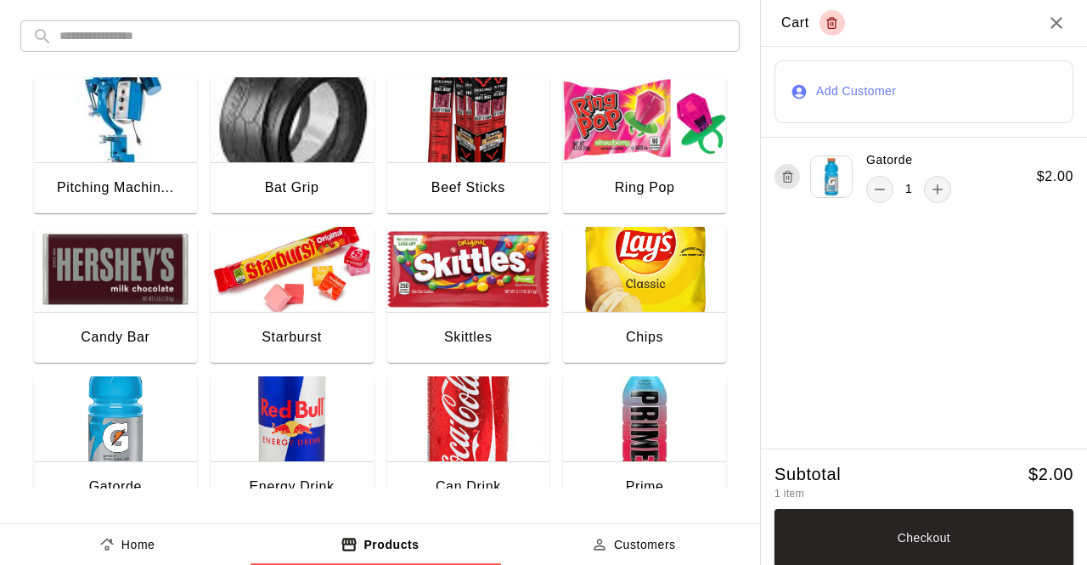
click at [463, 468] on div "Can Drink" at bounding box center [468, 488] width 163 height 54
click at [639, 344] on div "Chips" at bounding box center [644, 337] width 37 height 22
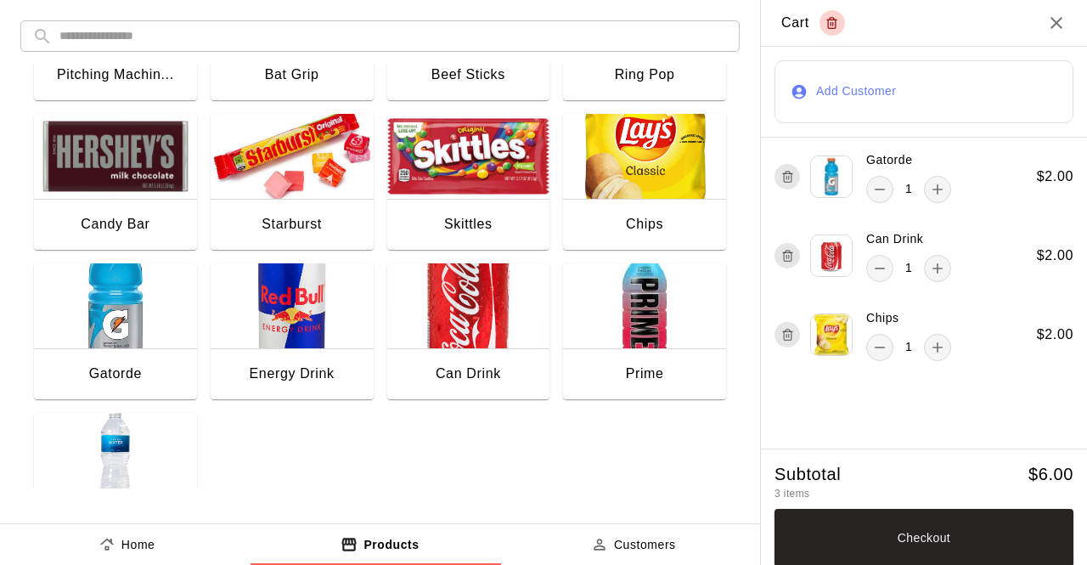
scroll to position [187, 0]
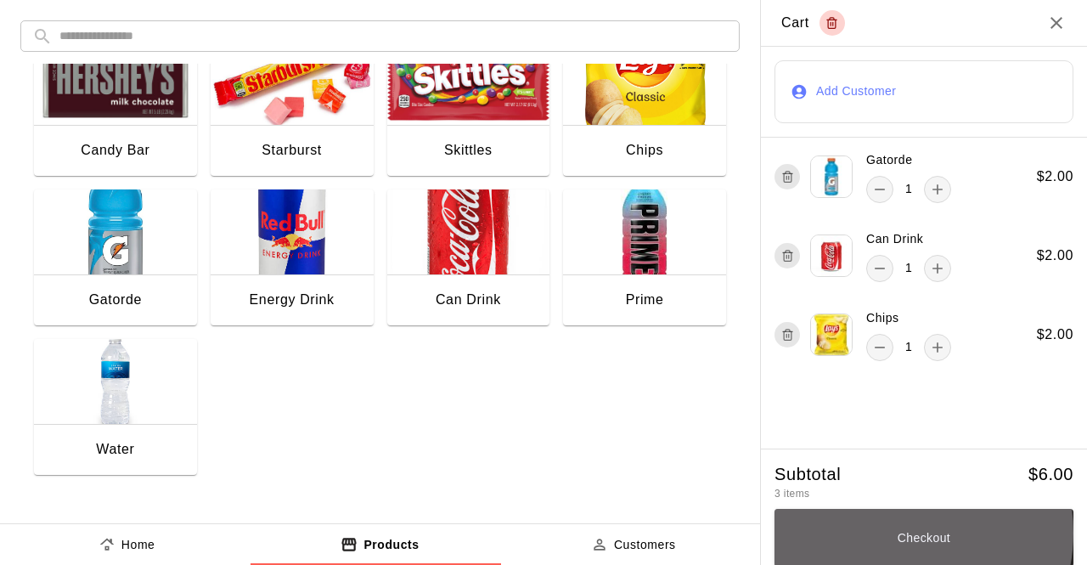
click at [885, 535] on button "Checkout" at bounding box center [924, 538] width 299 height 58
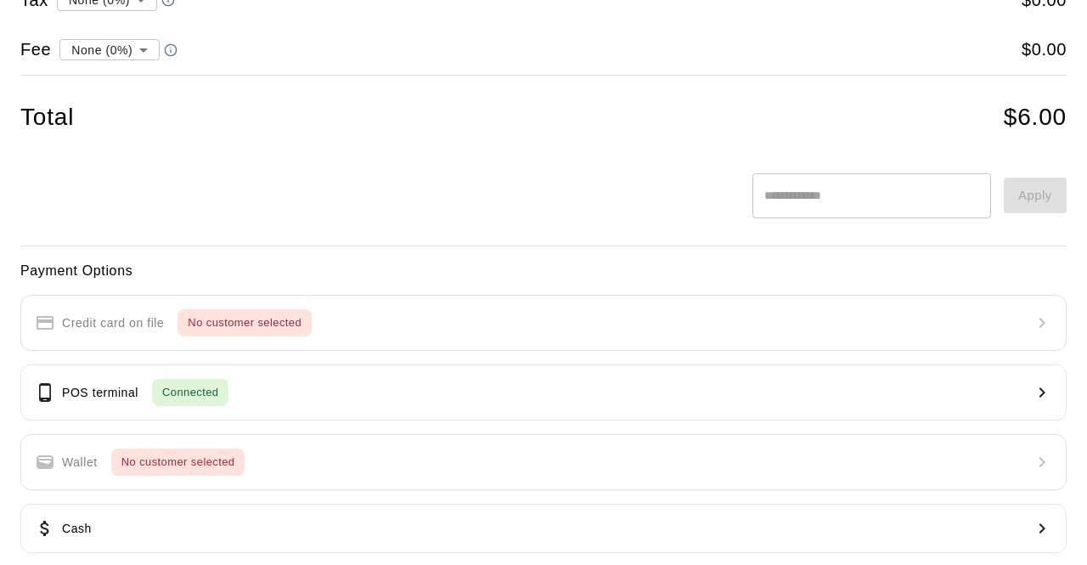
scroll to position [135, 0]
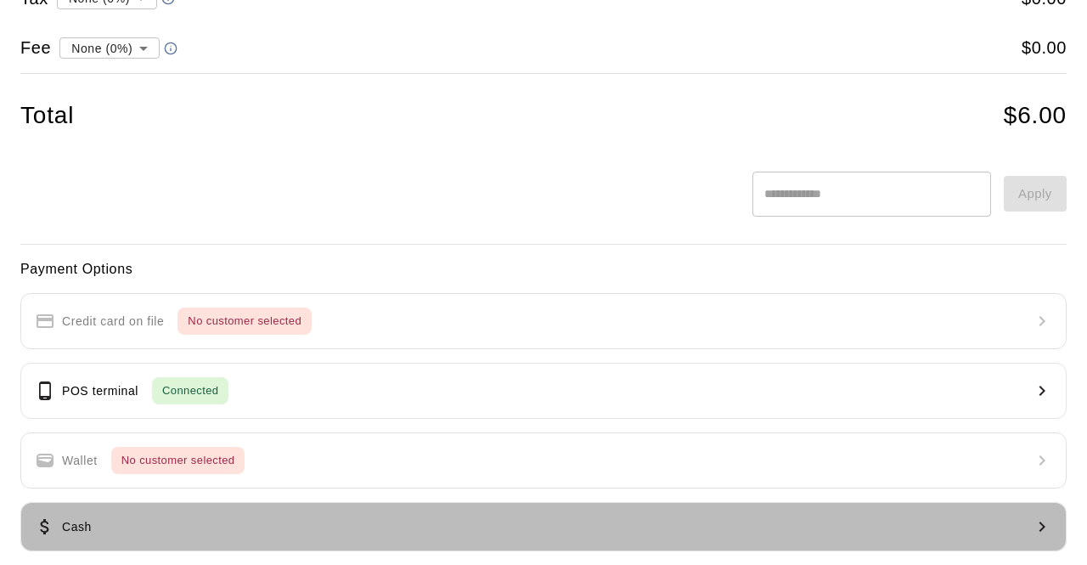
click at [634, 512] on button "Cash" at bounding box center [543, 526] width 1046 height 49
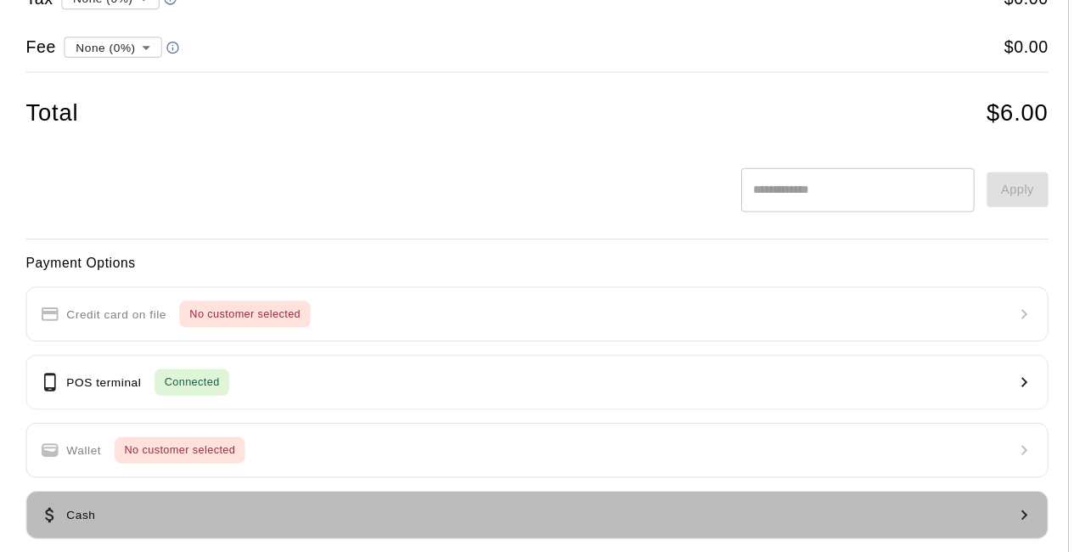
scroll to position [0, 0]
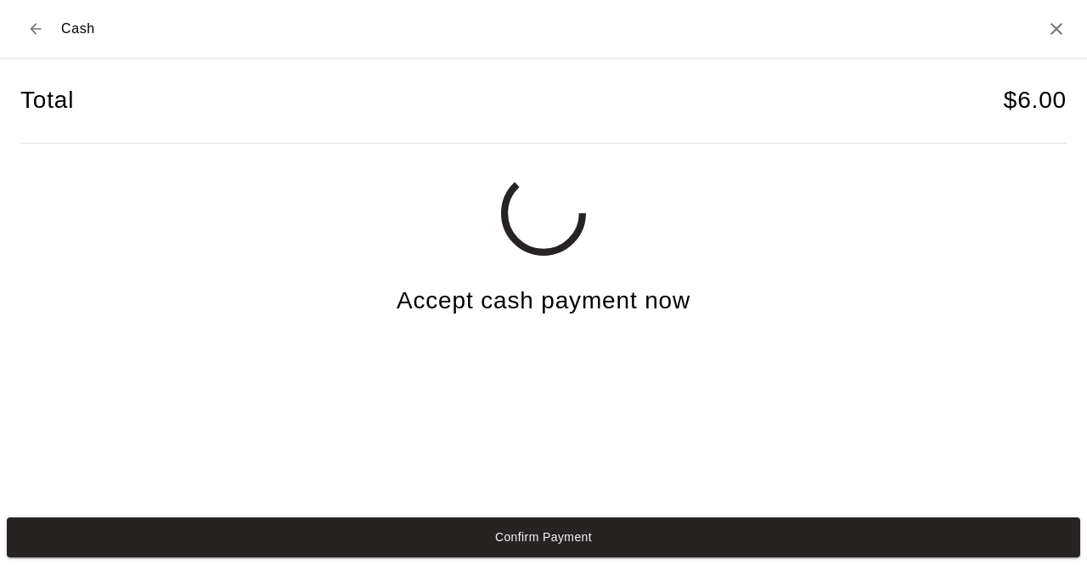
click at [622, 530] on button "Confirm Payment" at bounding box center [543, 537] width 1073 height 40
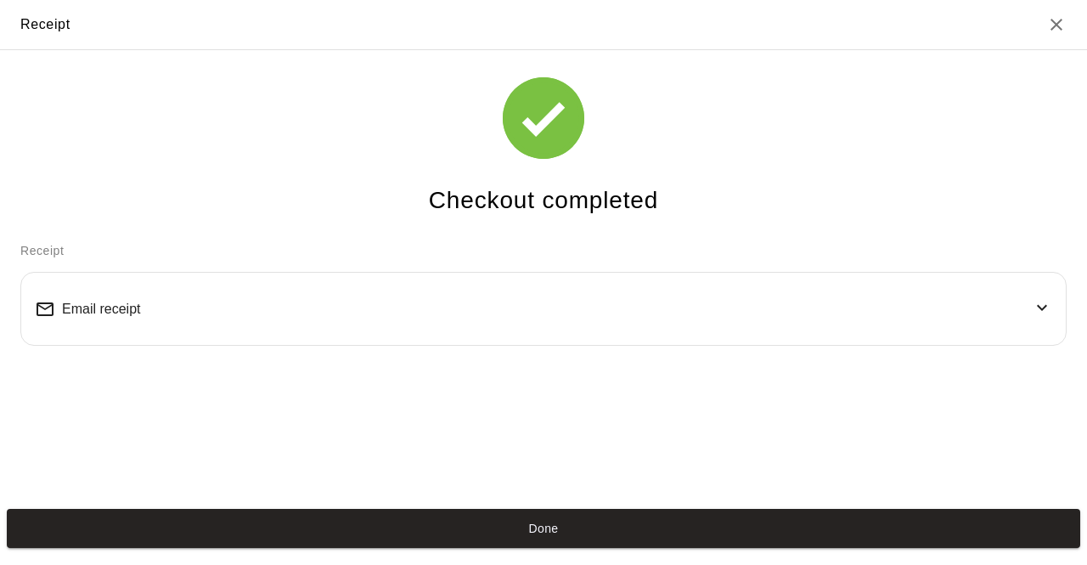
click at [622, 530] on button "Done" at bounding box center [543, 529] width 1073 height 40
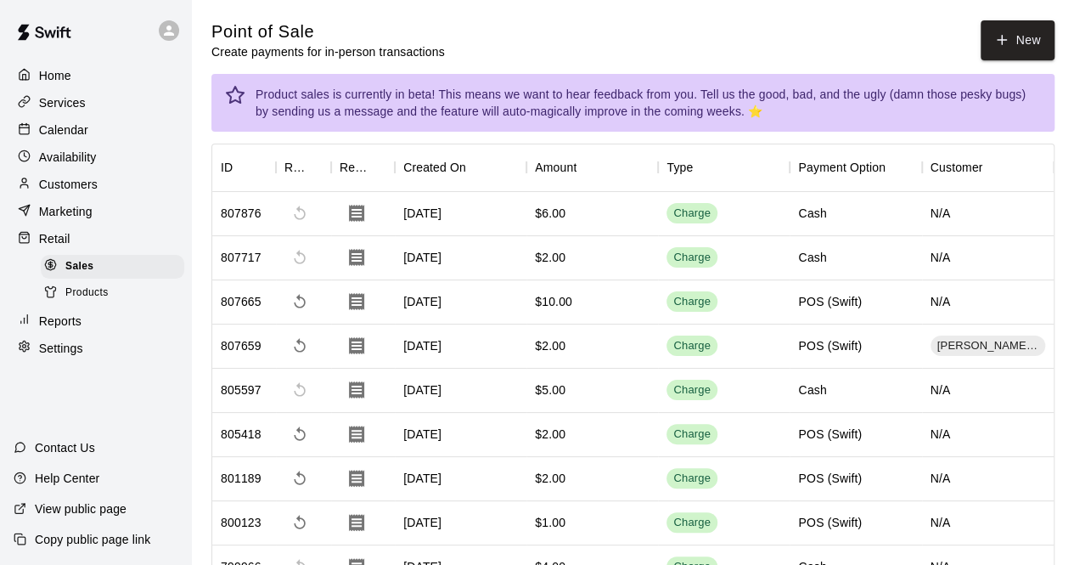
click at [66, 188] on p "Customers" at bounding box center [68, 184] width 59 height 17
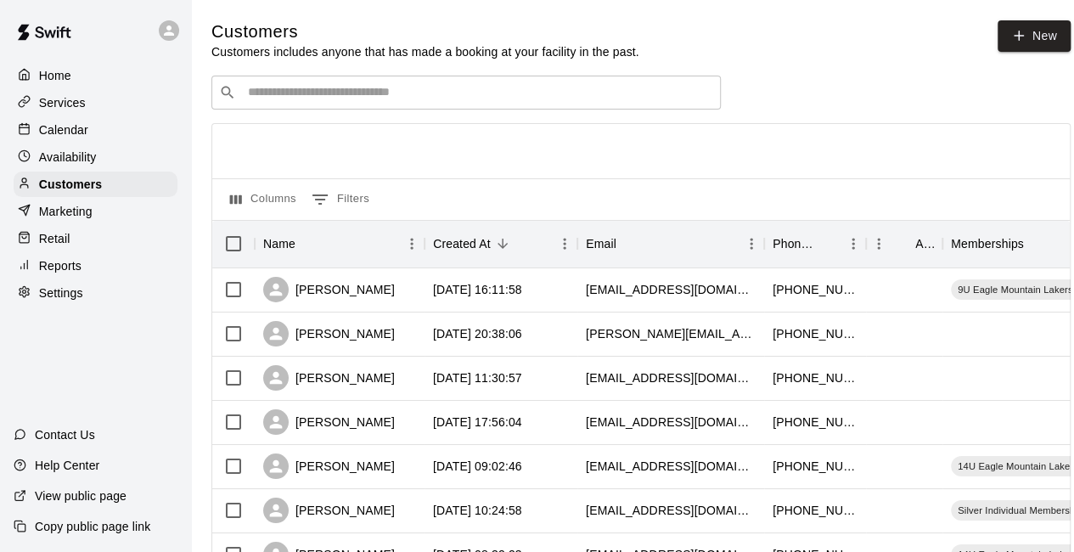
click at [354, 86] on input "Search customers by name or email" at bounding box center [478, 92] width 470 height 17
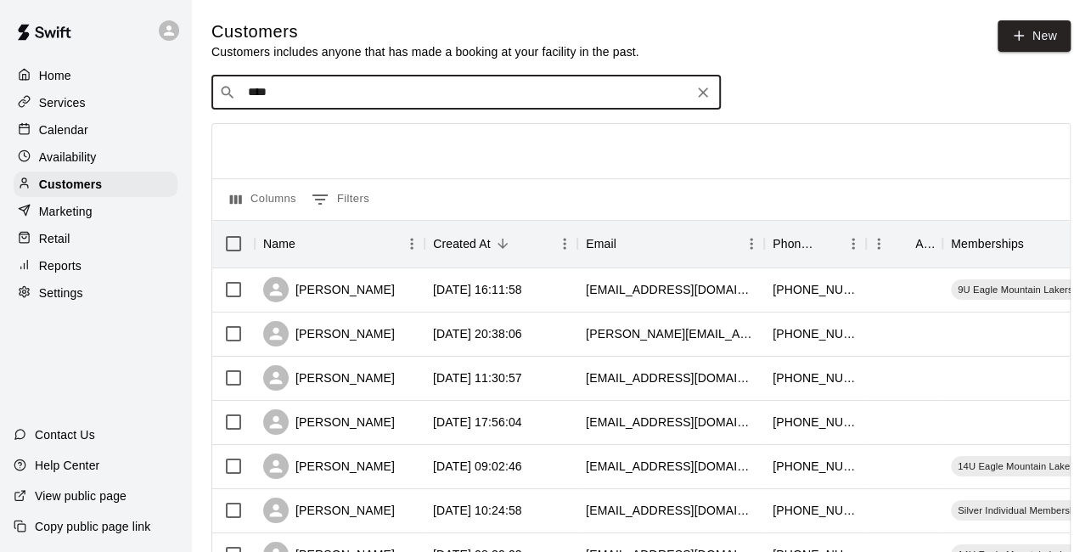
type input "*****"
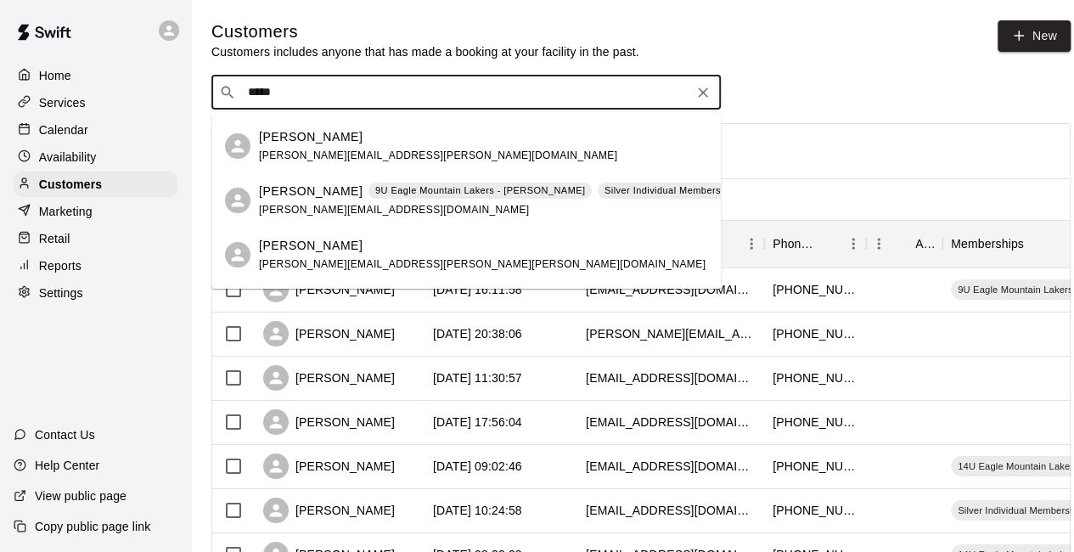
scroll to position [104, 0]
click at [705, 96] on icon "Clear" at bounding box center [703, 92] width 10 height 10
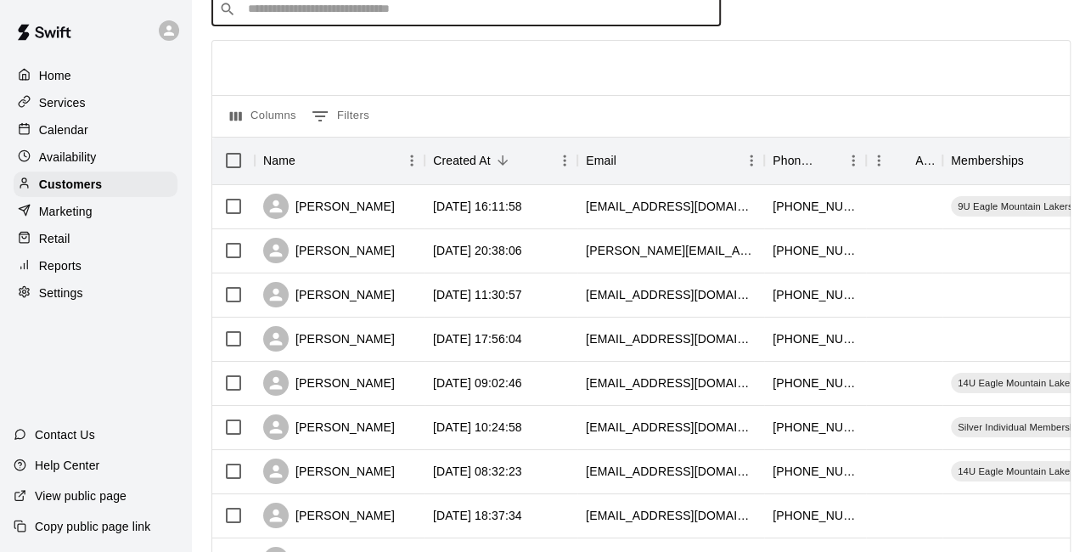
scroll to position [0, 0]
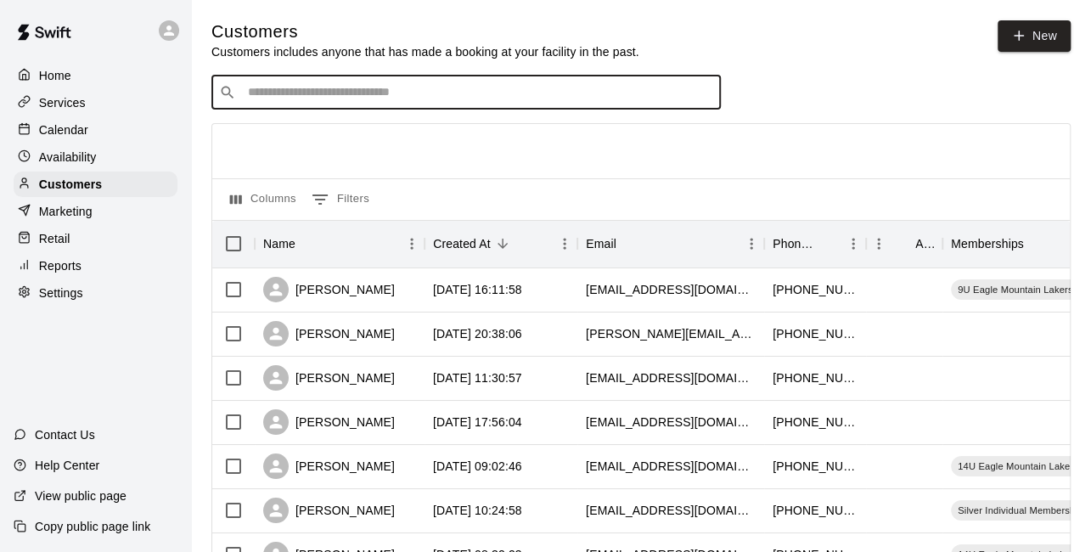
click at [66, 74] on p "Home" at bounding box center [55, 75] width 32 height 17
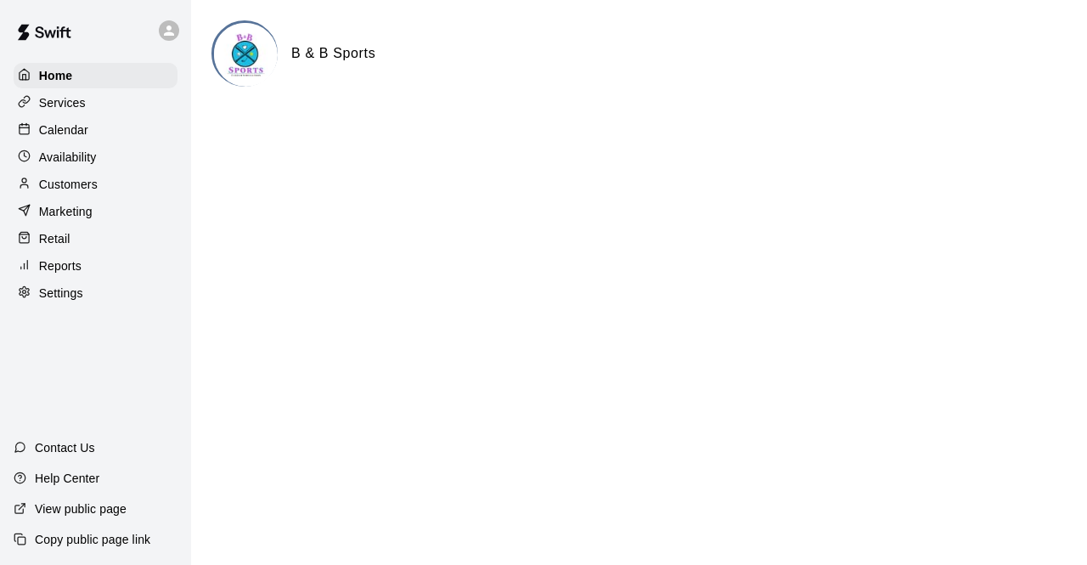
click at [59, 130] on p "Calendar" at bounding box center [63, 129] width 49 height 17
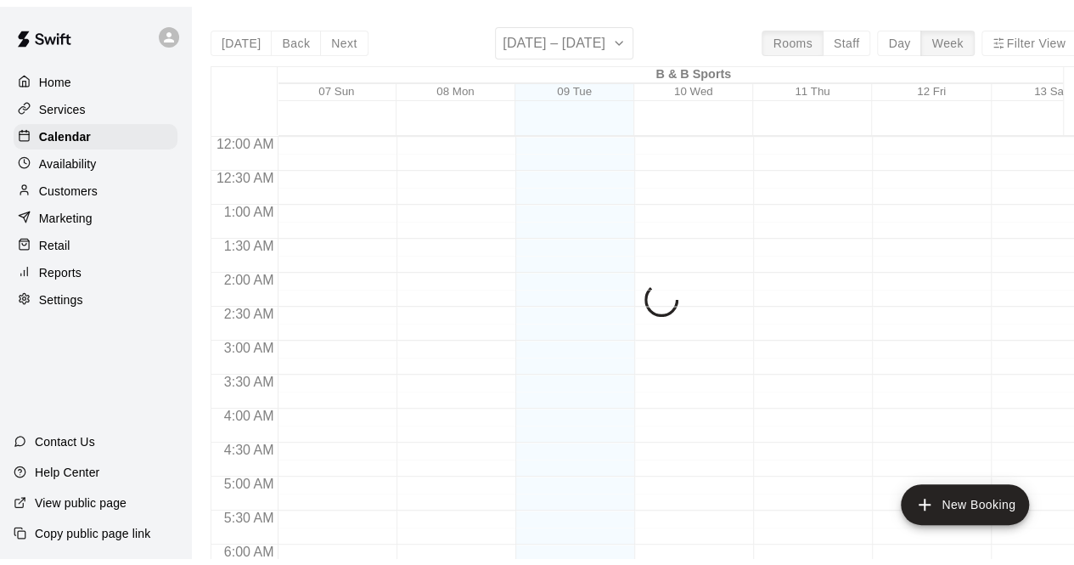
scroll to position [1107, 0]
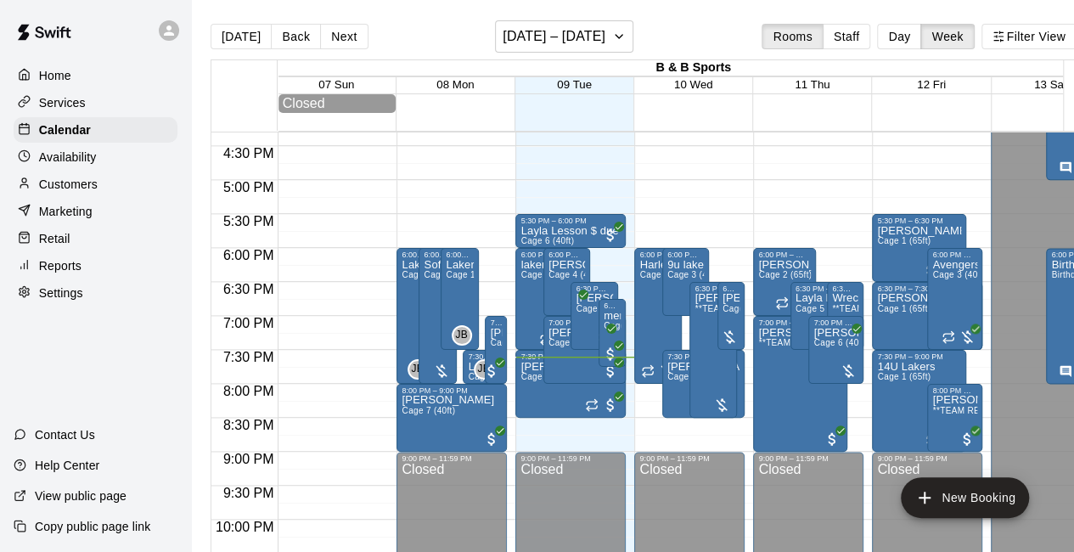
click at [56, 238] on p "Retail" at bounding box center [54, 238] width 31 height 17
